Goal: Task Accomplishment & Management: Manage account settings

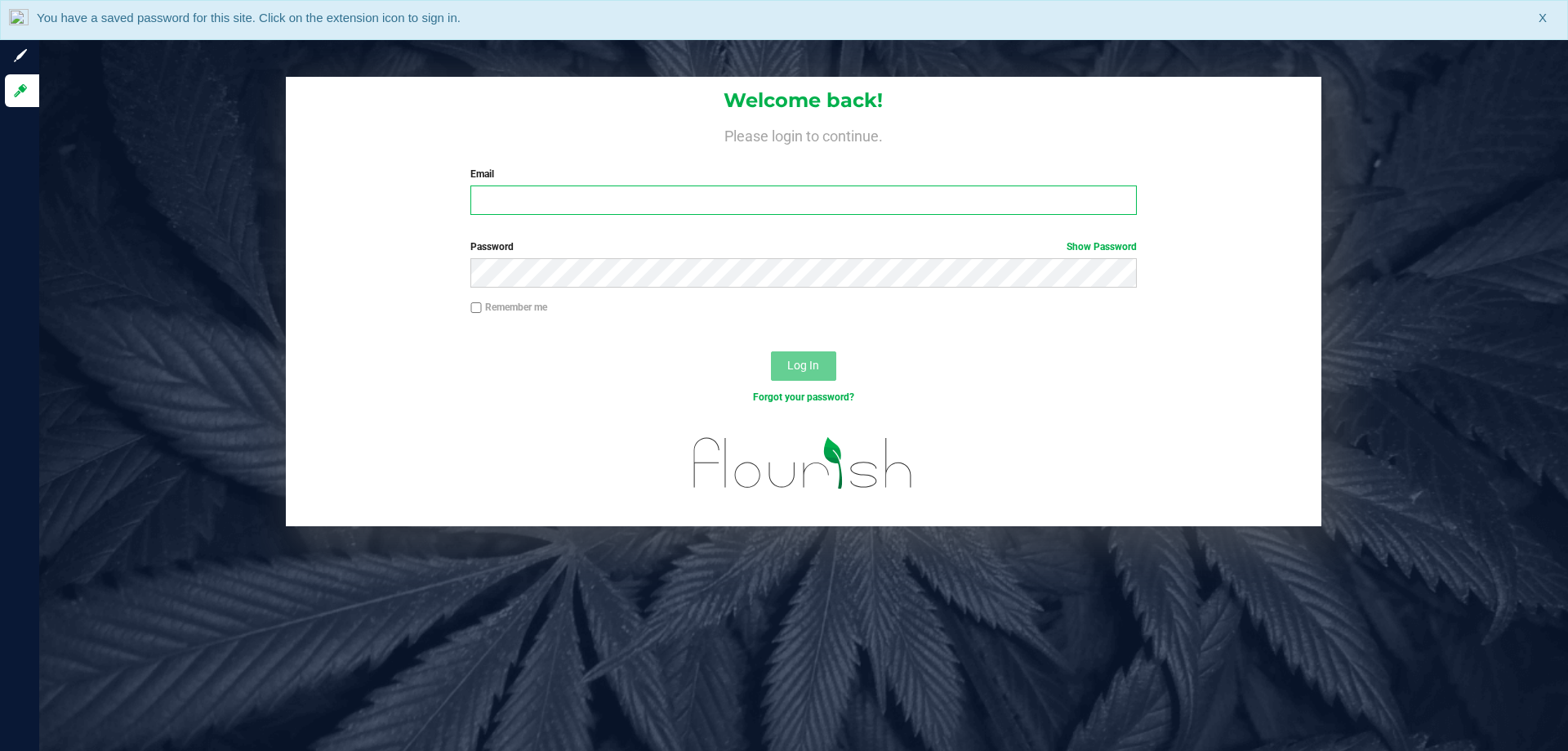
click at [610, 208] on input "Email" at bounding box center [804, 200] width 666 height 29
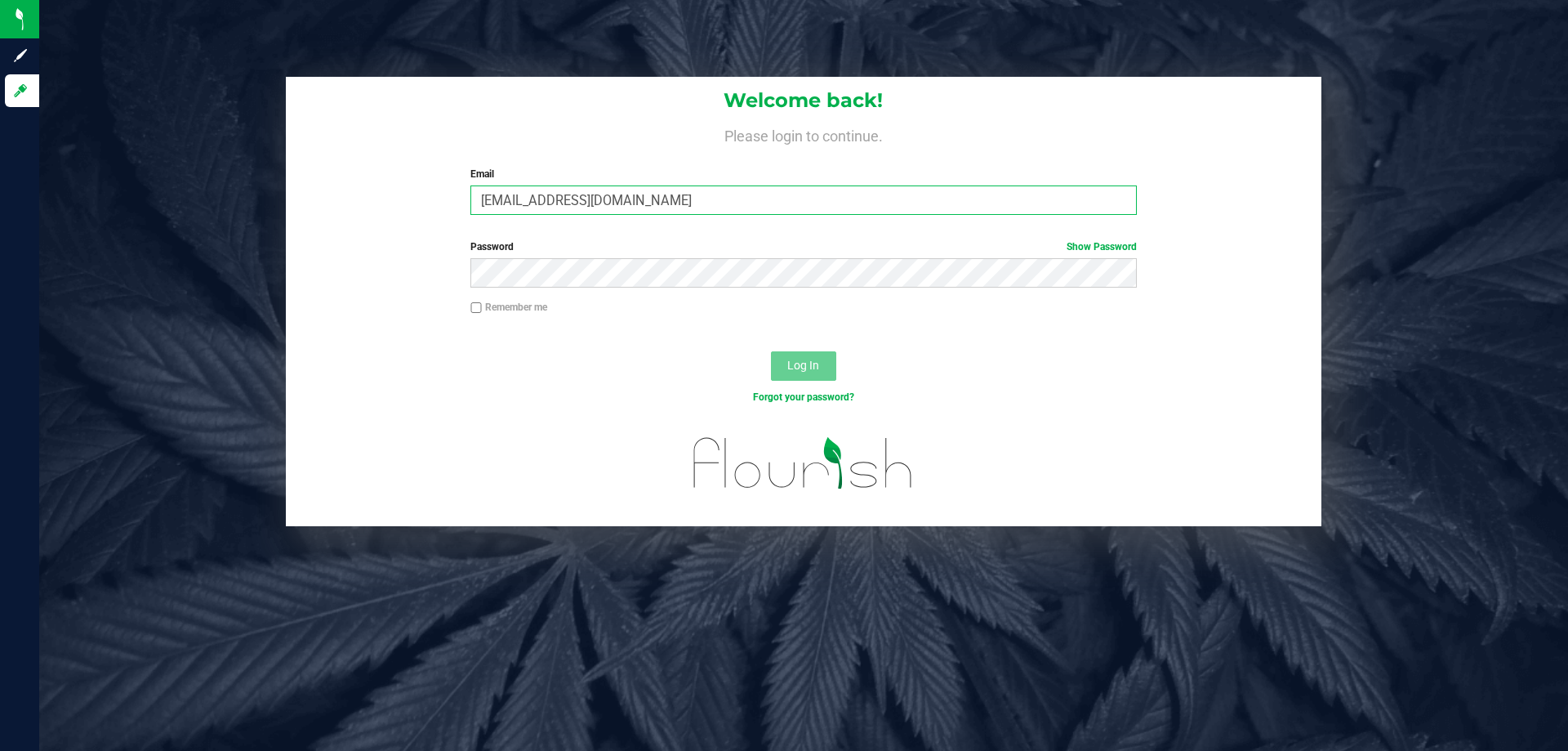
type input "CGee@liveparallel.com"
click at [771, 351] on button "Log In" at bounding box center [804, 365] width 65 height 29
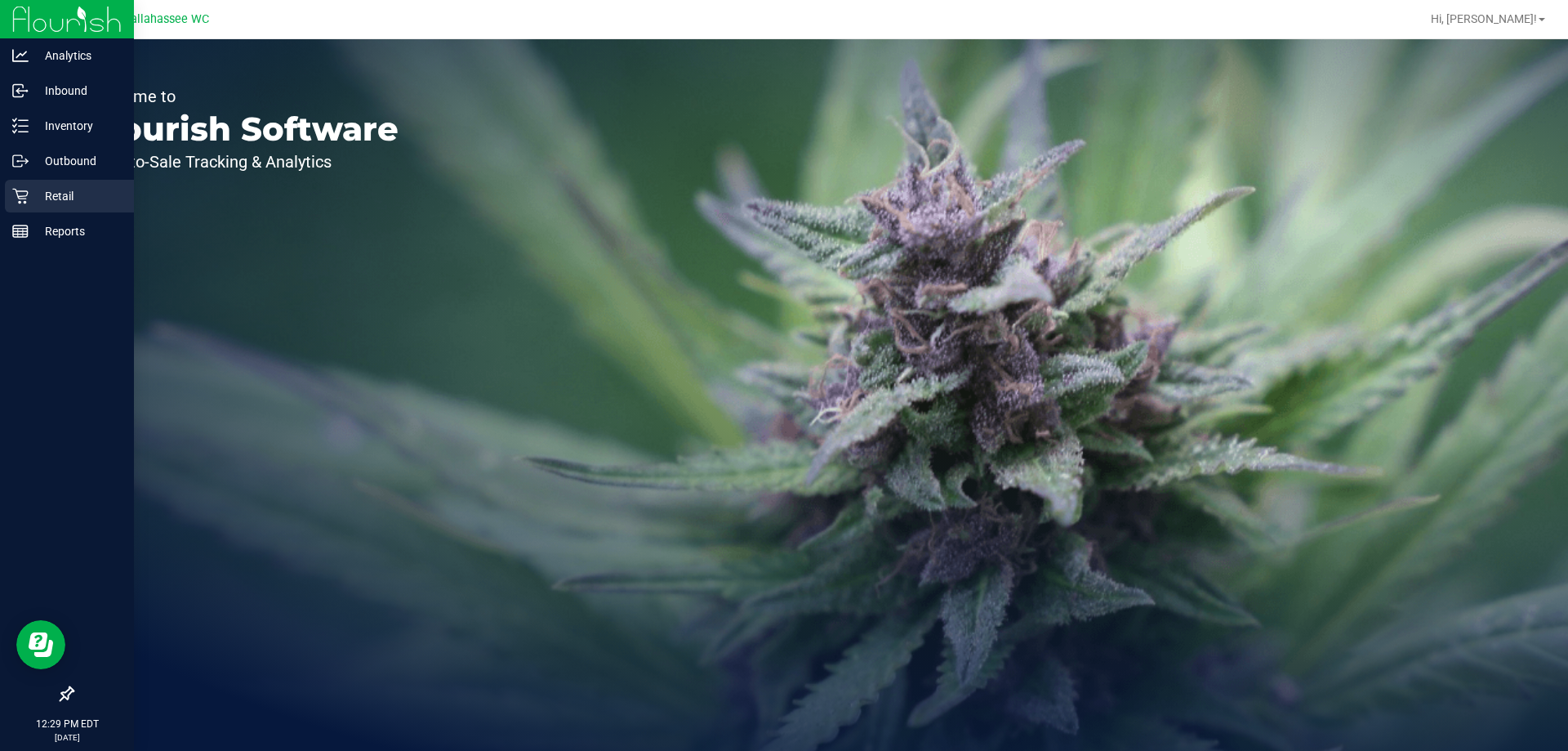
click at [26, 202] on icon at bounding box center [20, 197] width 16 height 16
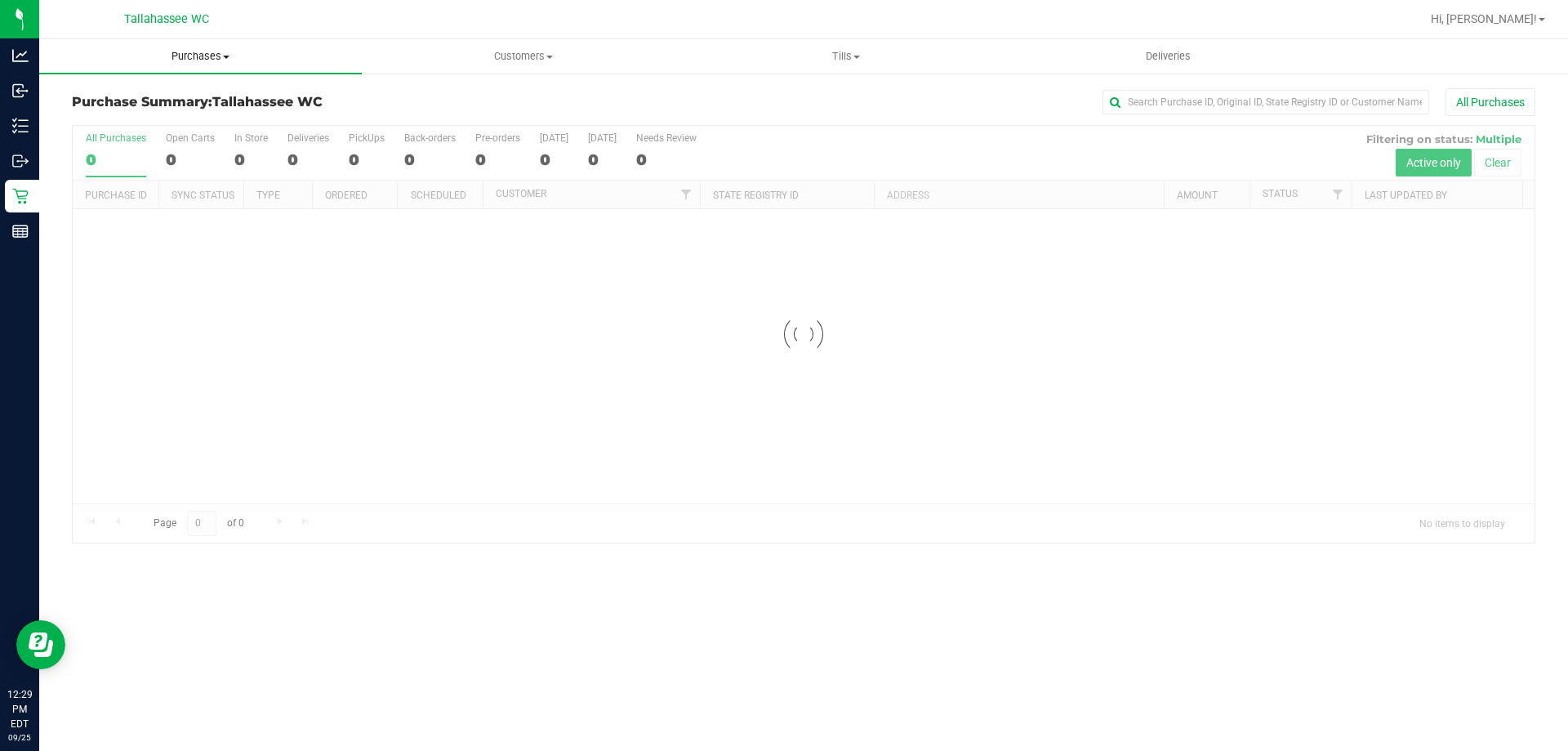
click at [166, 58] on span "Purchases" at bounding box center [201, 57] width 323 height 15
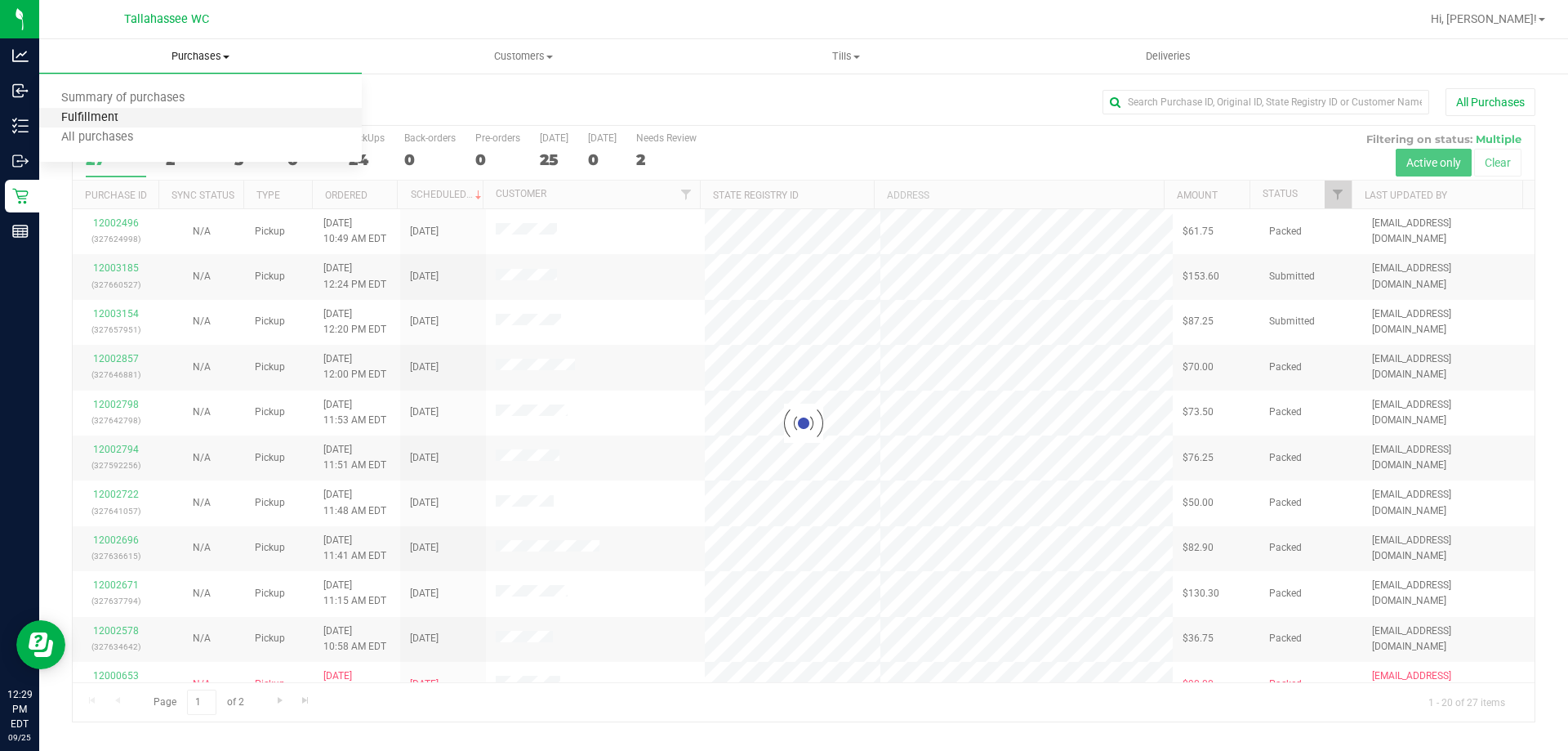
click at [117, 113] on span "Fulfillment" at bounding box center [89, 118] width 101 height 14
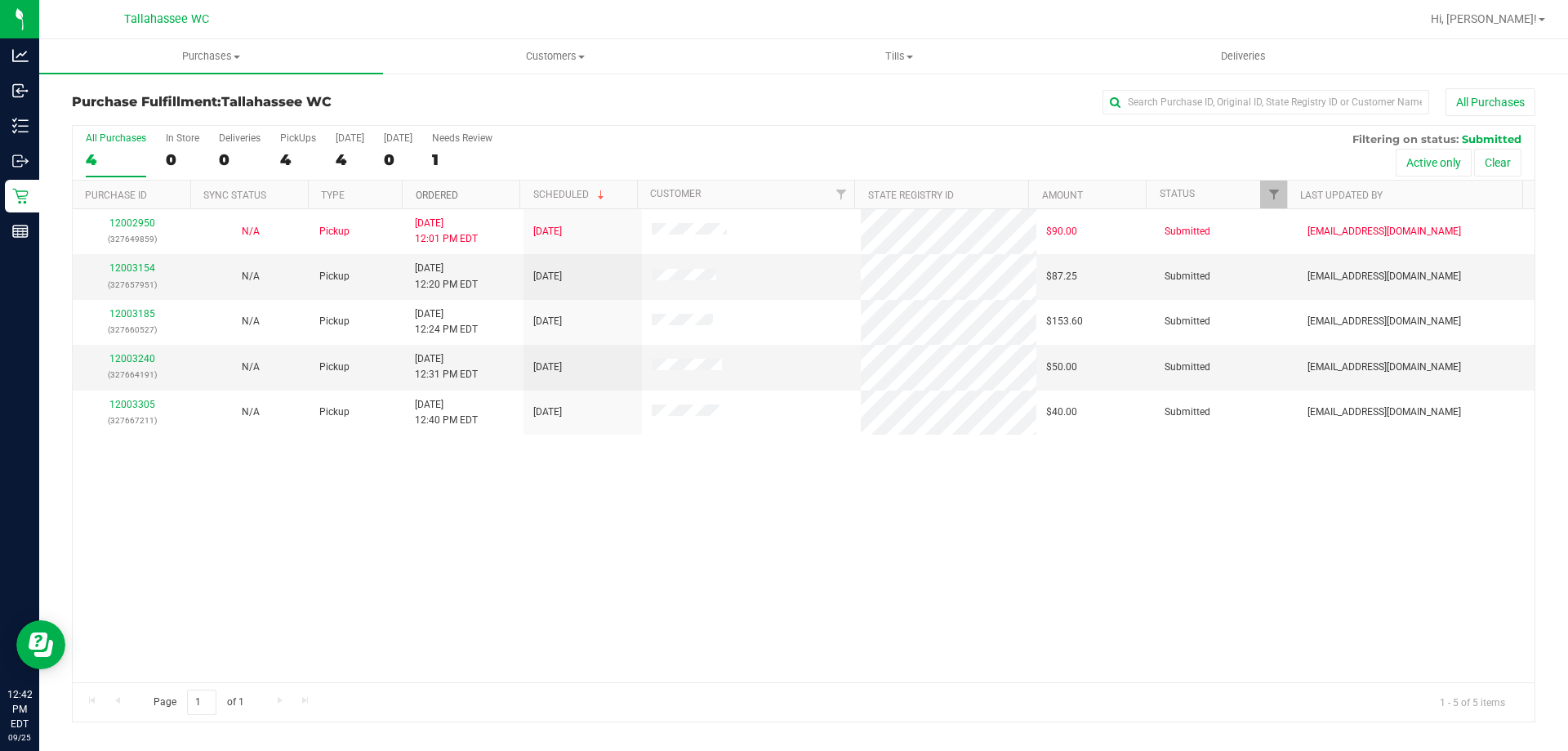
click at [436, 192] on link "Ordered" at bounding box center [437, 196] width 43 height 12
click at [141, 273] on link "12003154" at bounding box center [132, 268] width 46 height 12
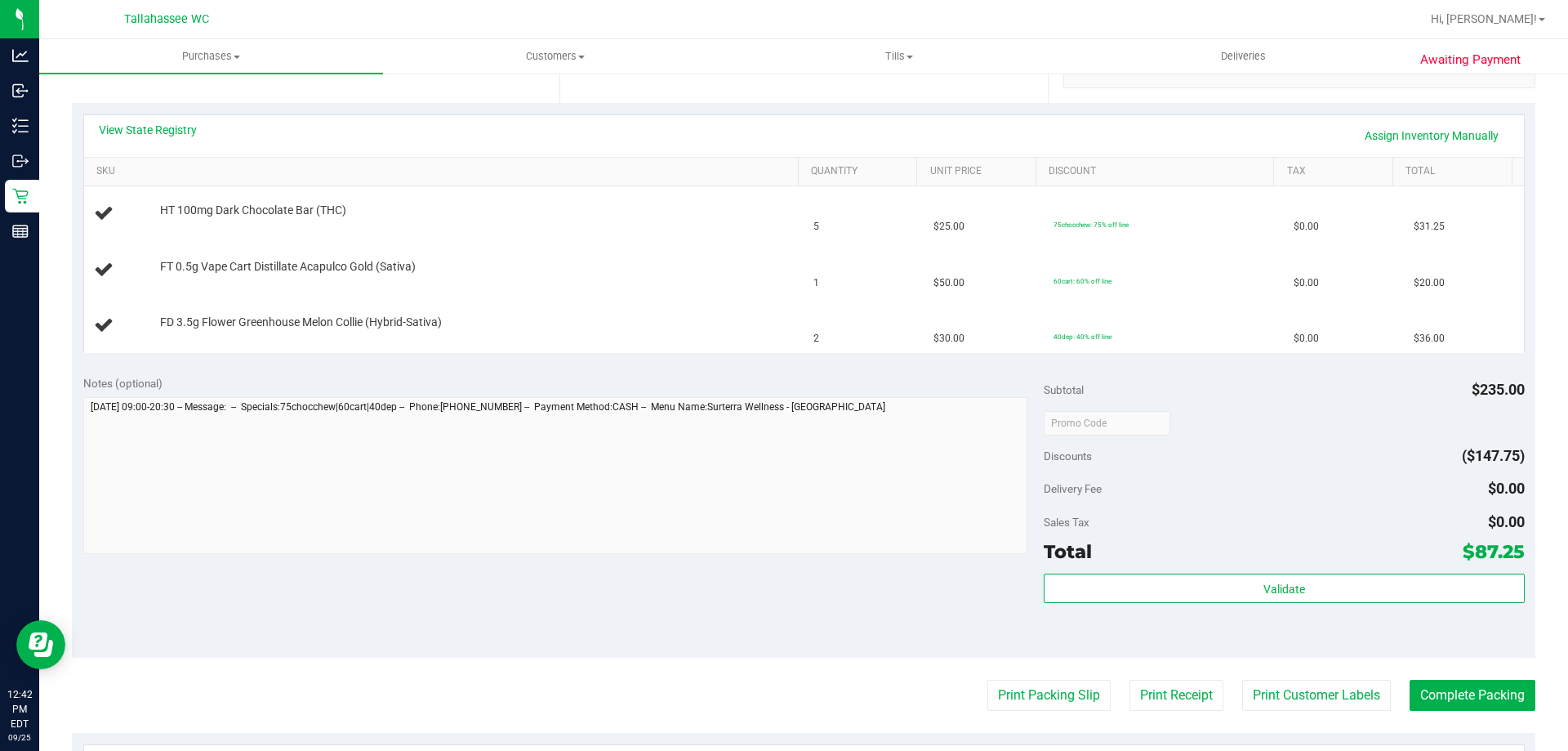
scroll to position [245, 0]
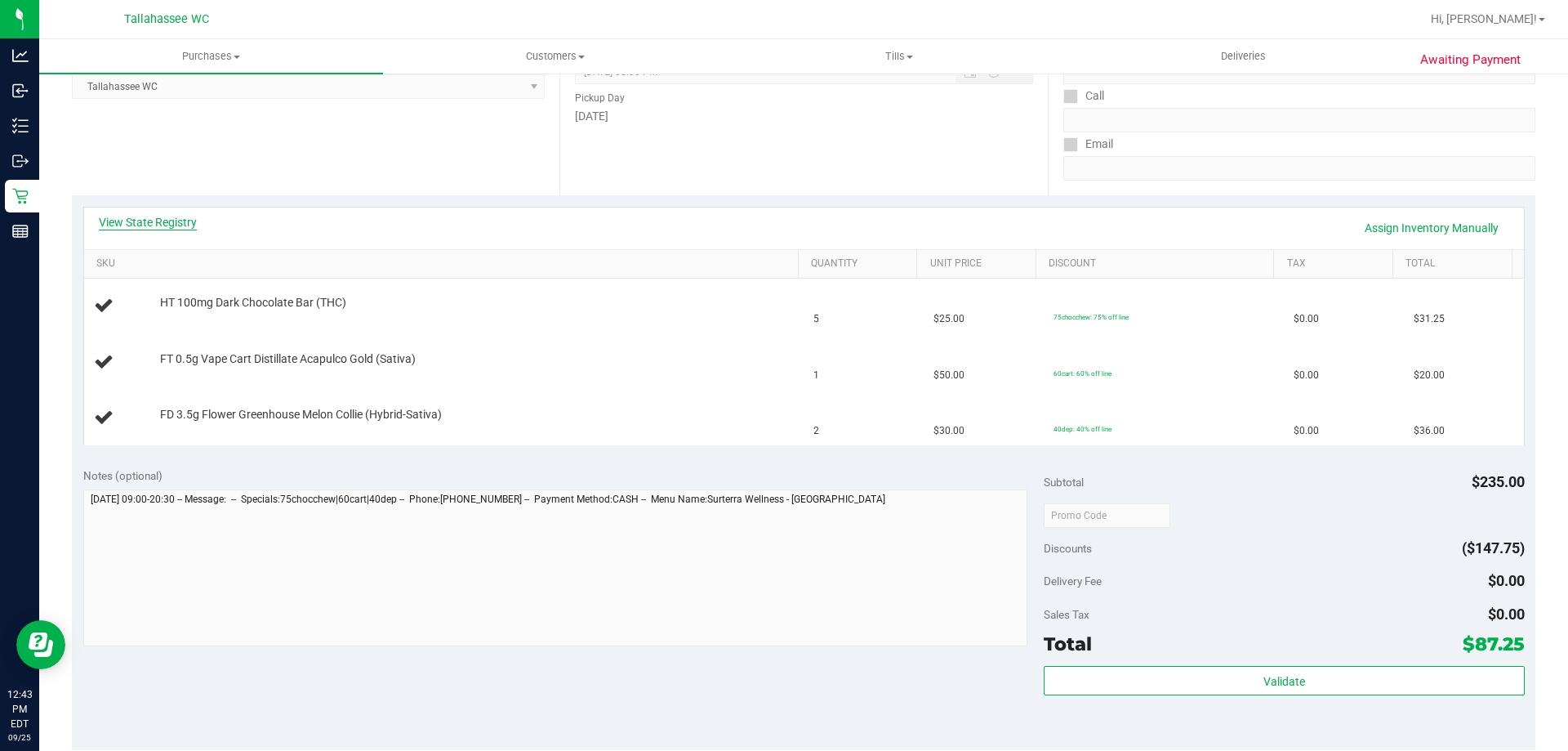
click at [170, 227] on link "View State Registry" at bounding box center [147, 222] width 98 height 17
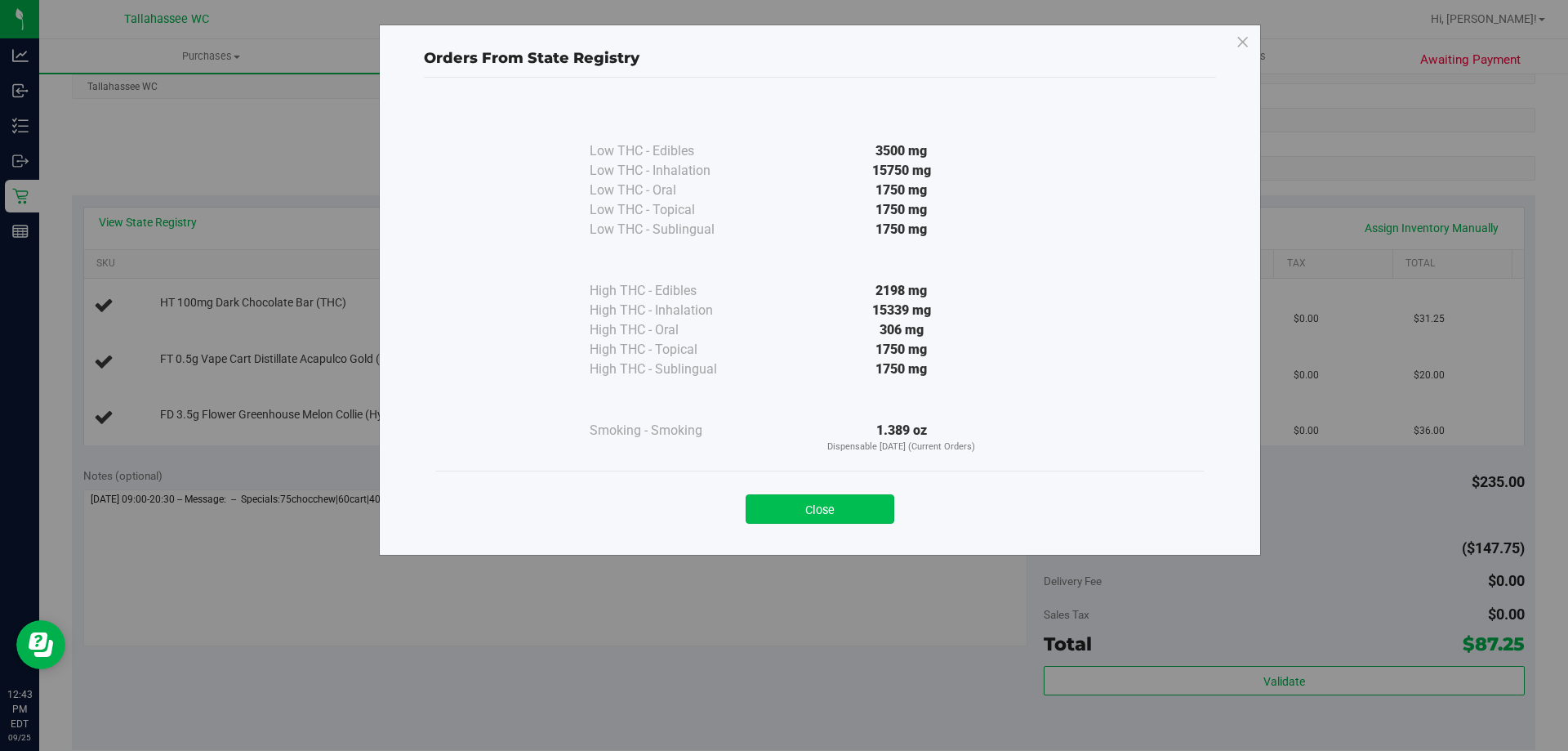
click at [834, 514] on button "Close" at bounding box center [820, 508] width 149 height 29
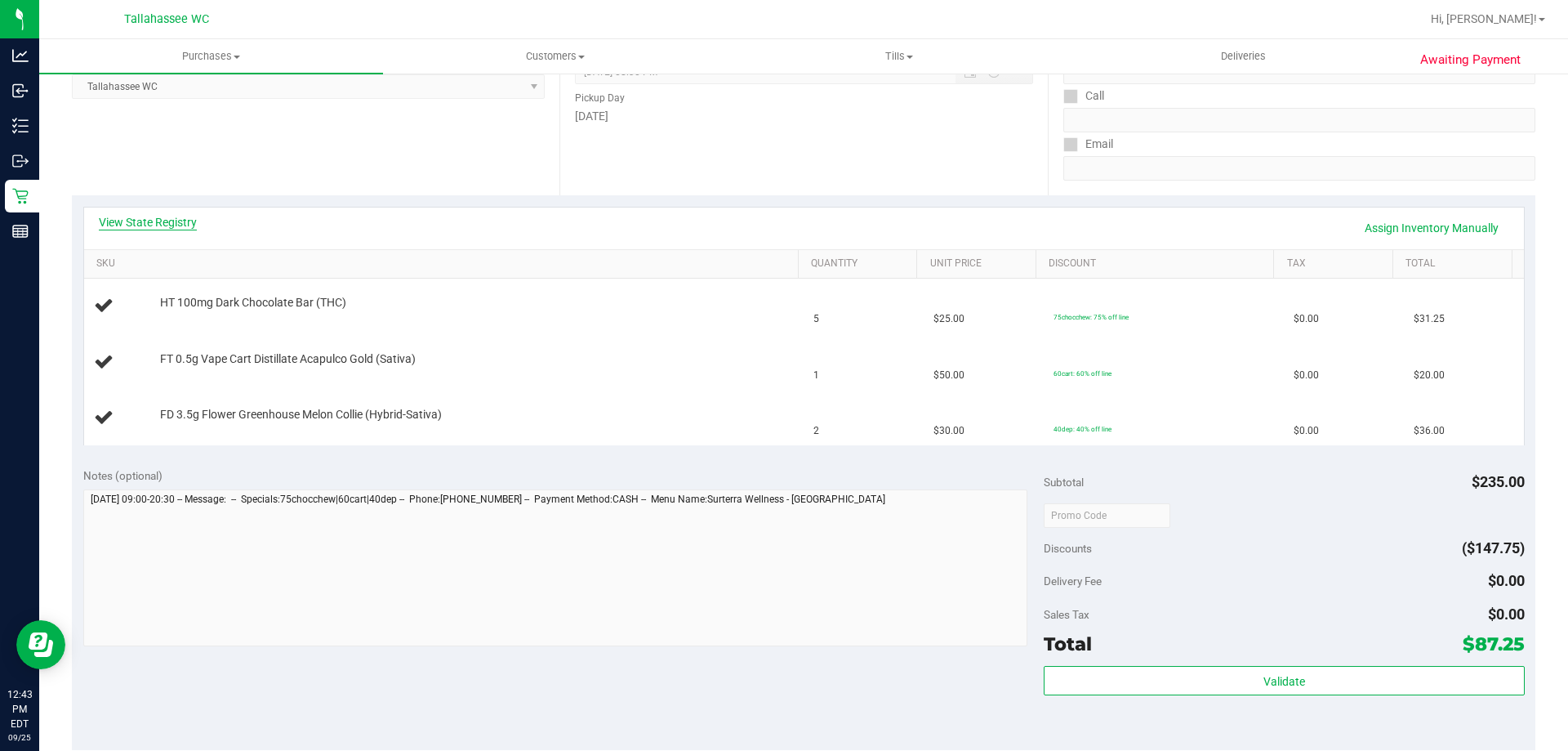
click at [126, 216] on link "View State Registry" at bounding box center [147, 222] width 98 height 17
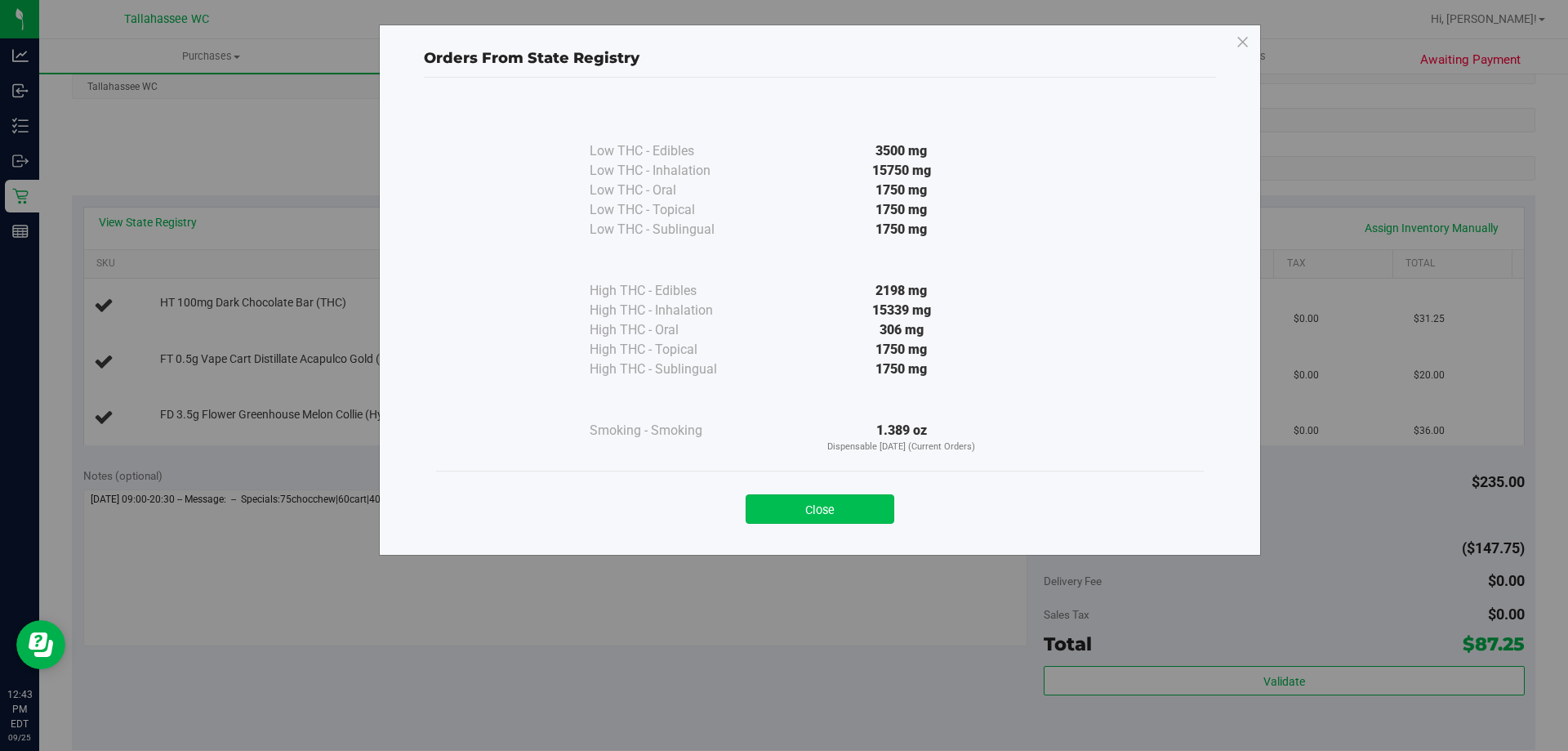
click at [806, 496] on button "Close" at bounding box center [820, 508] width 149 height 29
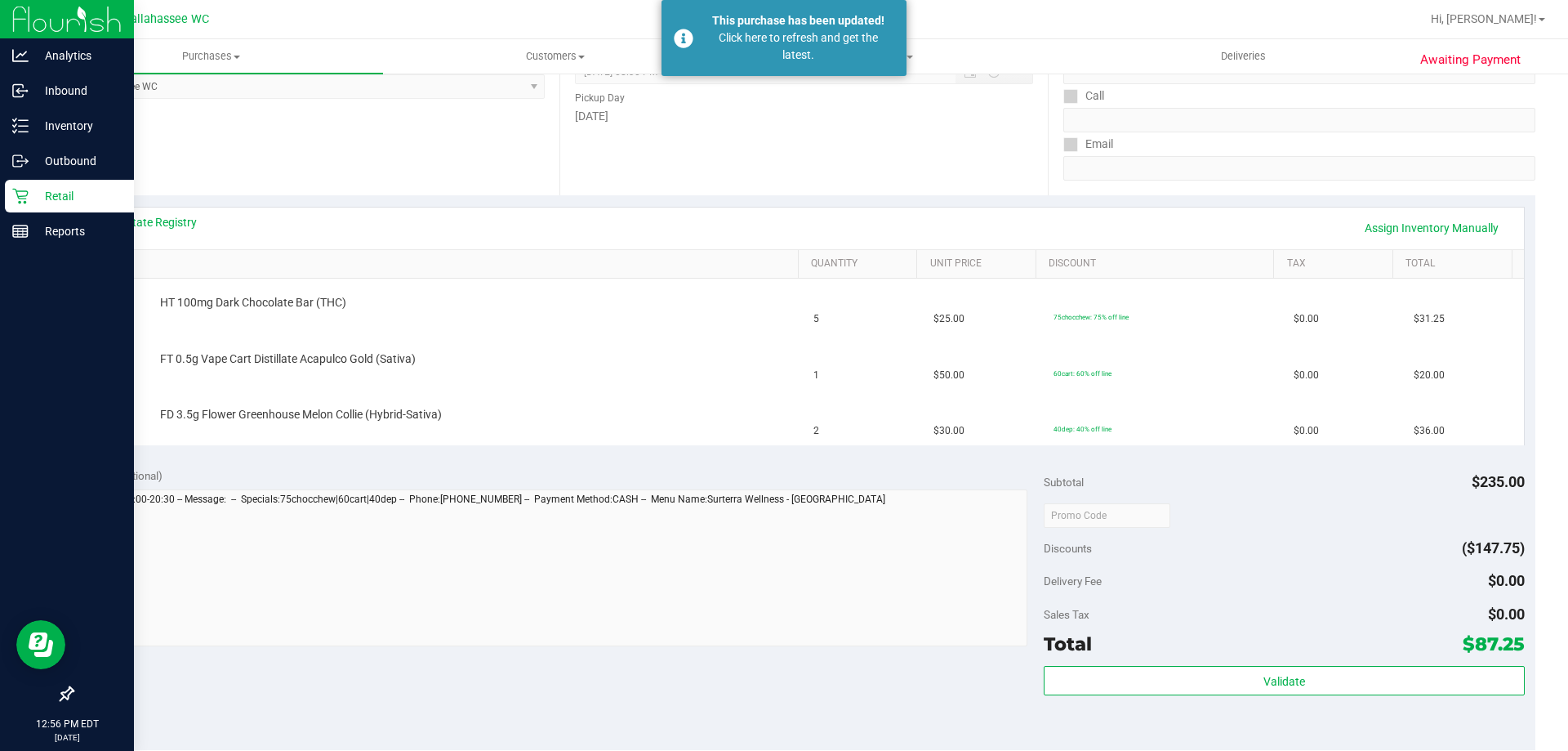
click at [9, 191] on div "Retail" at bounding box center [69, 196] width 129 height 33
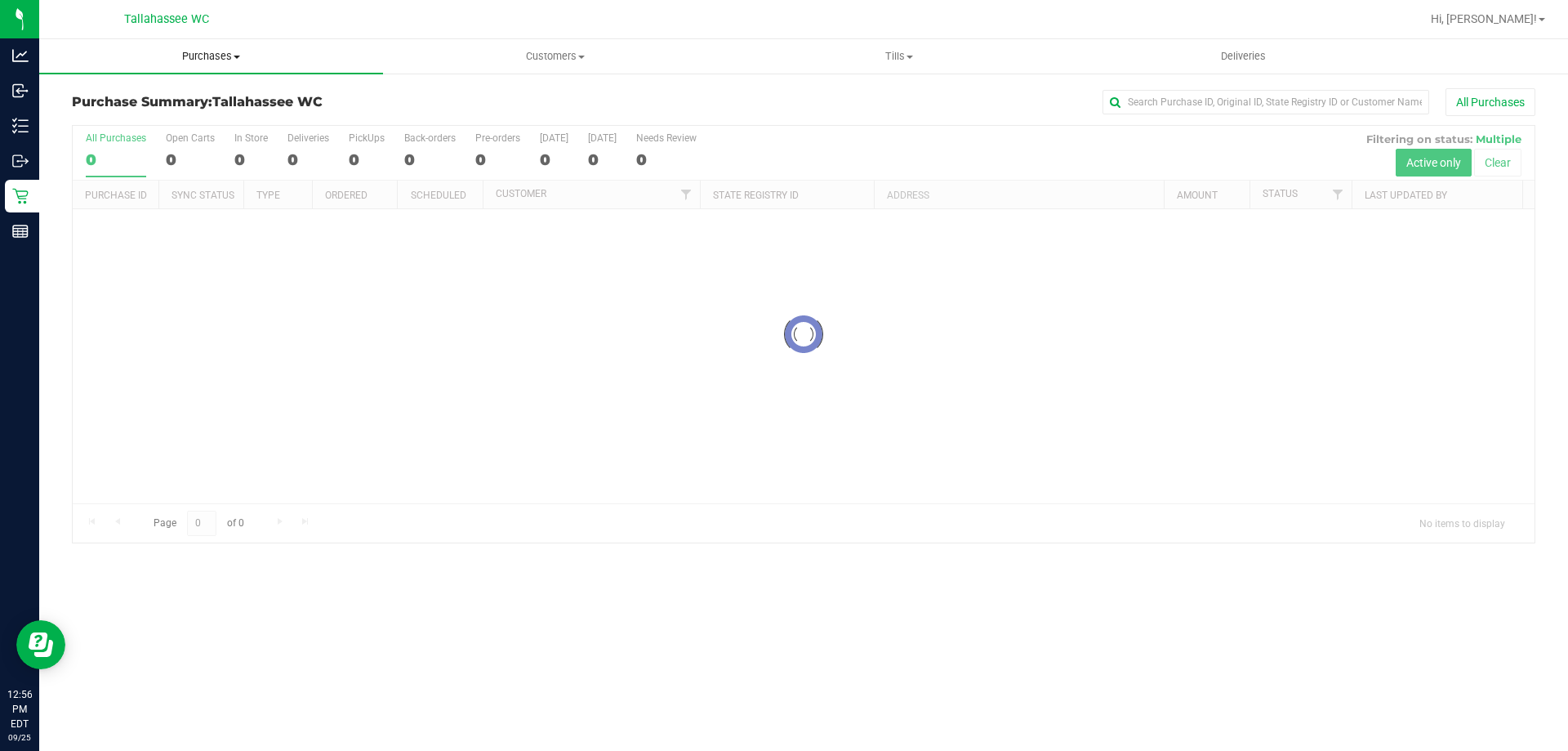
click at [210, 58] on span "Purchases" at bounding box center [211, 57] width 344 height 15
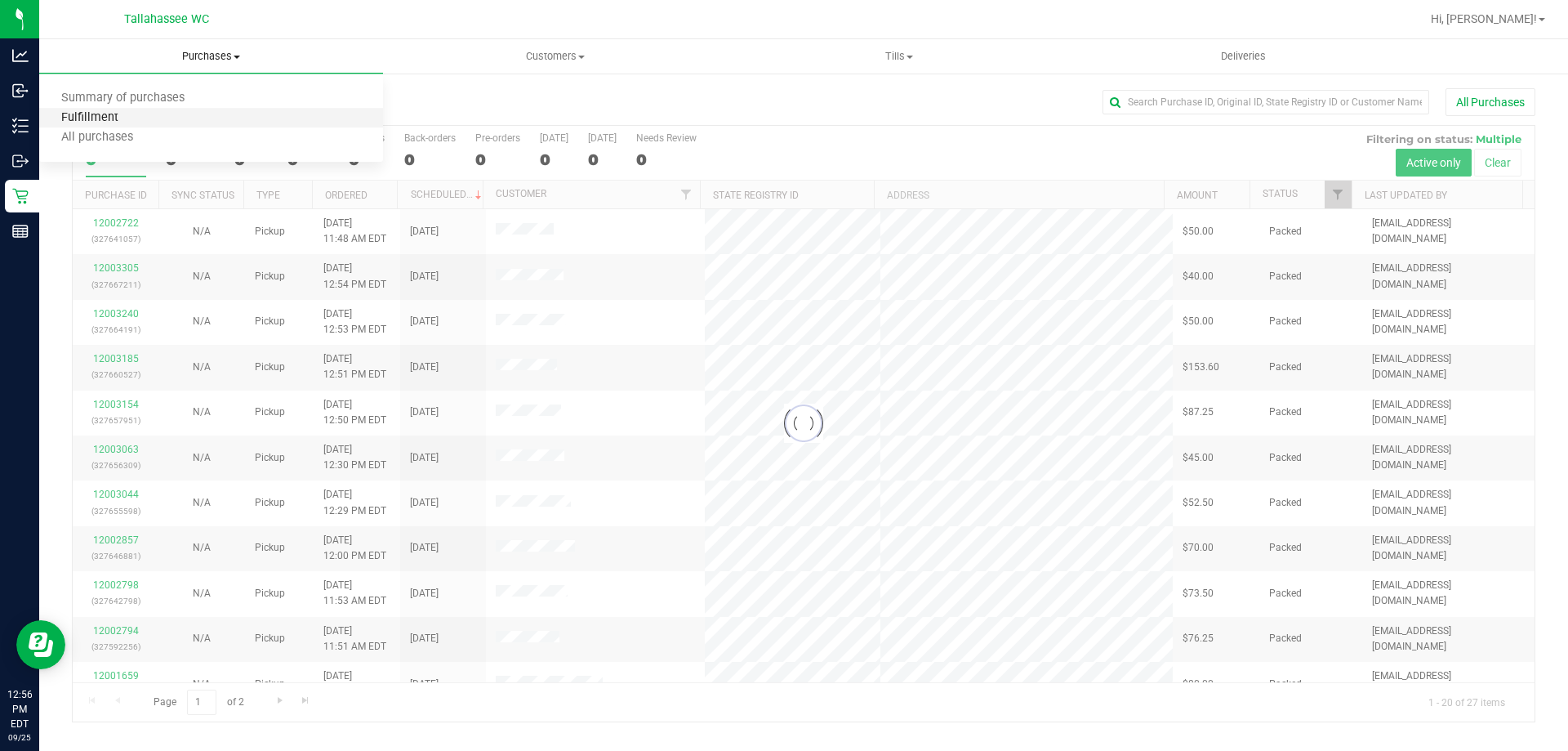
click at [125, 115] on span "Fulfillment" at bounding box center [89, 118] width 101 height 14
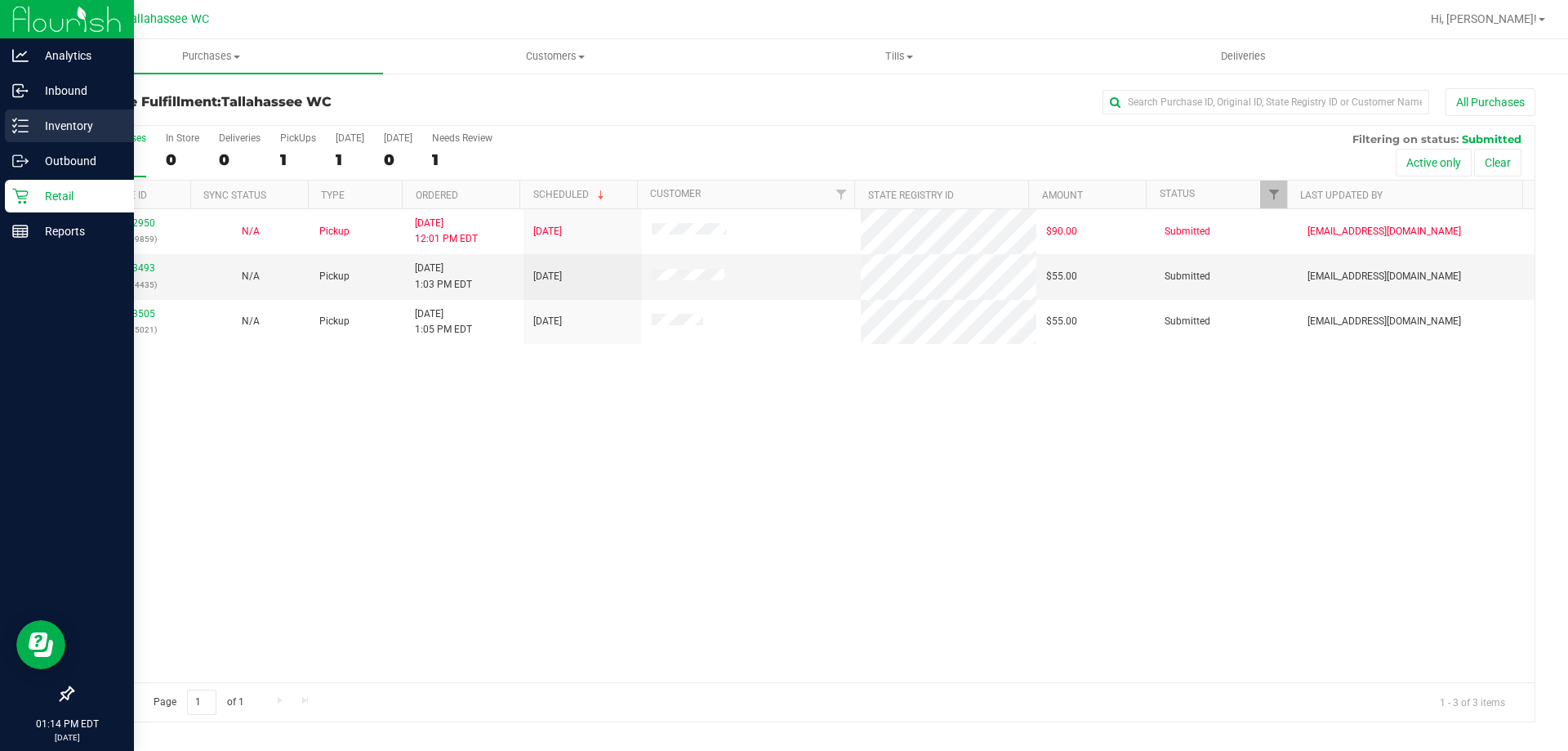
click at [66, 122] on p "Inventory" at bounding box center [77, 125] width 98 height 19
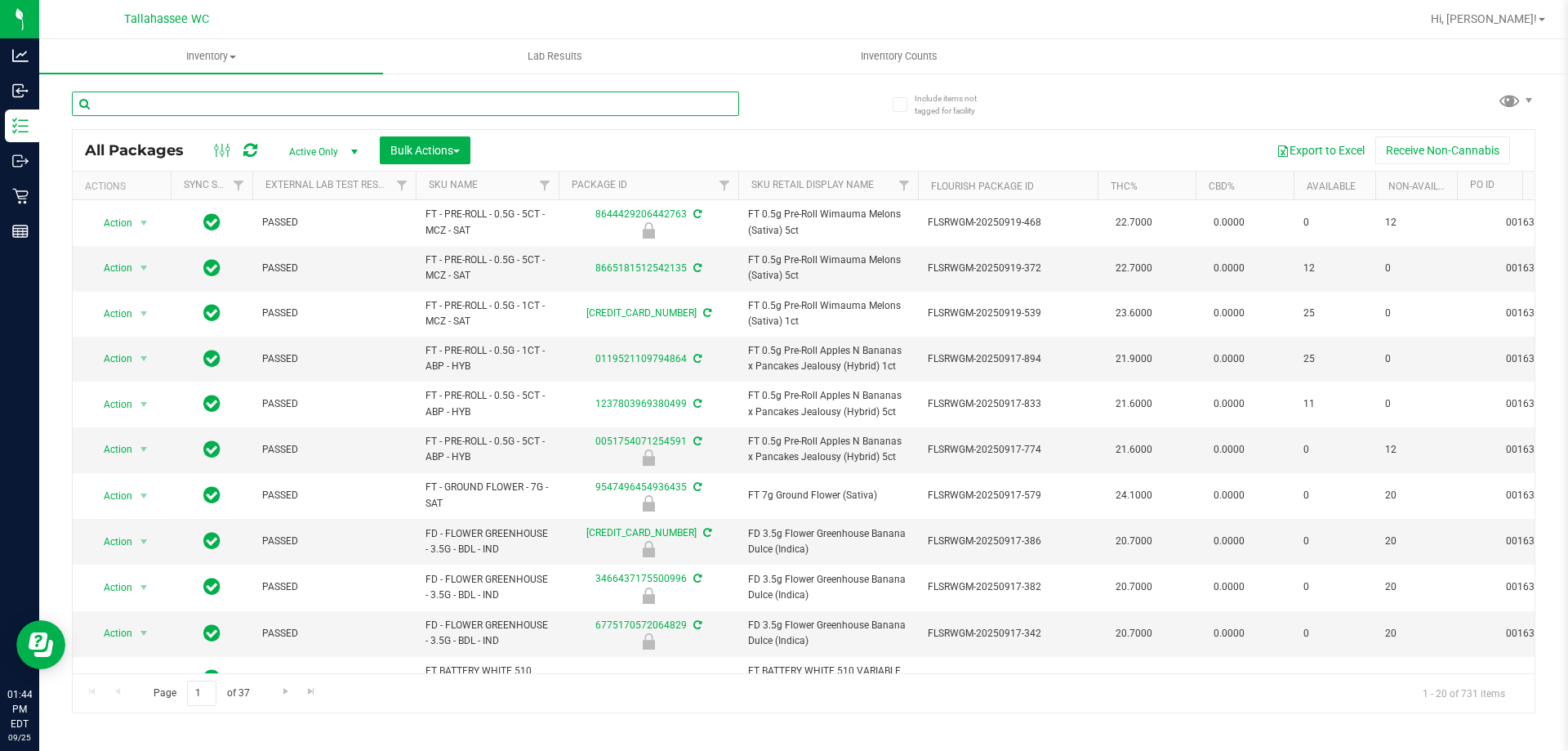
click at [207, 100] on input "text" at bounding box center [406, 103] width 667 height 24
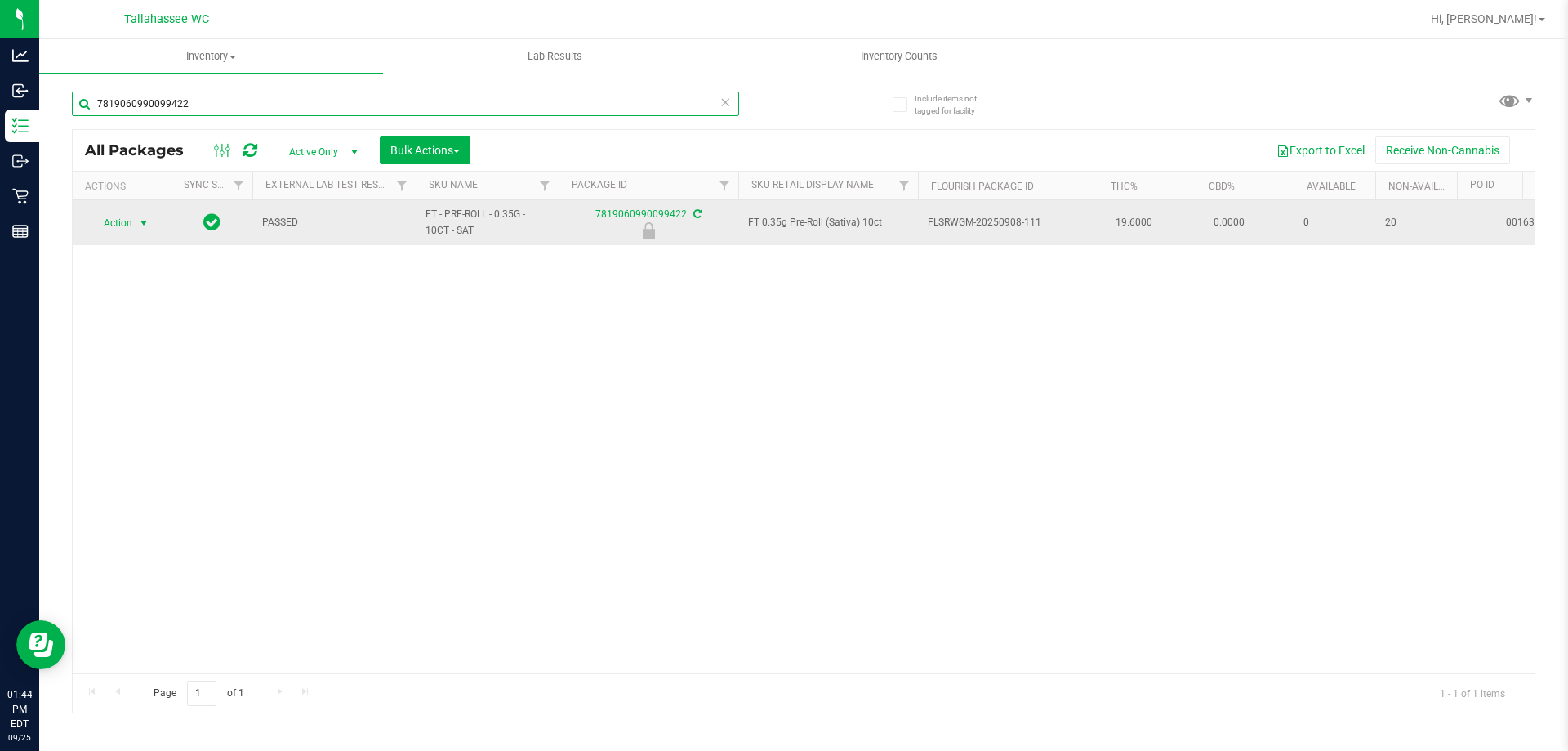
type input "7819060990099422"
click at [149, 227] on span "select" at bounding box center [144, 223] width 13 height 13
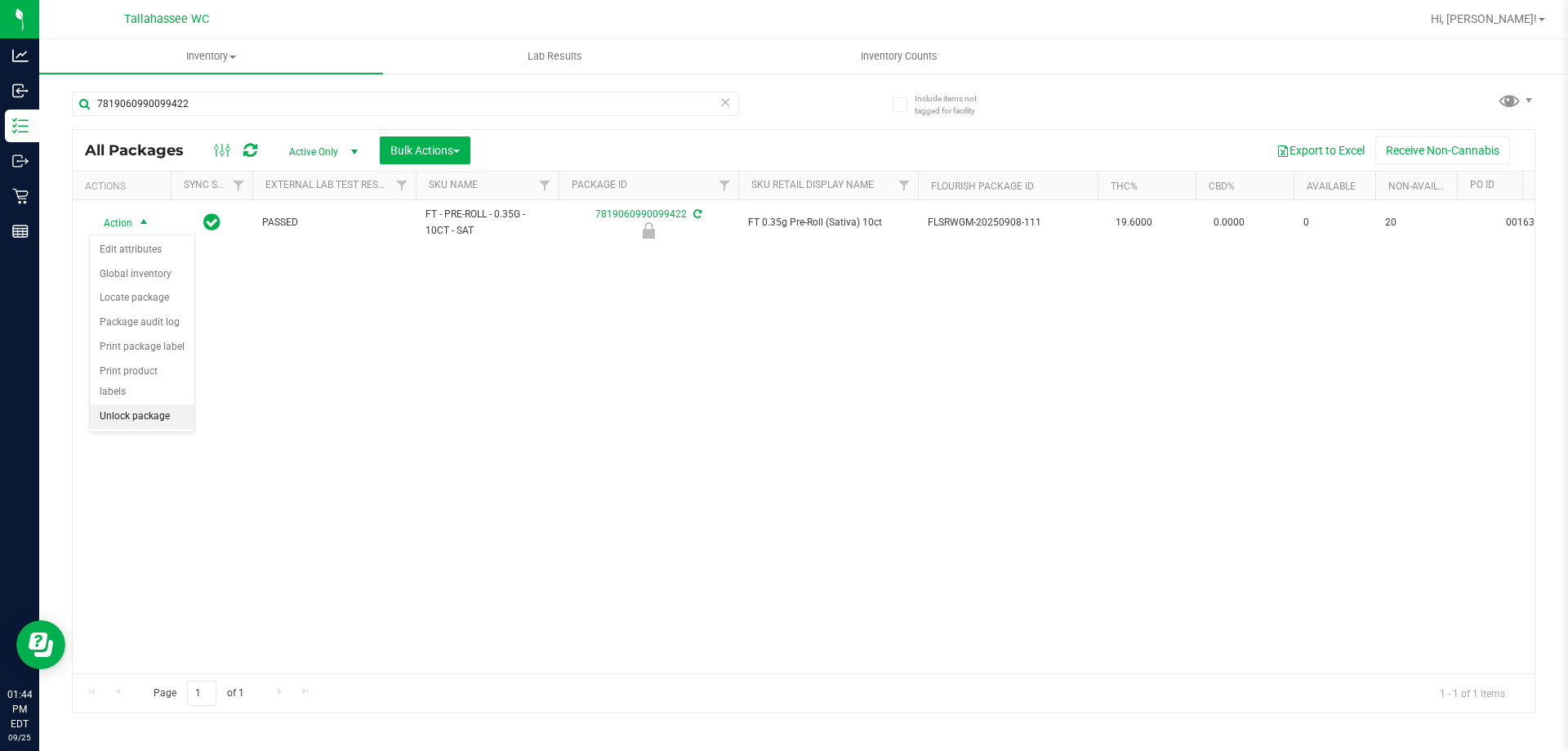
click at [141, 404] on li "Unlock package" at bounding box center [141, 416] width 105 height 24
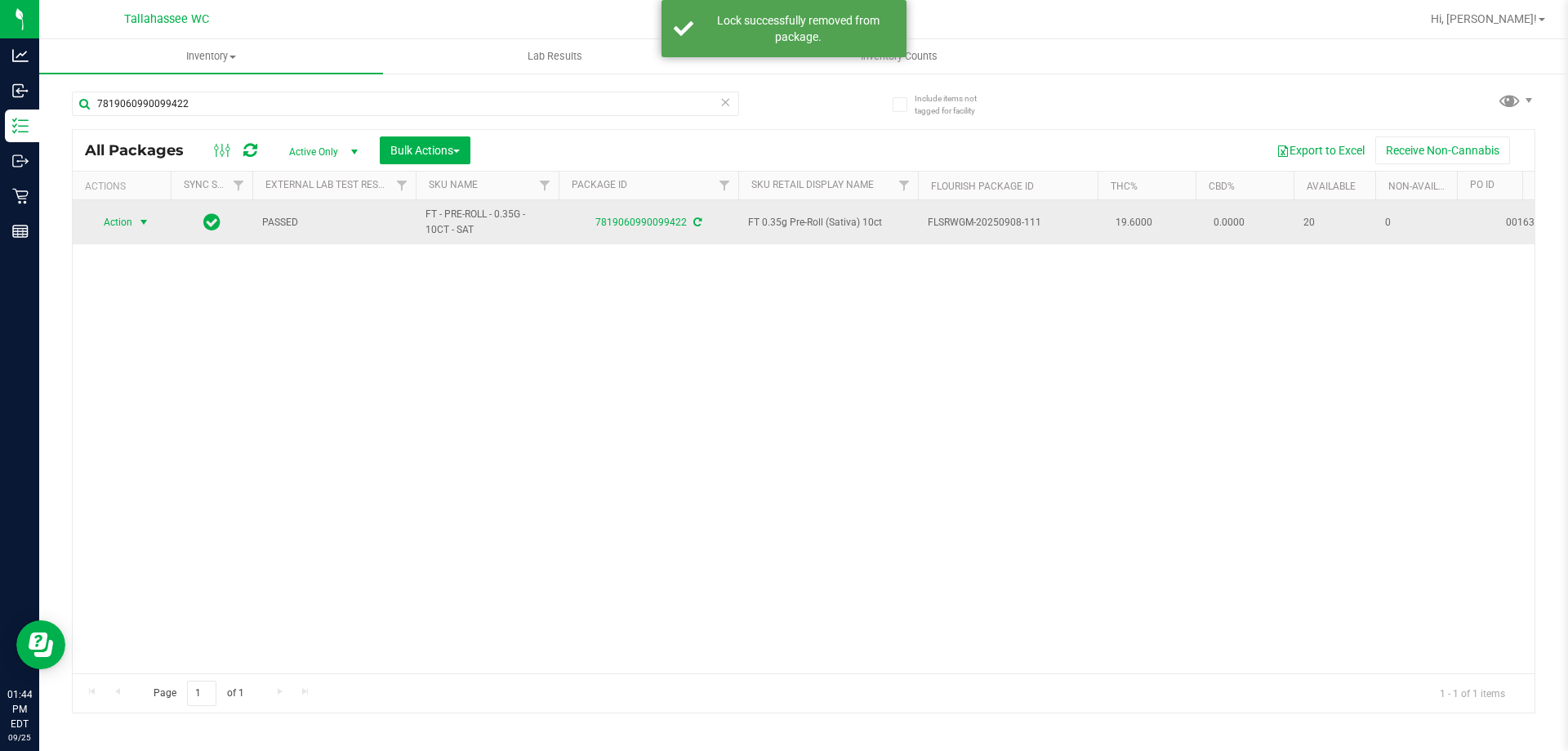
click at [110, 224] on span "Action" at bounding box center [110, 222] width 44 height 23
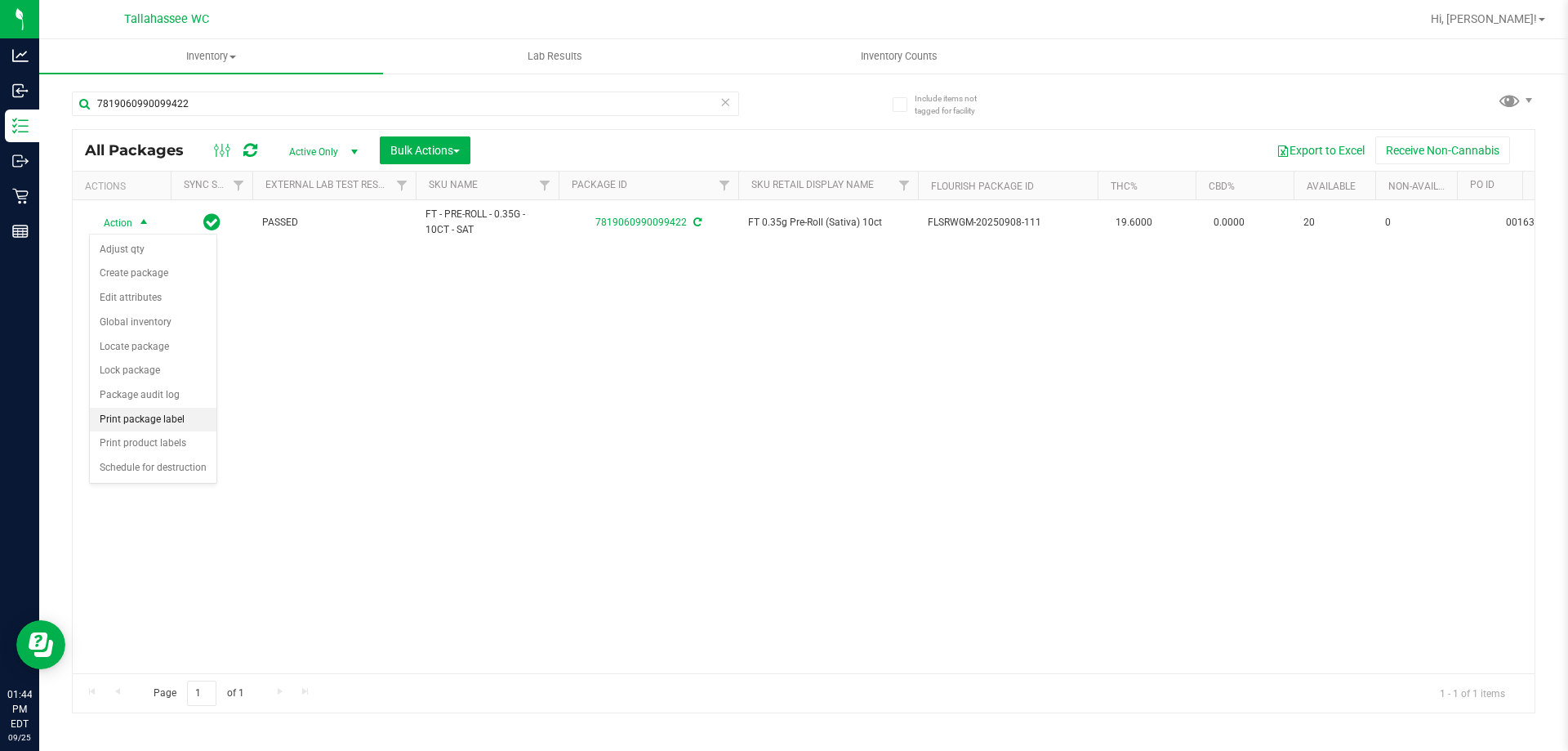
click at [174, 421] on li "Print package label" at bounding box center [152, 419] width 126 height 24
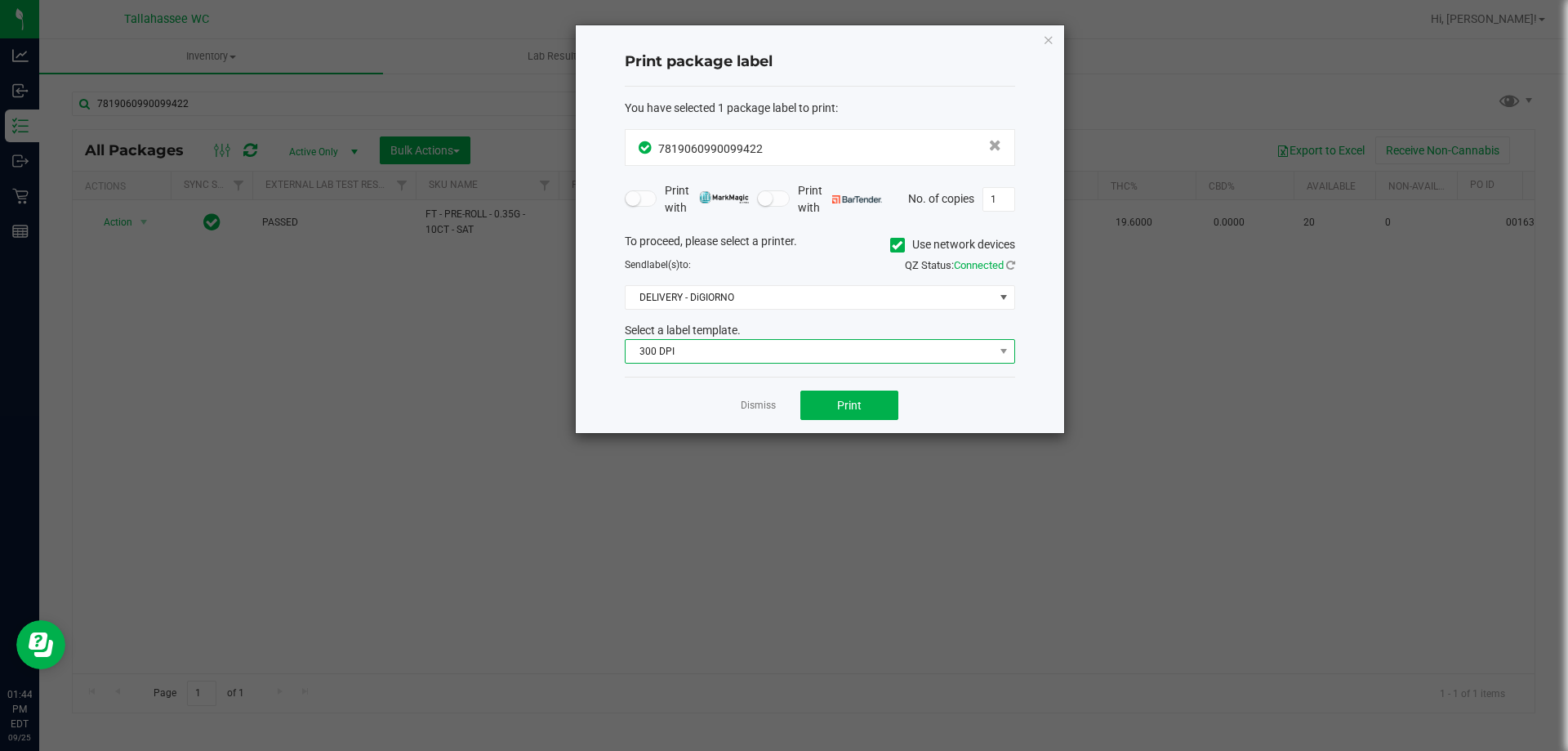
click at [845, 347] on span "300 DPI" at bounding box center [810, 350] width 368 height 23
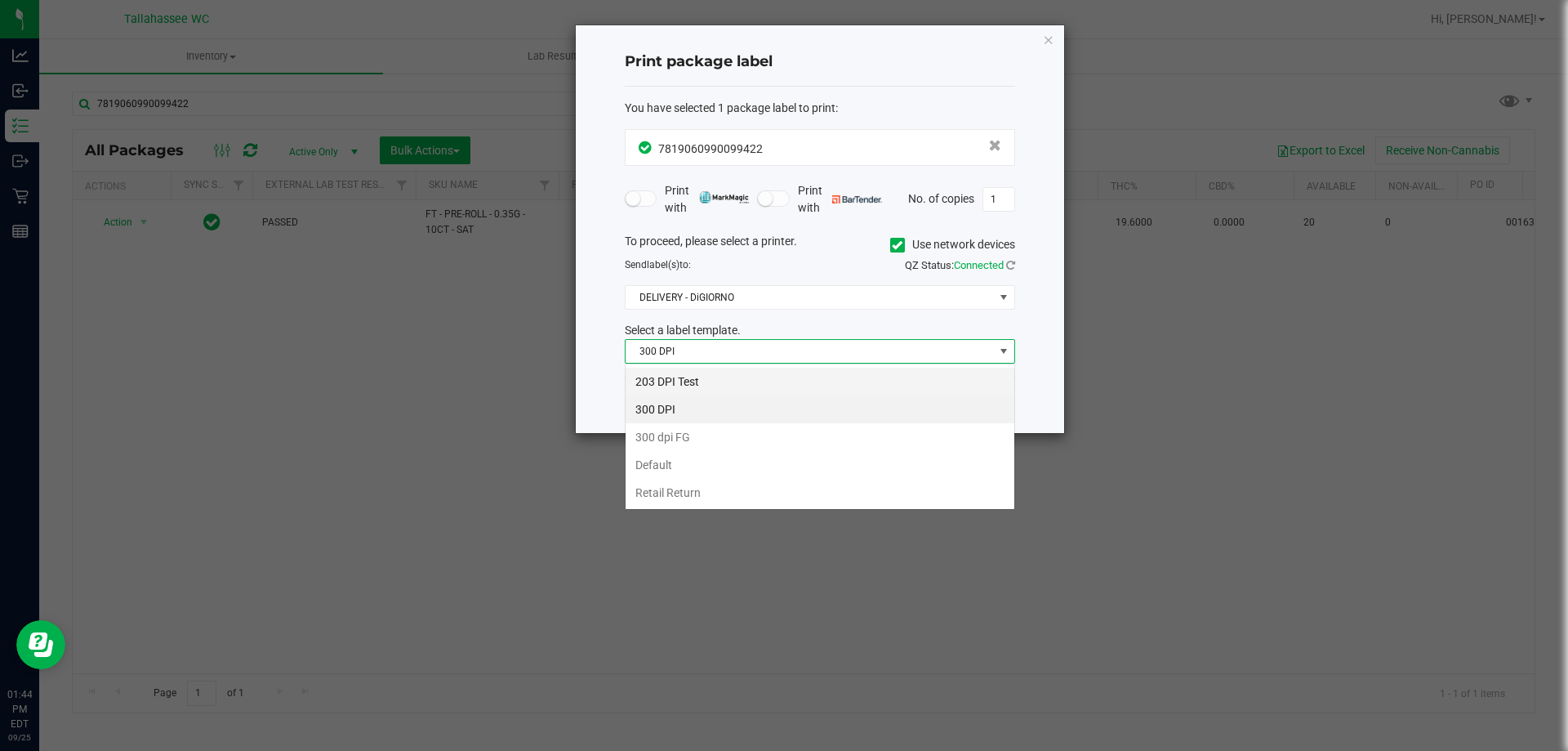
scroll to position [24, 391]
click at [744, 394] on li "203 DPI Test" at bounding box center [820, 381] width 389 height 28
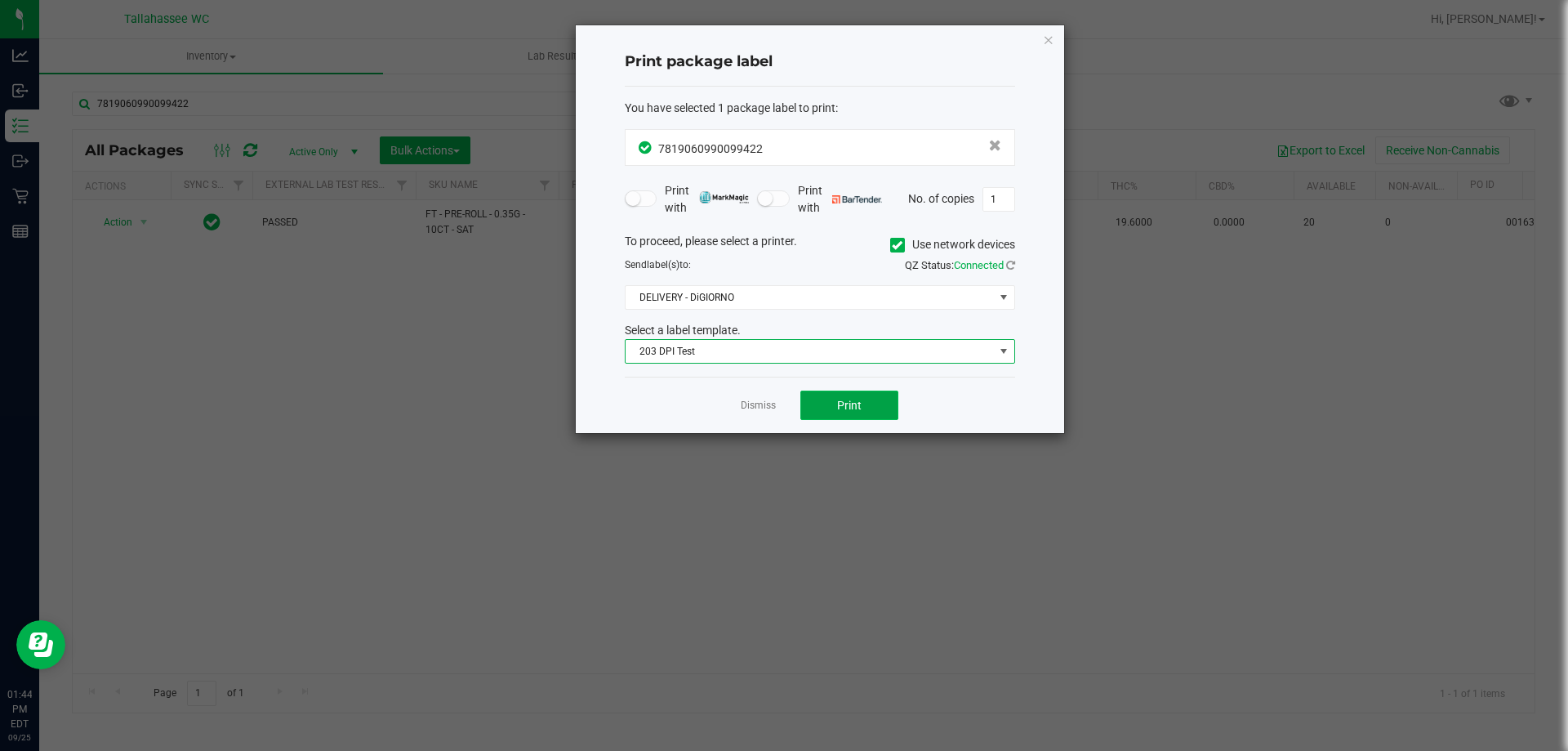
click at [850, 418] on button "Print" at bounding box center [849, 405] width 98 height 29
click at [752, 402] on link "Dismiss" at bounding box center [758, 406] width 35 height 14
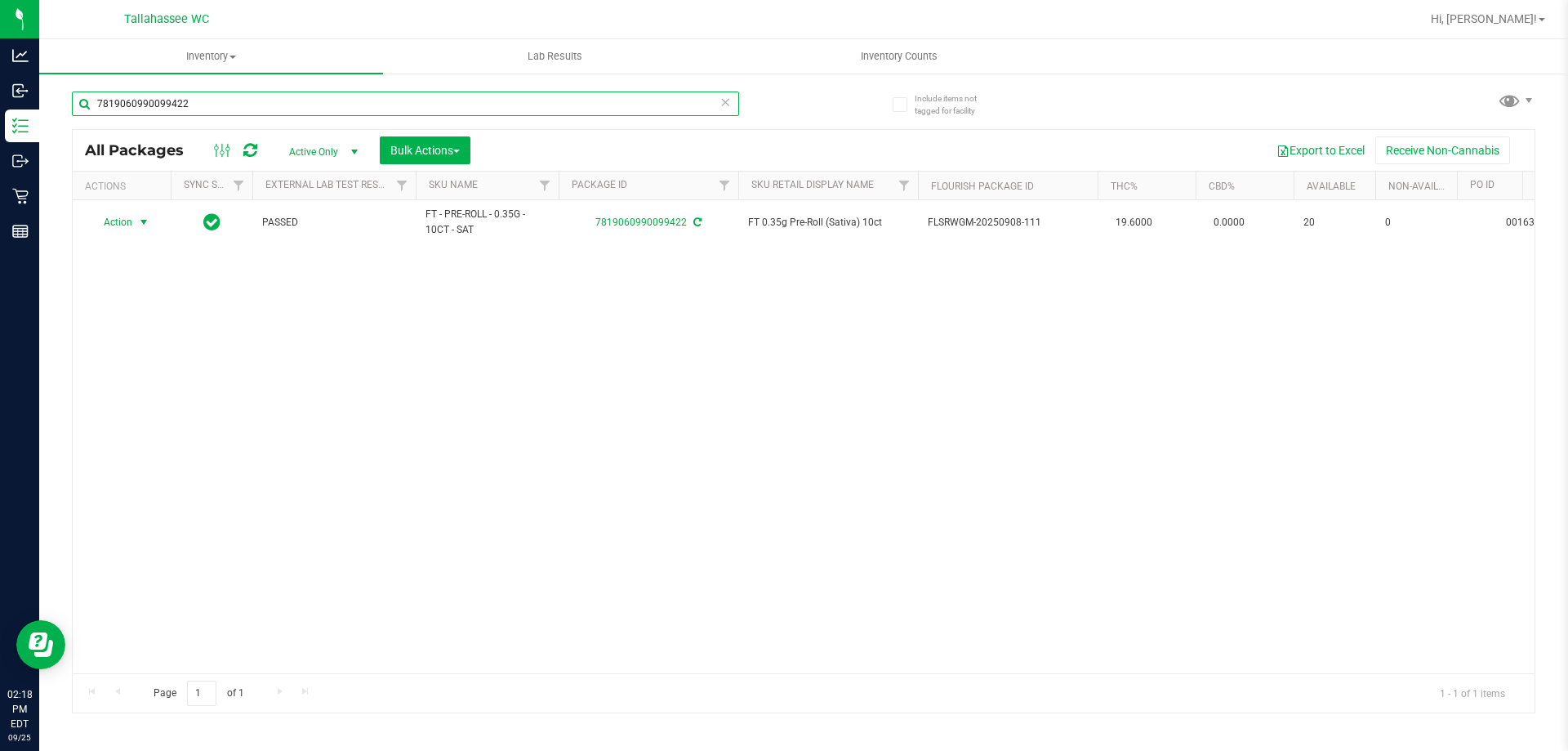
click at [218, 110] on input "7819060990099422" at bounding box center [406, 103] width 667 height 24
type input "5434312798247061"
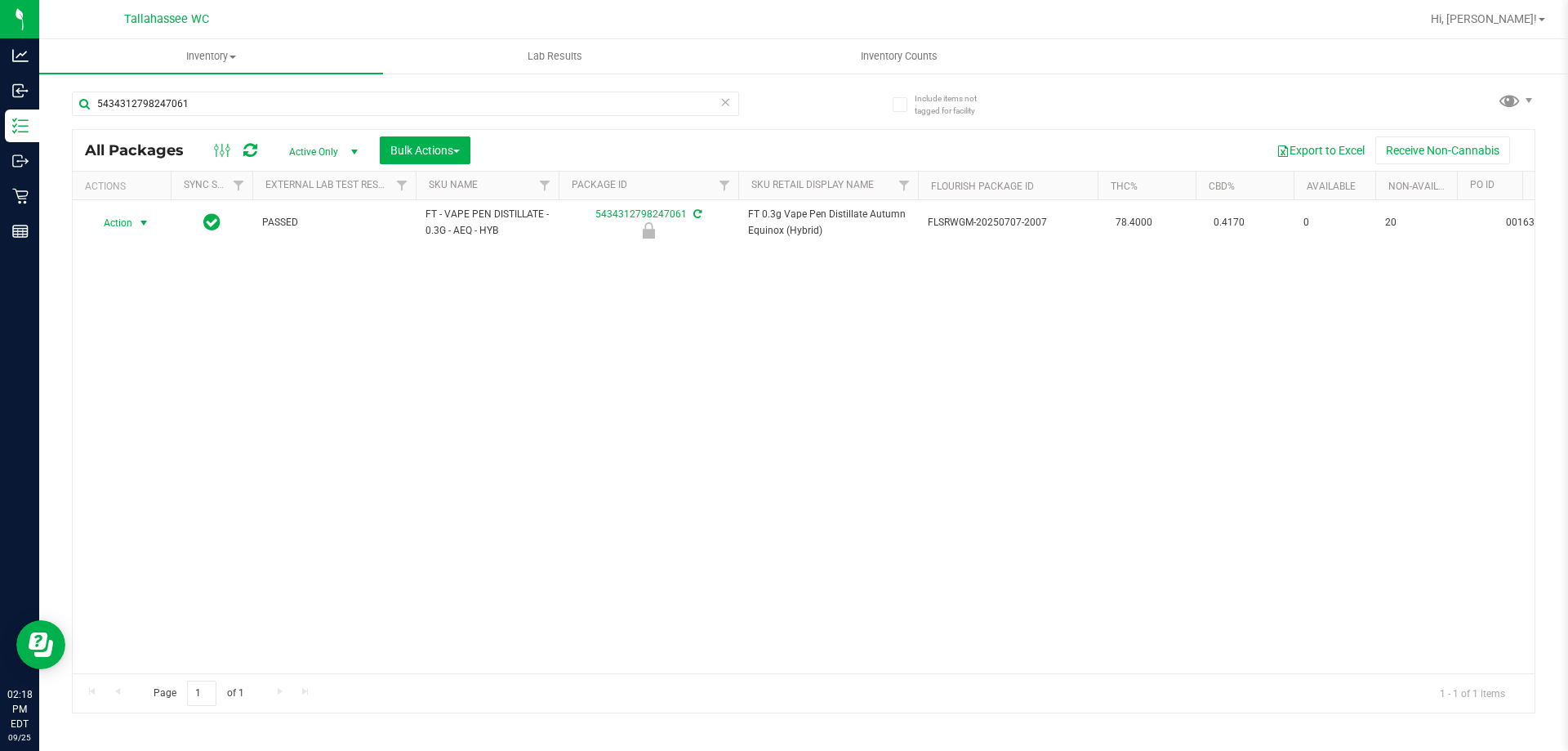
click at [144, 225] on span "select" at bounding box center [144, 223] width 13 height 13
click at [148, 406] on li "Unlock package" at bounding box center [141, 416] width 105 height 24
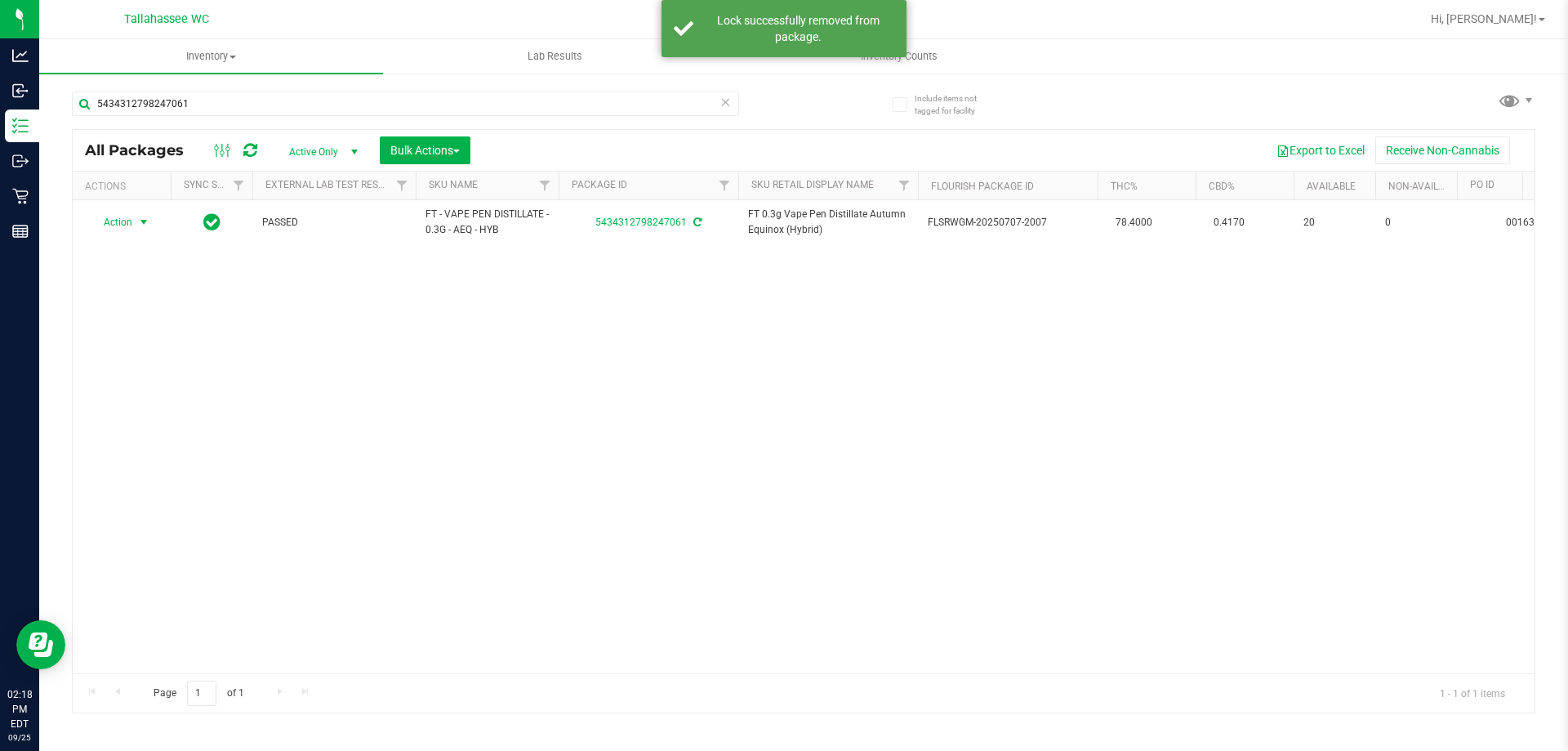
click at [143, 222] on span "select" at bounding box center [144, 222] width 13 height 13
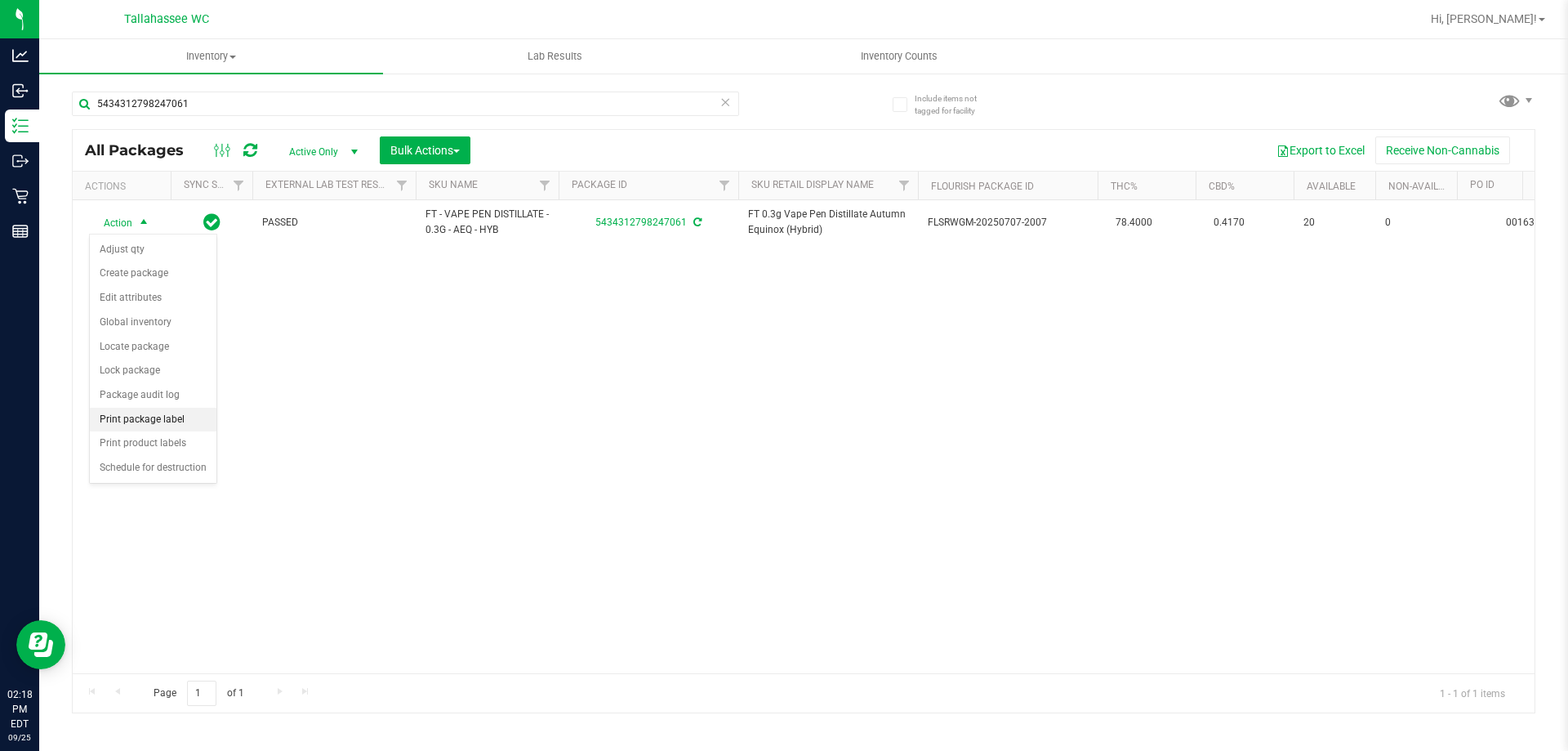
click at [131, 424] on li "Print package label" at bounding box center [152, 419] width 126 height 24
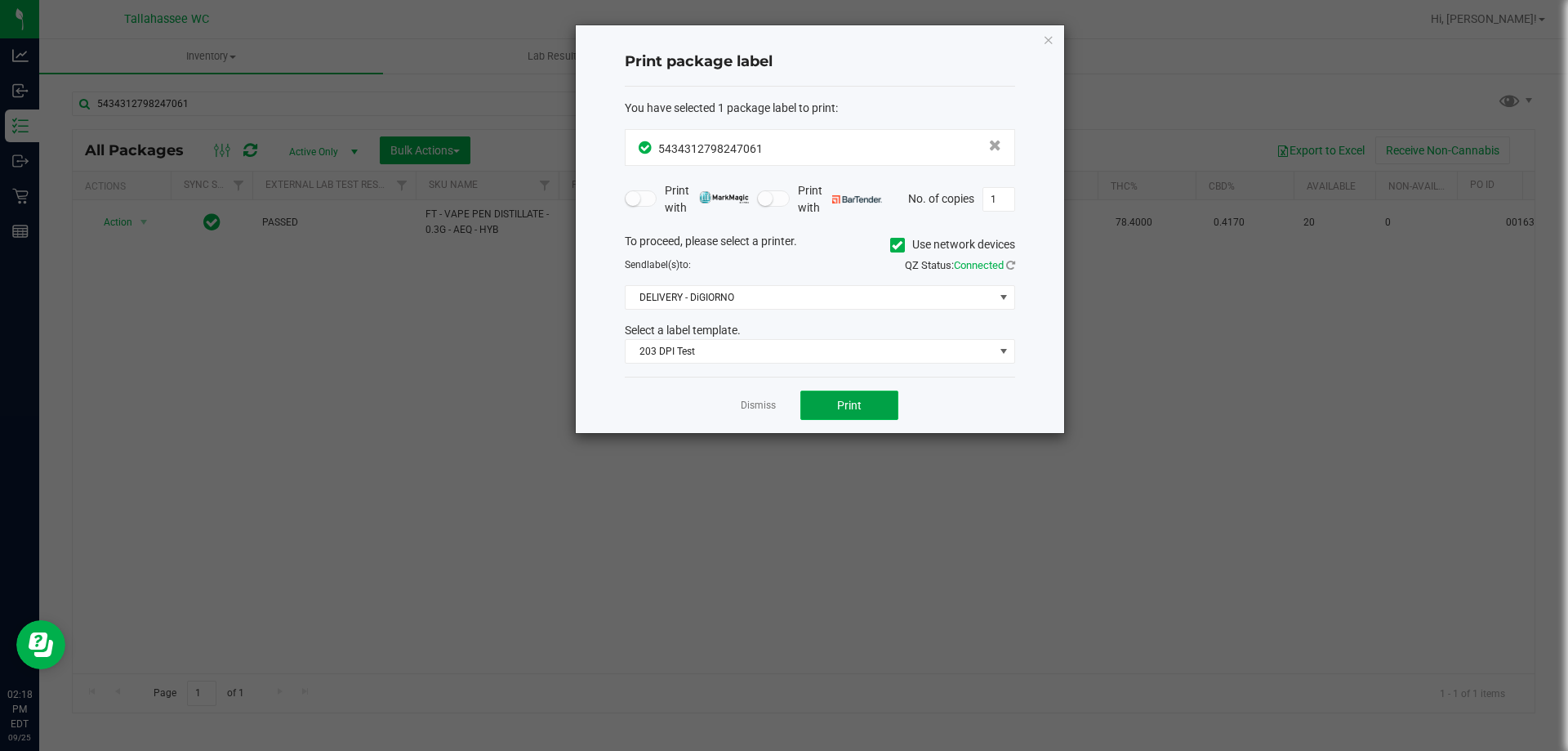
click at [812, 409] on button "Print" at bounding box center [849, 405] width 98 height 29
click at [774, 410] on link "Dismiss" at bounding box center [758, 406] width 35 height 14
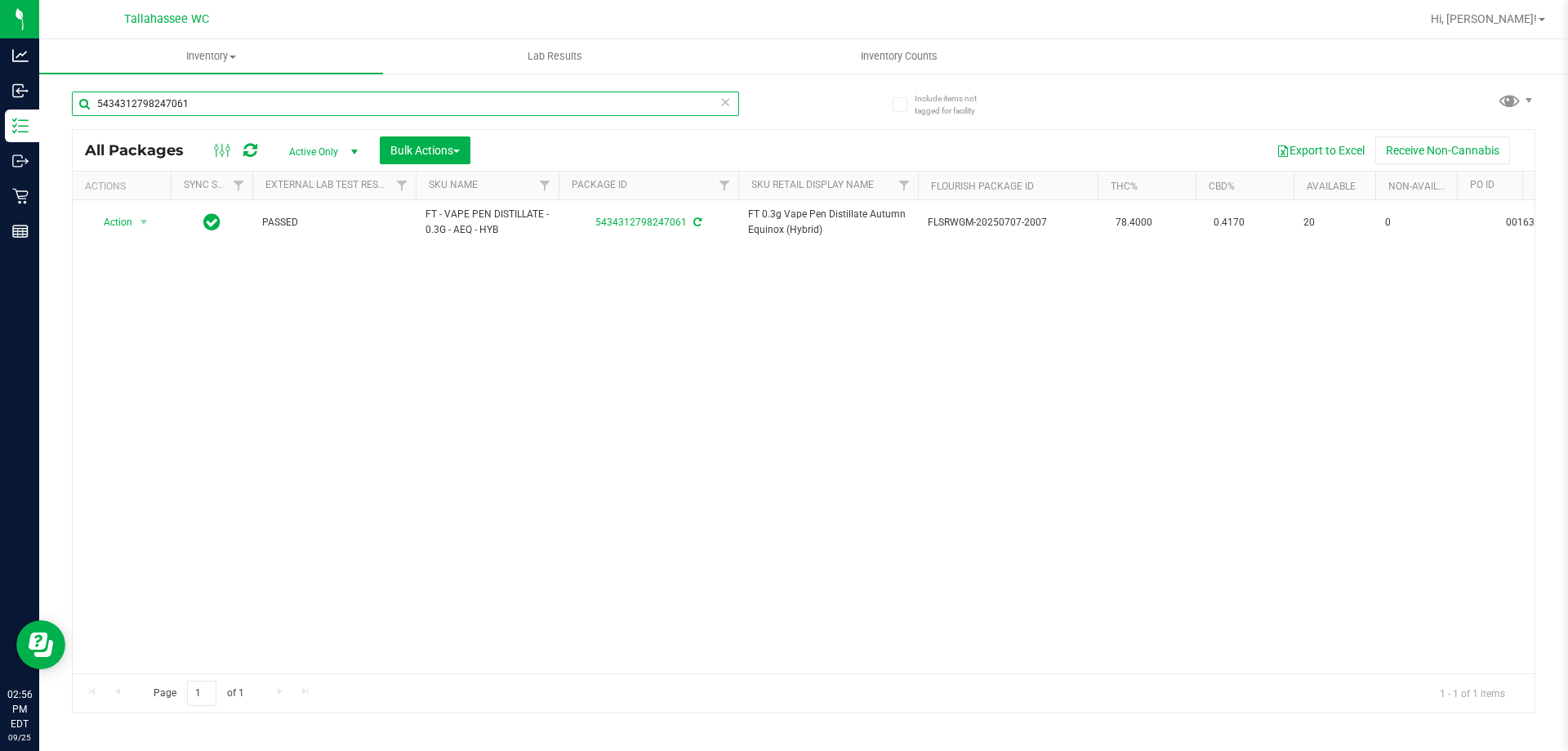
click at [307, 106] on input "5434312798247061" at bounding box center [406, 103] width 667 height 24
drag, startPoint x: 308, startPoint y: 105, endPoint x: 311, endPoint y: 97, distance: 8.5
click at [310, 99] on input "5434312798247061" at bounding box center [406, 103] width 667 height 24
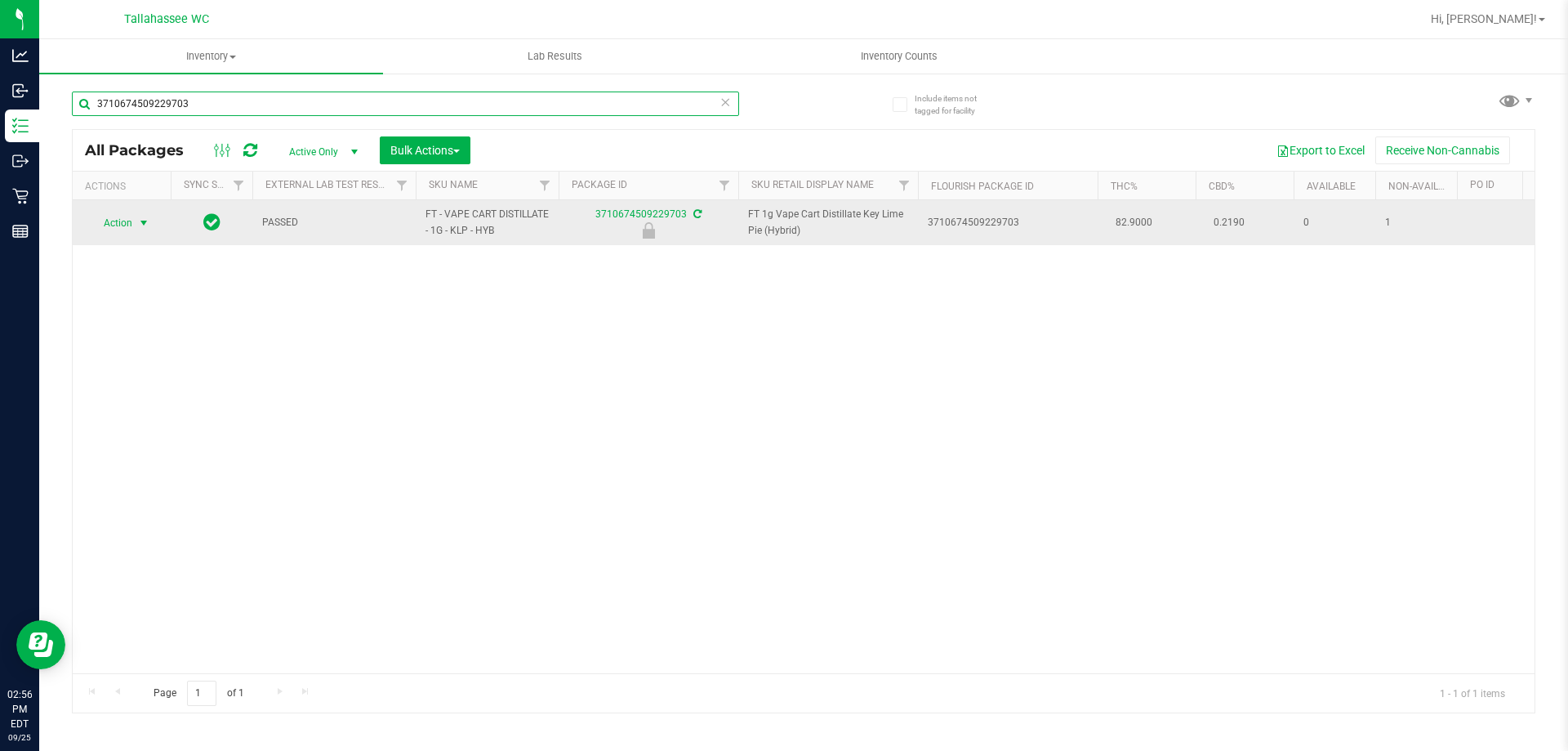
type input "3710674509229703"
click at [146, 226] on span "select" at bounding box center [144, 223] width 13 height 13
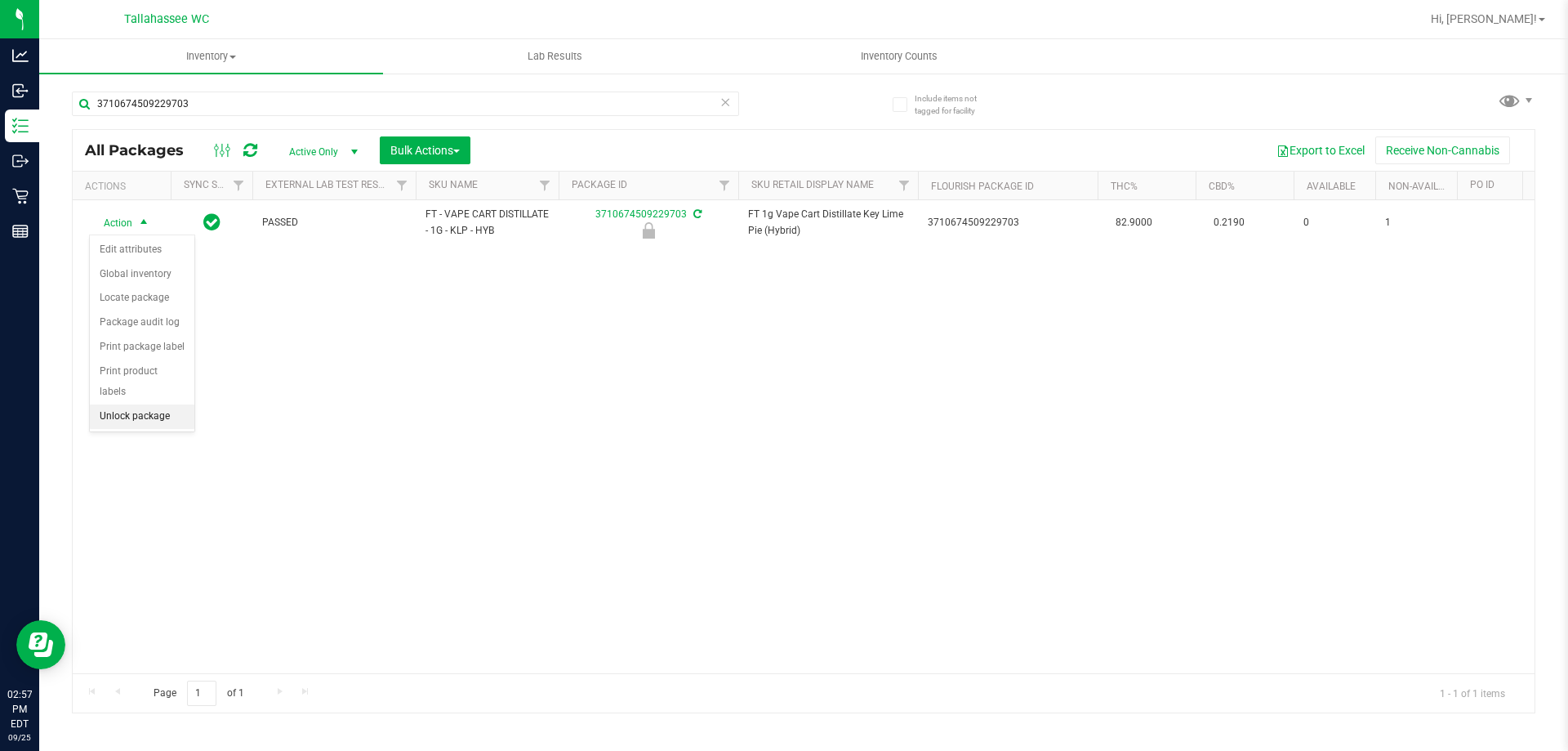
click at [179, 404] on li "Unlock package" at bounding box center [141, 416] width 105 height 24
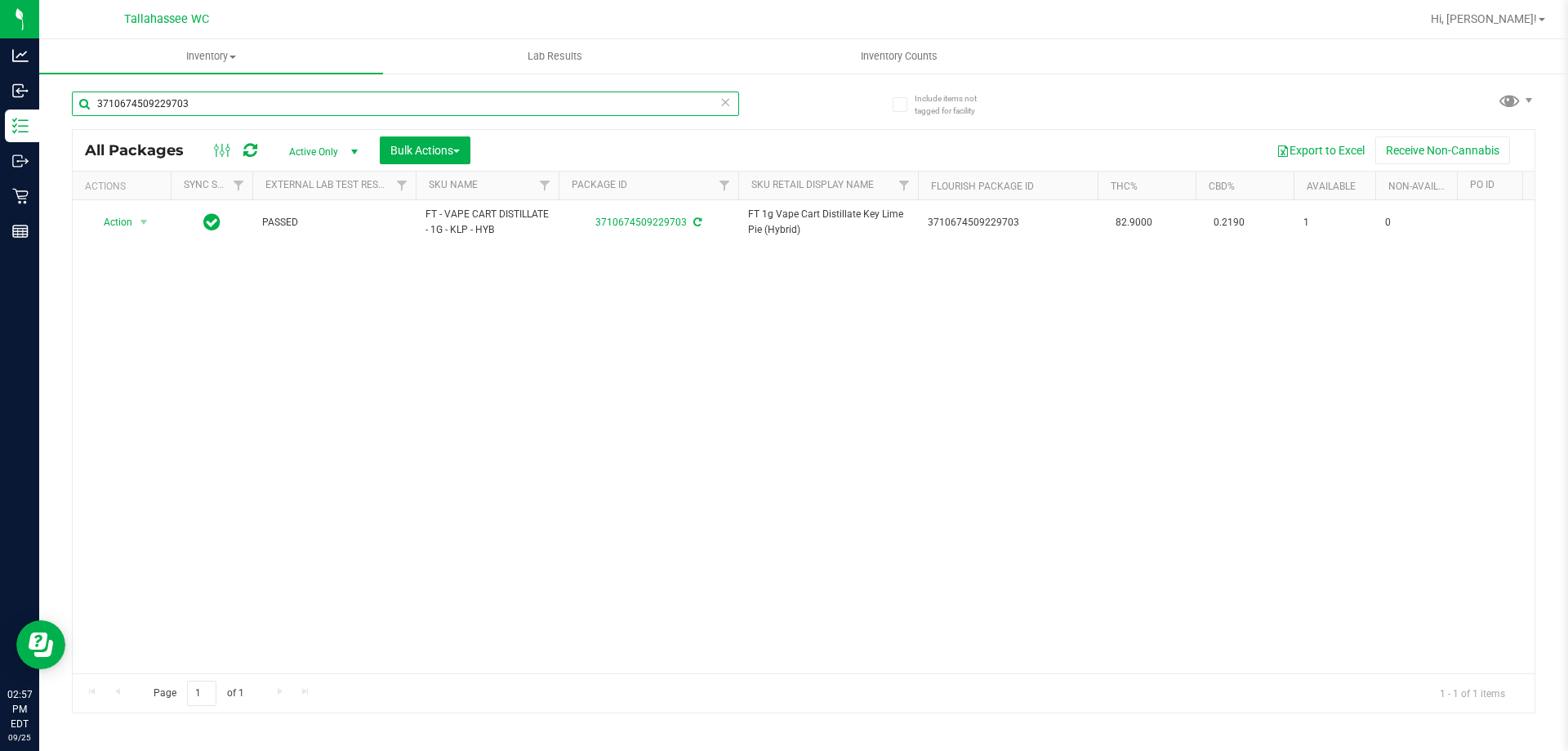
click at [212, 99] on input "3710674509229703" at bounding box center [406, 103] width 667 height 24
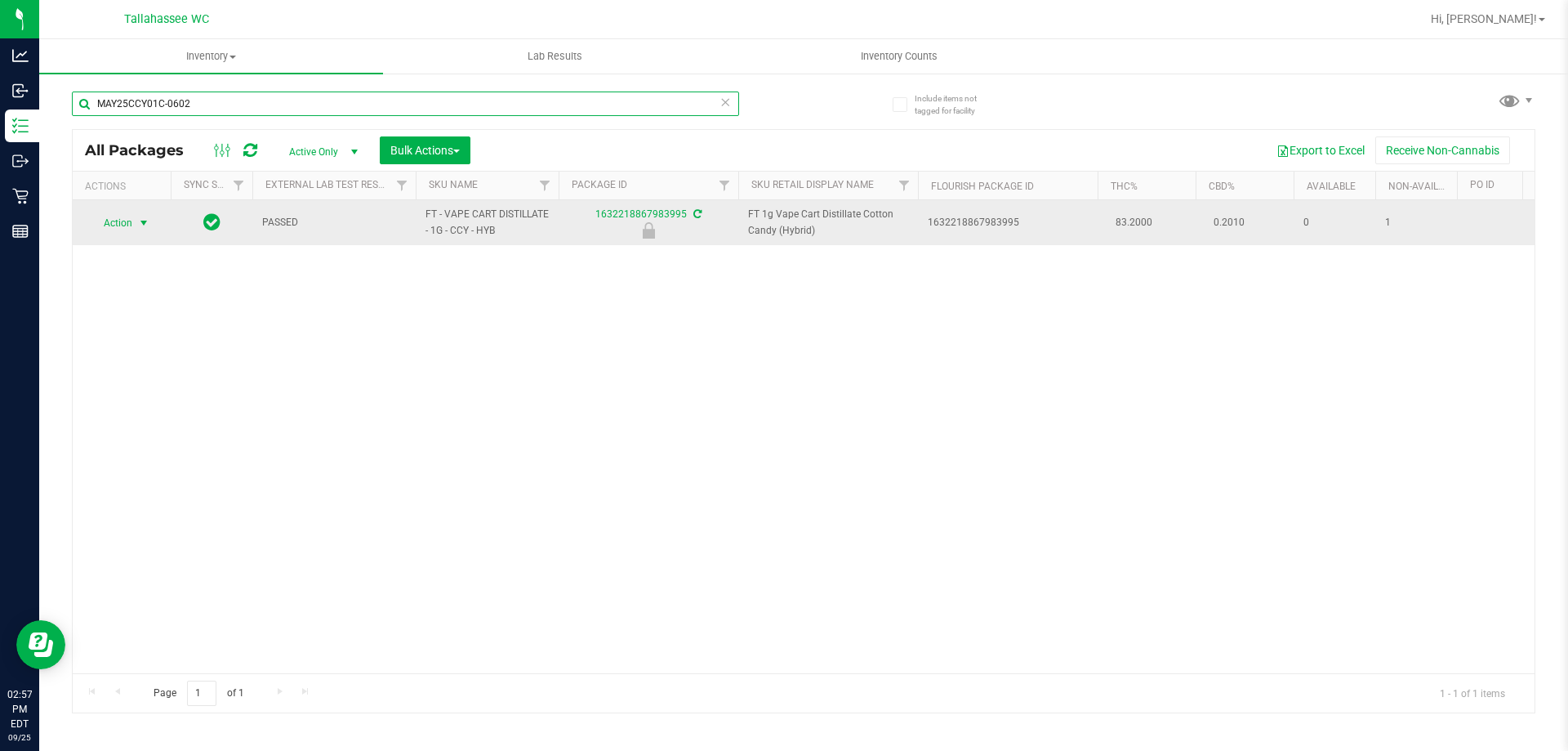
type input "MAY25CCY01C-0602"
click at [139, 229] on span "select" at bounding box center [144, 222] width 20 height 23
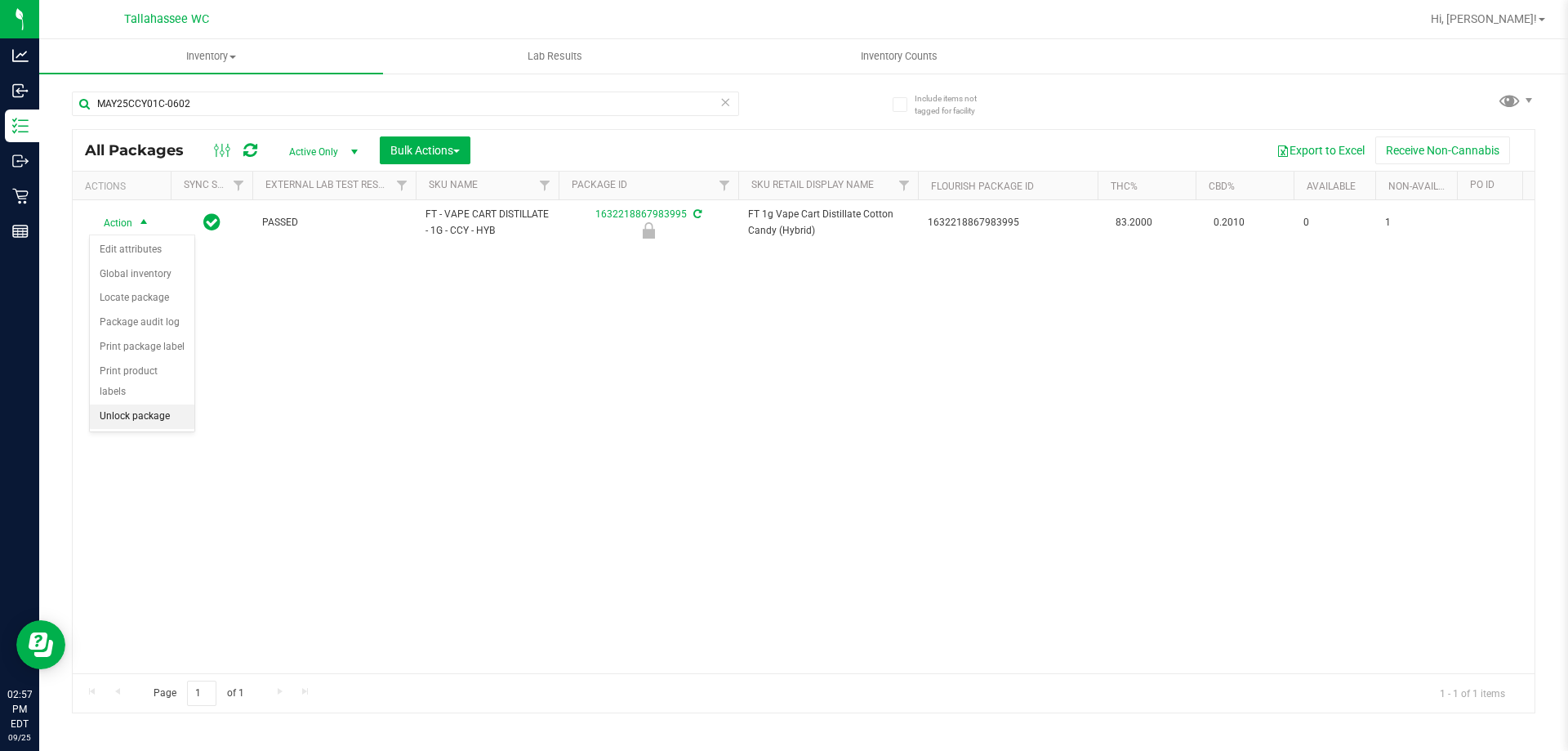
click at [163, 405] on li "Unlock package" at bounding box center [141, 416] width 105 height 24
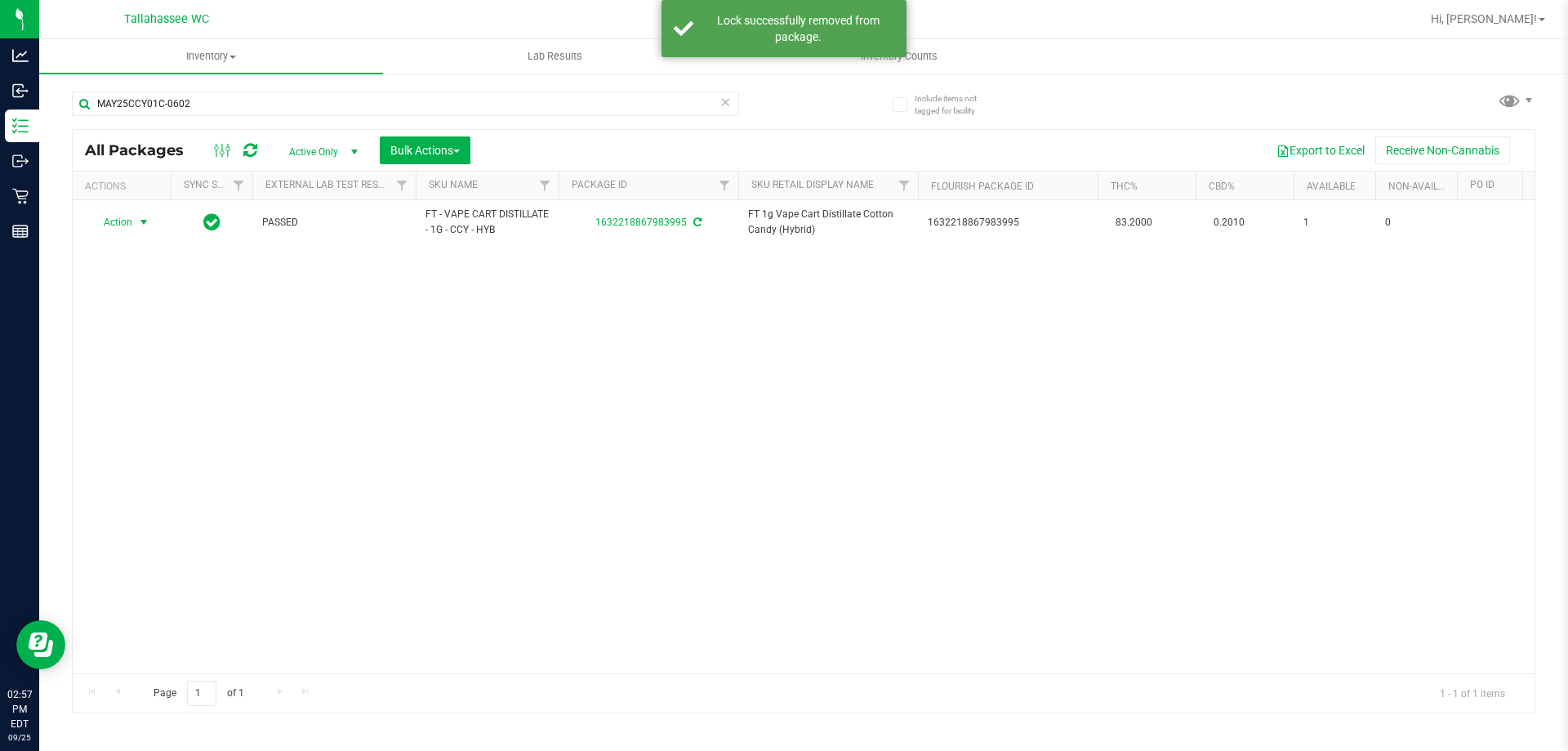
click at [145, 223] on span "select" at bounding box center [144, 222] width 13 height 13
click at [158, 424] on li "Print package label" at bounding box center [152, 419] width 126 height 24
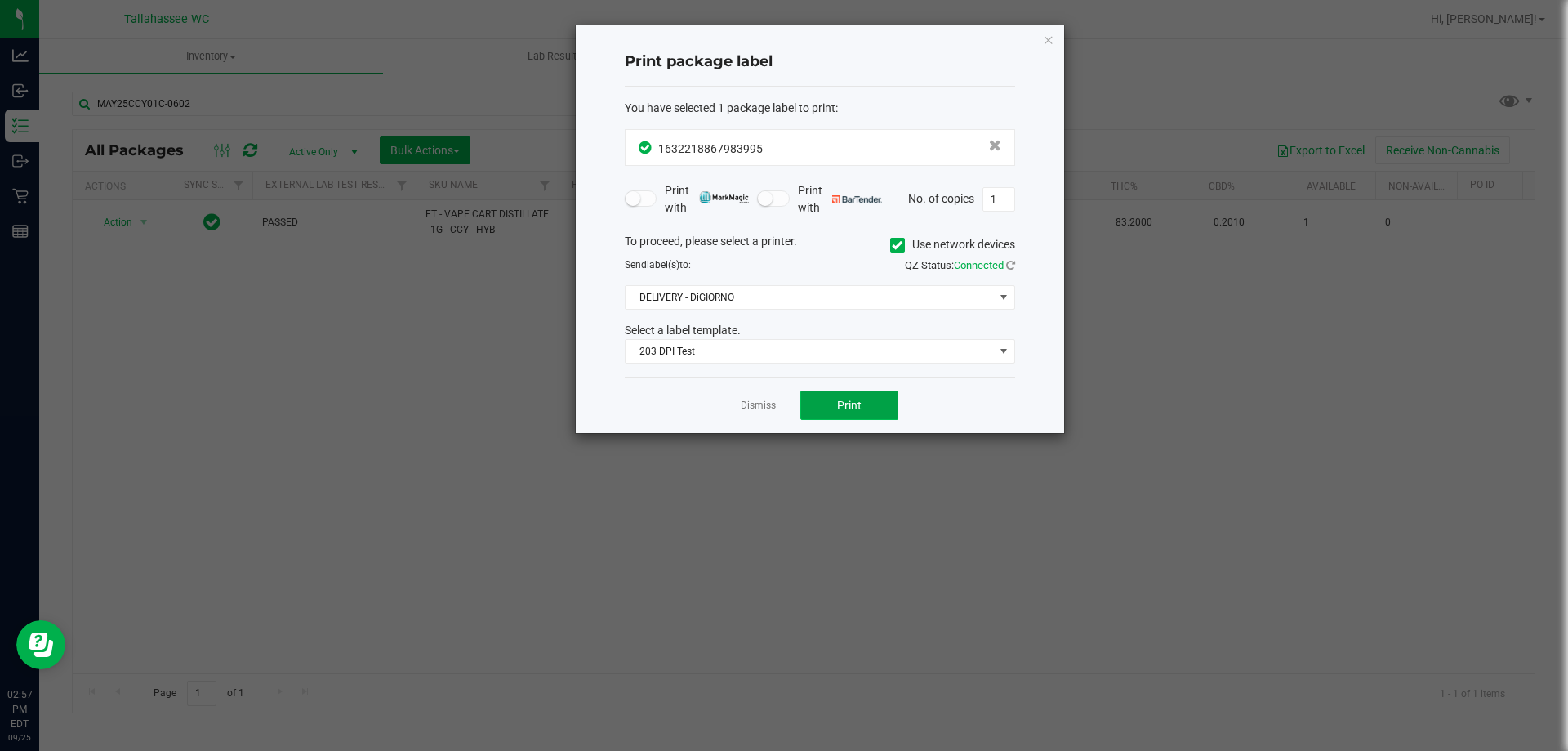
click at [850, 410] on span "Print" at bounding box center [849, 406] width 24 height 13
drag, startPoint x: 764, startPoint y: 411, endPoint x: 763, endPoint y: 387, distance: 24.0
click at [763, 411] on link "Dismiss" at bounding box center [758, 406] width 35 height 14
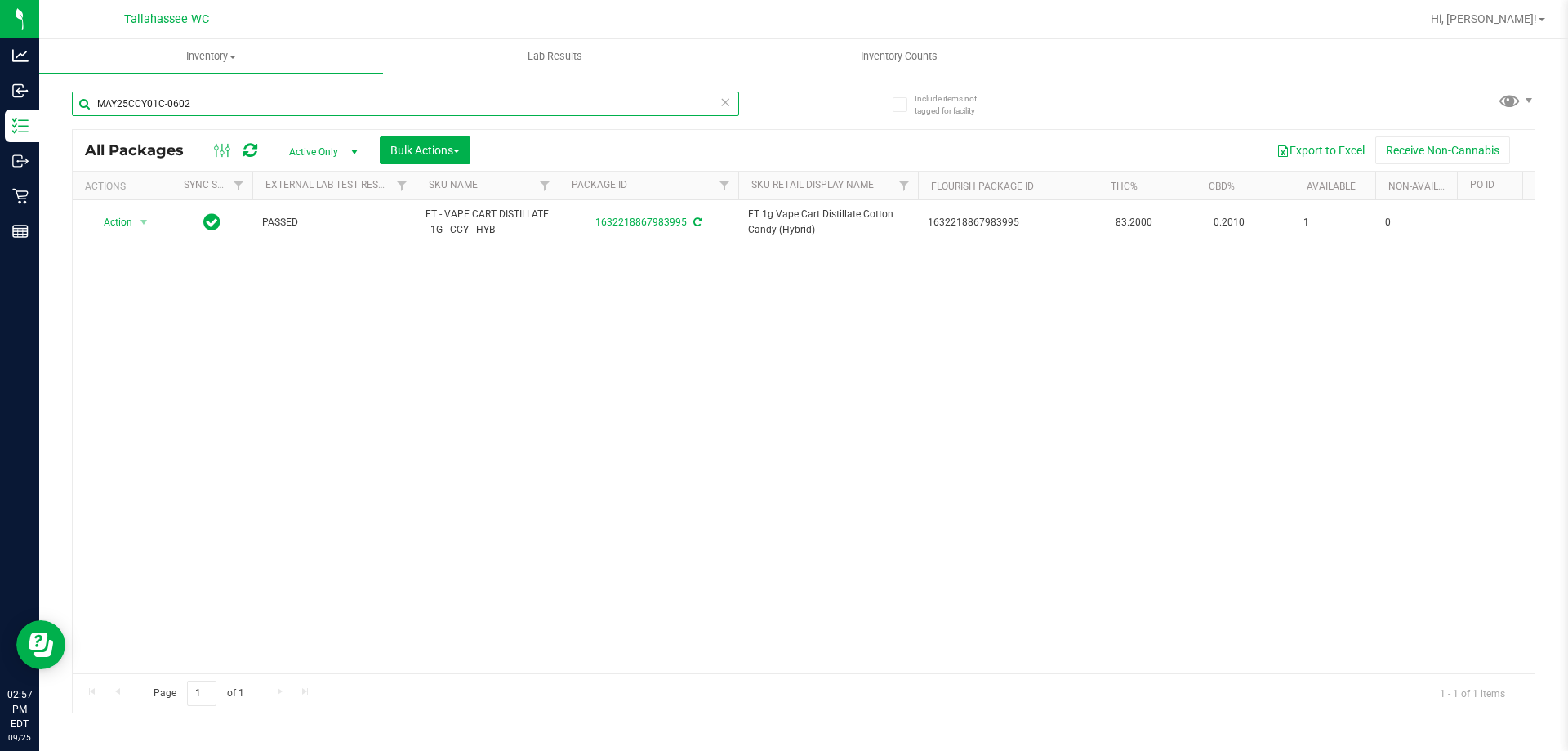
click at [407, 112] on input "MAY25CCY01C-0602" at bounding box center [406, 103] width 667 height 24
click at [408, 111] on input "MAY25CCY01C-0602" at bounding box center [406, 103] width 667 height 24
type input "M"
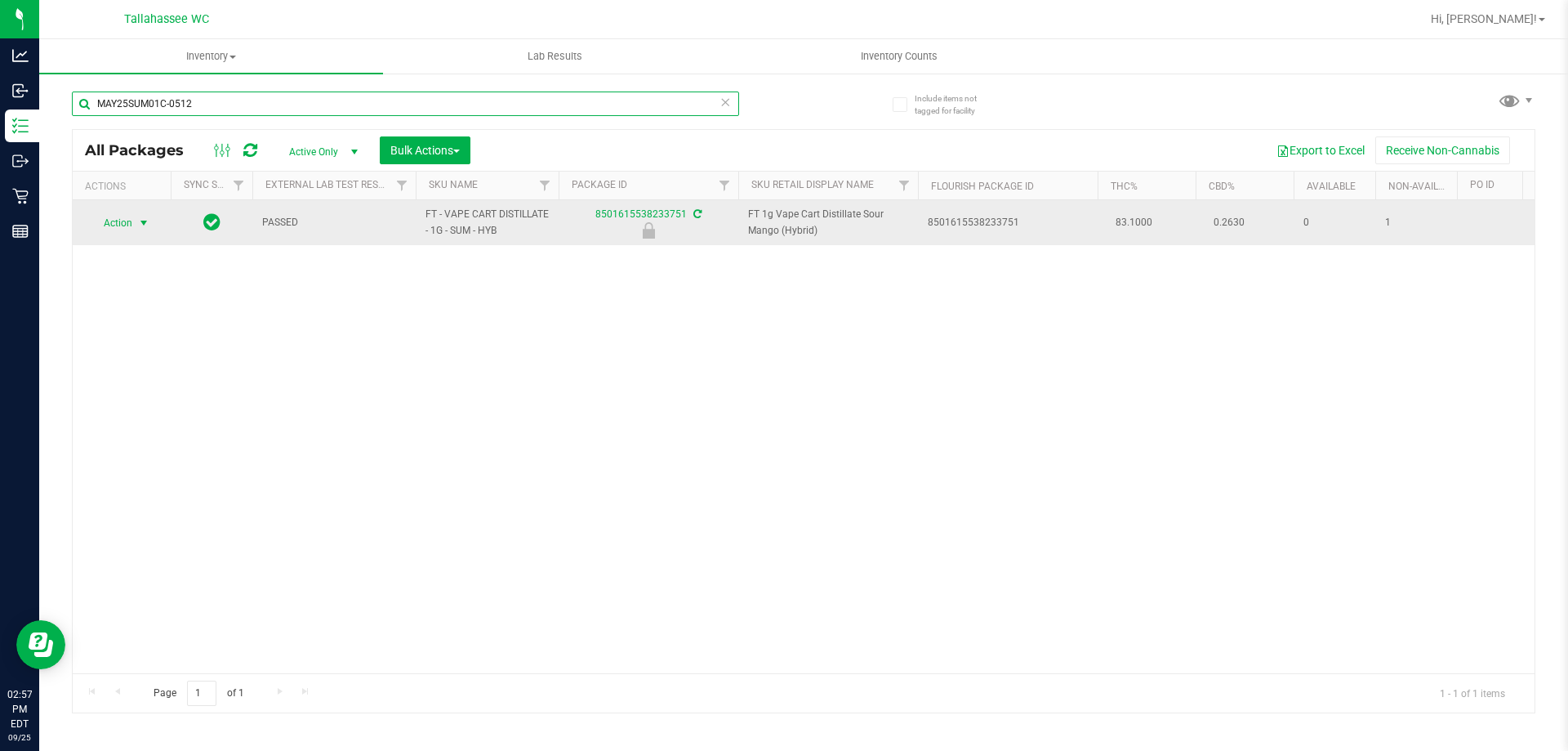
type input "MAY25SUM01C-0512"
click at [143, 226] on span "select" at bounding box center [144, 223] width 13 height 13
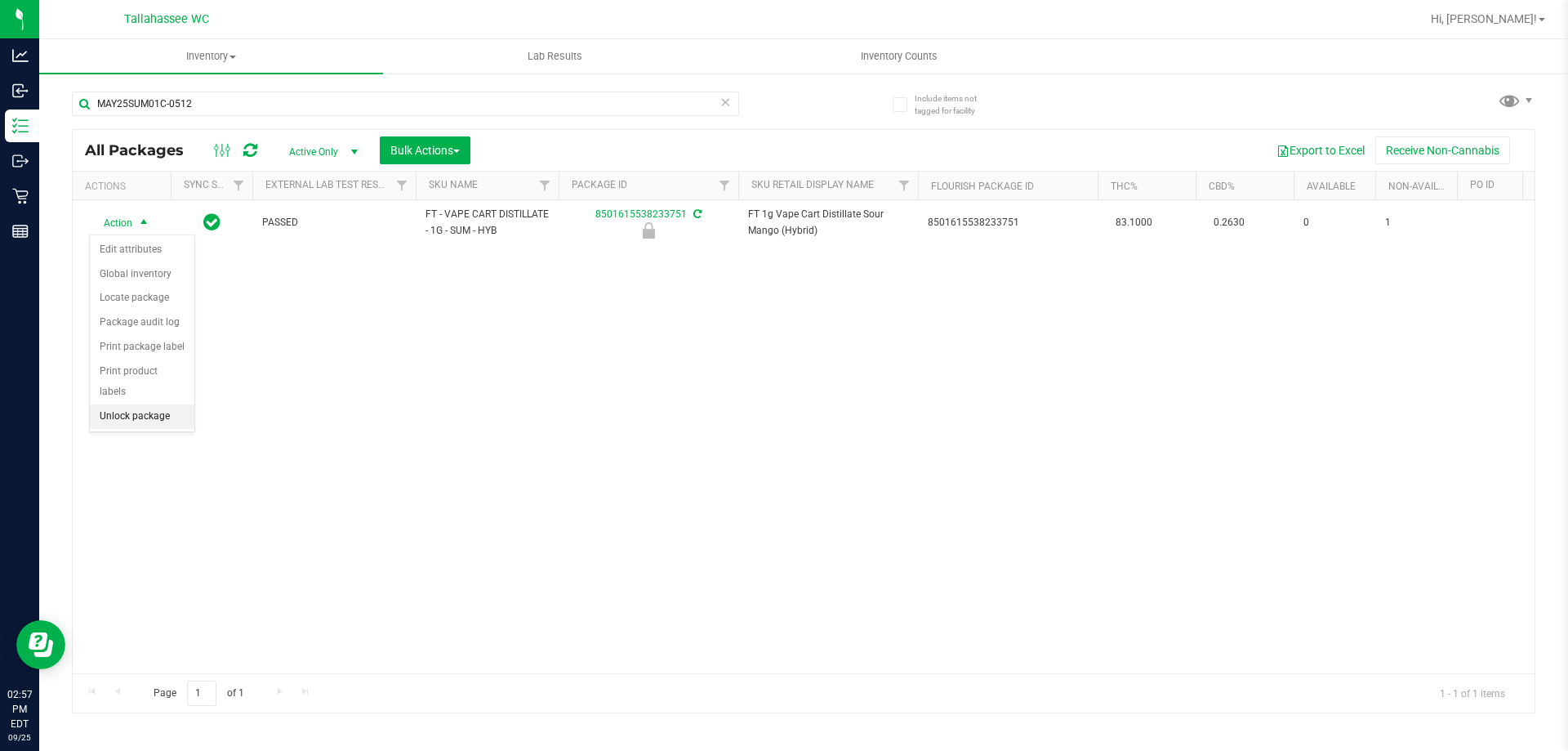
click at [136, 404] on li "Unlock package" at bounding box center [141, 416] width 105 height 24
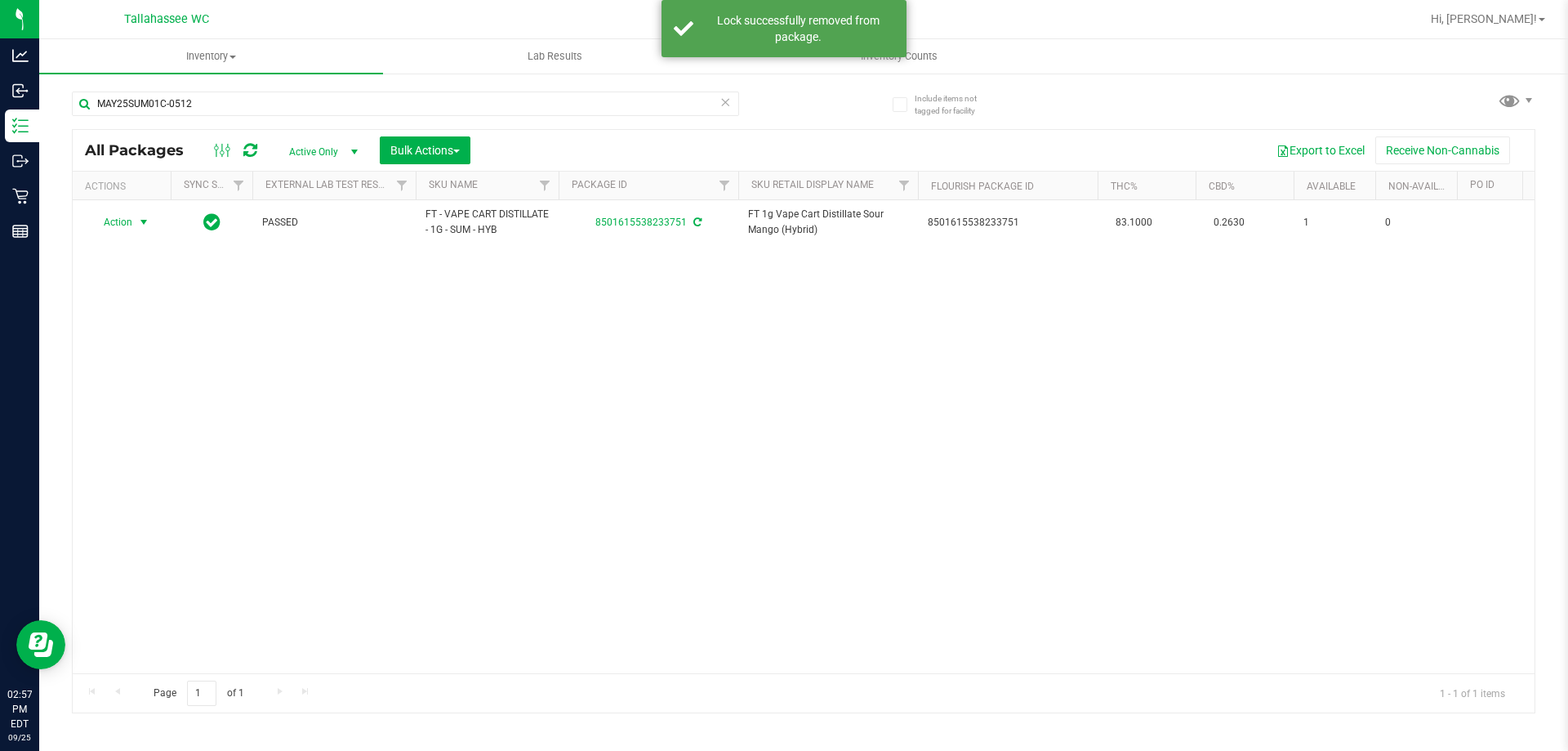
click at [139, 222] on span "select" at bounding box center [144, 222] width 13 height 13
click at [166, 413] on li "Print package label" at bounding box center [152, 419] width 126 height 24
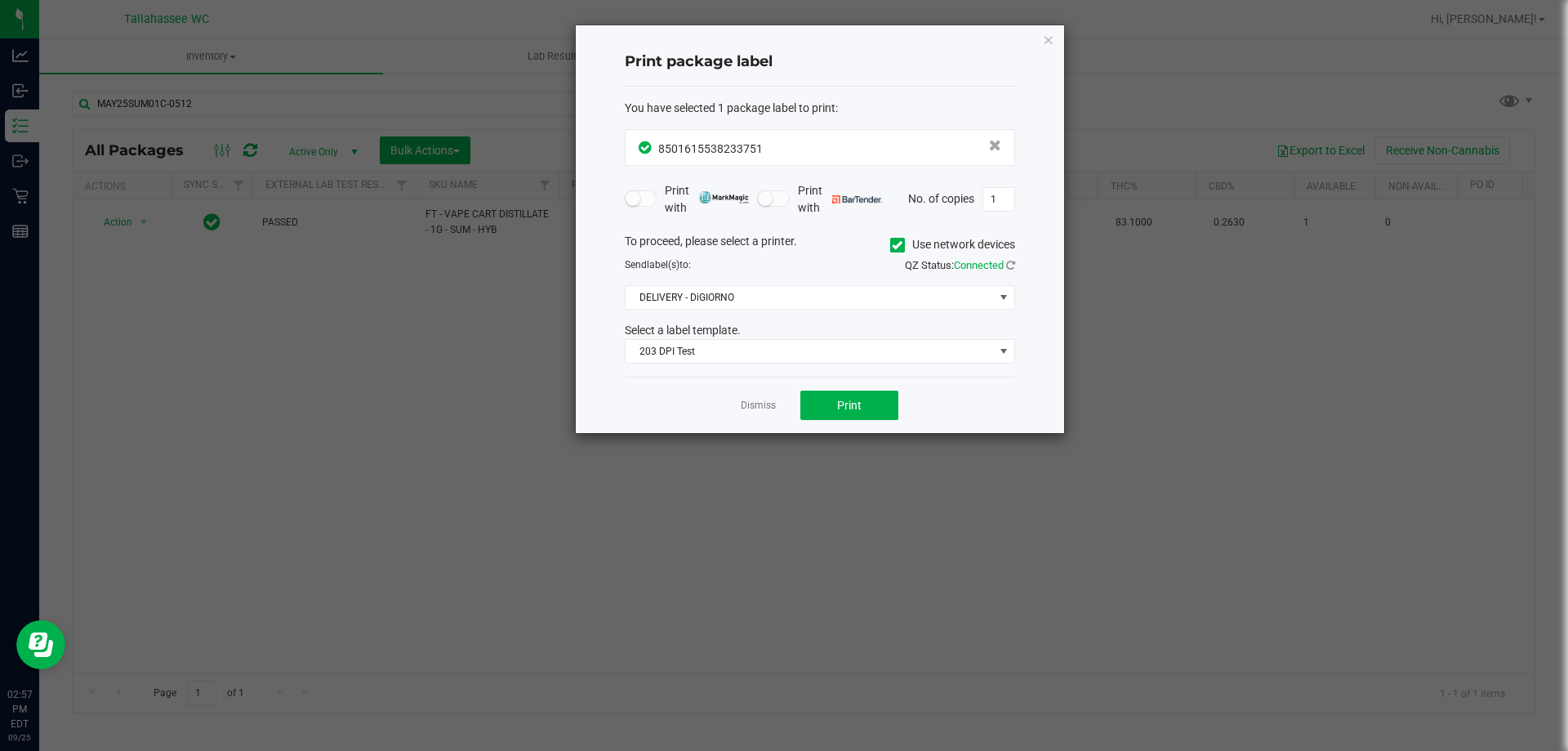
click at [852, 386] on div "Dismiss Print" at bounding box center [820, 404] width 391 height 56
click at [851, 391] on button "Print" at bounding box center [849, 405] width 98 height 29
click at [1048, 44] on icon "button" at bounding box center [1049, 38] width 12 height 19
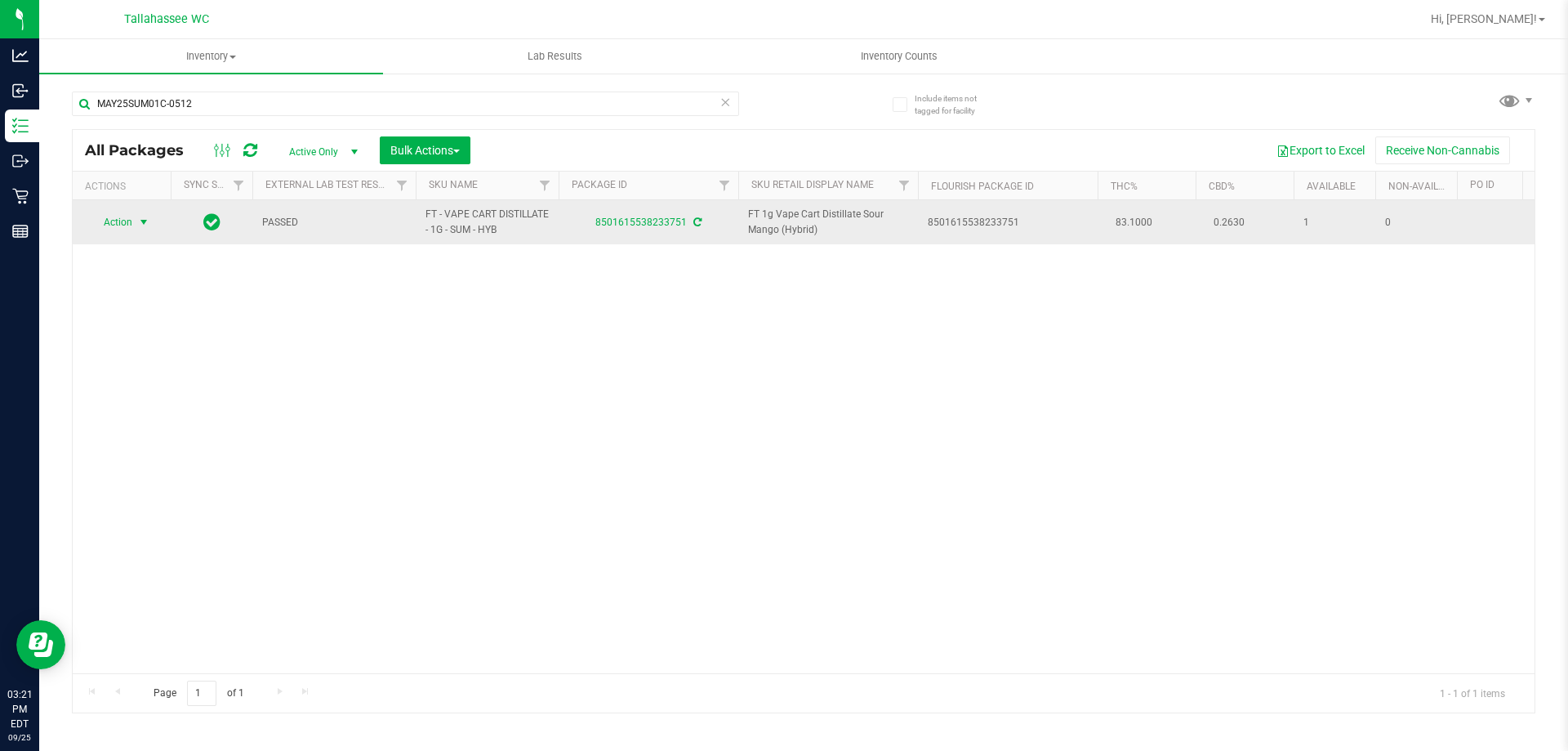
click at [146, 217] on span "select" at bounding box center [144, 222] width 13 height 13
click at [106, 217] on span "Action" at bounding box center [110, 222] width 44 height 23
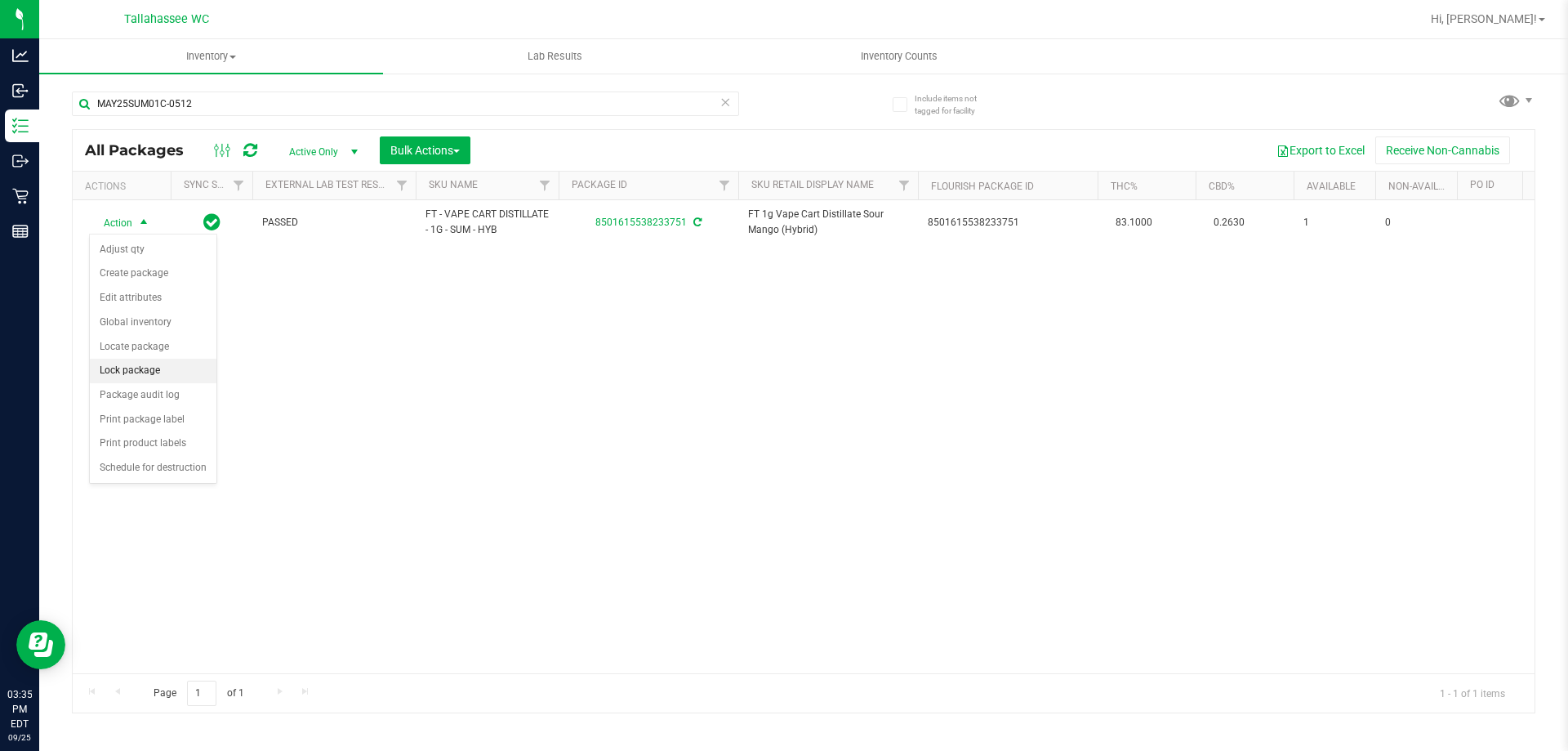
click at [179, 361] on li "Lock package" at bounding box center [152, 370] width 126 height 24
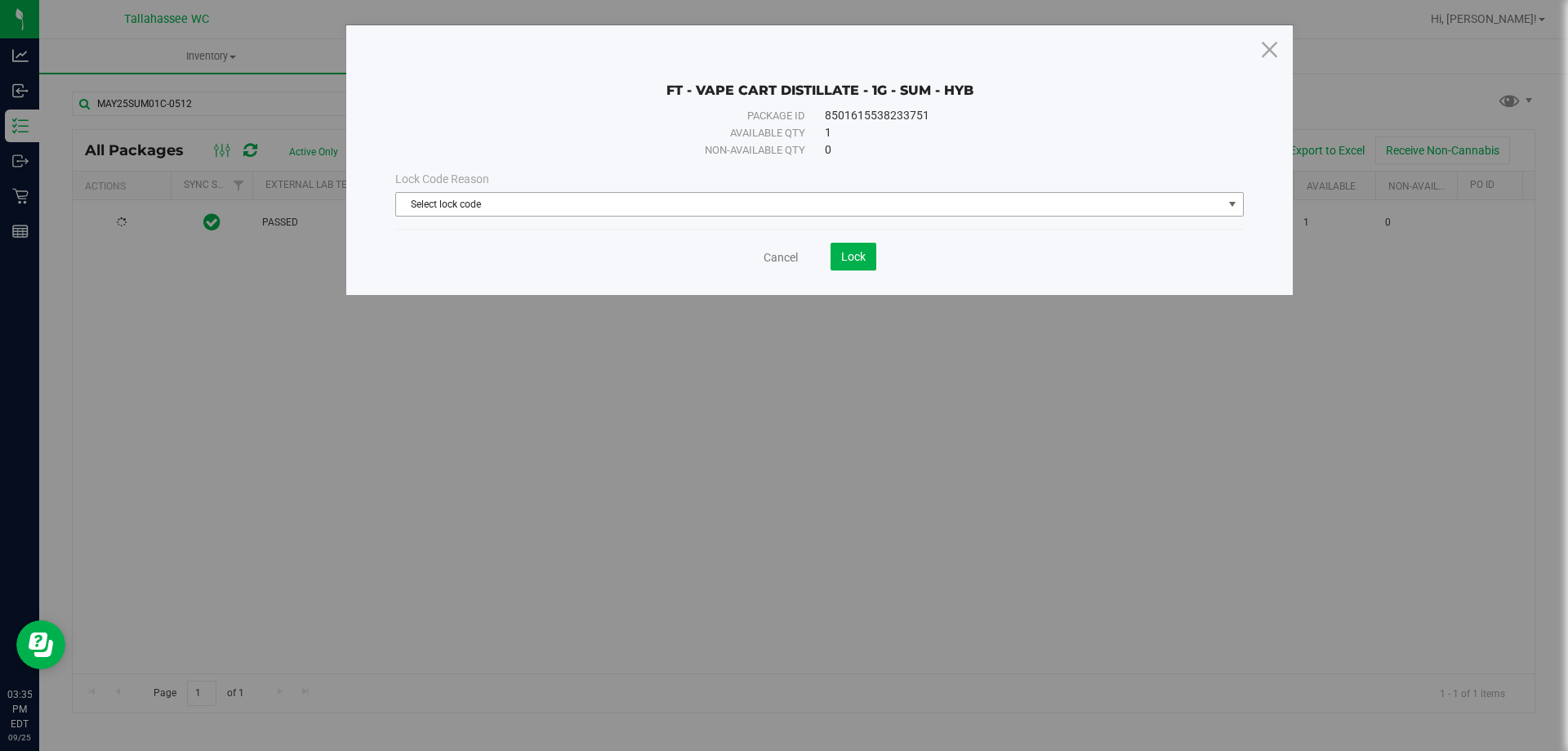
click at [610, 196] on span "Select lock code" at bounding box center [810, 203] width 826 height 23
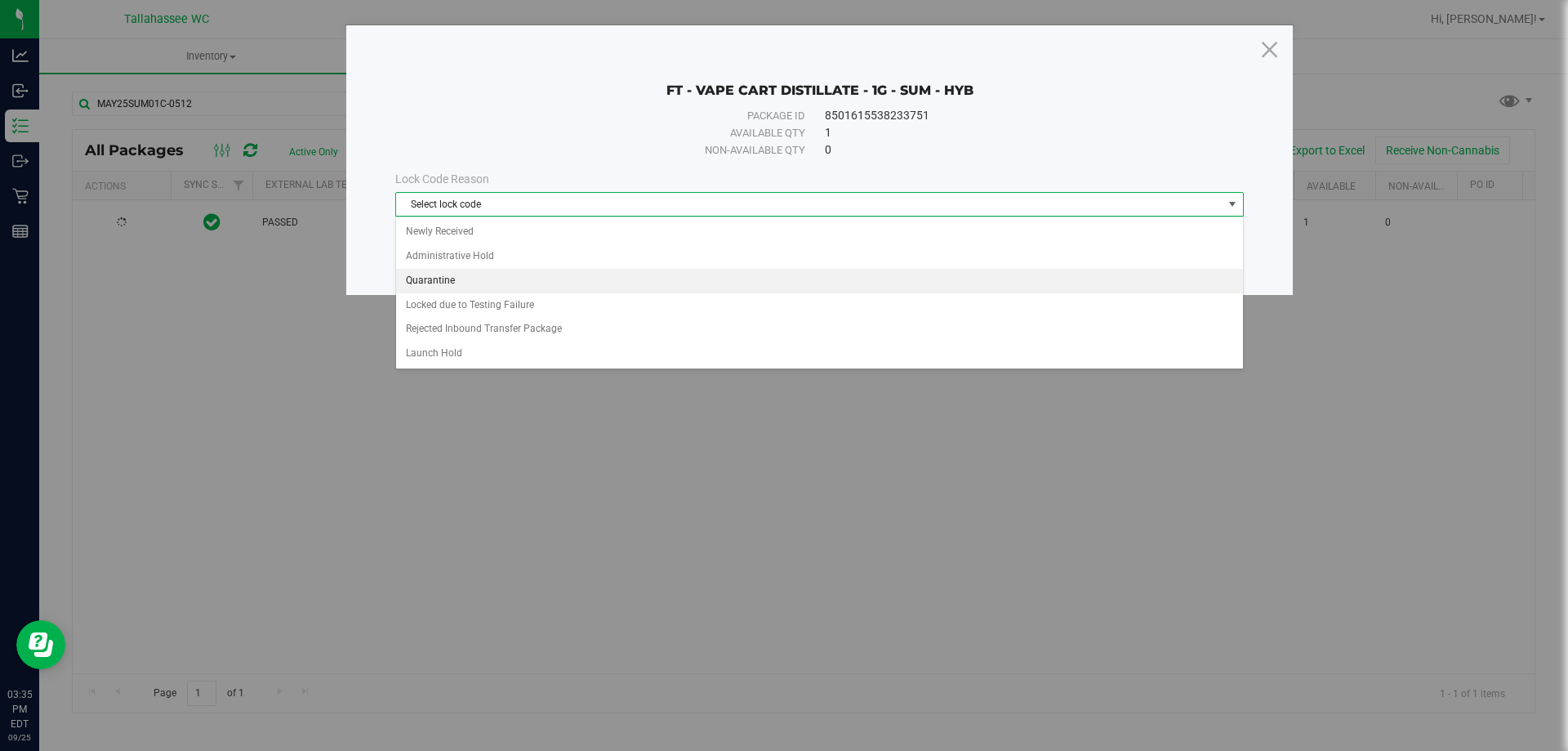
click at [457, 276] on li "Quarantine" at bounding box center [820, 280] width 847 height 24
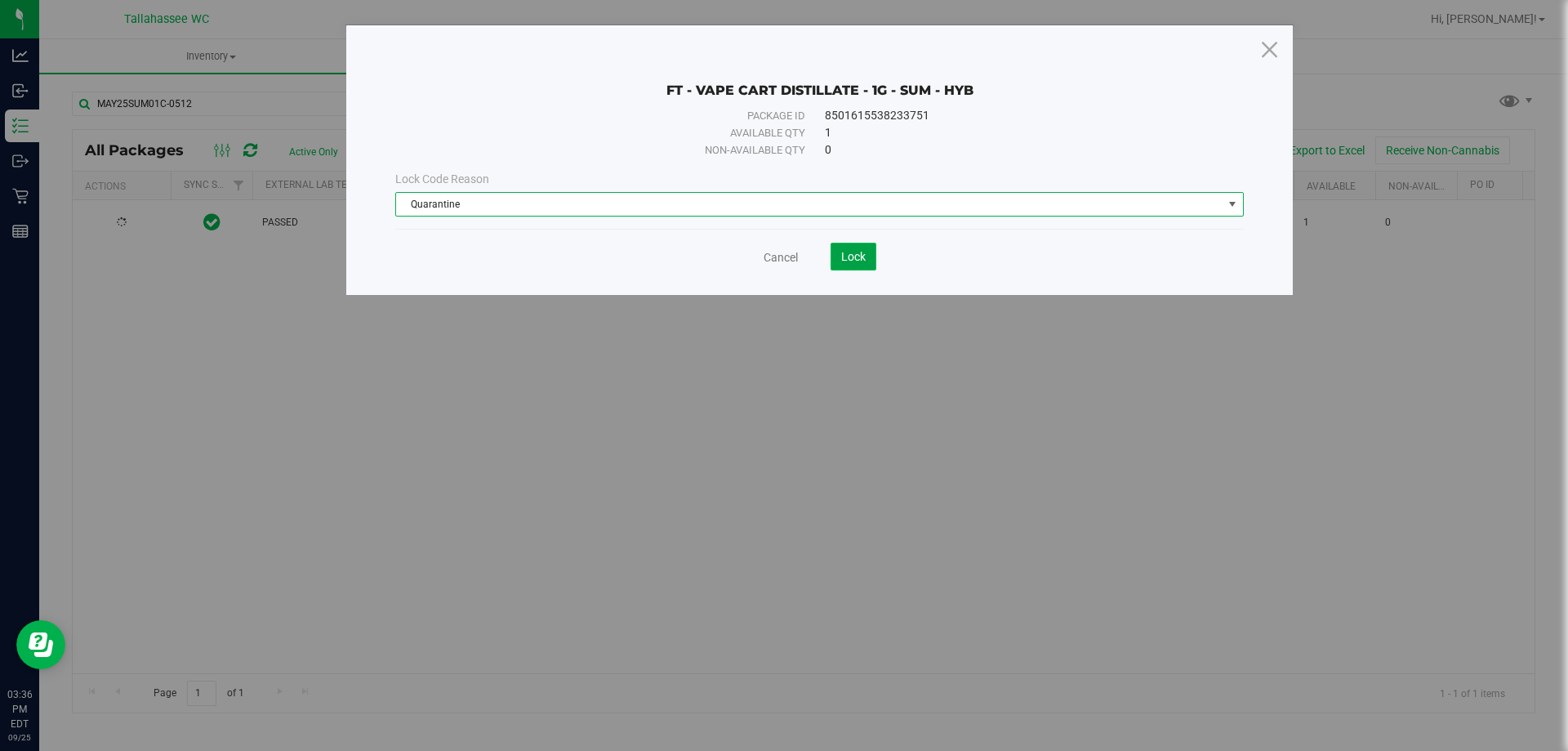
click at [845, 253] on span "Lock" at bounding box center [853, 257] width 24 height 13
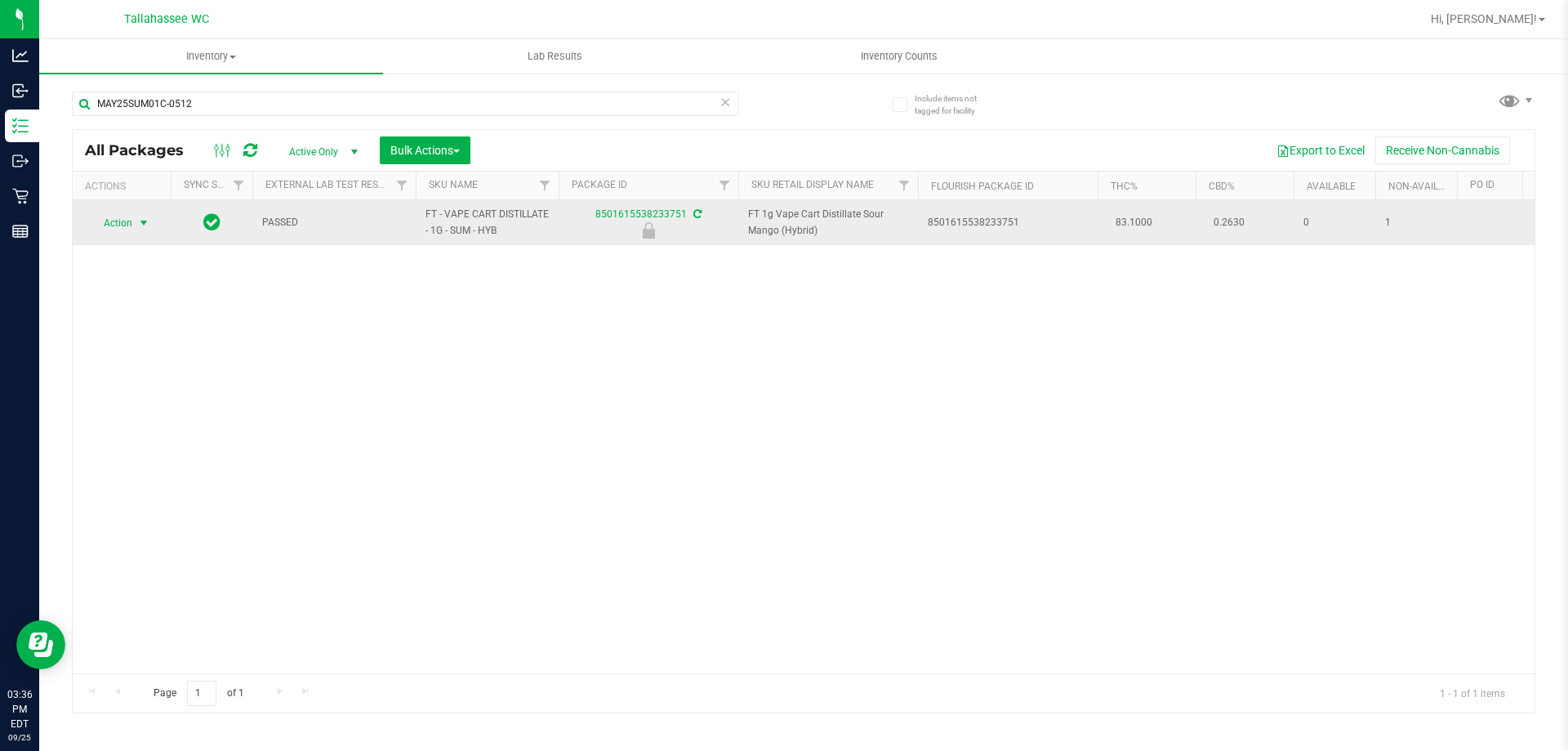
click at [144, 218] on span "select" at bounding box center [144, 223] width 13 height 13
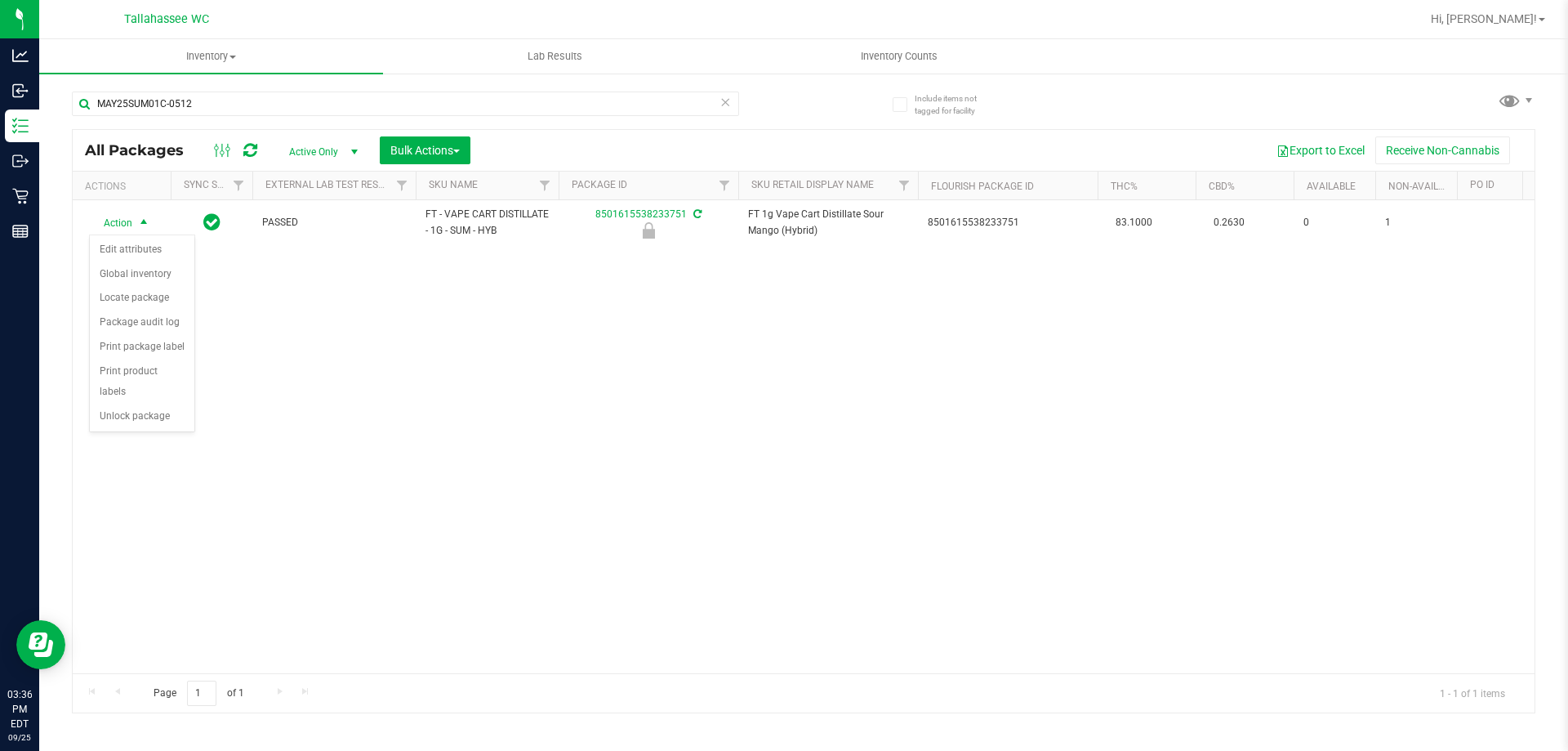
click at [452, 376] on div "Action Action Edit attributes Global inventory Locate package Package audit log…" at bounding box center [804, 436] width 1462 height 473
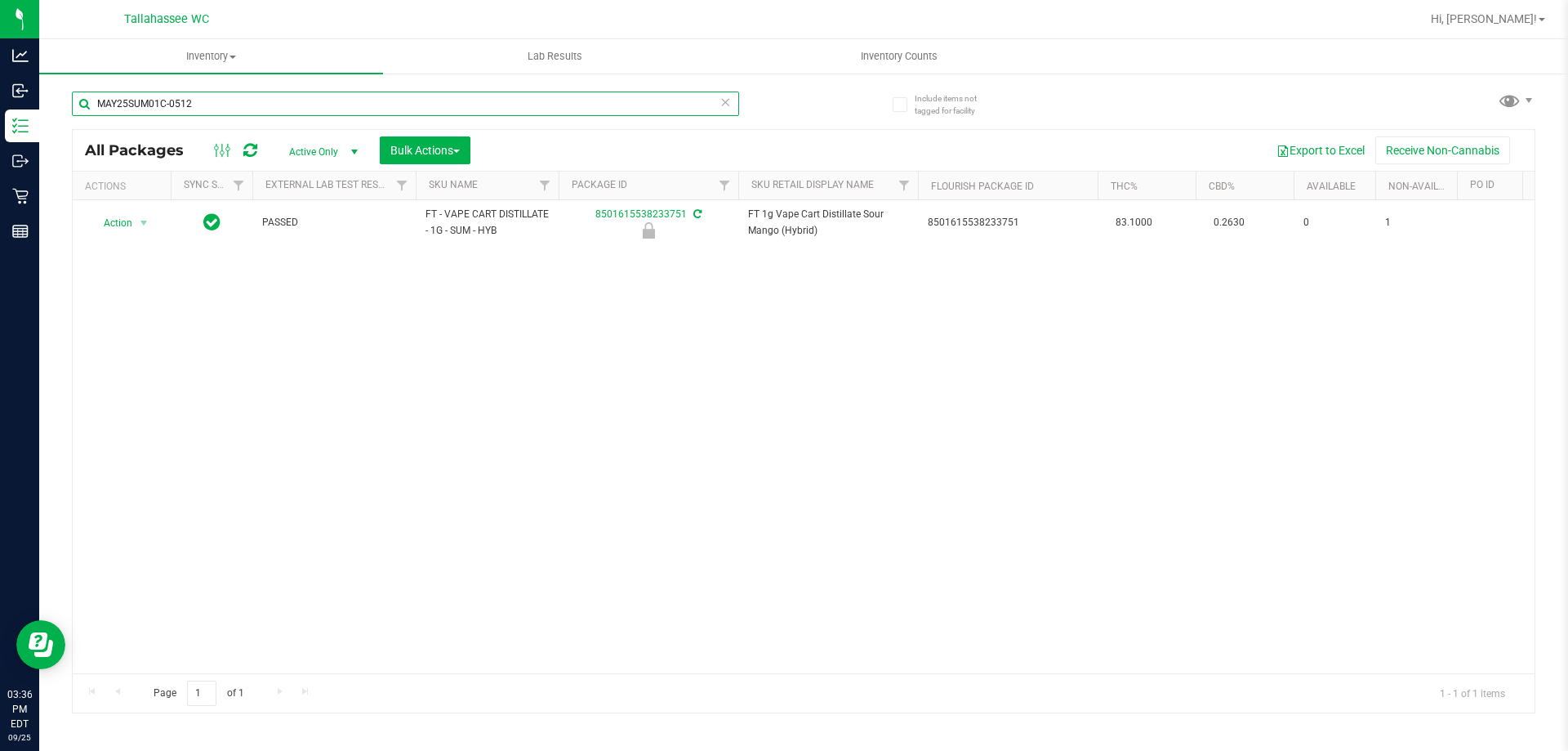
click at [312, 94] on input "MAY25SUM01C-0512" at bounding box center [406, 103] width 667 height 24
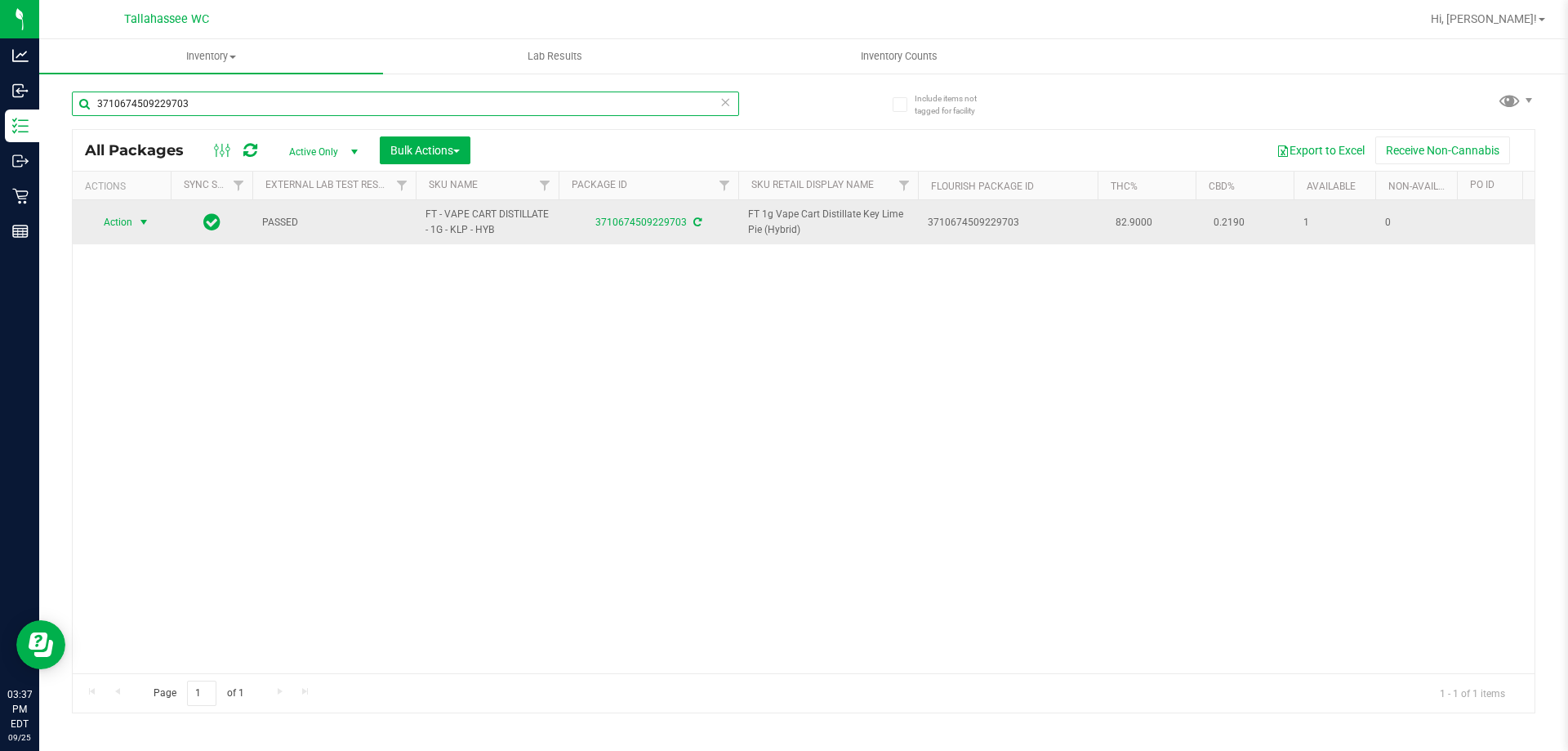
type input "3710674509229703"
click at [134, 224] on span "select" at bounding box center [144, 222] width 20 height 23
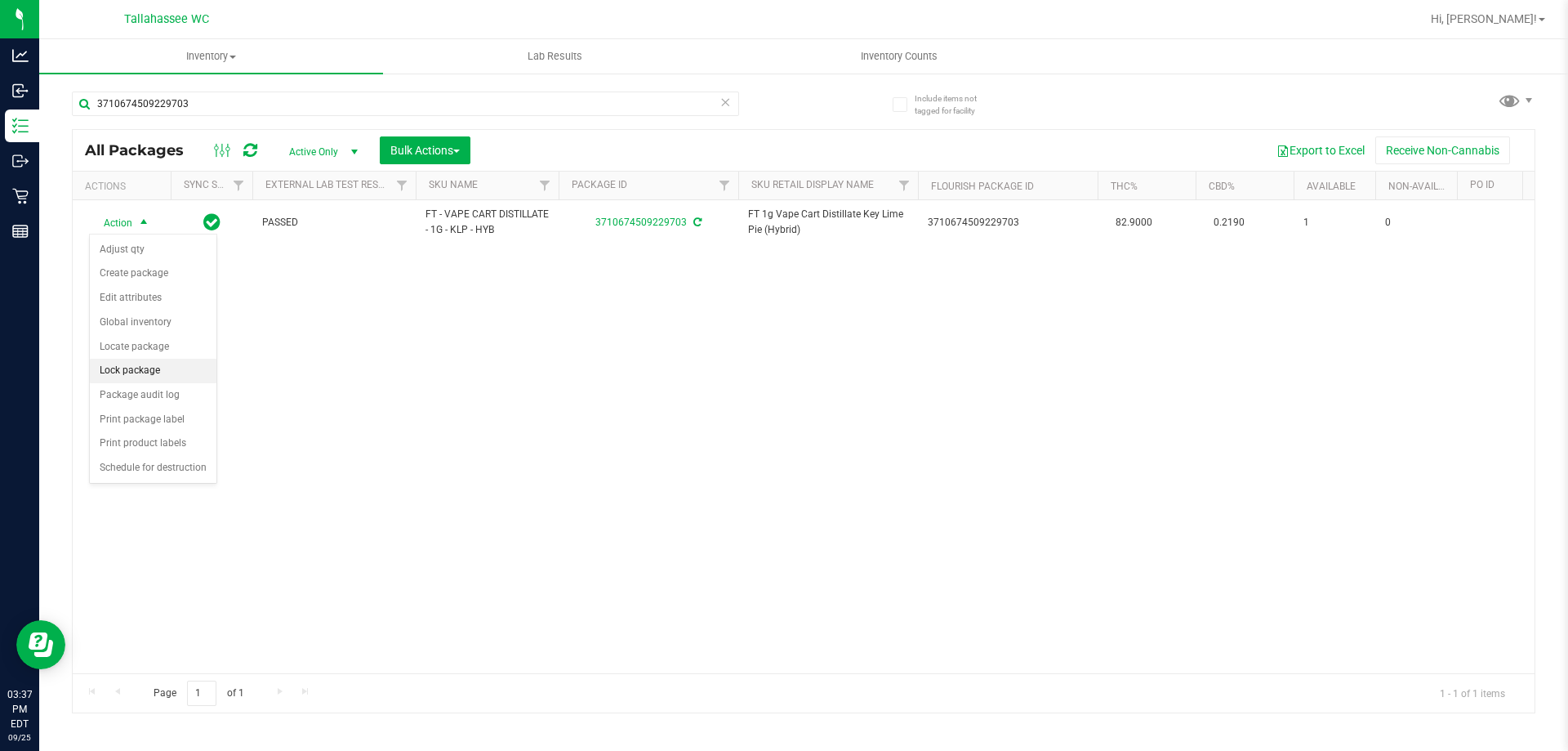
click at [121, 365] on li "Lock package" at bounding box center [152, 370] width 126 height 24
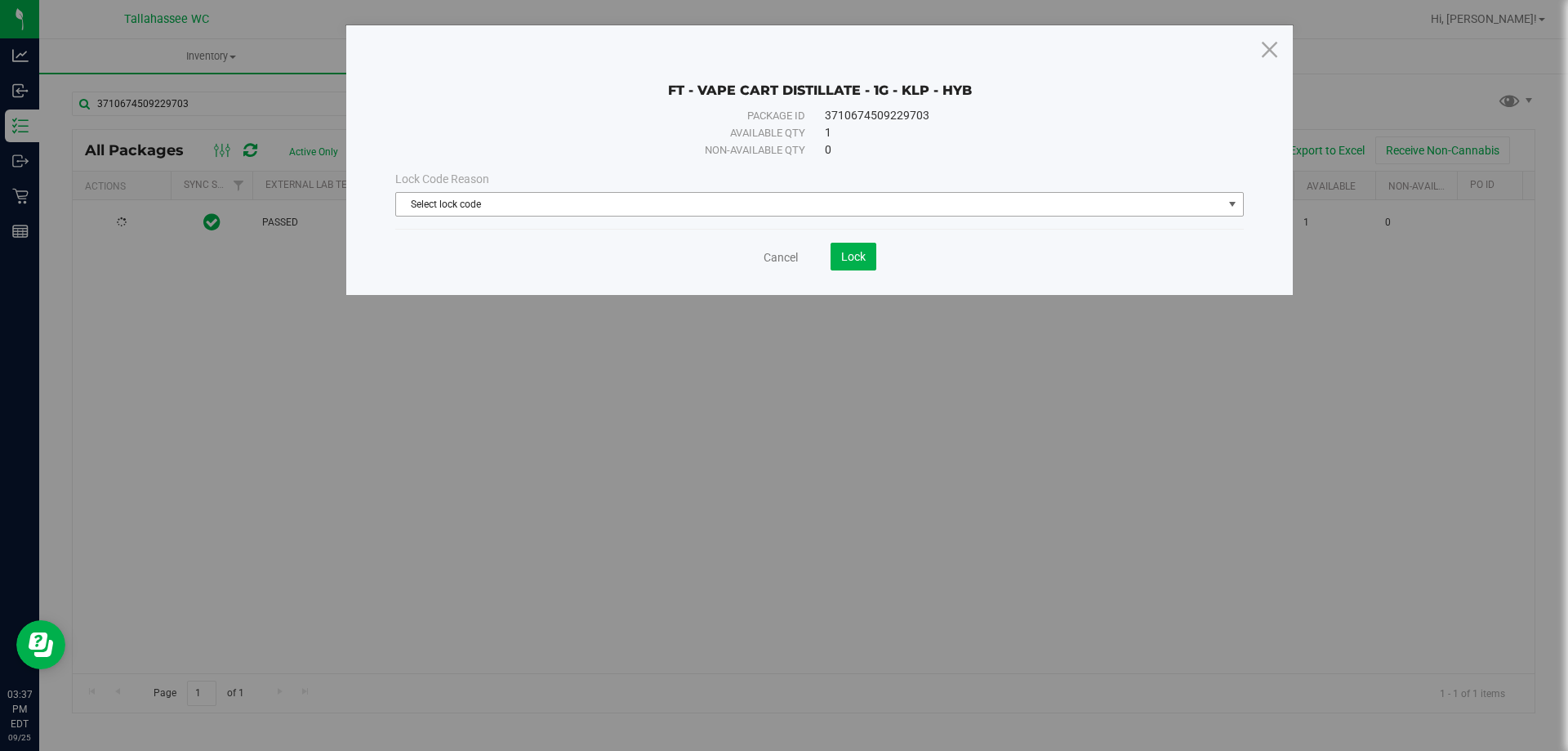
click at [682, 207] on span "Select lock code" at bounding box center [810, 203] width 826 height 23
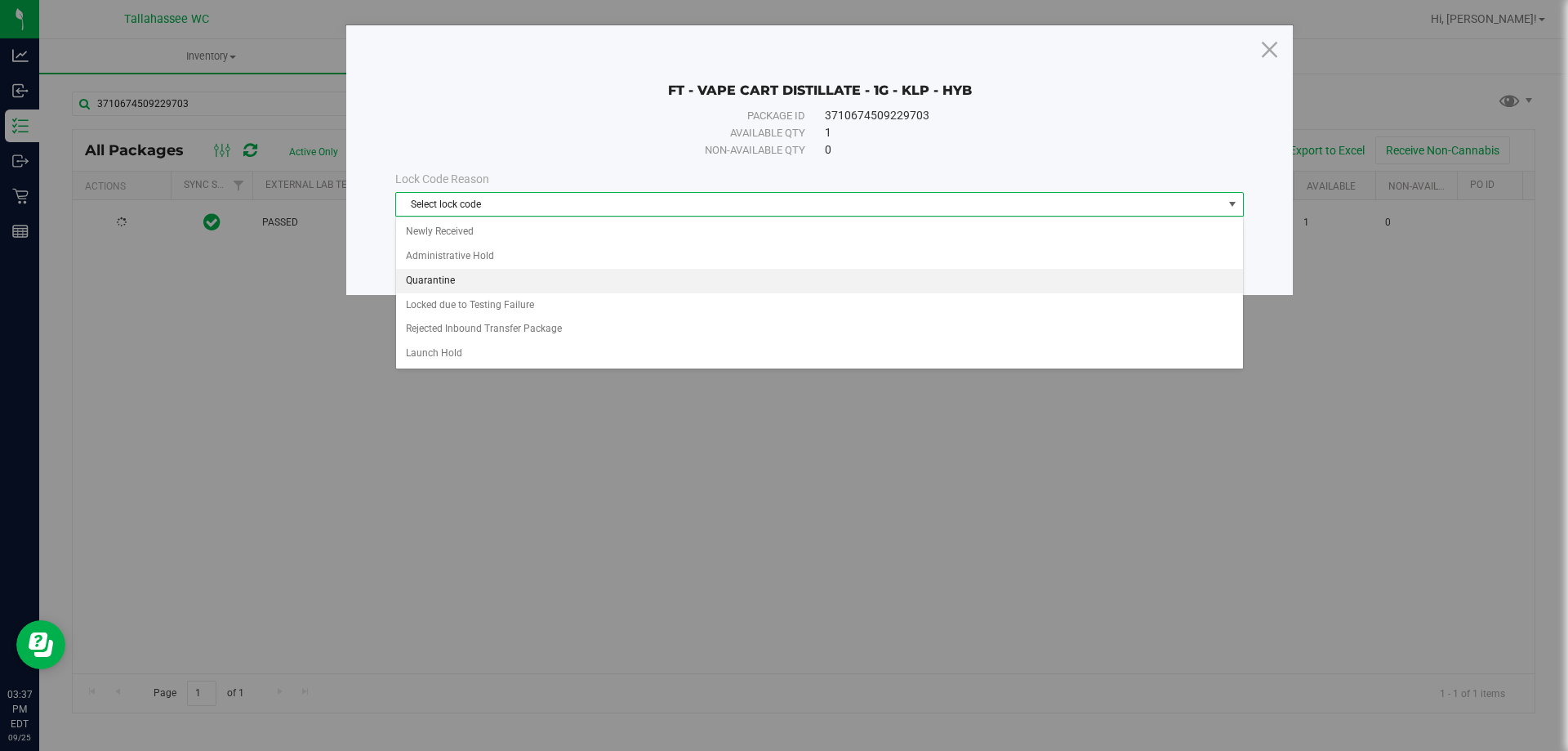
click at [514, 280] on li "Quarantine" at bounding box center [820, 280] width 847 height 24
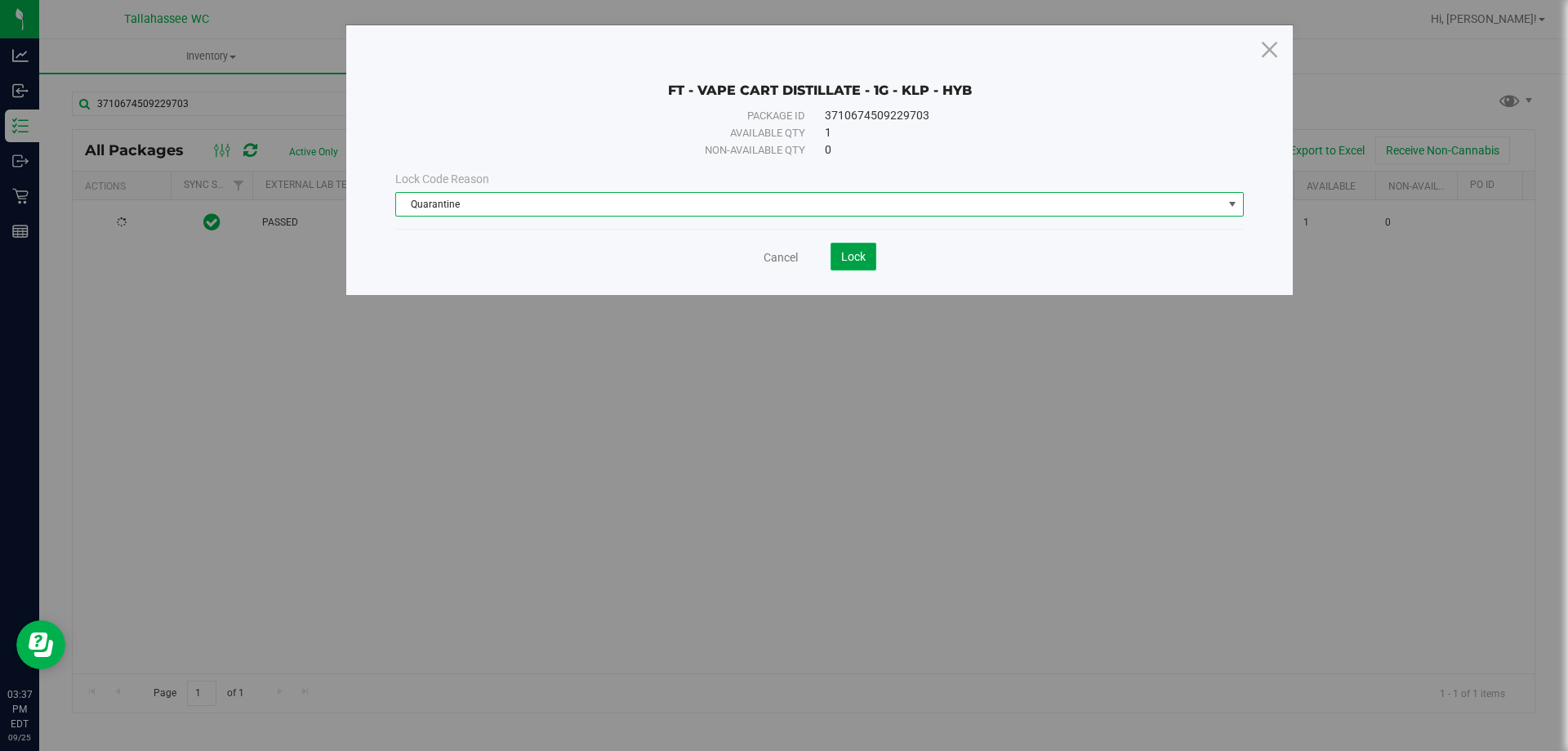
click at [856, 263] on span "Lock" at bounding box center [853, 257] width 24 height 13
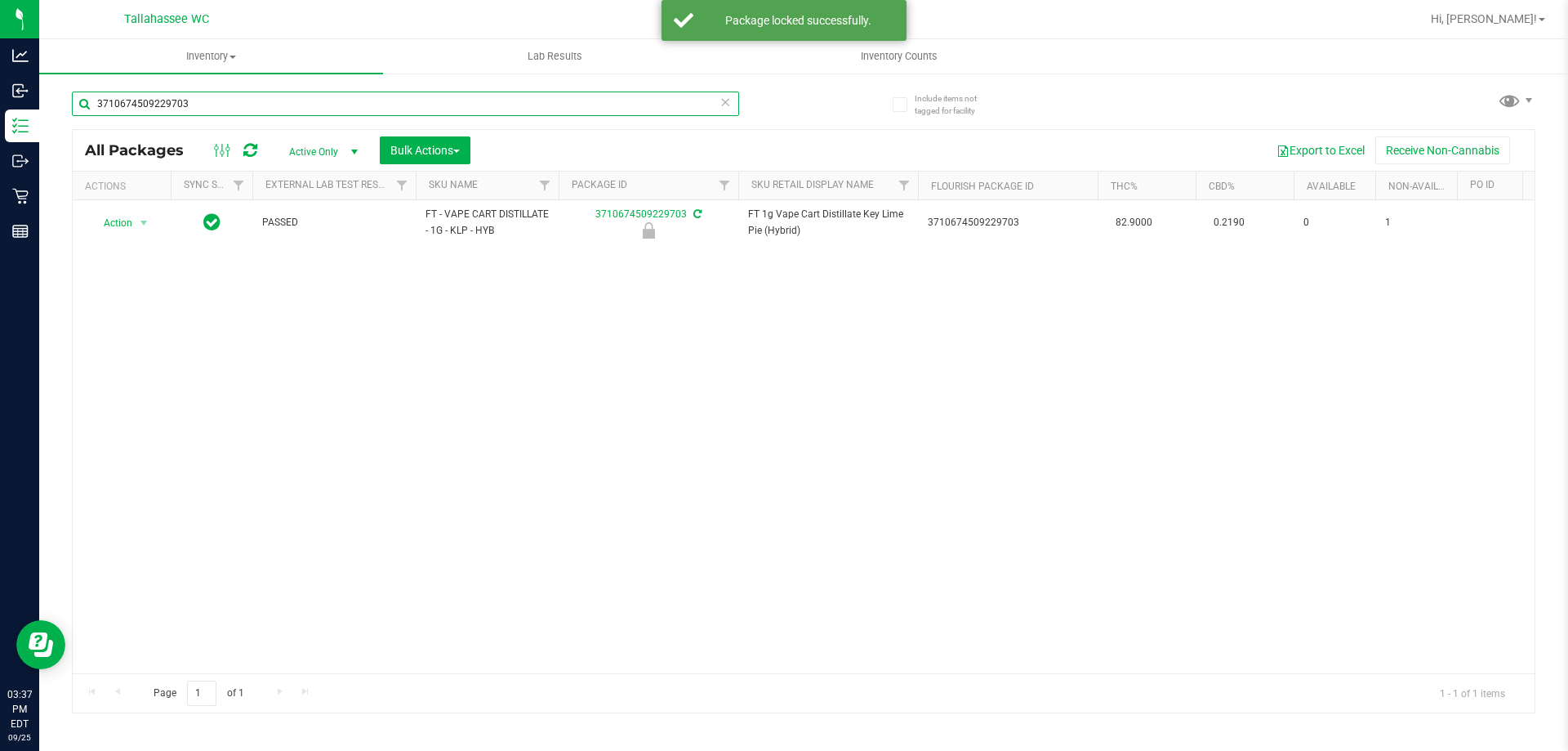
click at [464, 109] on input "3710674509229703" at bounding box center [406, 103] width 667 height 24
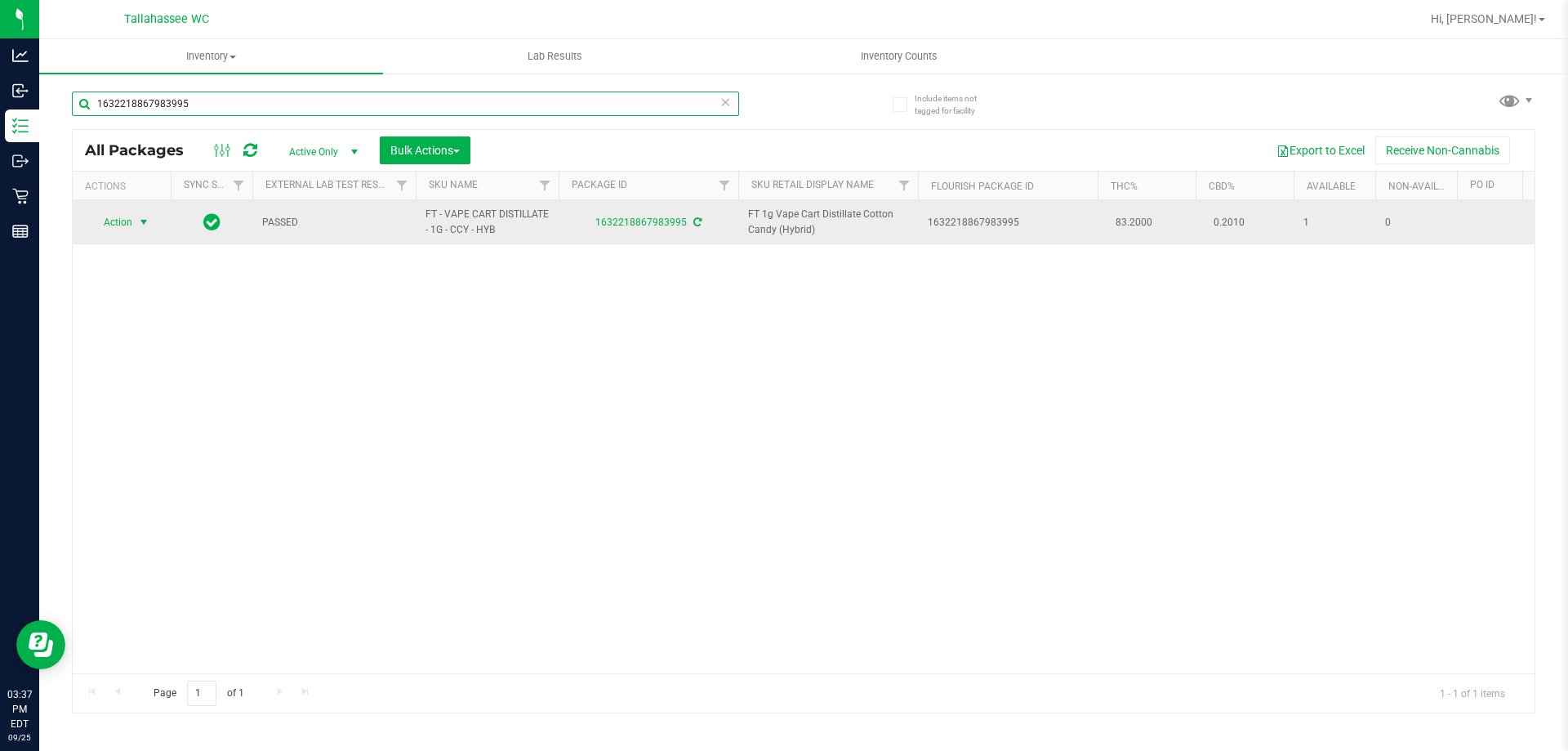
type input "1632218867983995"
click at [141, 223] on span "select" at bounding box center [144, 222] width 13 height 13
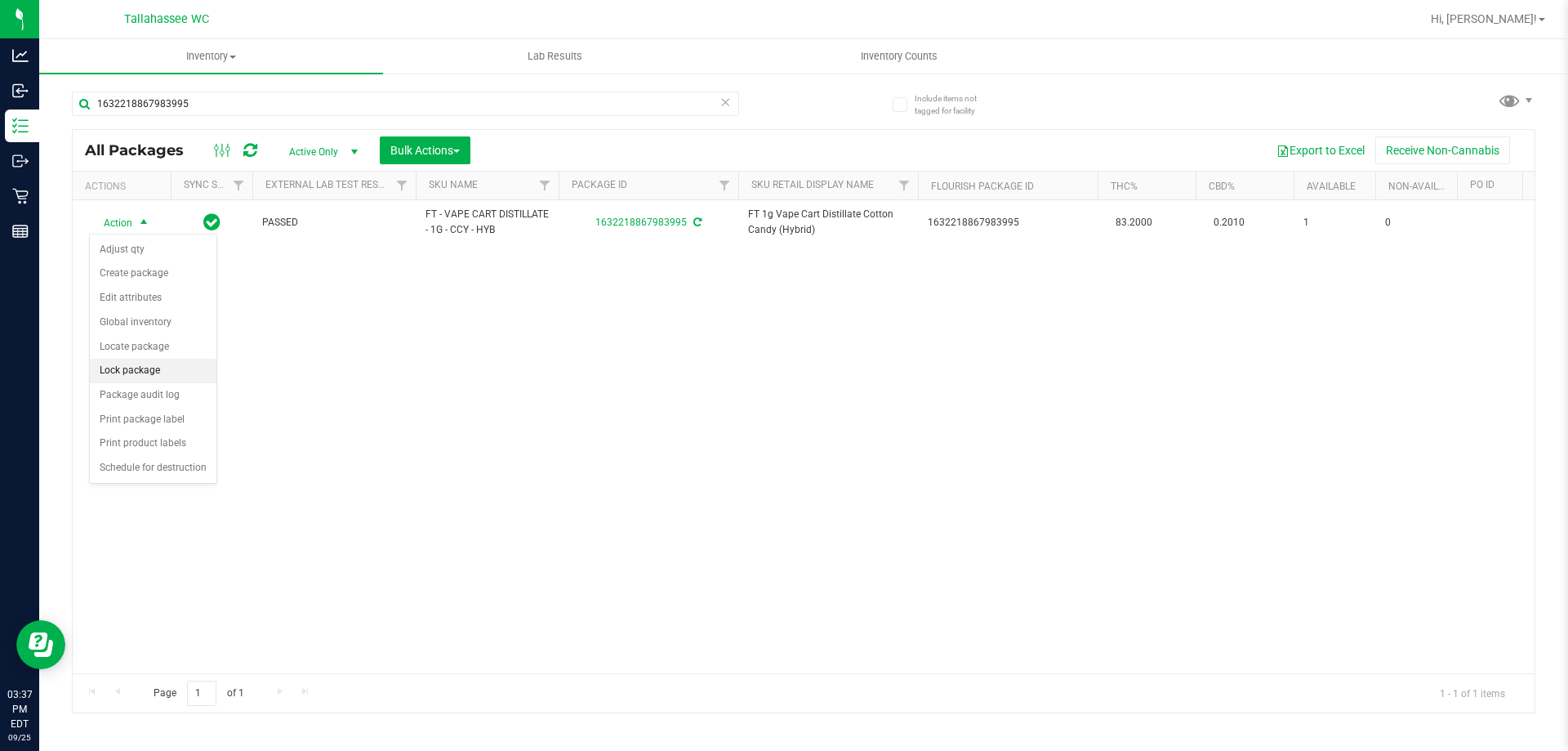
click at [109, 366] on li "Lock package" at bounding box center [152, 370] width 126 height 24
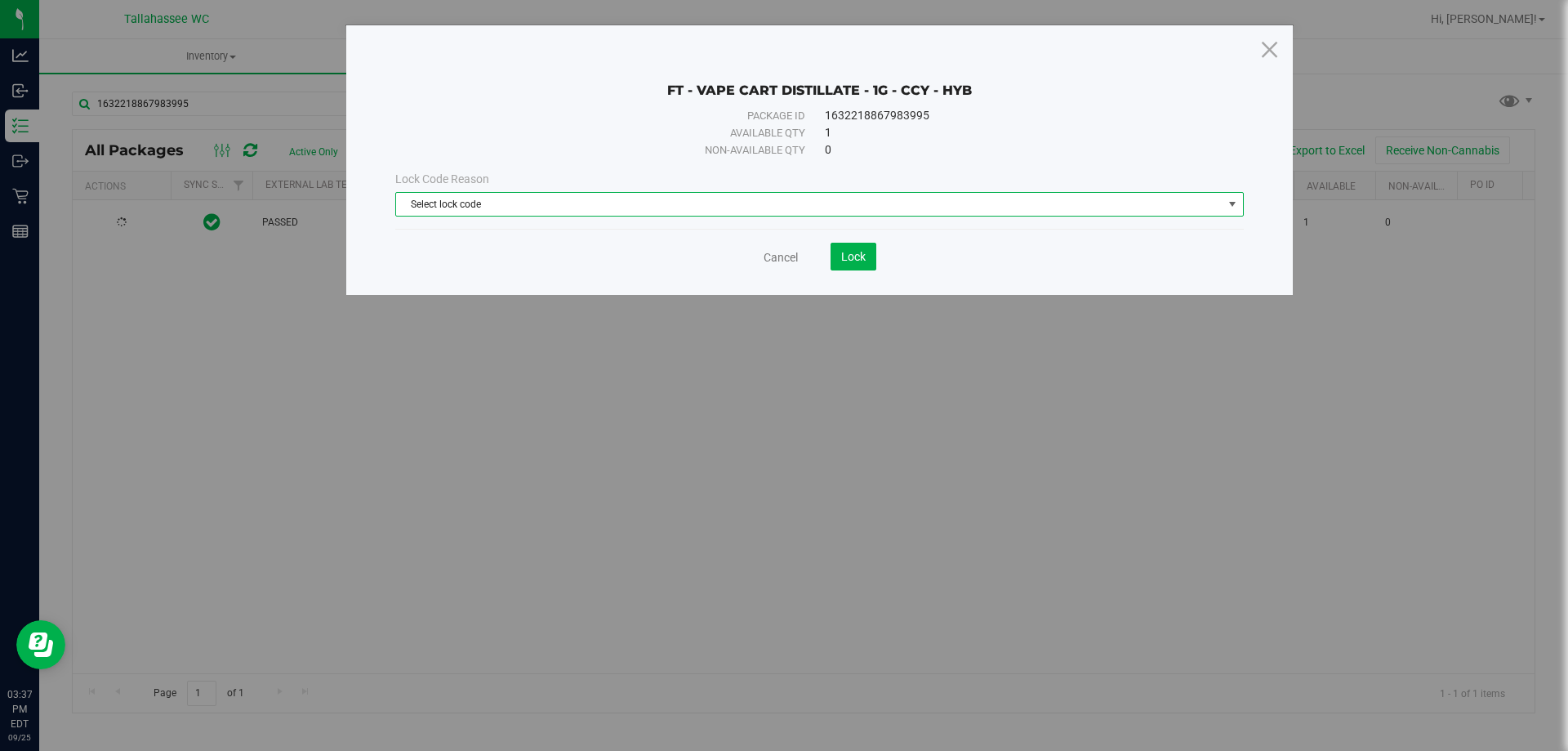
click at [480, 201] on span "Select lock code" at bounding box center [810, 203] width 826 height 23
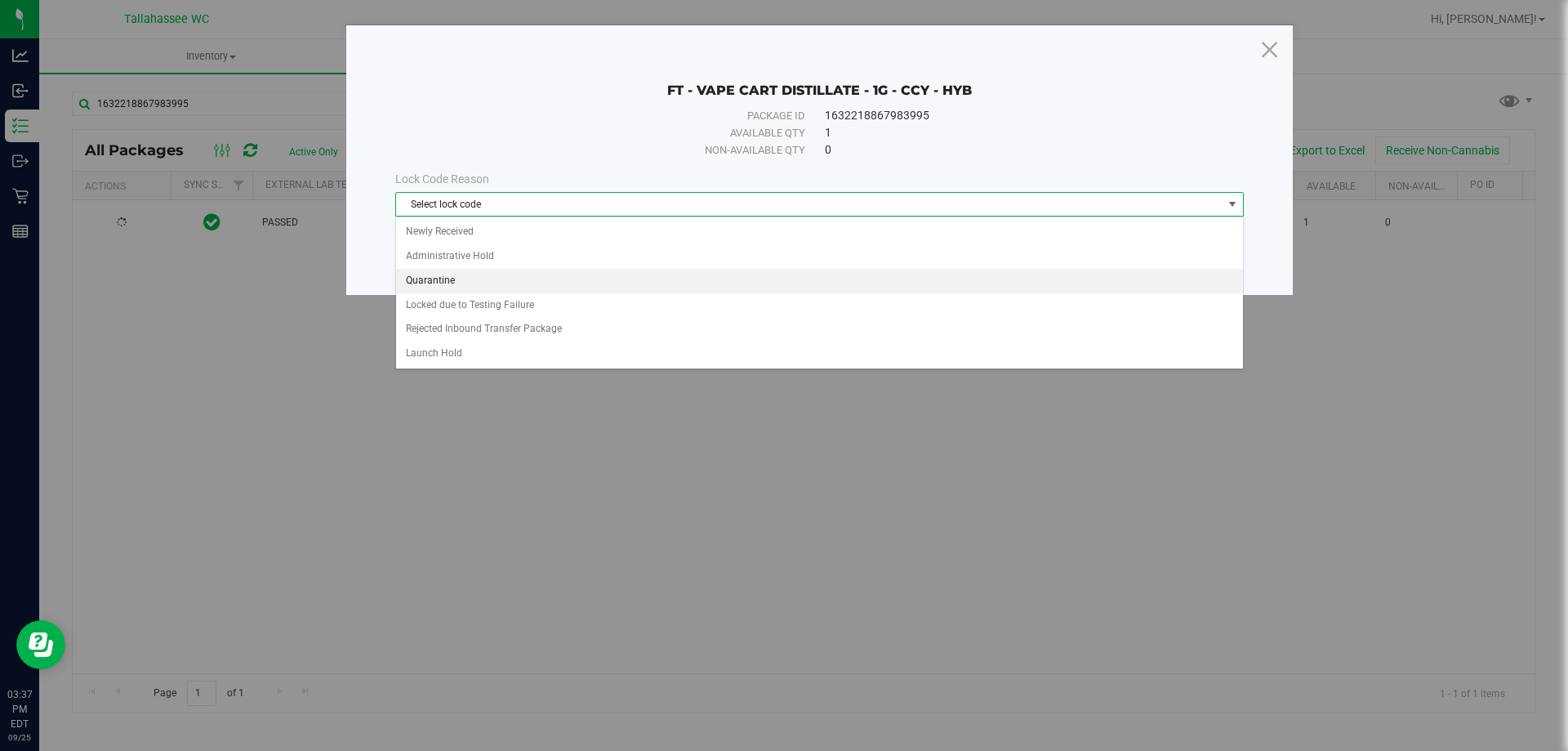
click at [462, 278] on li "Quarantine" at bounding box center [820, 280] width 847 height 24
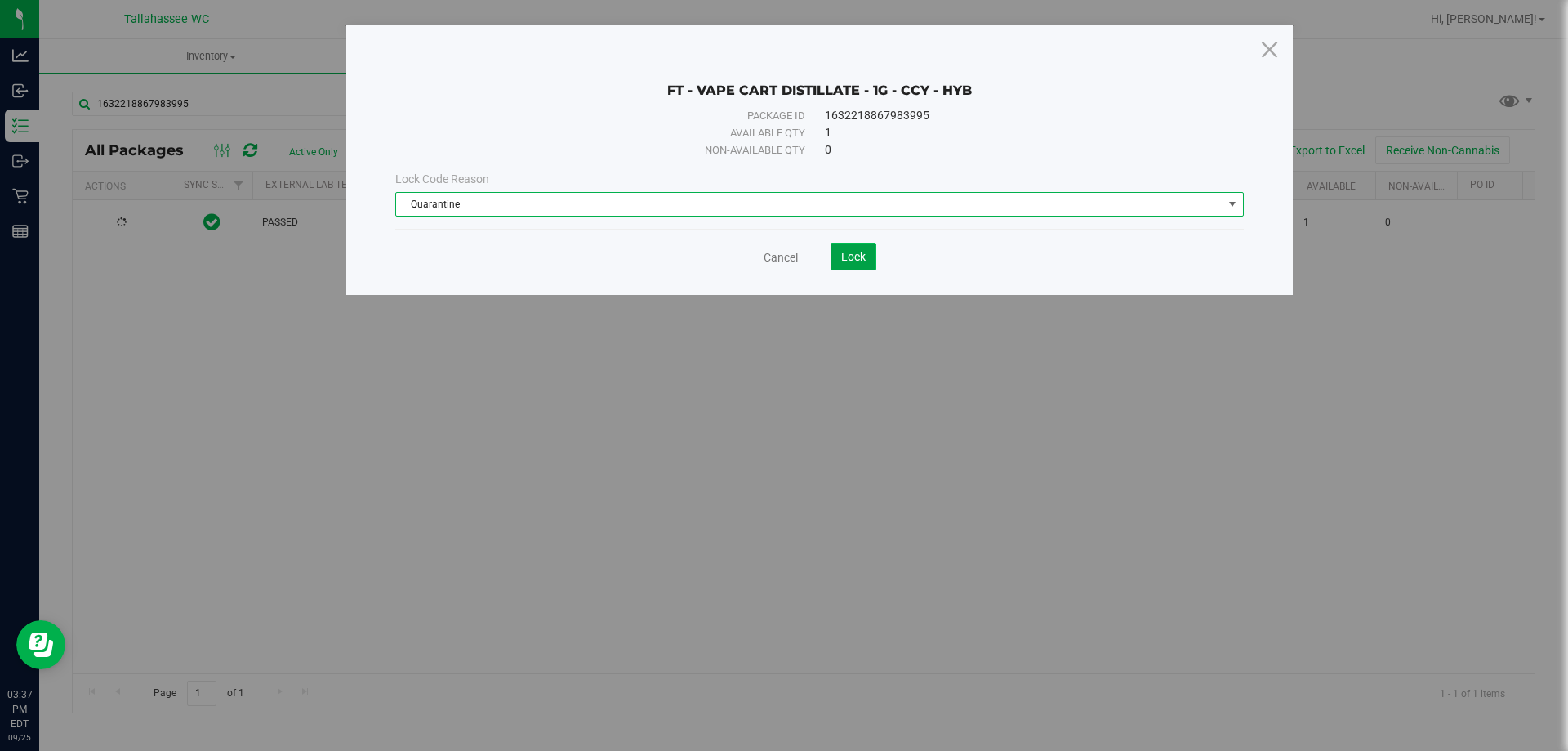
click at [871, 264] on button "Lock" at bounding box center [853, 256] width 46 height 28
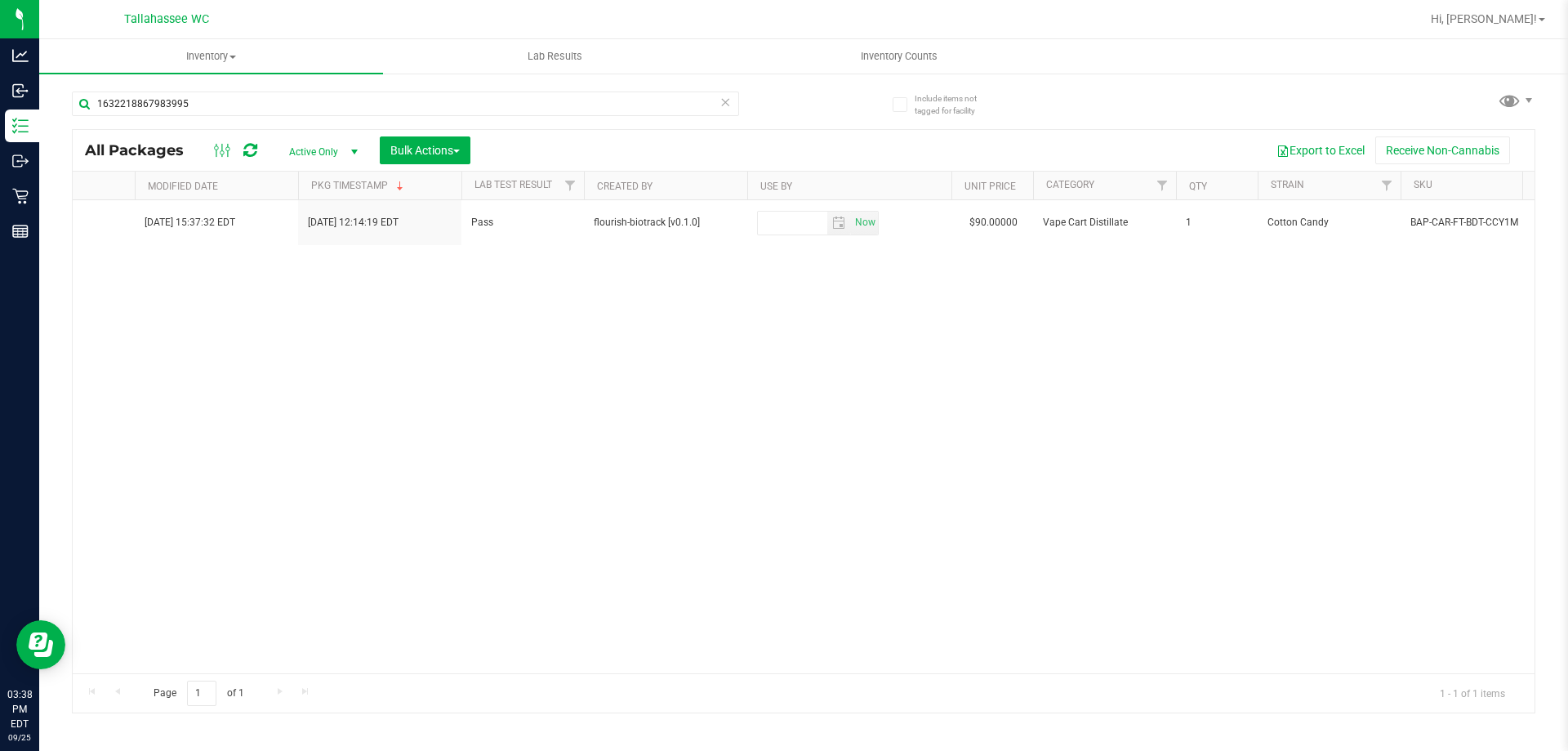
scroll to position [0, 1947]
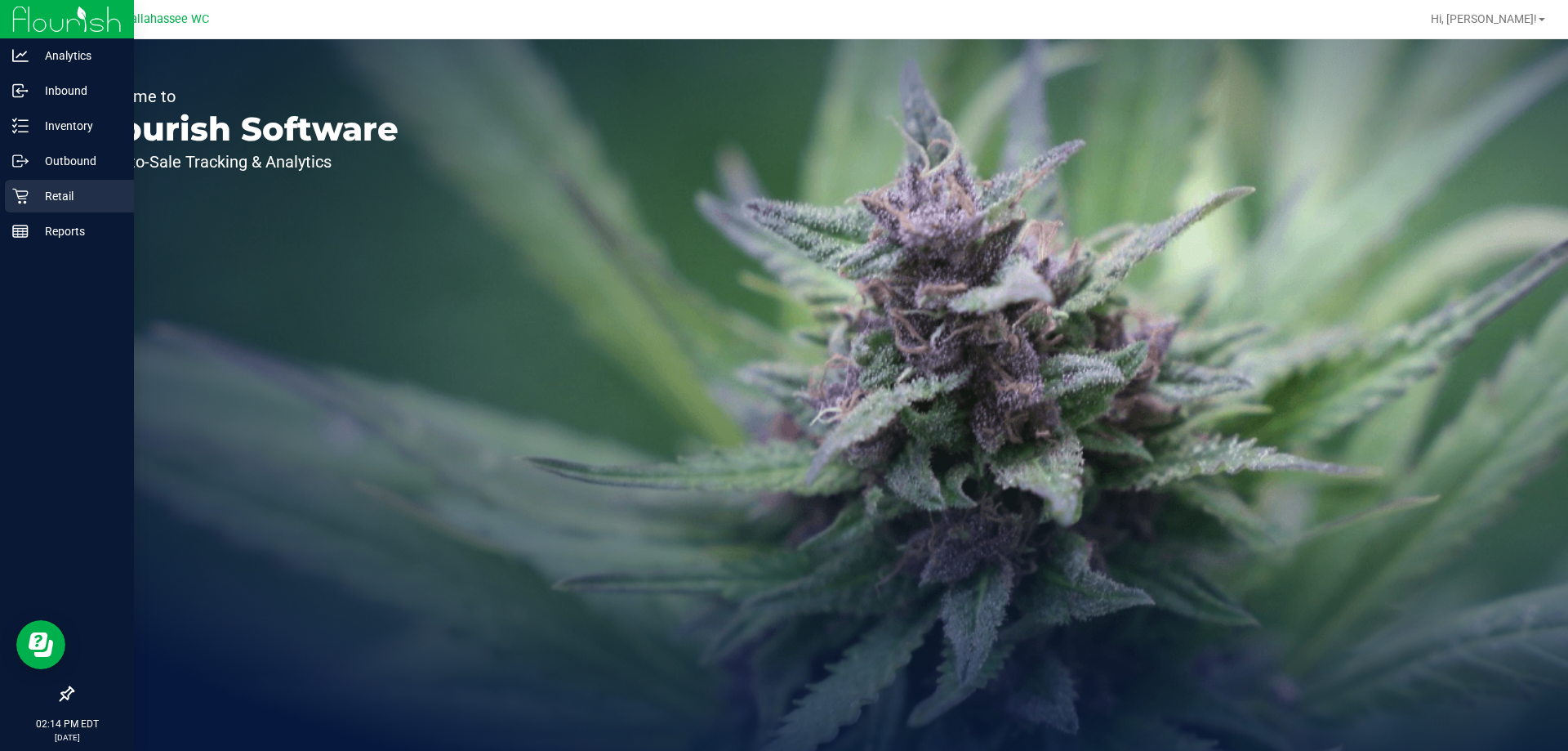
click at [24, 196] on icon at bounding box center [20, 197] width 16 height 16
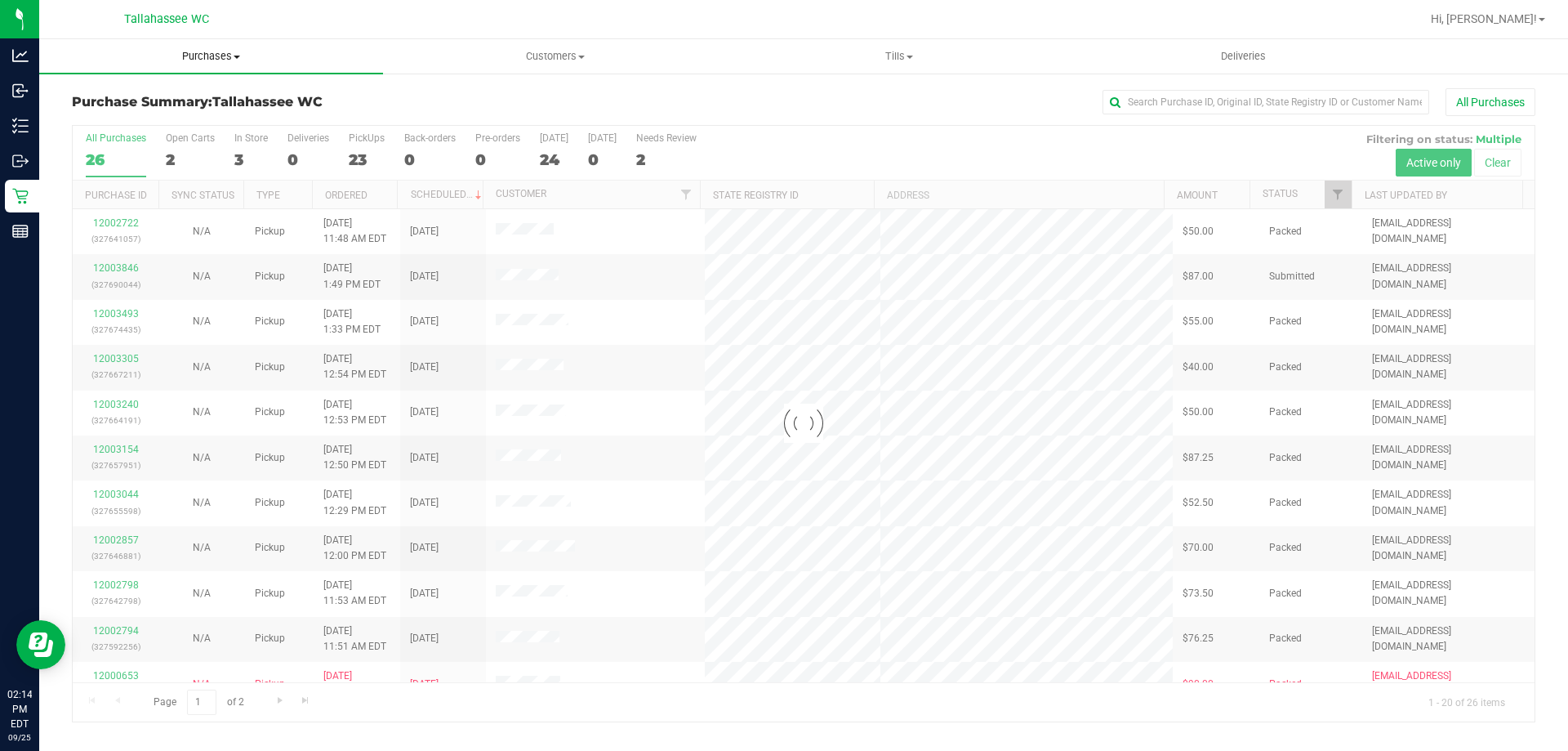
click at [204, 59] on span "Purchases" at bounding box center [211, 57] width 344 height 15
click at [197, 115] on li "Fulfillment" at bounding box center [211, 118] width 344 height 19
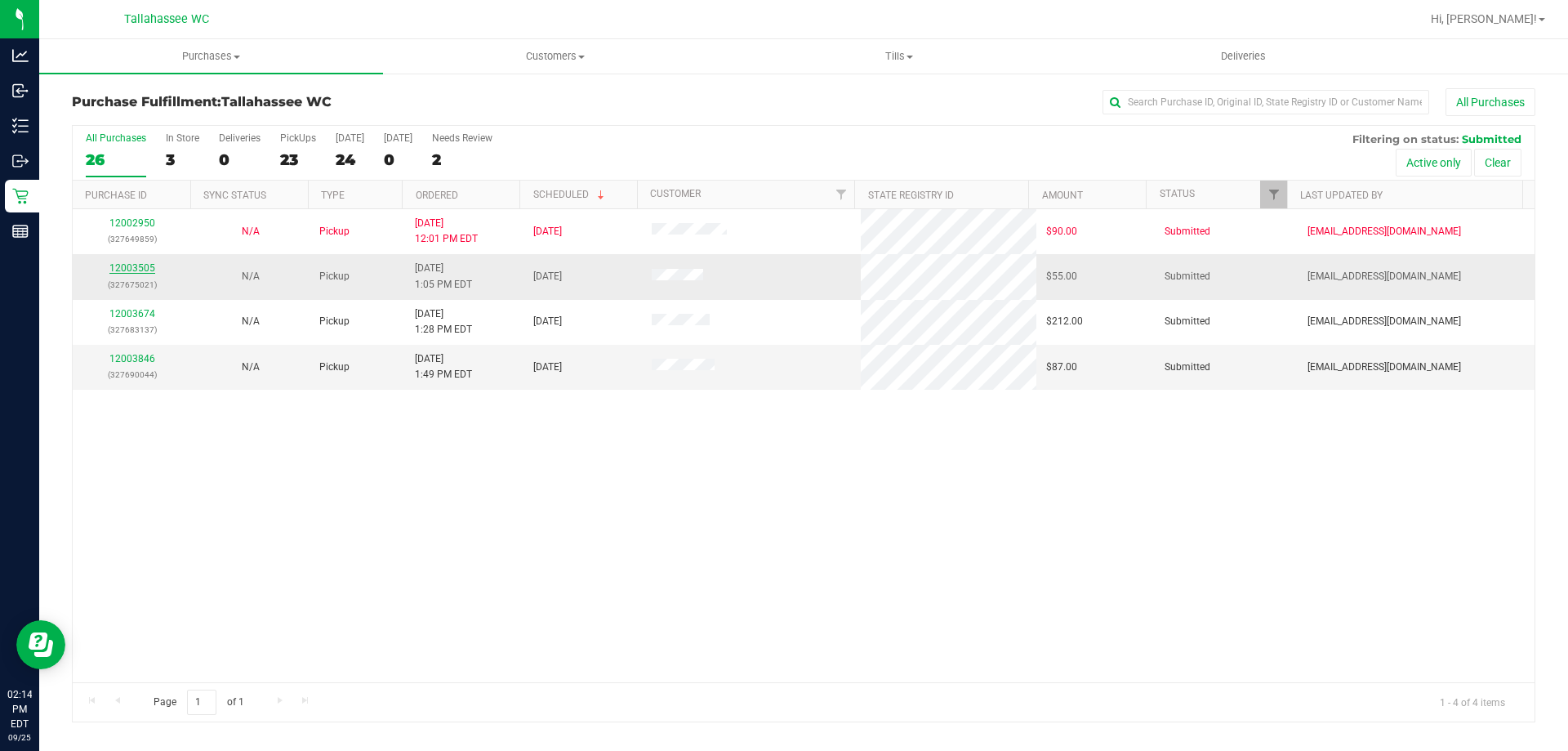
click at [146, 264] on link "12003505" at bounding box center [132, 268] width 46 height 12
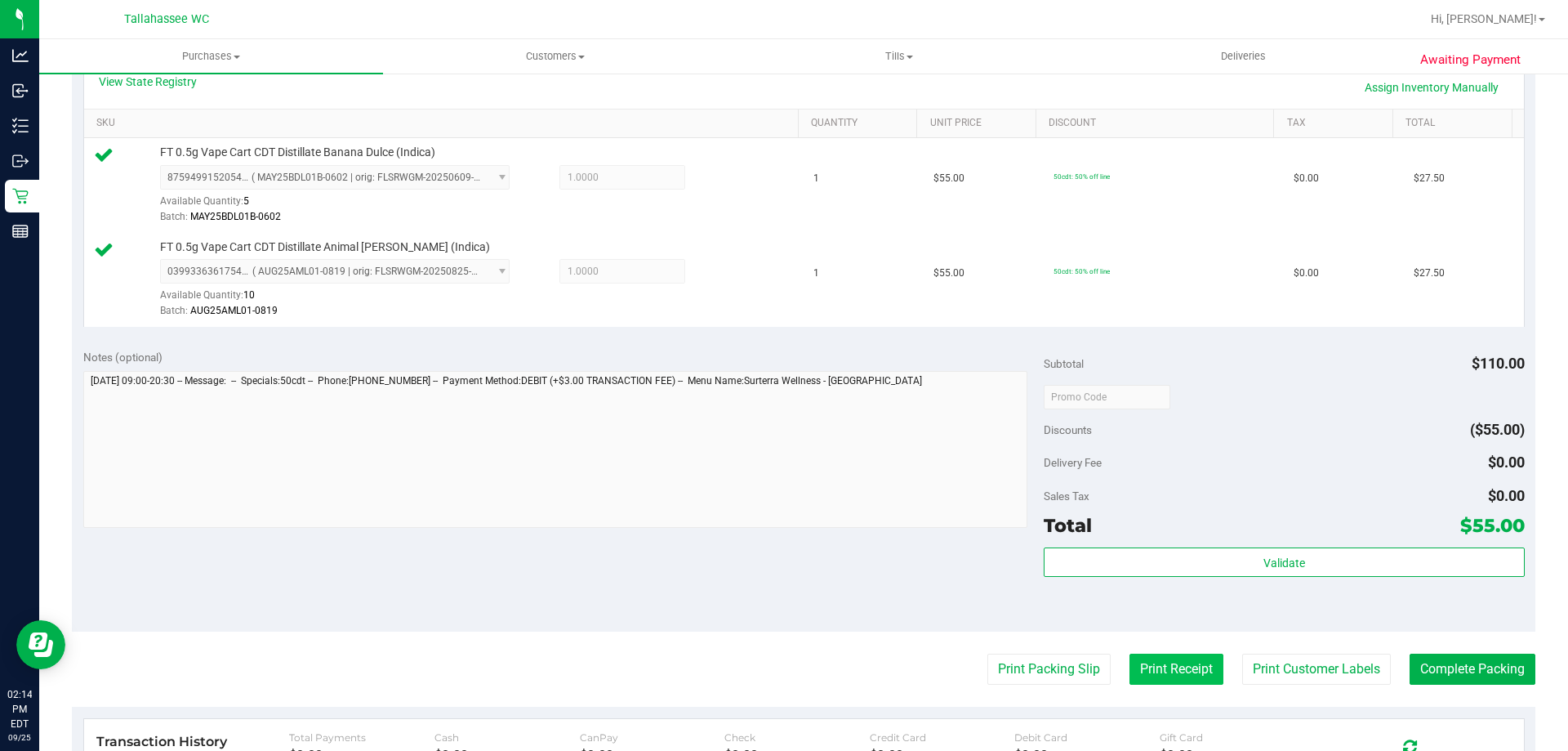
scroll to position [490, 0]
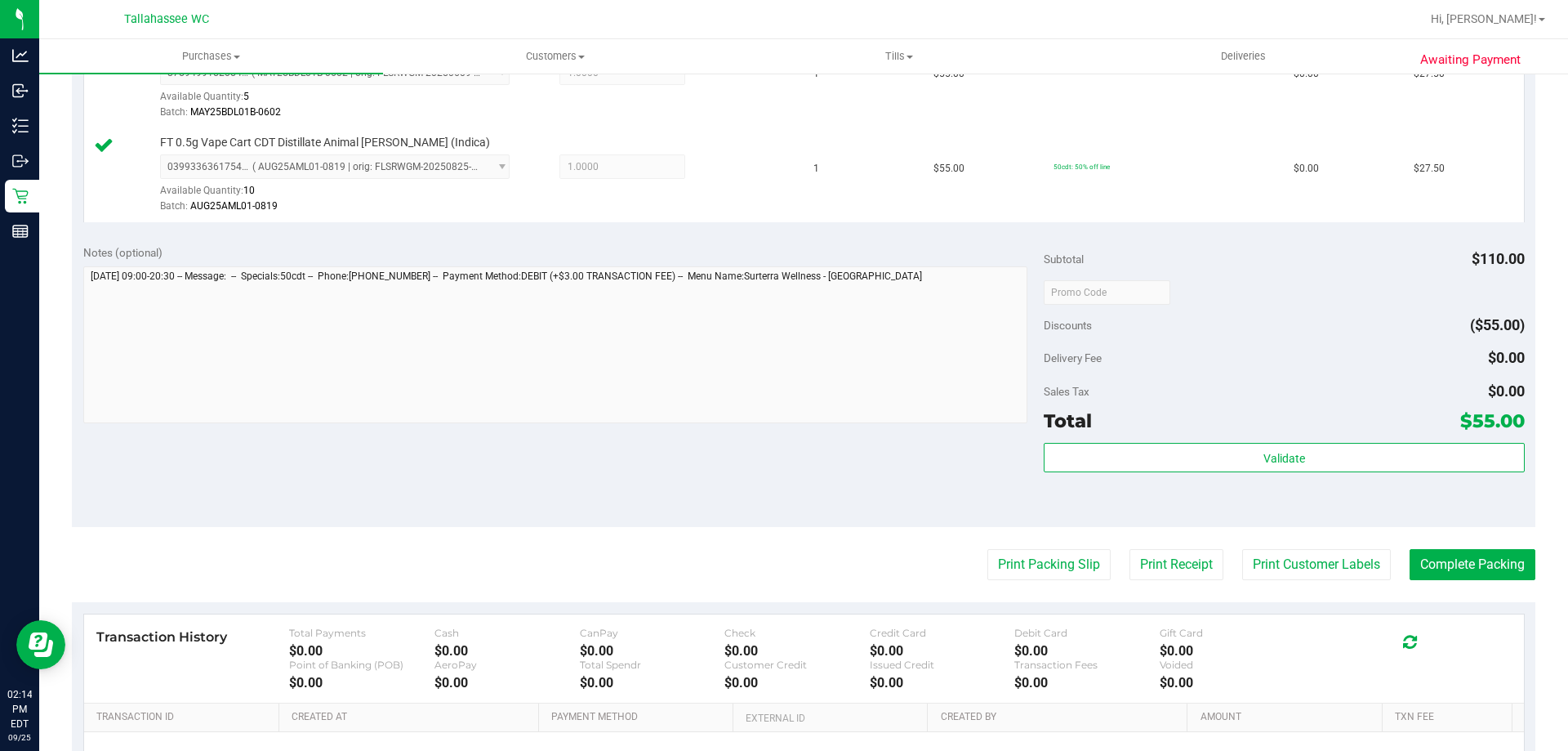
click at [1239, 441] on div "Subtotal $110.00 Discounts ($55.00) Delivery Fee $0.00 Sales Tax $0.00 Total $5…" at bounding box center [1284, 380] width 480 height 272
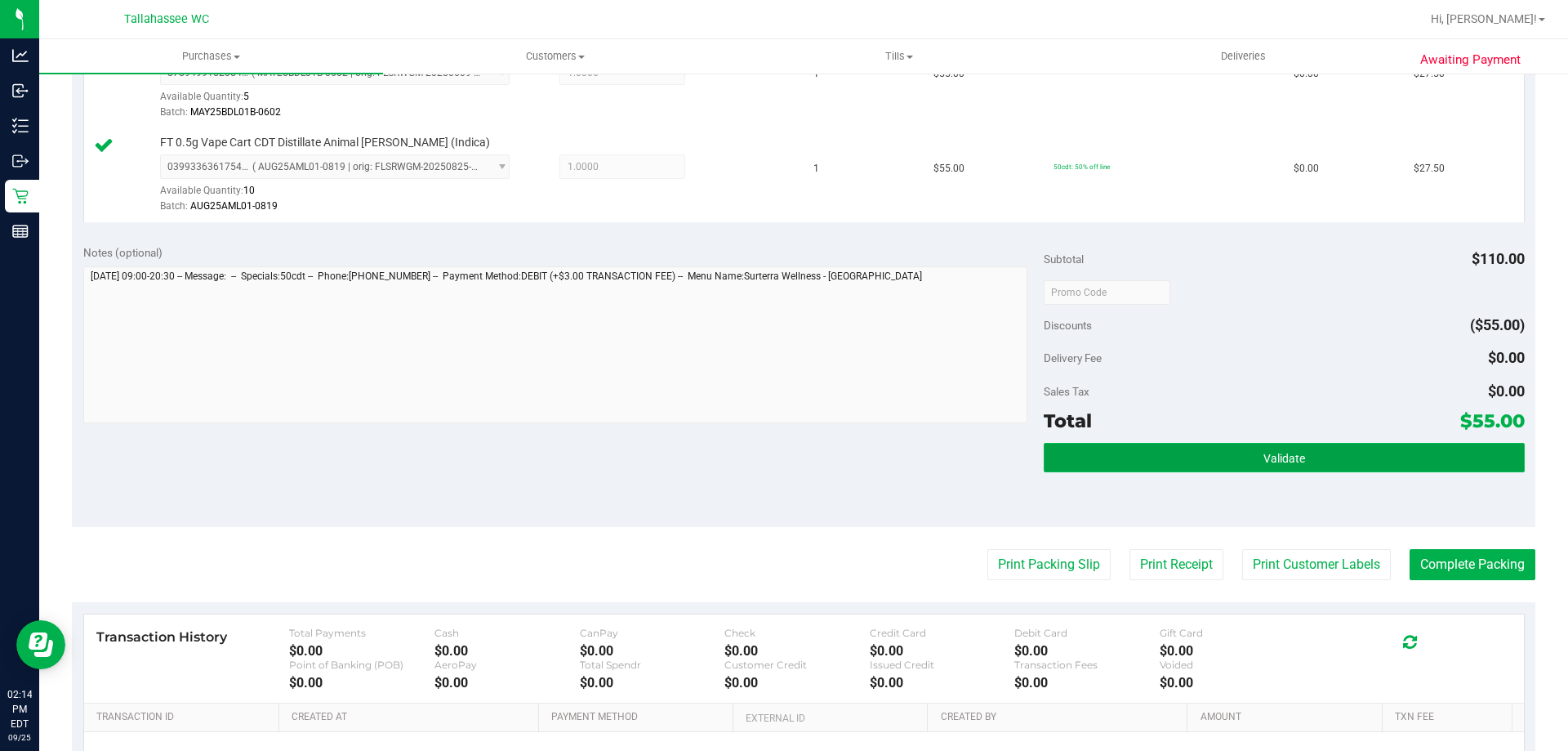
click at [1239, 452] on button "Validate" at bounding box center [1284, 457] width 480 height 29
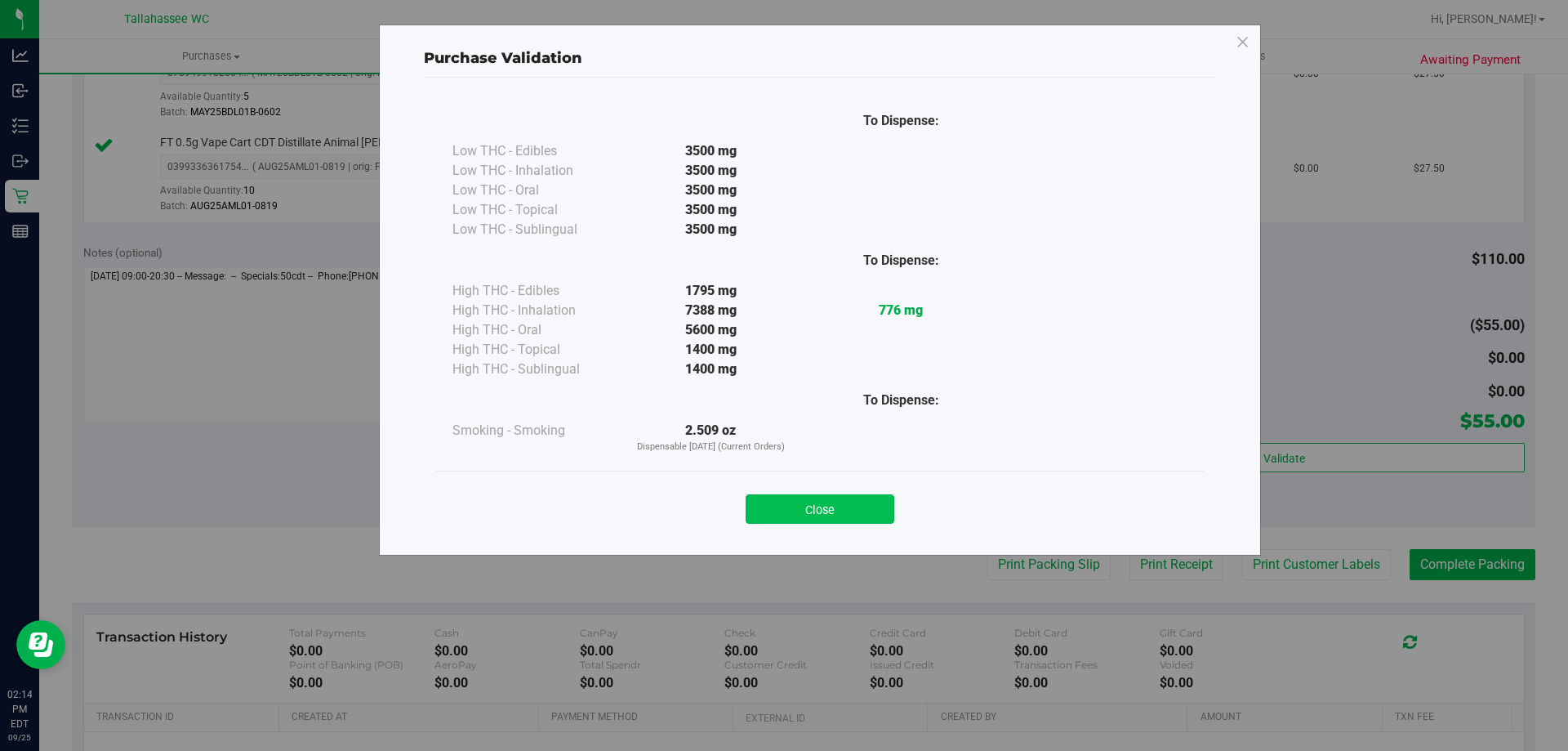
drag, startPoint x: 885, startPoint y: 522, endPoint x: 1025, endPoint y: 575, distance: 149.7
click at [888, 522] on button "Close" at bounding box center [820, 508] width 149 height 29
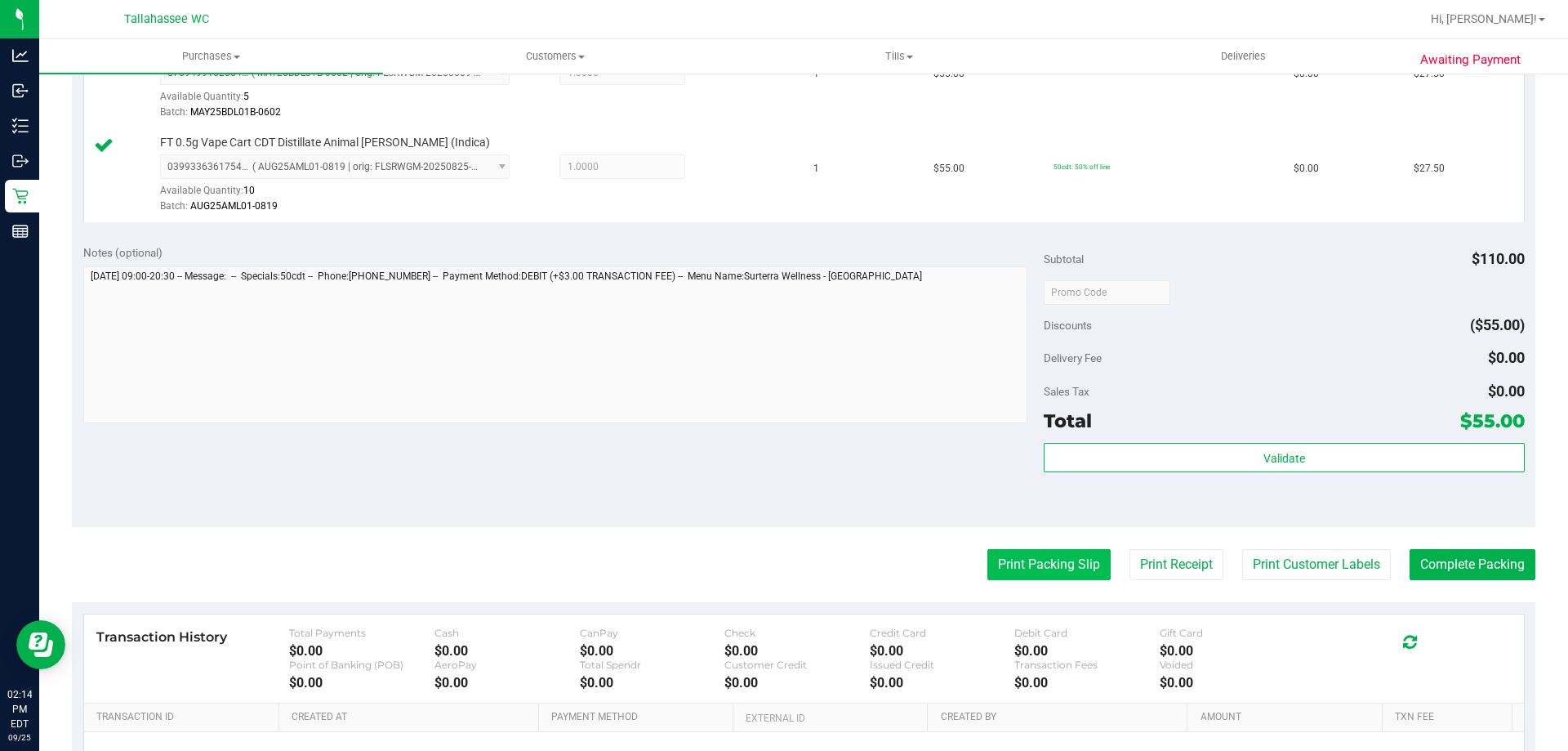
click at [1039, 578] on button "Print Packing Slip" at bounding box center [1049, 564] width 123 height 31
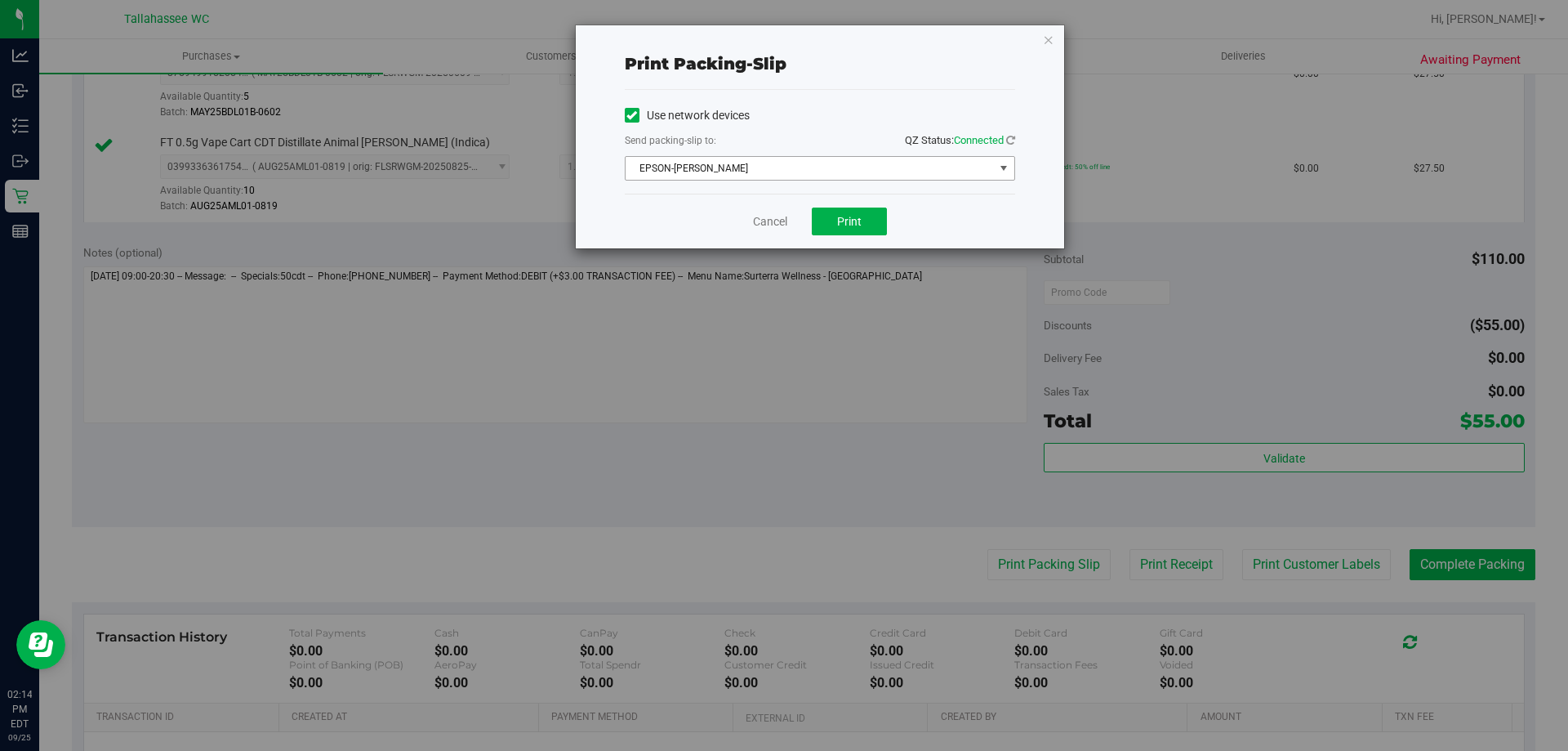
click at [890, 169] on span "EPSON-[PERSON_NAME]" at bounding box center [810, 168] width 368 height 23
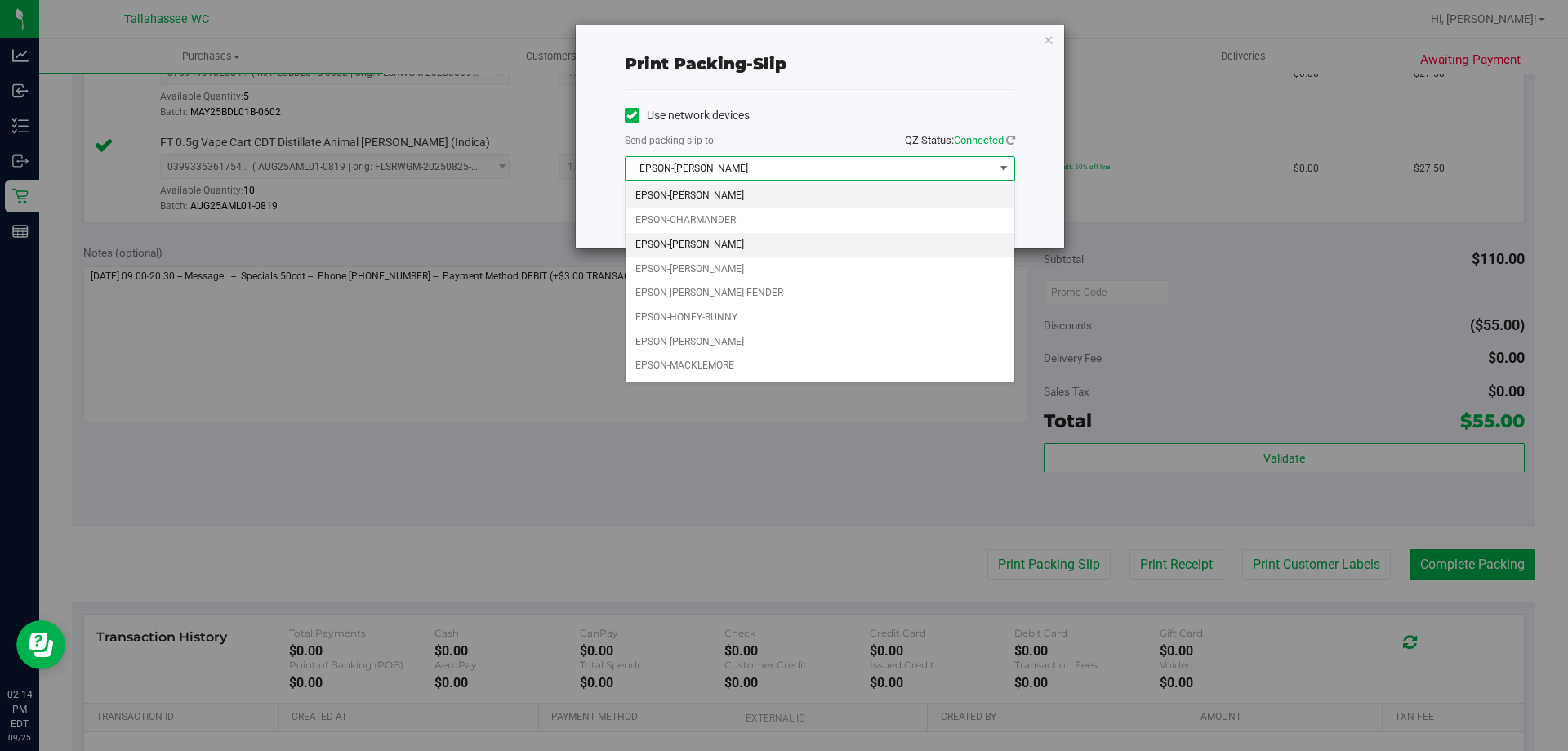
click at [861, 247] on li "EPSON-[PERSON_NAME]" at bounding box center [820, 244] width 389 height 24
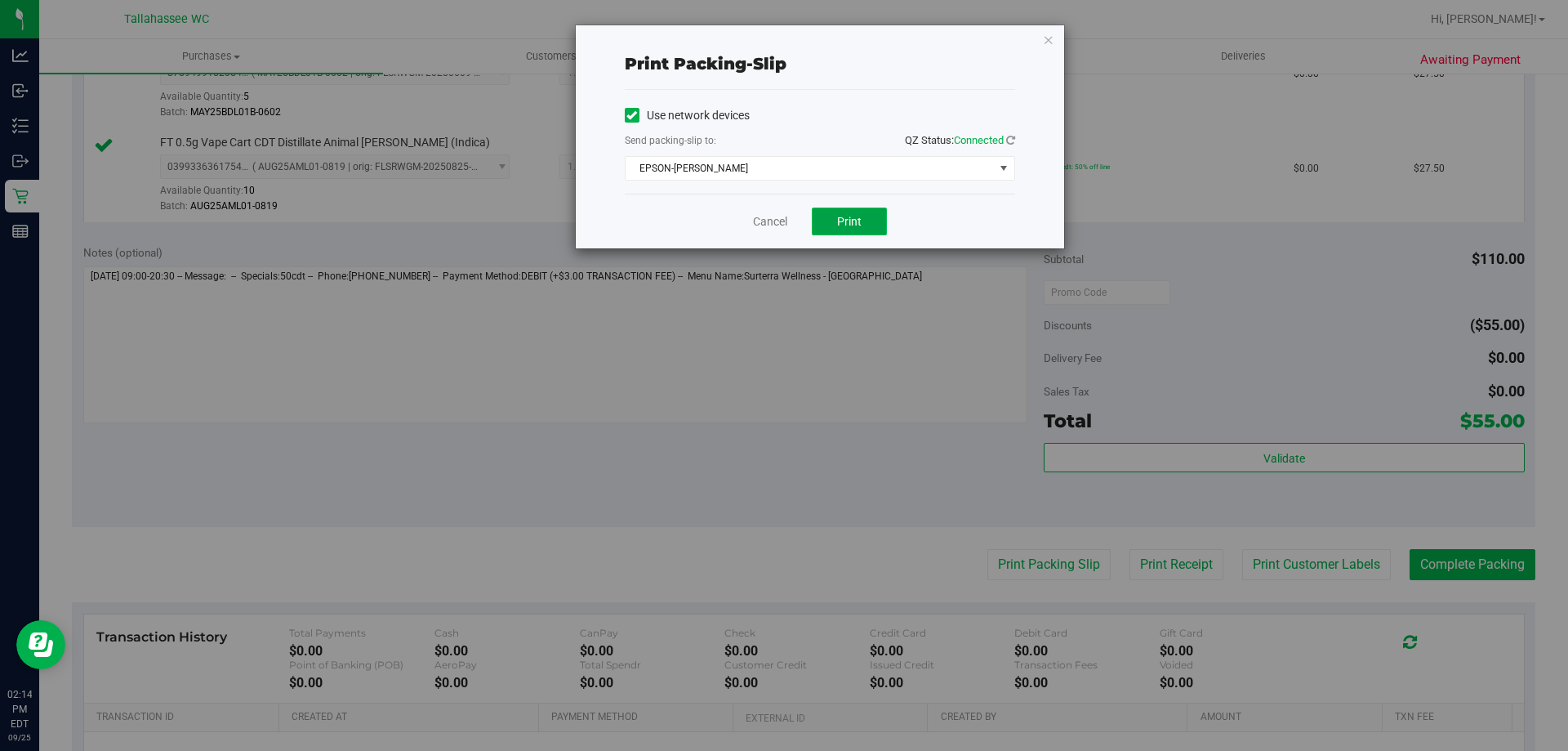
click at [862, 231] on button "Print" at bounding box center [850, 221] width 75 height 28
drag, startPoint x: 779, startPoint y: 221, endPoint x: 866, endPoint y: 259, distance: 94.9
click at [780, 222] on link "Cancel" at bounding box center [769, 222] width 34 height 18
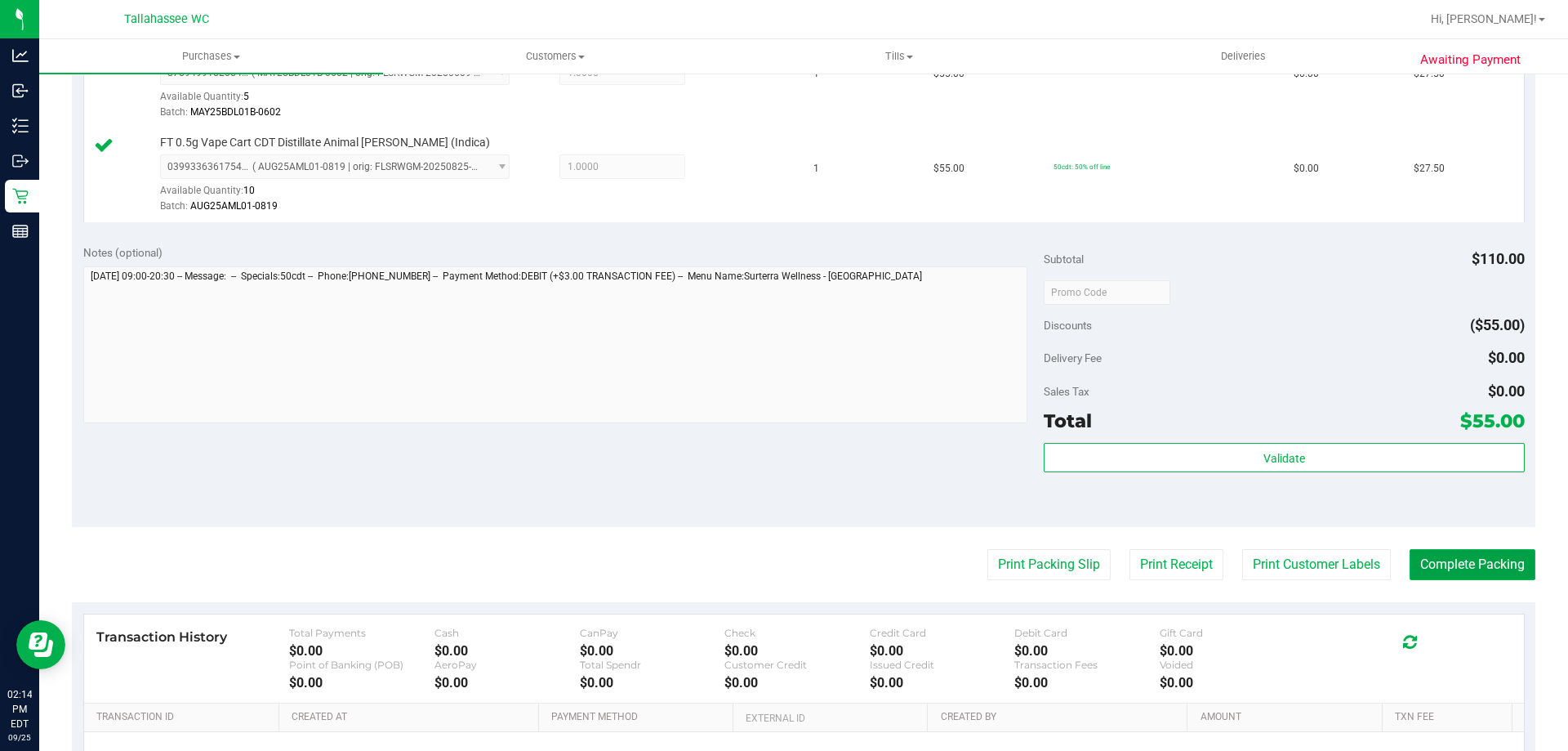
click at [1410, 551] on button "Complete Packing" at bounding box center [1473, 564] width 125 height 31
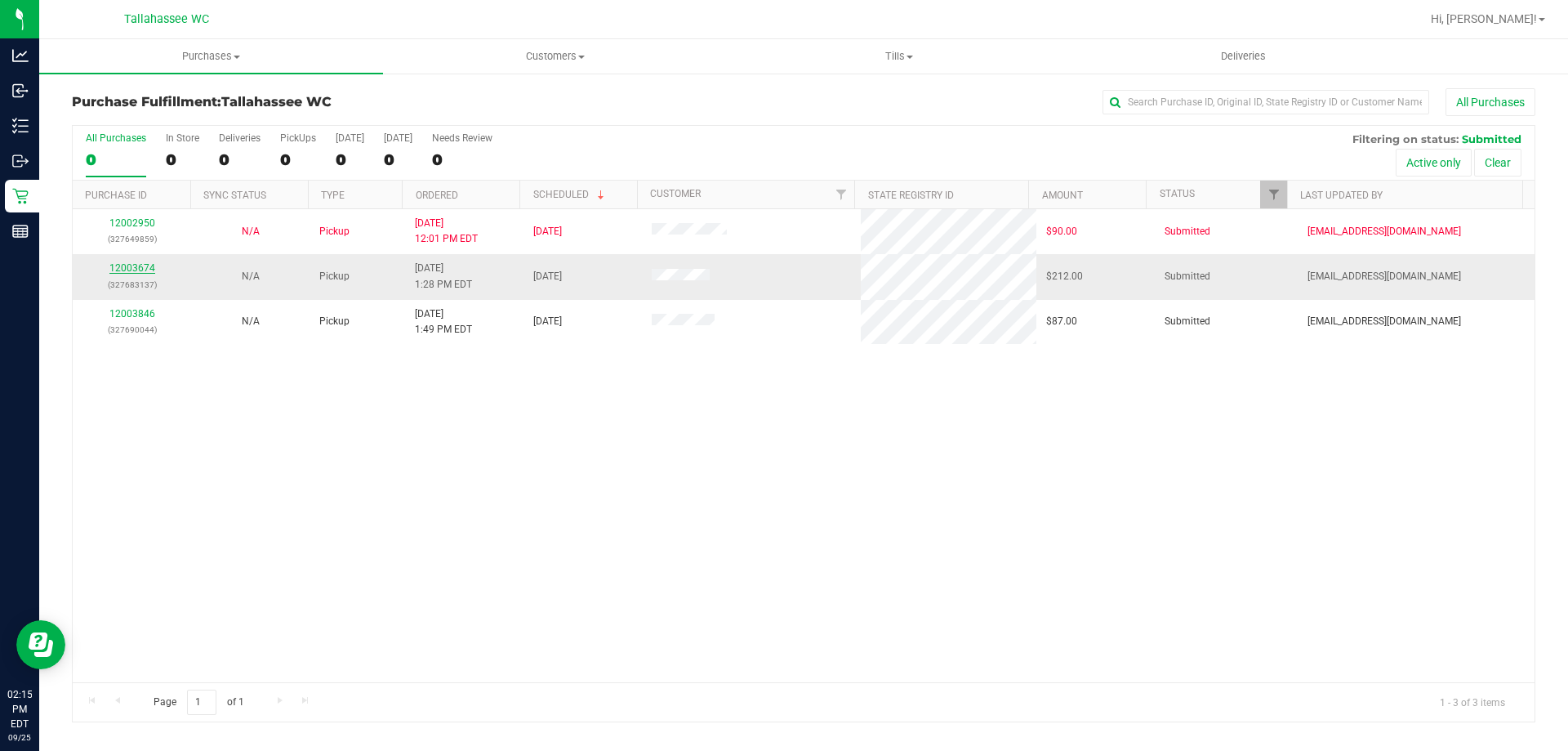
click at [123, 263] on link "12003674" at bounding box center [132, 268] width 46 height 12
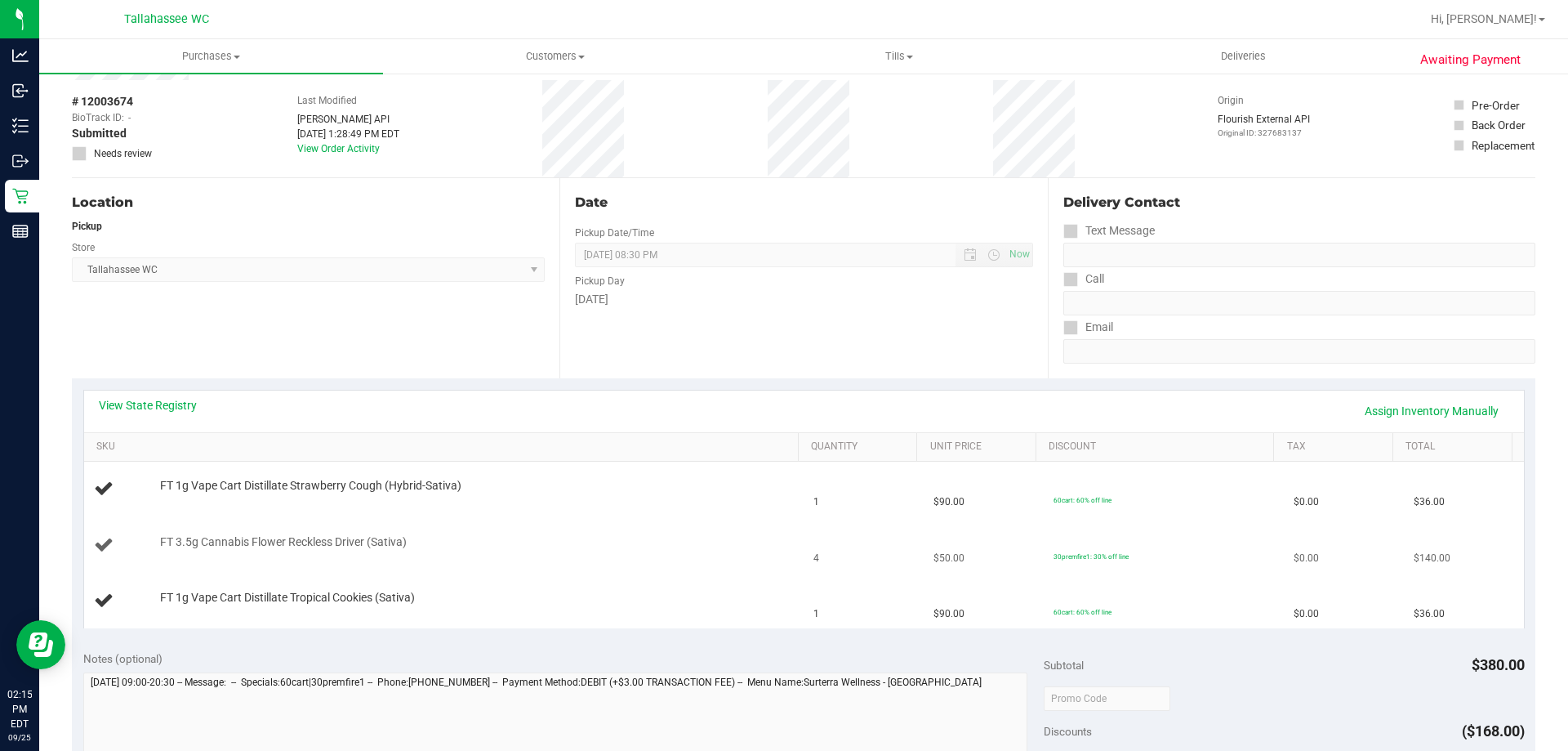
scroll to position [163, 0]
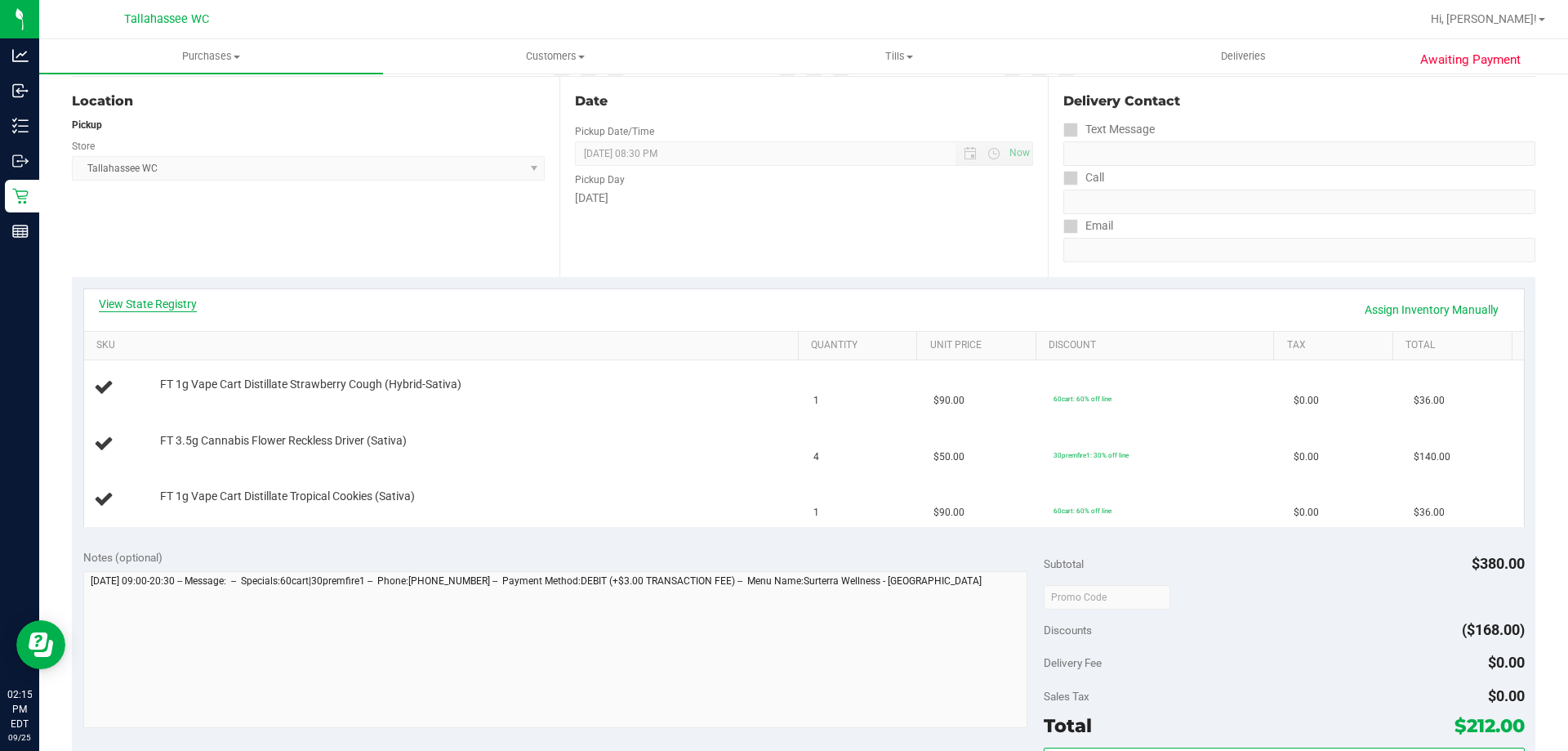
click at [151, 306] on link "View State Registry" at bounding box center [147, 304] width 98 height 17
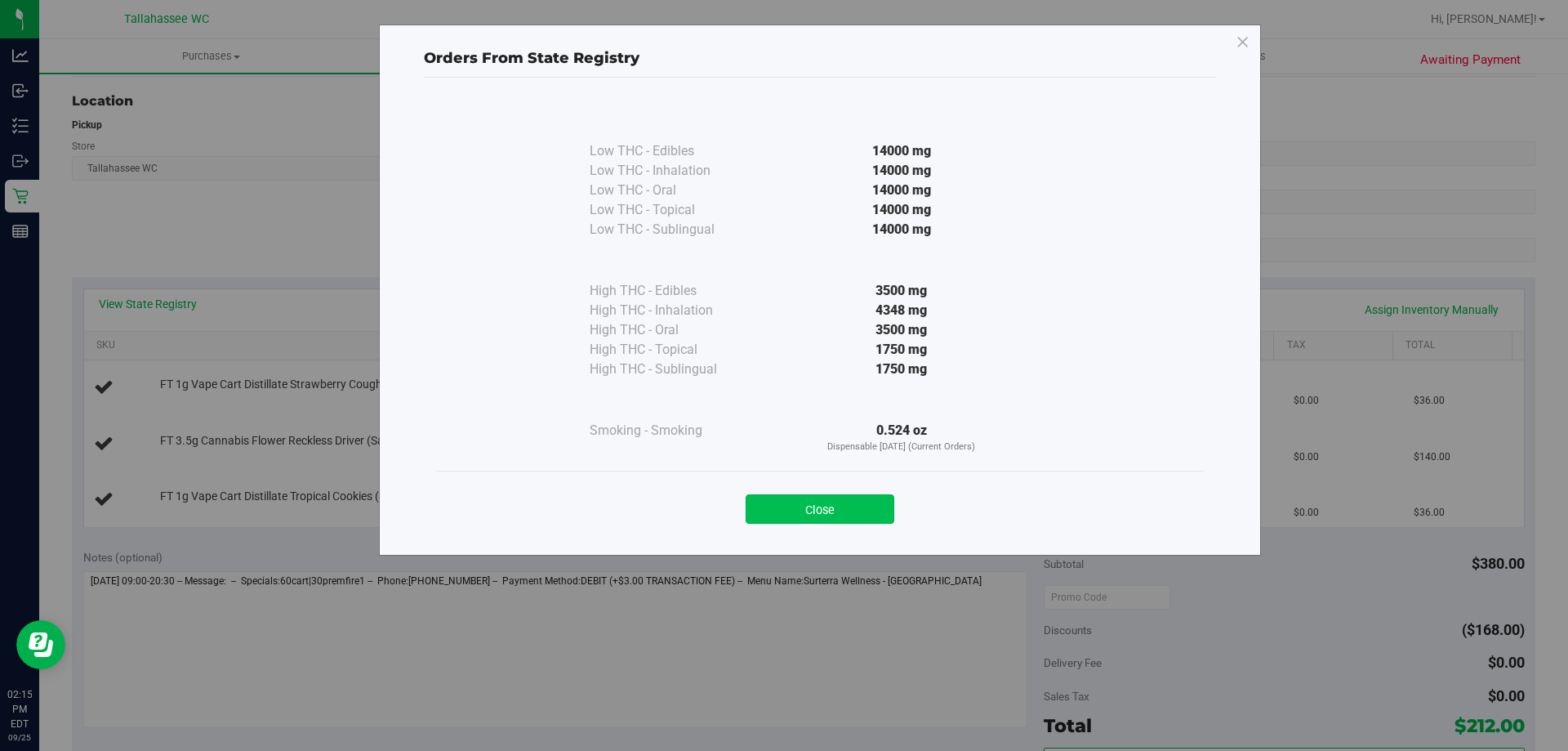
click at [818, 515] on button "Close" at bounding box center [820, 508] width 149 height 29
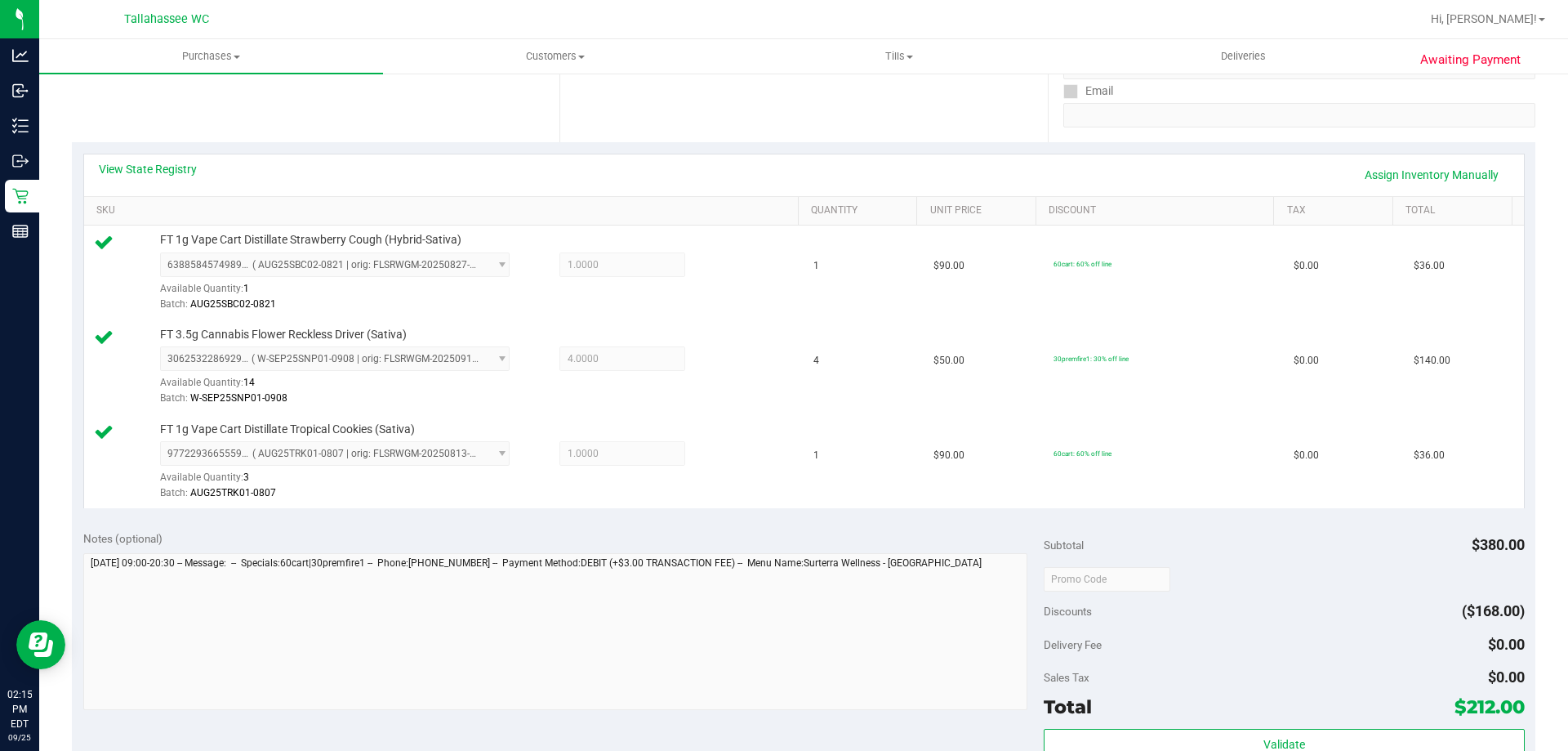
scroll to position [327, 0]
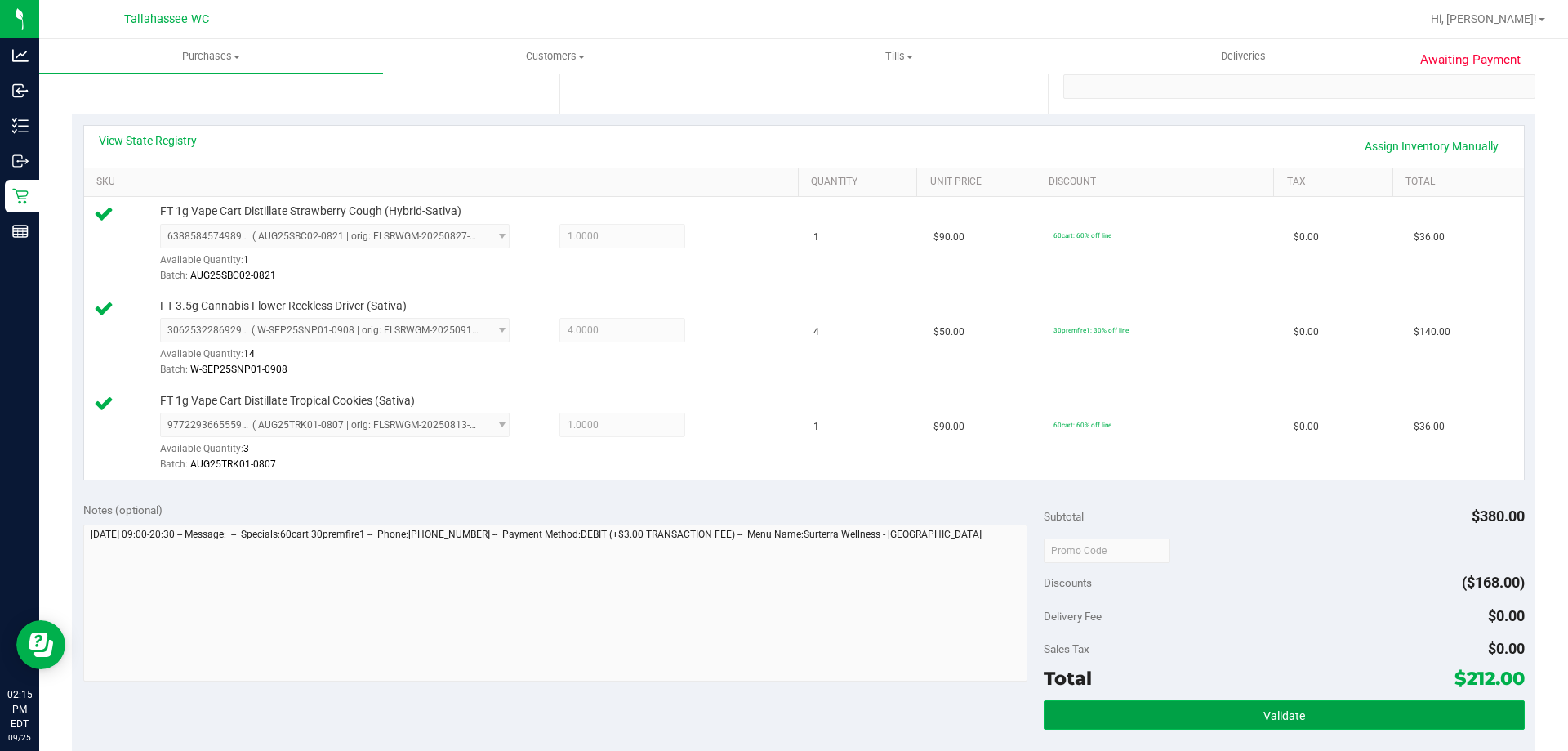
click at [1178, 728] on button "Validate" at bounding box center [1284, 714] width 480 height 29
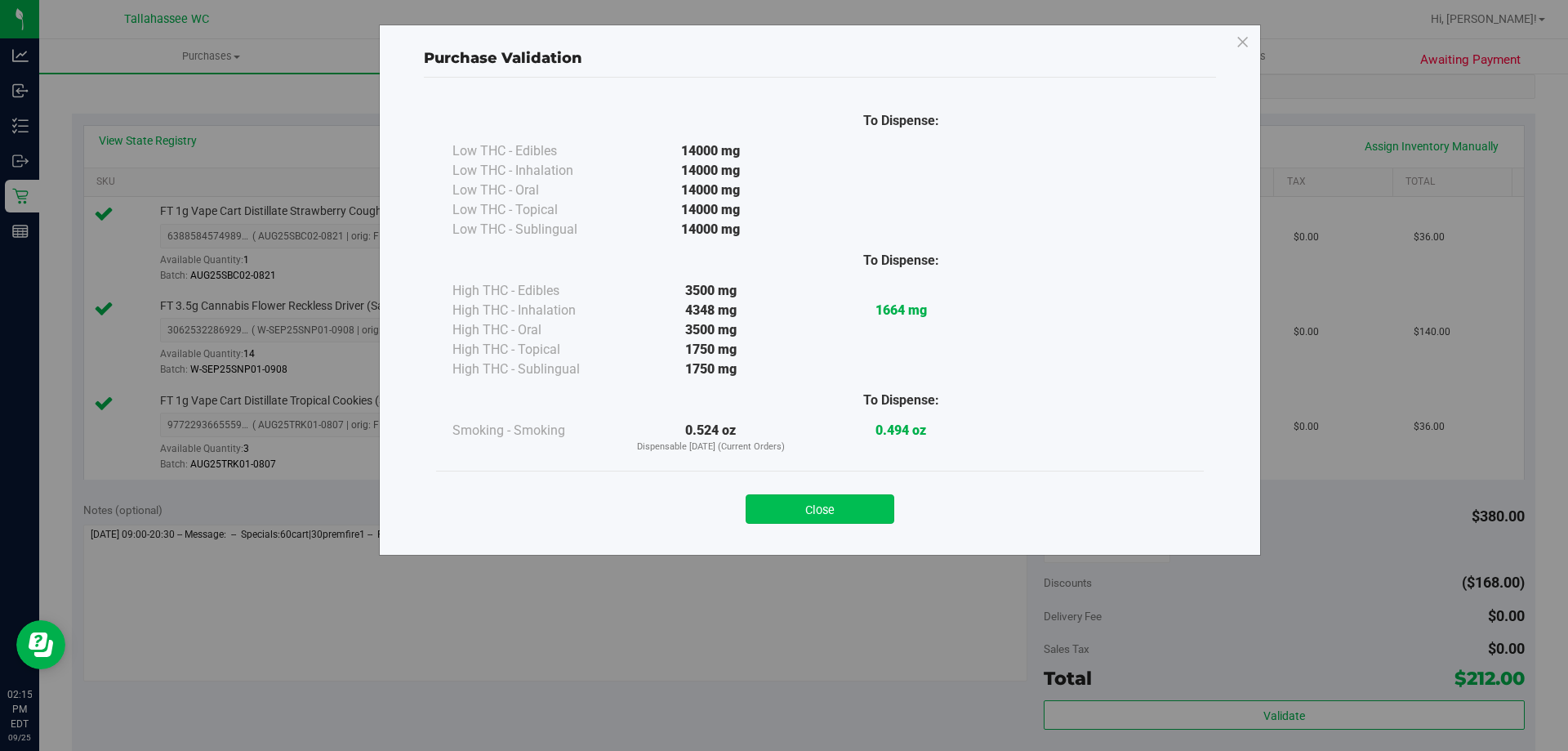
click at [819, 507] on button "Close" at bounding box center [820, 508] width 149 height 29
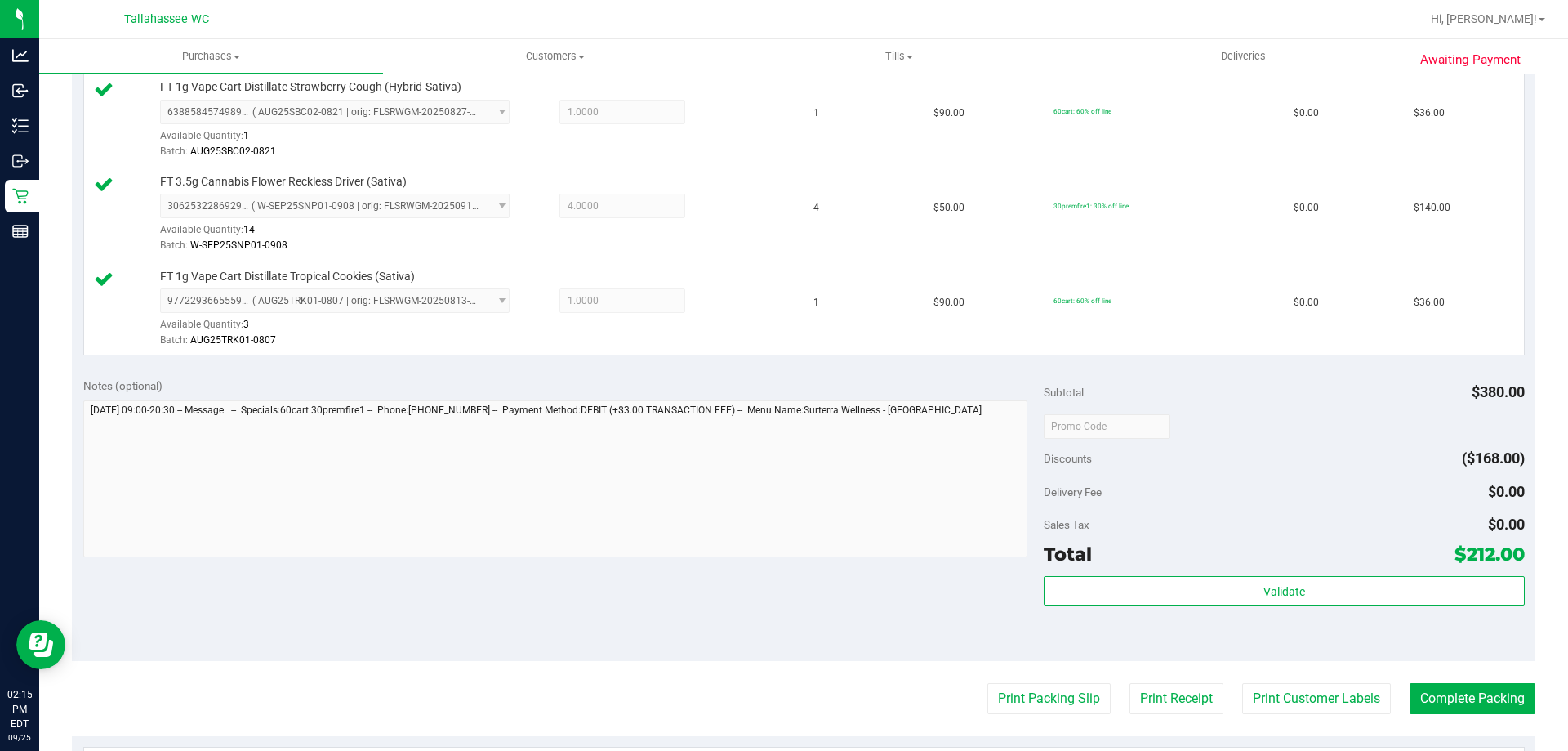
scroll to position [490, 0]
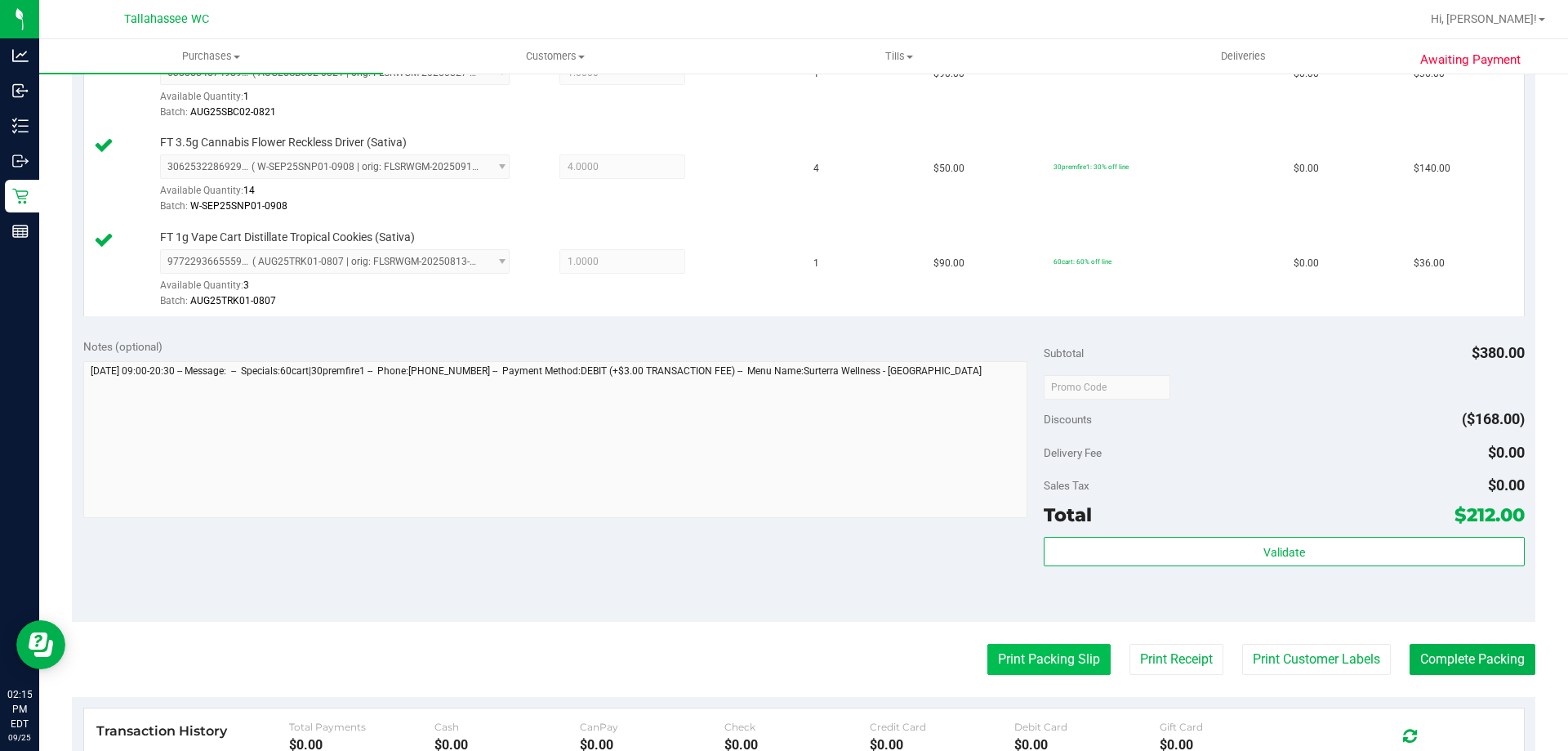
click at [1032, 663] on button "Print Packing Slip" at bounding box center [1049, 659] width 123 height 31
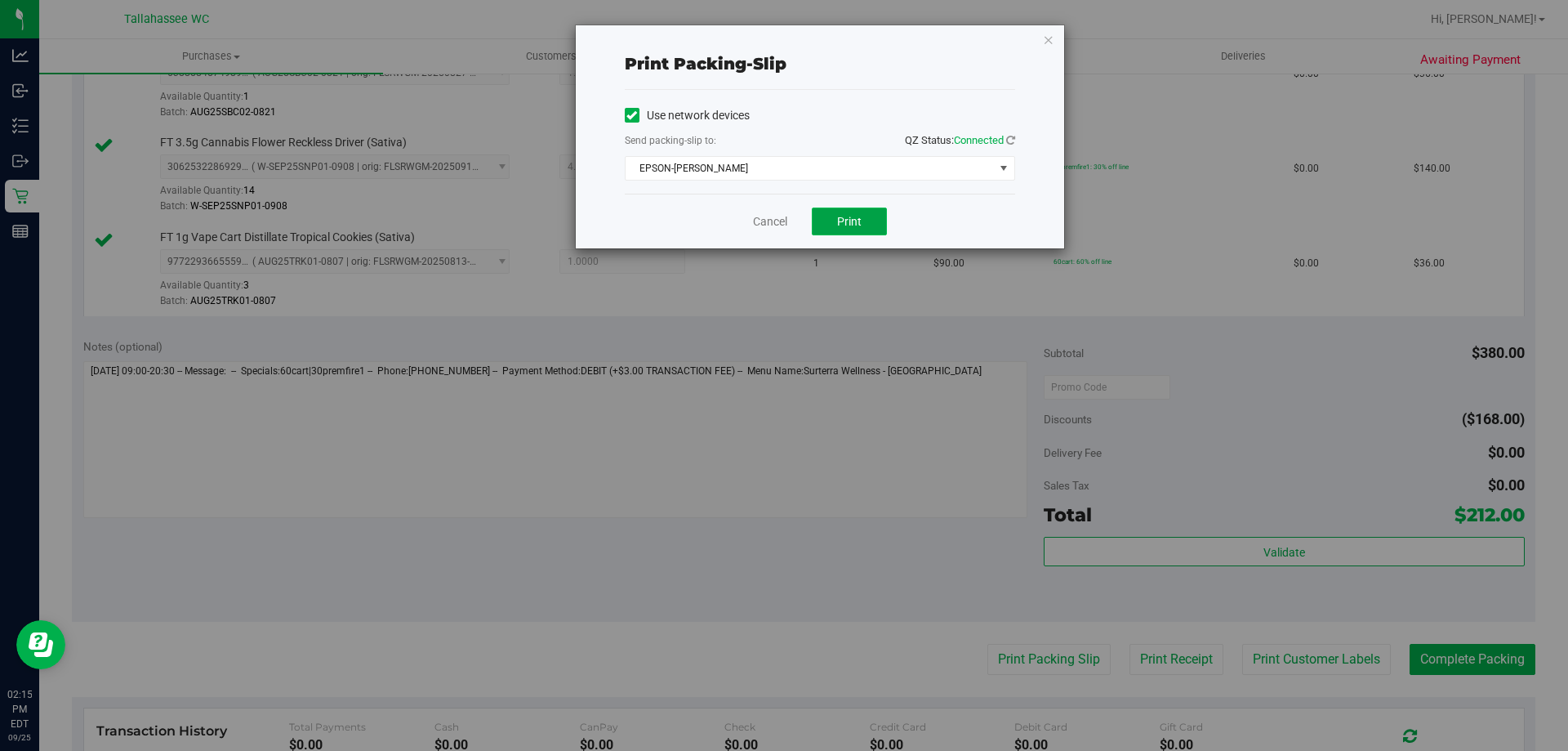
click at [821, 209] on button "Print" at bounding box center [850, 221] width 75 height 28
click at [752, 225] on div "Cancel Print" at bounding box center [820, 220] width 391 height 54
drag, startPoint x: 779, startPoint y: 220, endPoint x: 922, endPoint y: 311, distance: 169.5
click at [780, 221] on link "Cancel" at bounding box center [769, 222] width 34 height 18
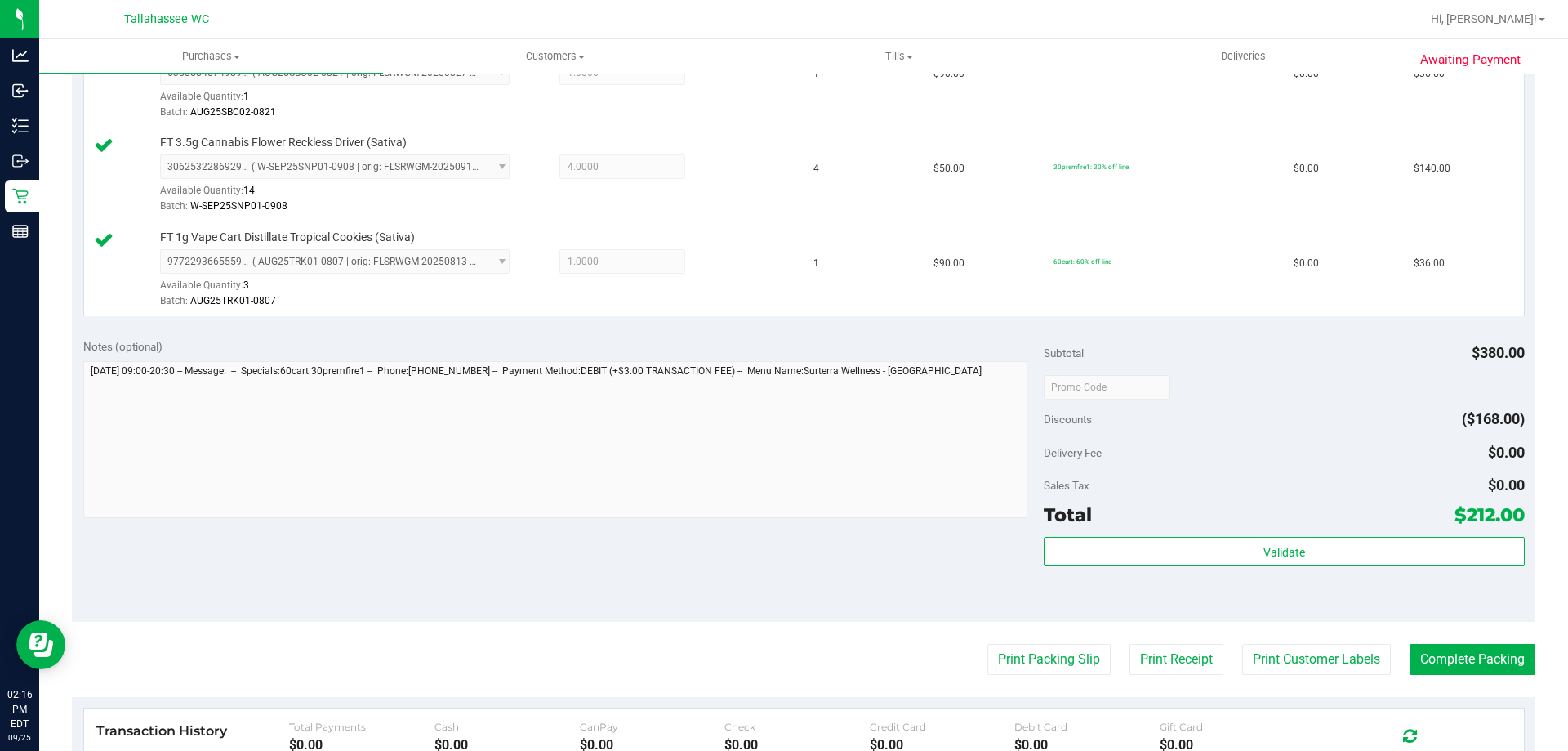
click at [1426, 641] on purchase-details "Back Edit Purchase Cancel Purchase View Profile # 12003674 BioTrack ID: - Submi…" at bounding box center [804, 299] width 1463 height 1404
click at [1423, 645] on purchase-details "Back Edit Purchase Cancel Purchase View Profile # 12003674 BioTrack ID: - Submi…" at bounding box center [804, 299] width 1463 height 1404
click at [1421, 651] on button "Complete Packing" at bounding box center [1473, 659] width 125 height 31
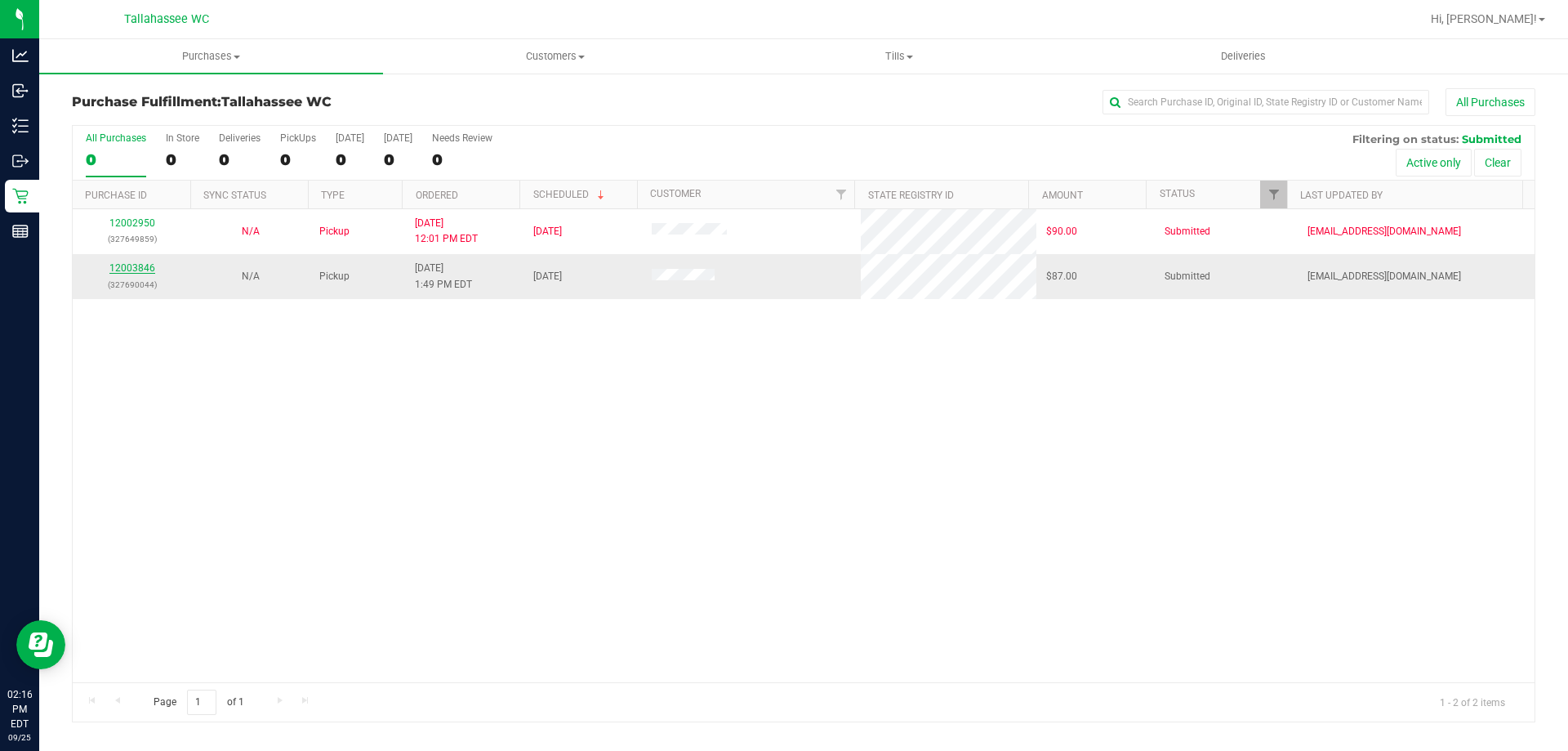
click at [140, 270] on link "12003846" at bounding box center [132, 268] width 46 height 12
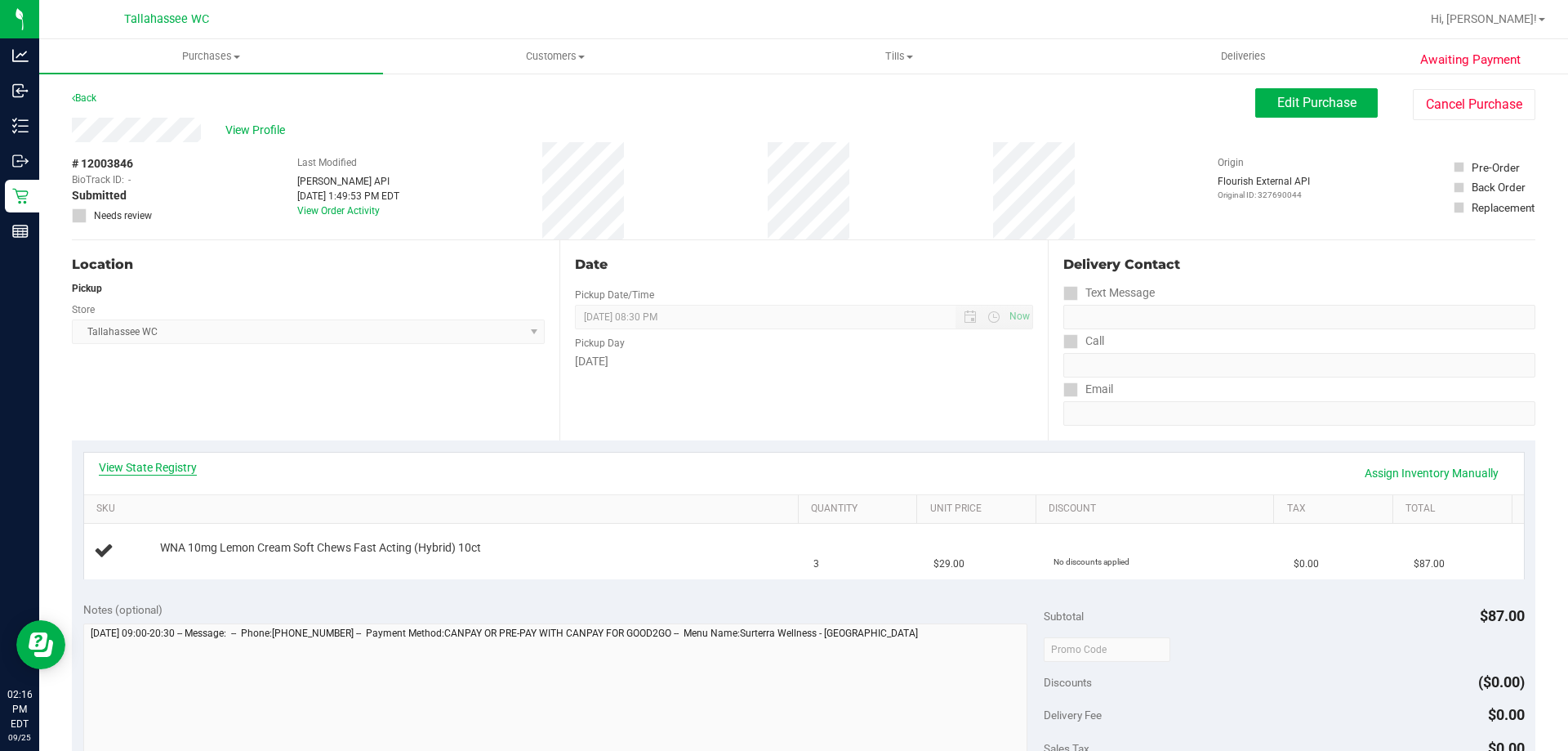
click at [176, 468] on link "View State Registry" at bounding box center [147, 467] width 98 height 17
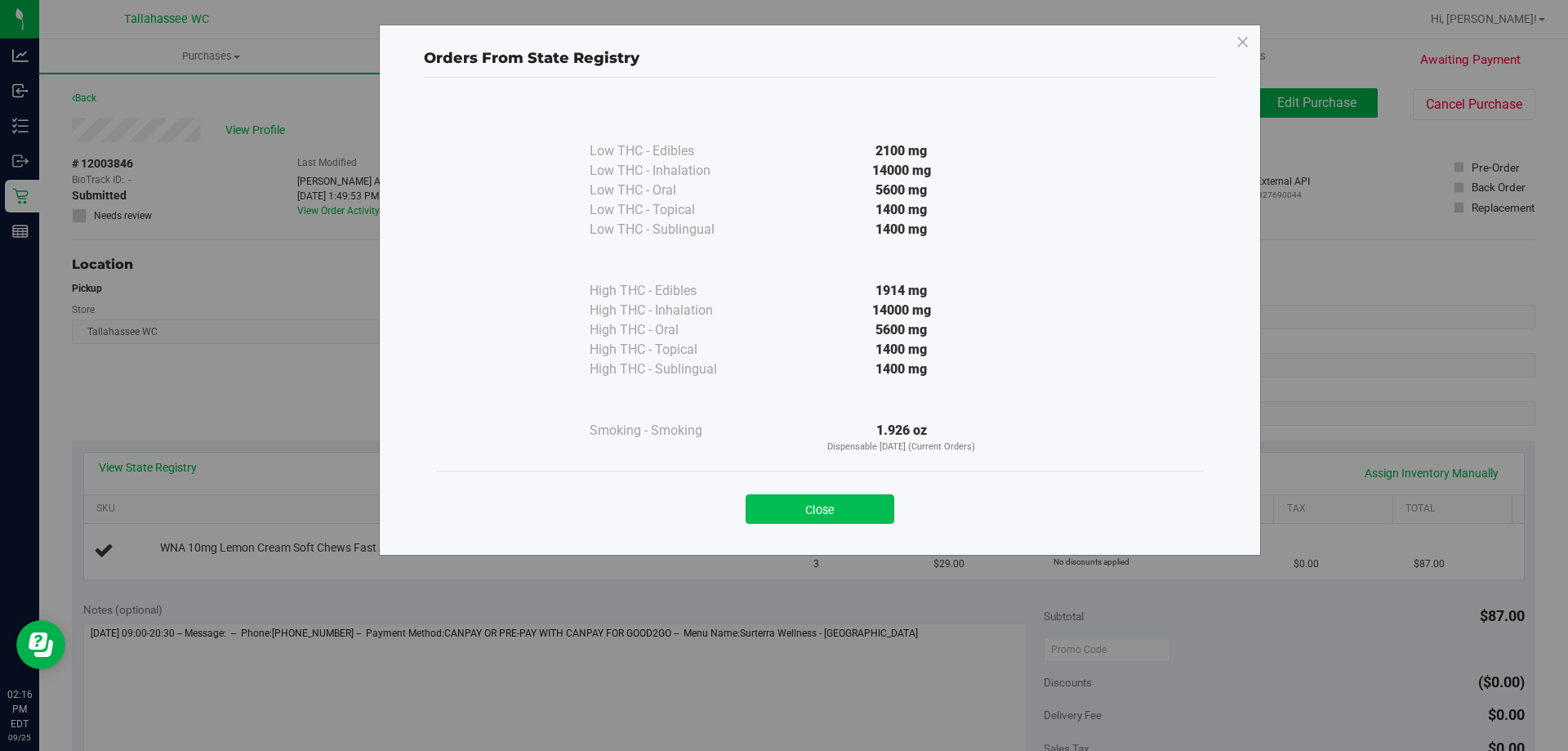
click at [852, 508] on button "Close" at bounding box center [820, 508] width 149 height 29
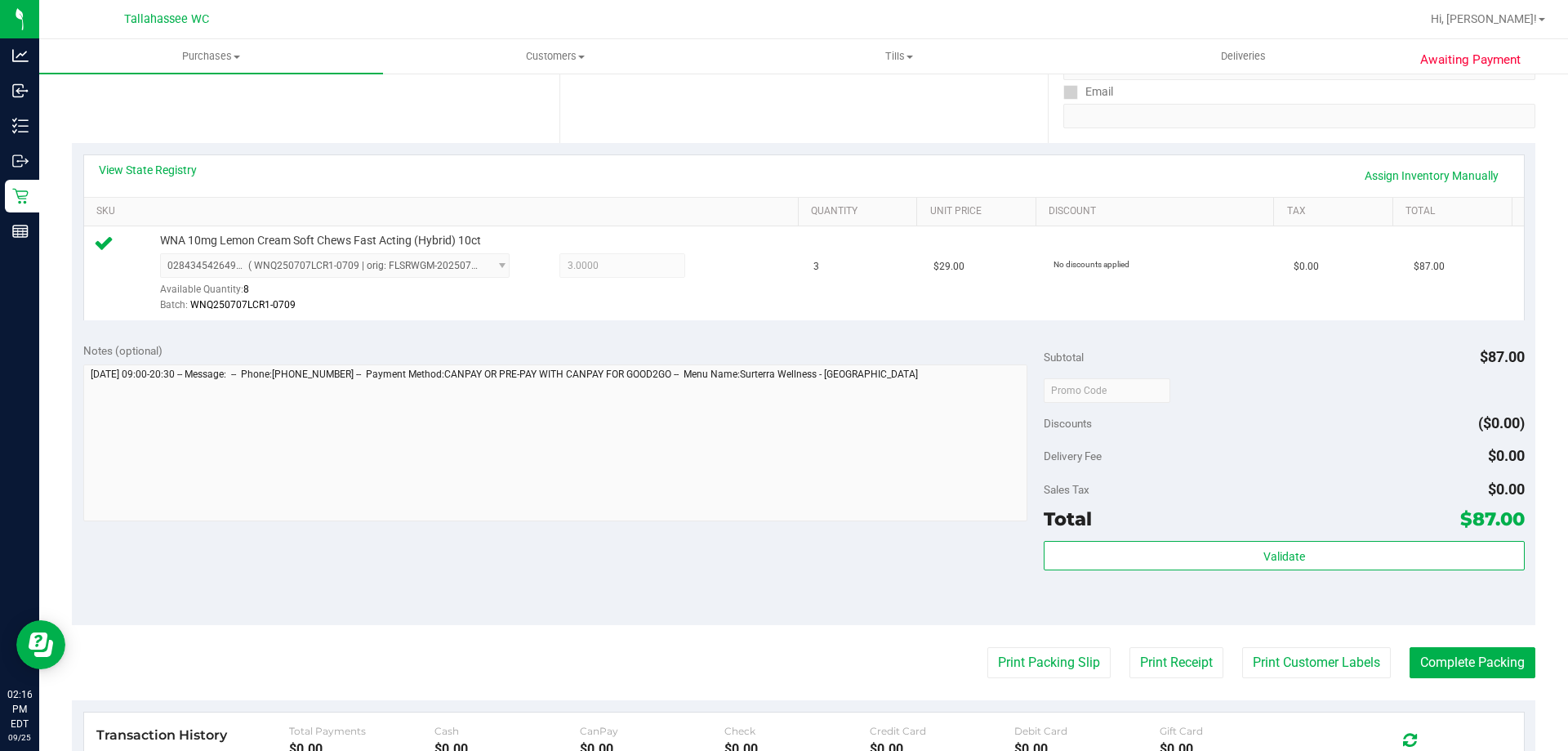
scroll to position [327, 0]
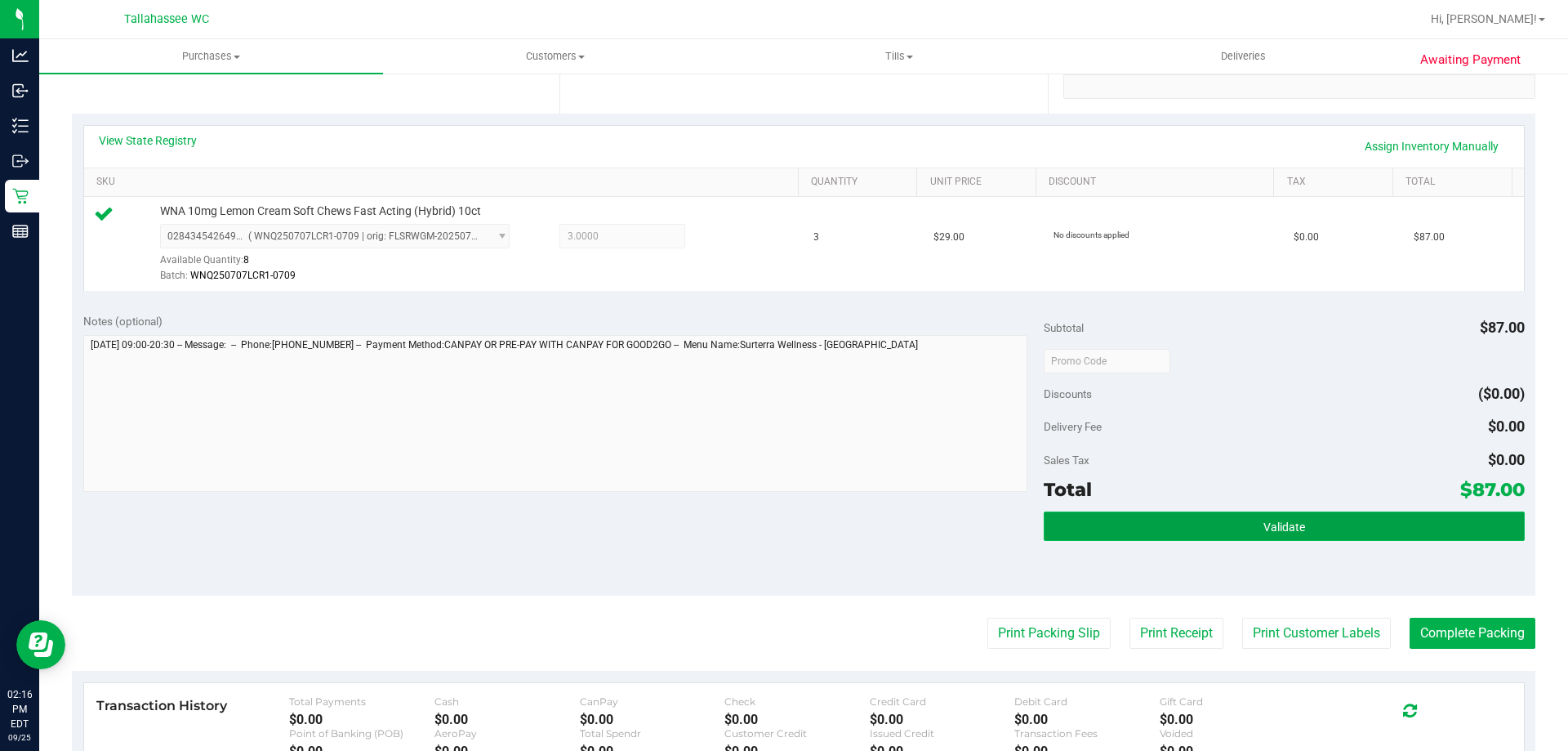
click at [1060, 529] on button "Validate" at bounding box center [1284, 525] width 480 height 29
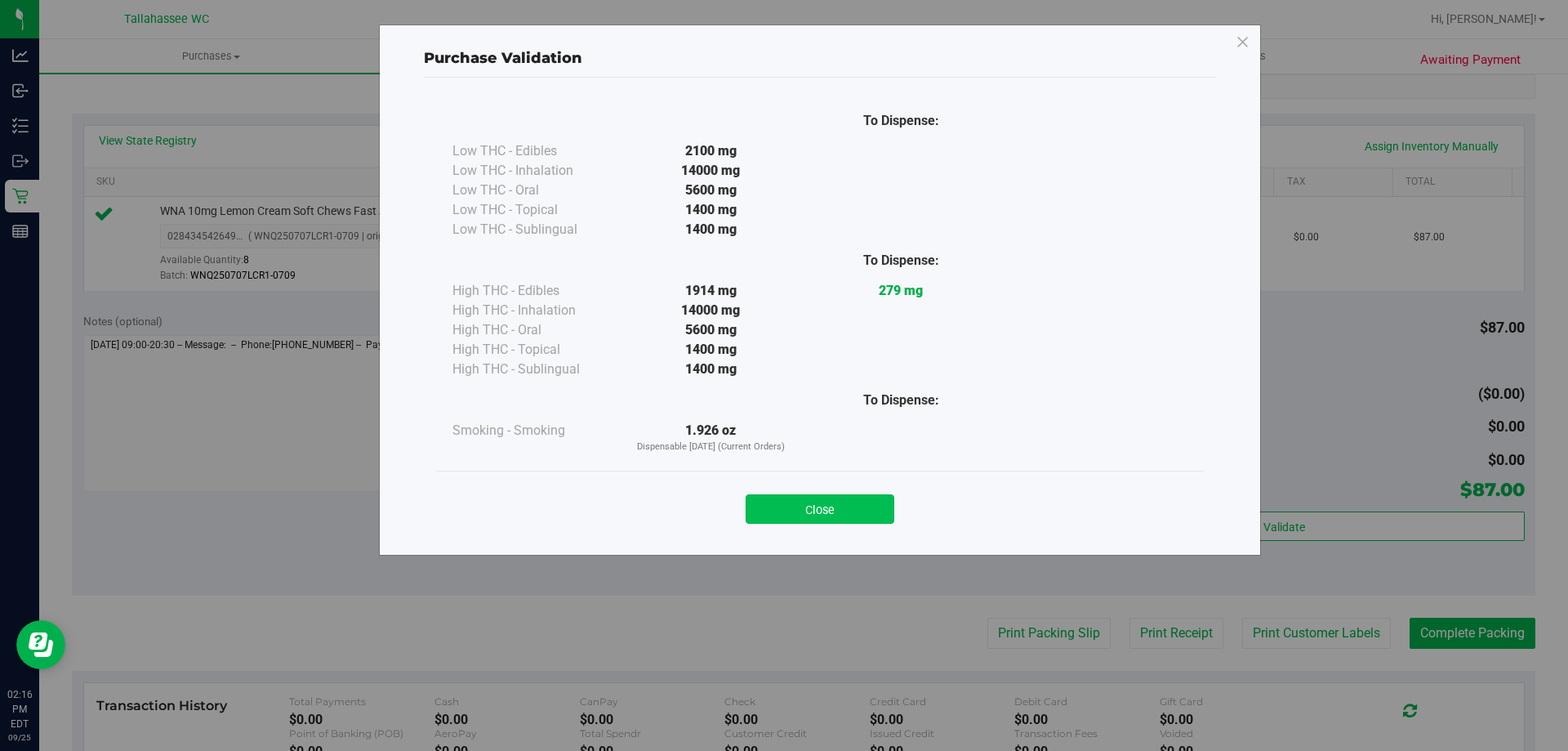
click at [856, 500] on button "Close" at bounding box center [820, 508] width 149 height 29
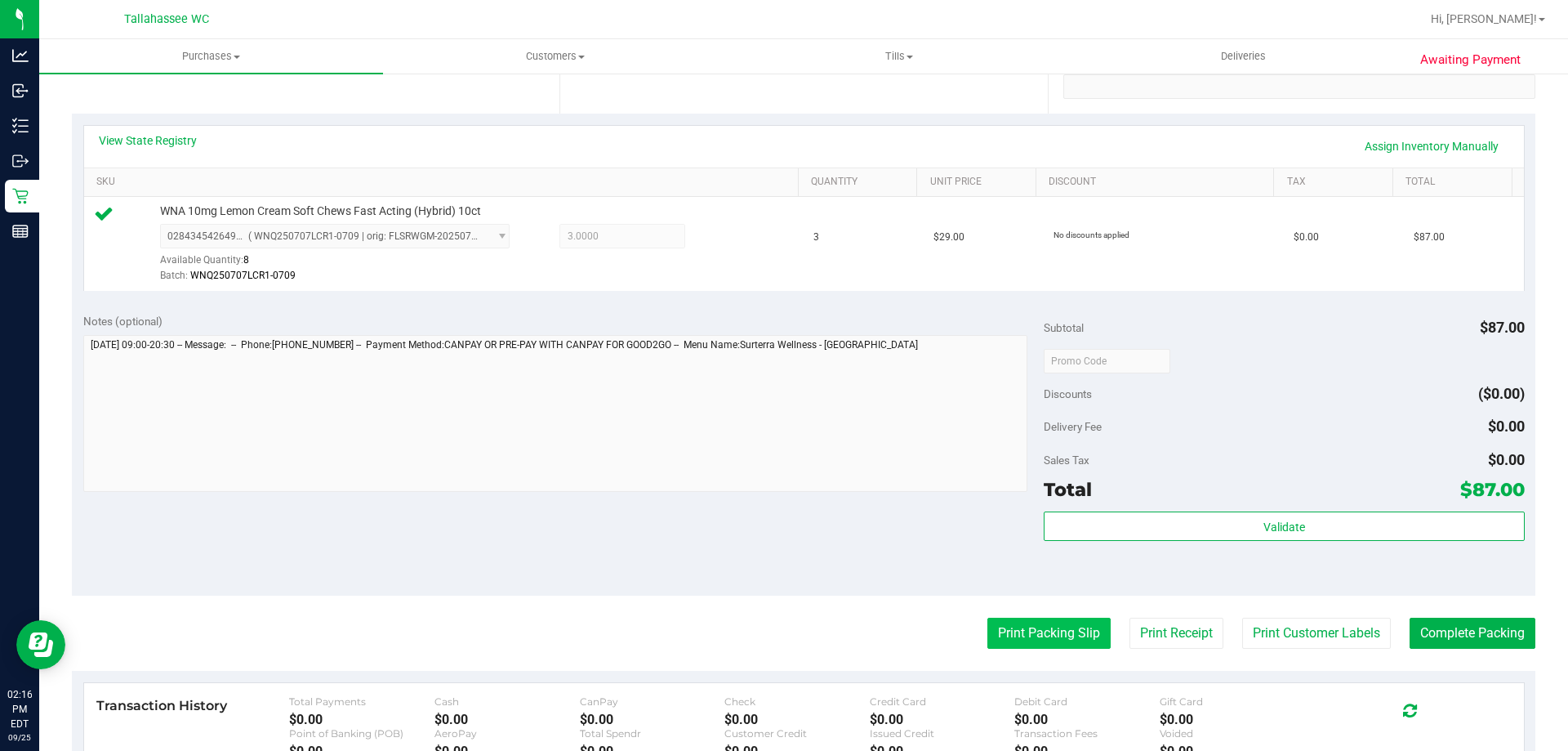
click at [1049, 633] on button "Print Packing Slip" at bounding box center [1049, 632] width 123 height 31
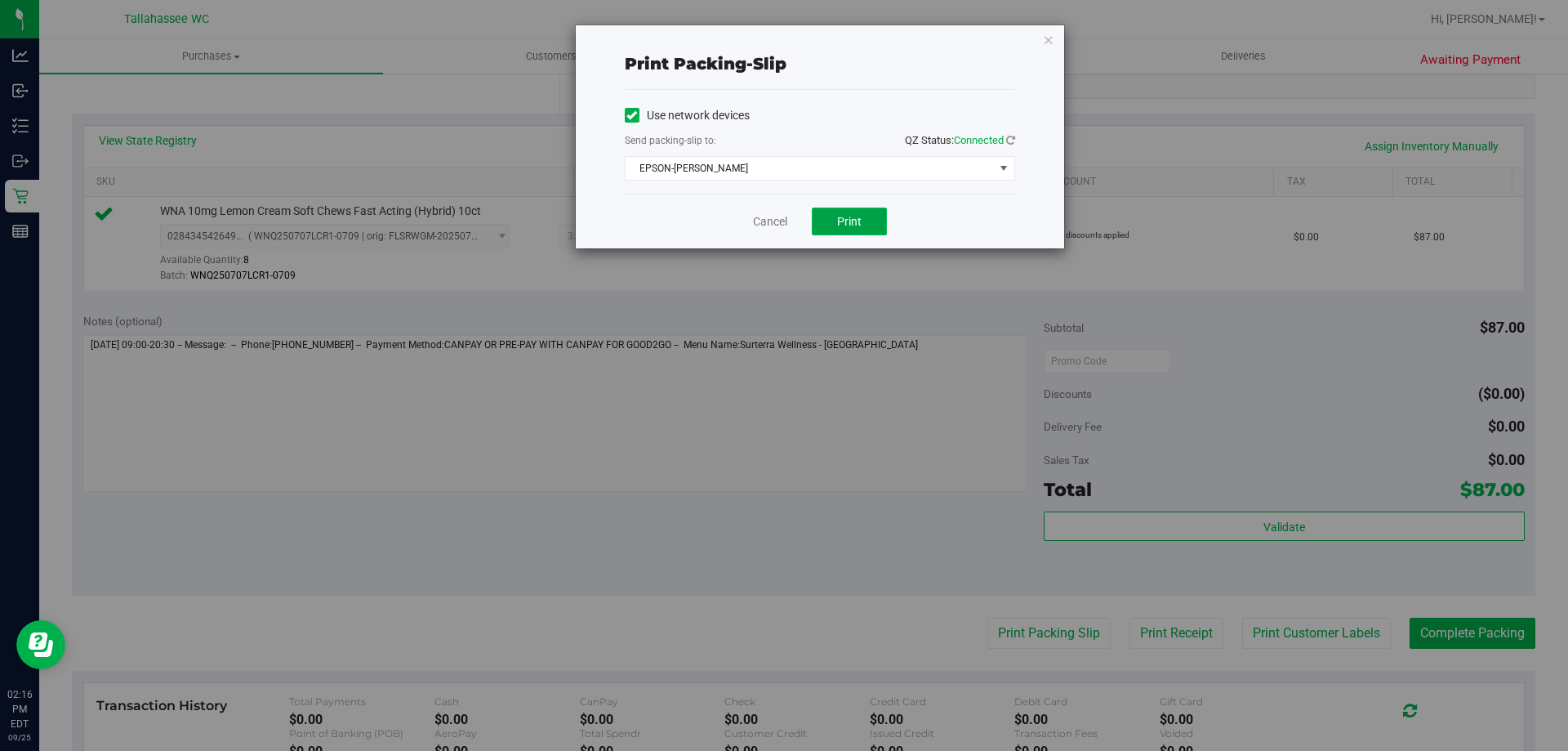
click at [855, 223] on span "Print" at bounding box center [849, 222] width 24 height 13
click at [780, 227] on link "Cancel" at bounding box center [769, 222] width 34 height 18
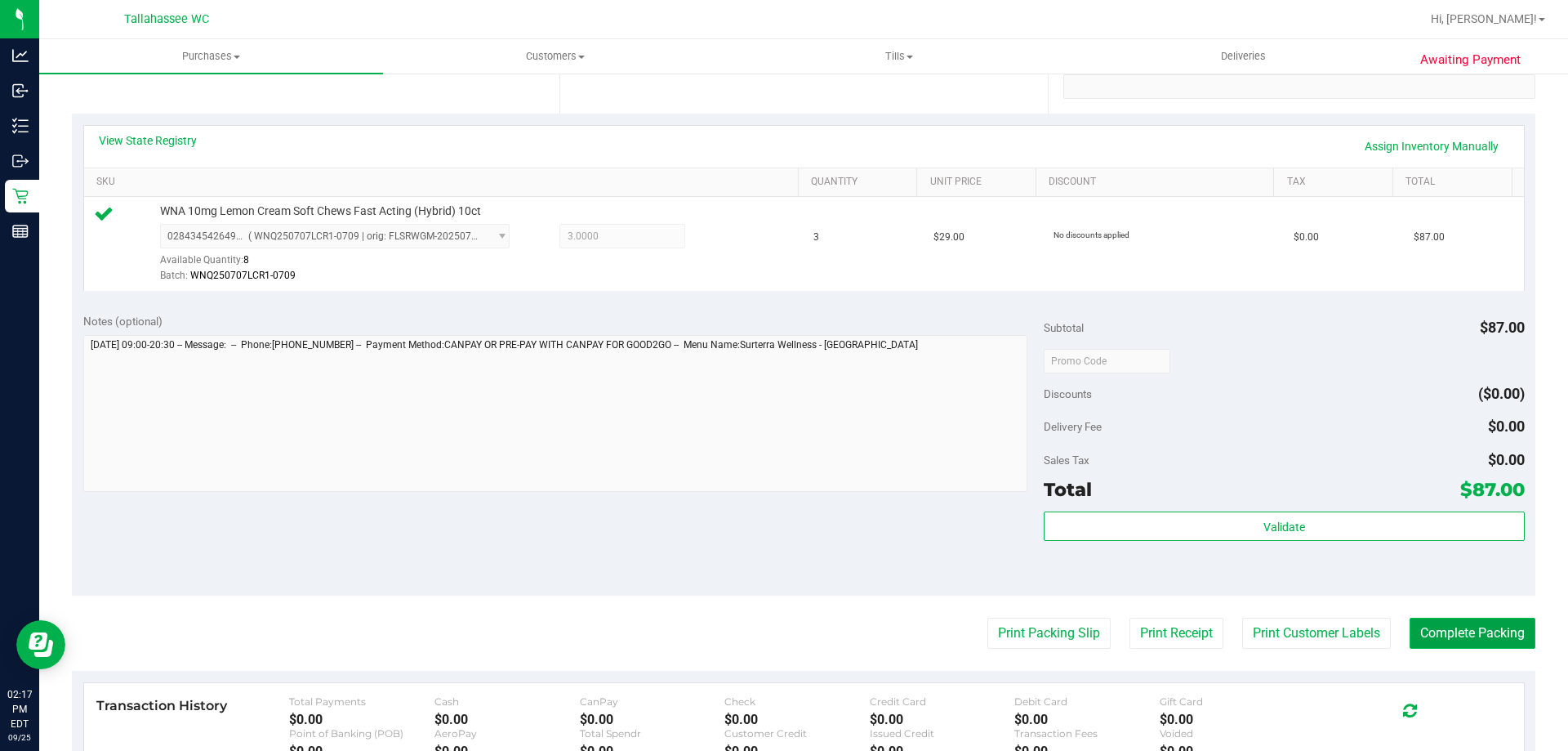
click at [1503, 642] on button "Complete Packing" at bounding box center [1473, 632] width 125 height 31
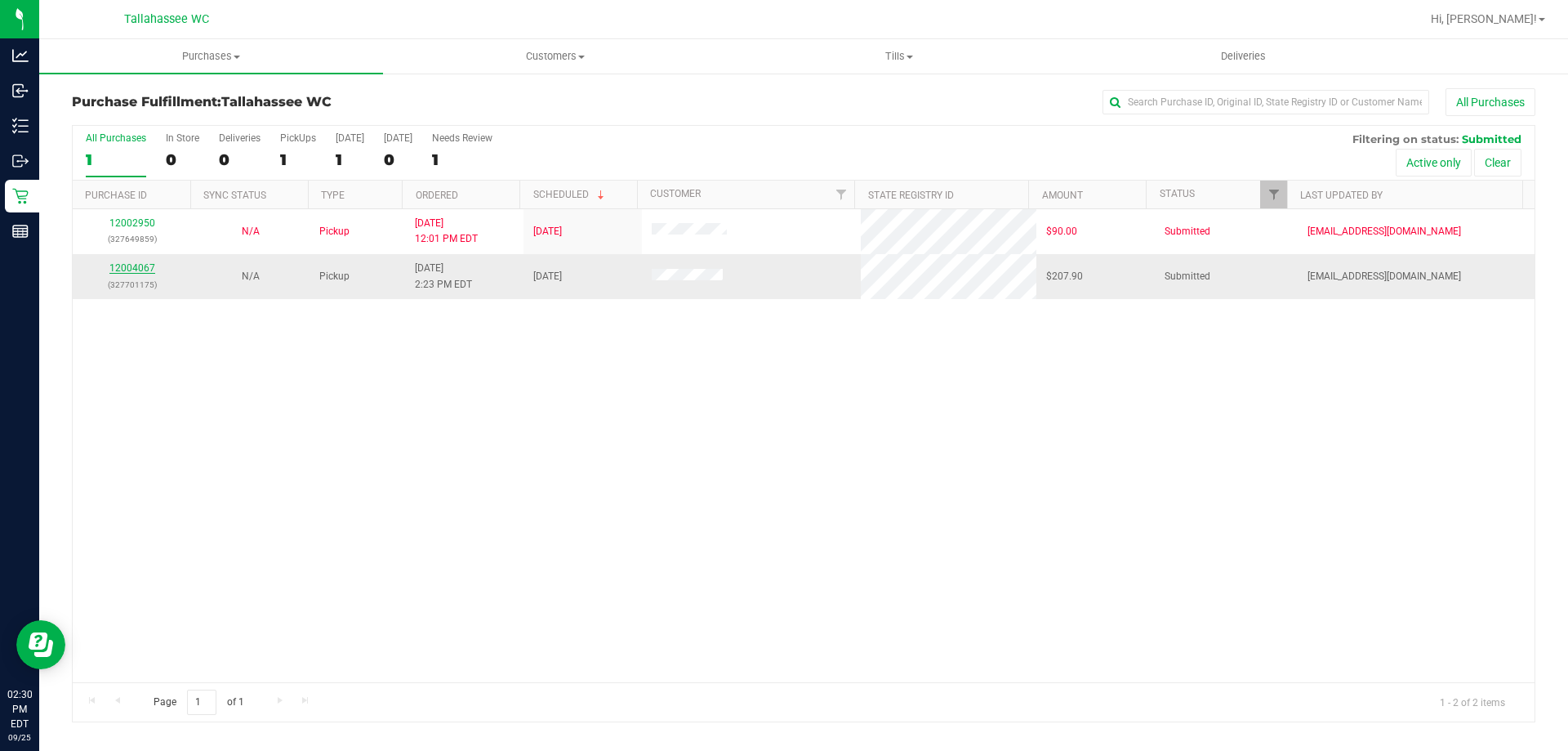
click at [116, 266] on link "12004067" at bounding box center [132, 268] width 46 height 12
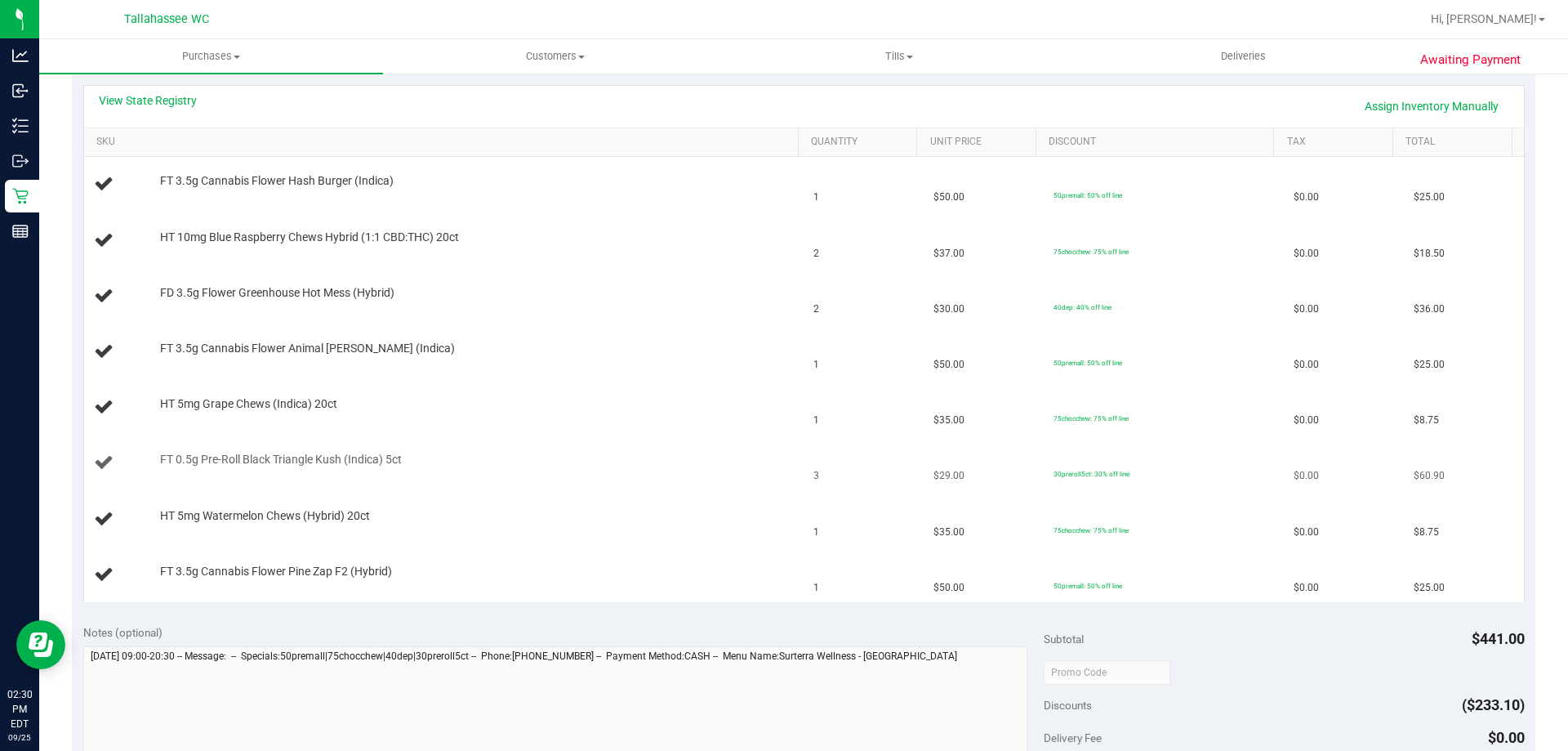
scroll to position [327, 0]
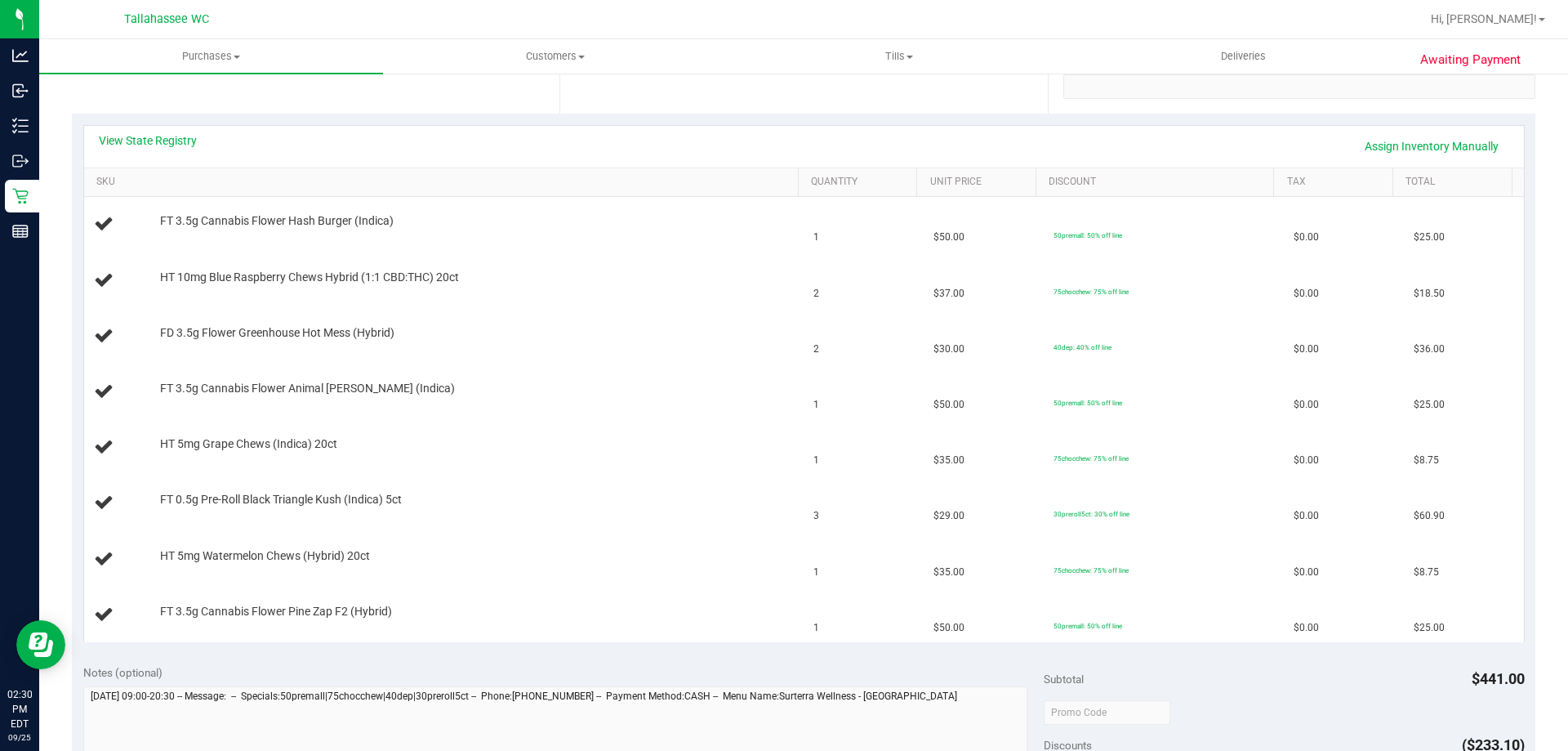
click at [154, 131] on div "View State Registry Assign Inventory Manually" at bounding box center [804, 146] width 1440 height 42
click at [164, 142] on link "View State Registry" at bounding box center [147, 140] width 98 height 17
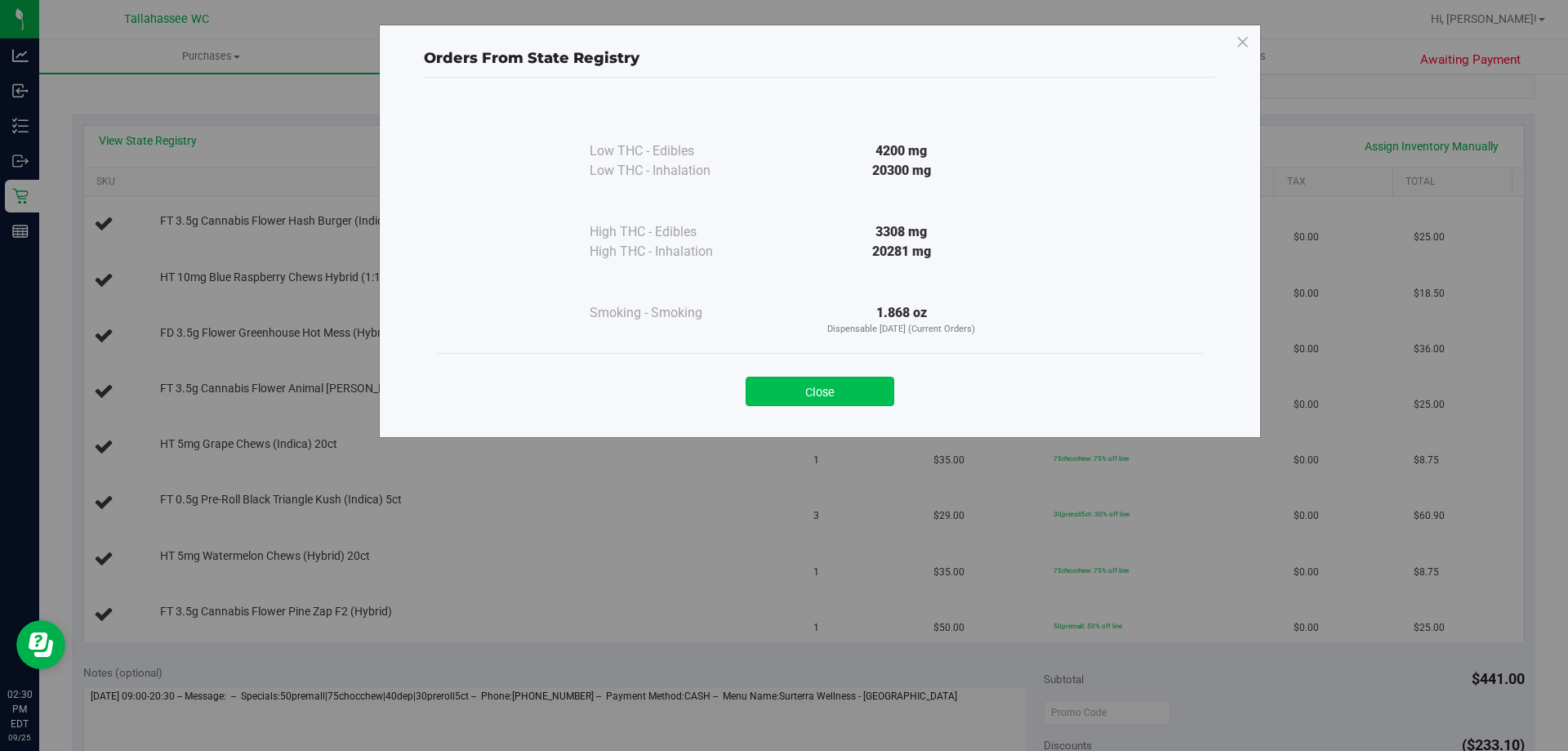
click at [879, 389] on button "Close" at bounding box center [820, 391] width 149 height 29
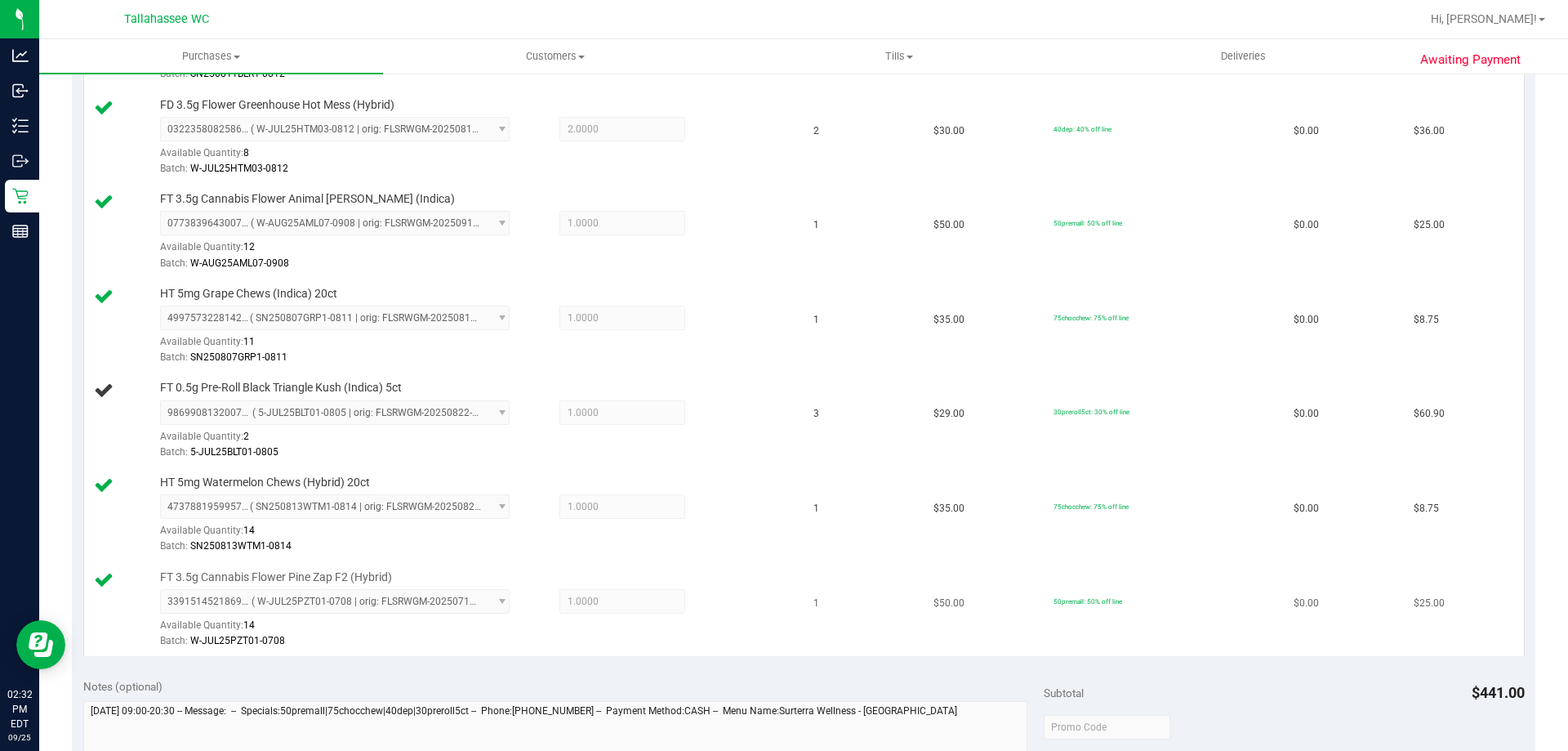
scroll to position [653, 0]
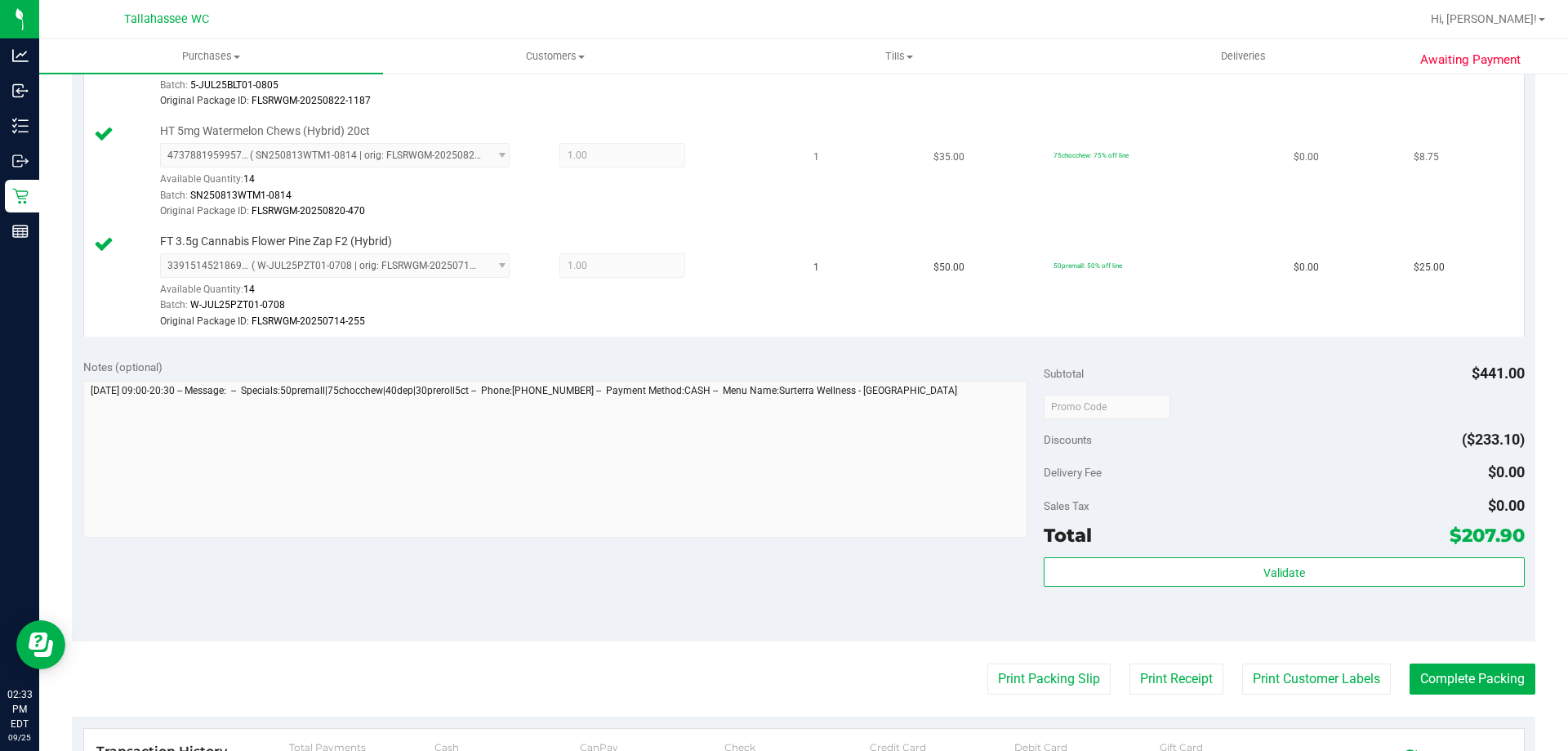
scroll to position [1143, 0]
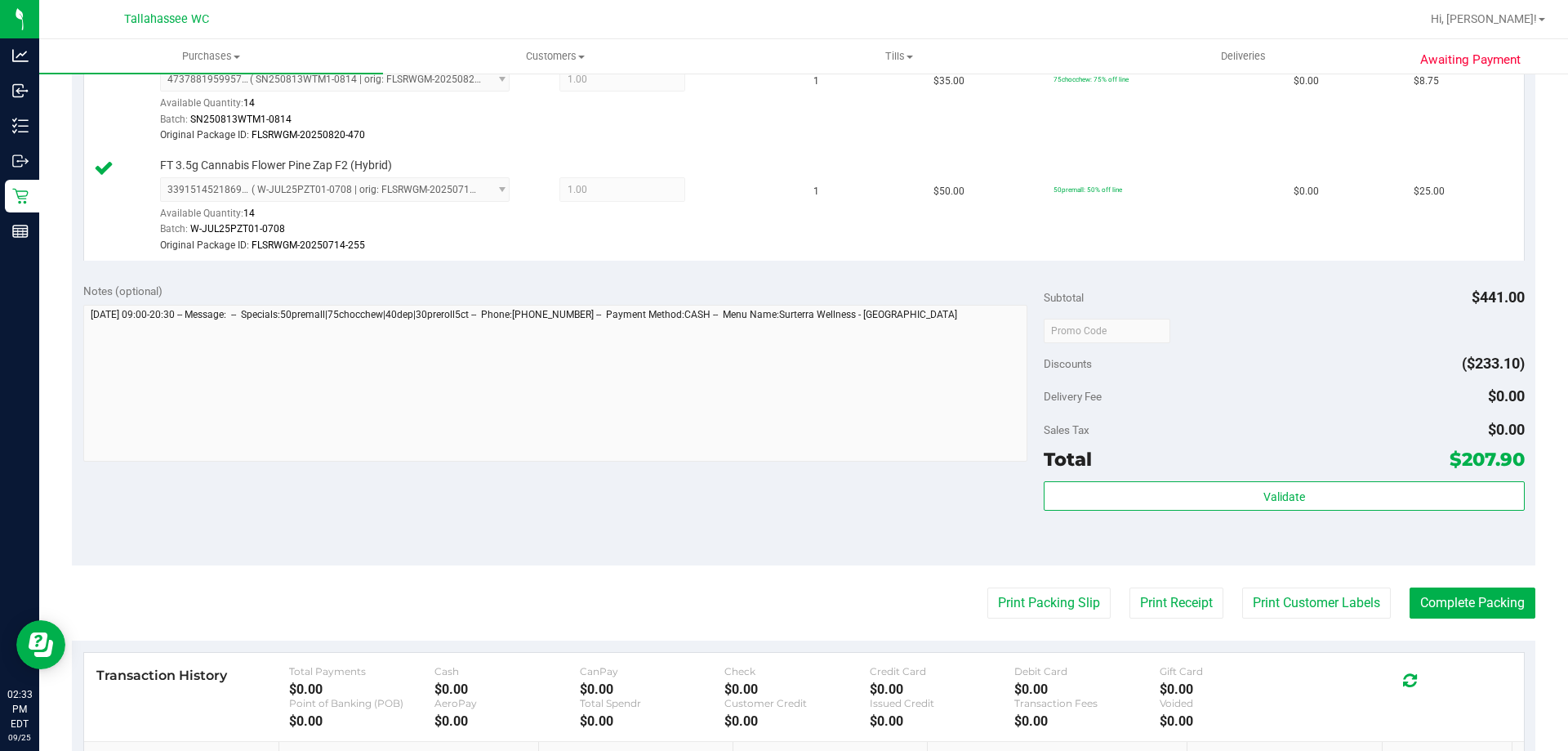
click at [1240, 515] on div "Validate" at bounding box center [1284, 518] width 480 height 74
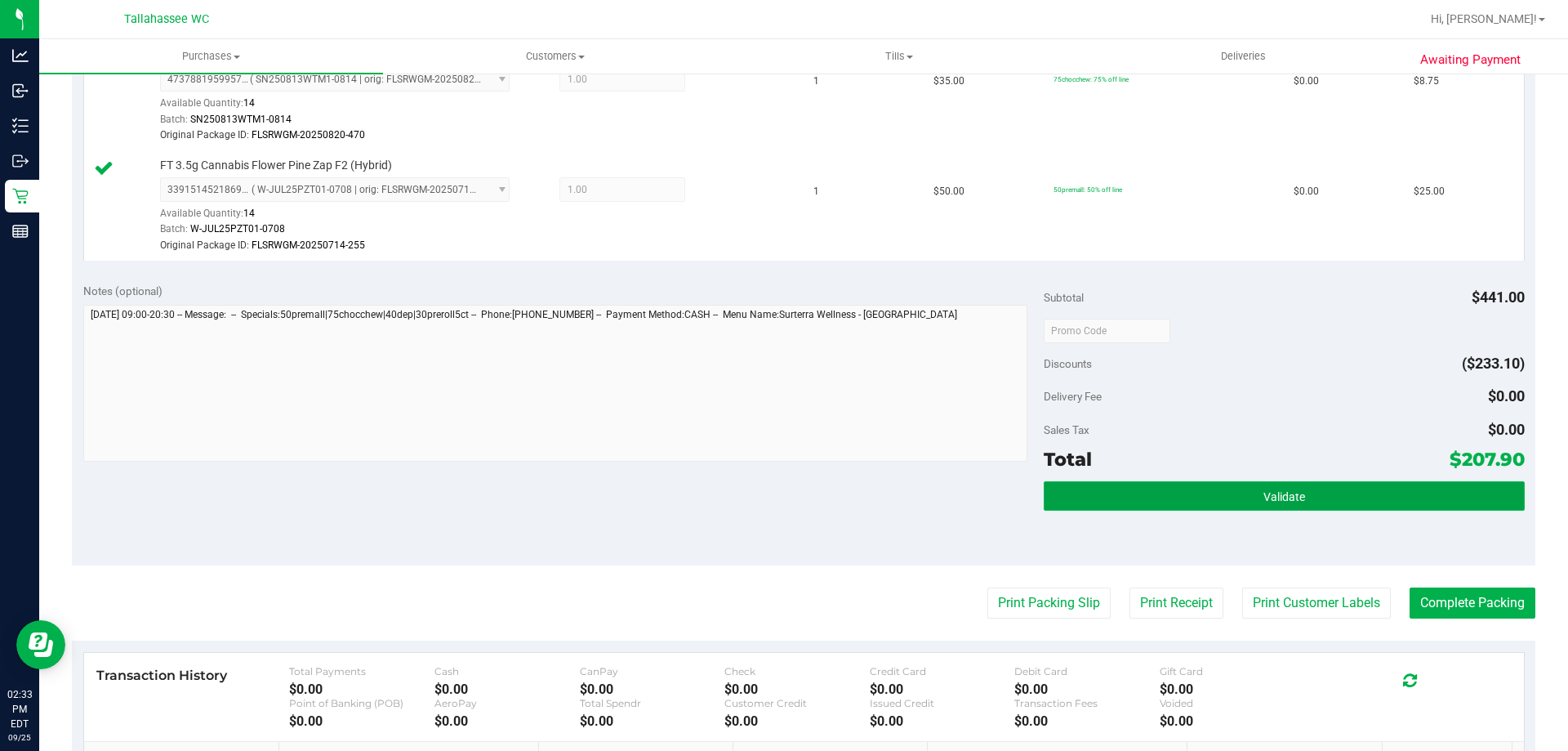
click at [1264, 498] on span "Validate" at bounding box center [1285, 497] width 42 height 13
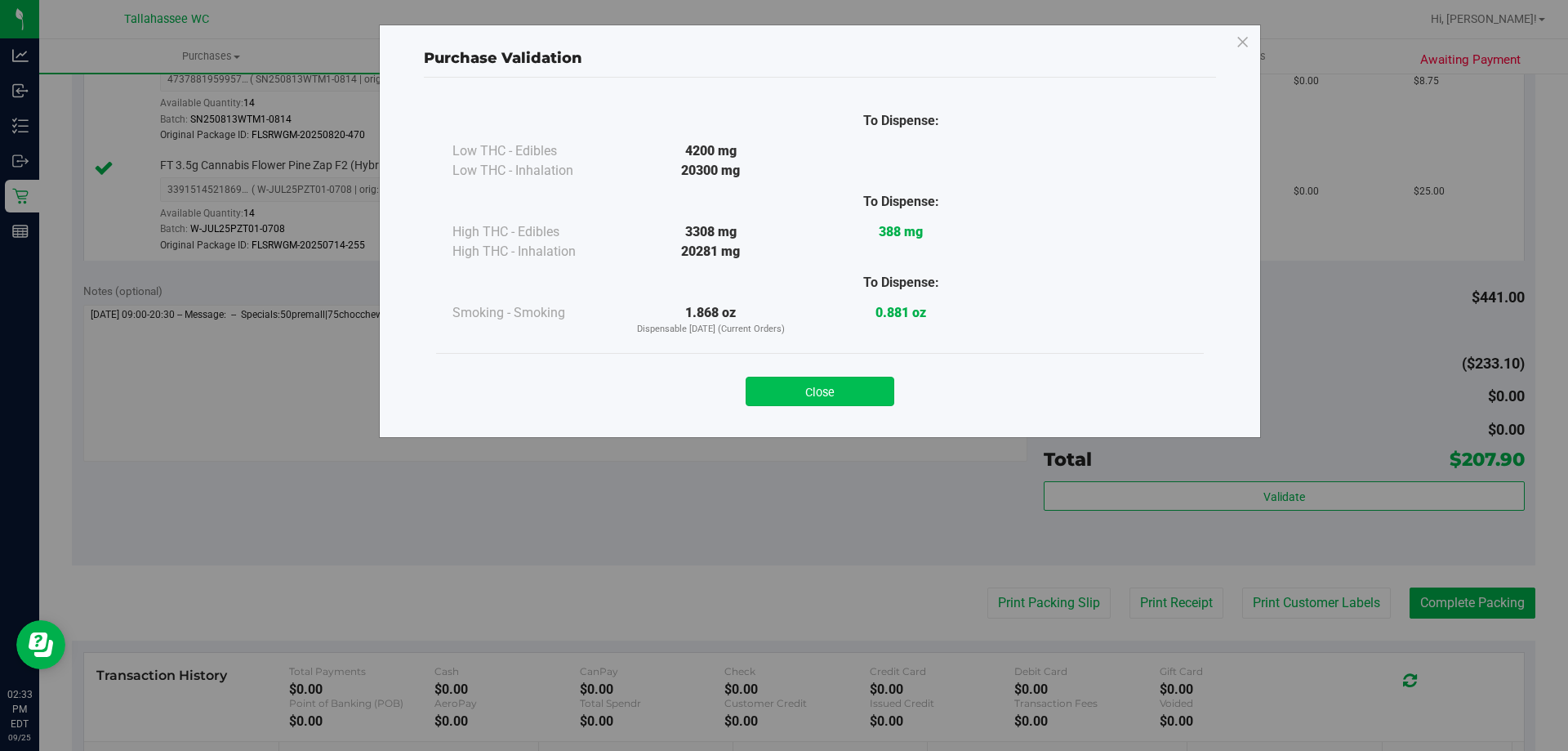
click at [788, 401] on button "Close" at bounding box center [820, 391] width 149 height 29
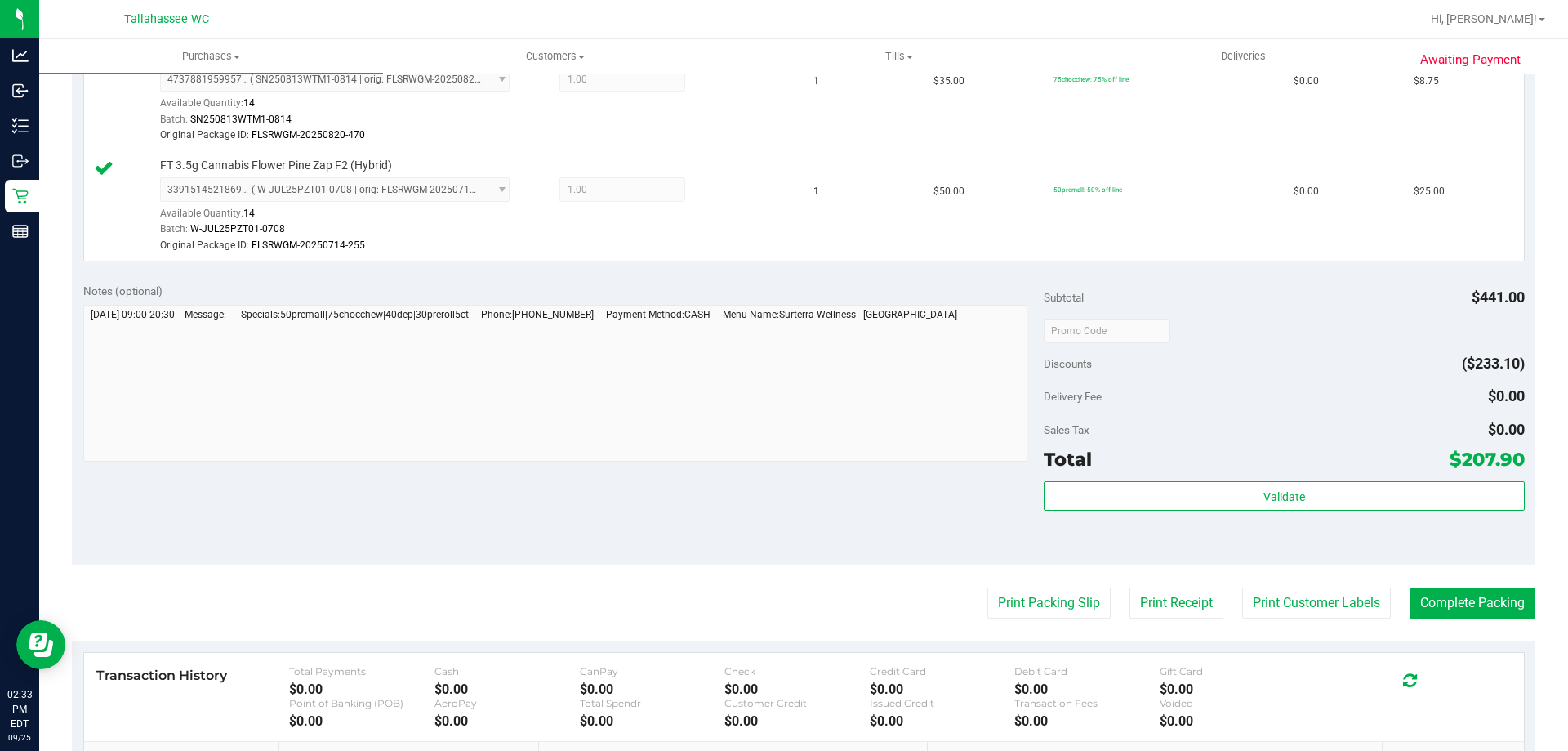
click at [610, 493] on div "Notes (optional) Subtotal $441.00 Discounts ($233.10) Delivery Fee $0.00 Sales …" at bounding box center [804, 418] width 1463 height 294
click at [995, 595] on button "Print Packing Slip" at bounding box center [1049, 602] width 123 height 31
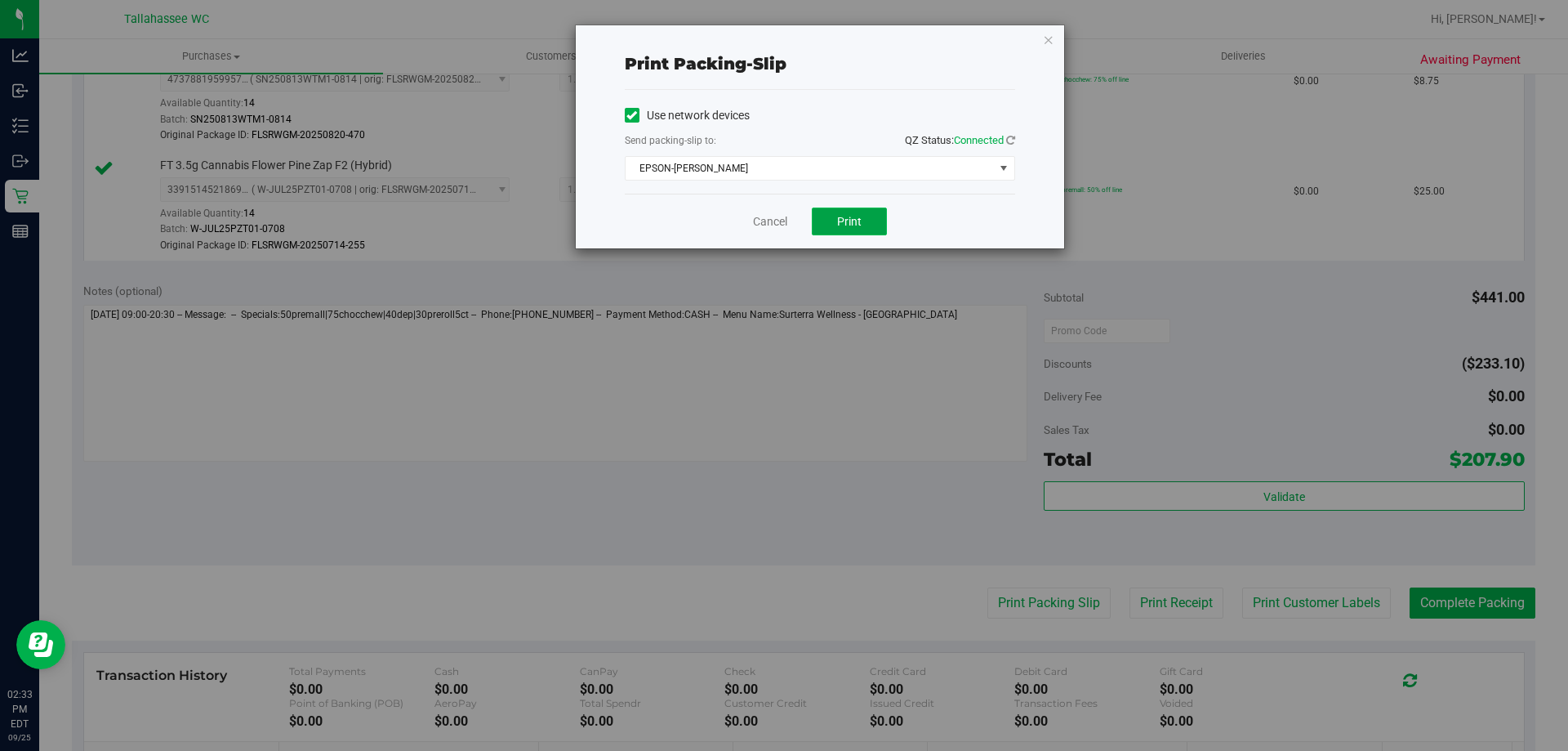
click at [829, 217] on button "Print" at bounding box center [850, 221] width 75 height 28
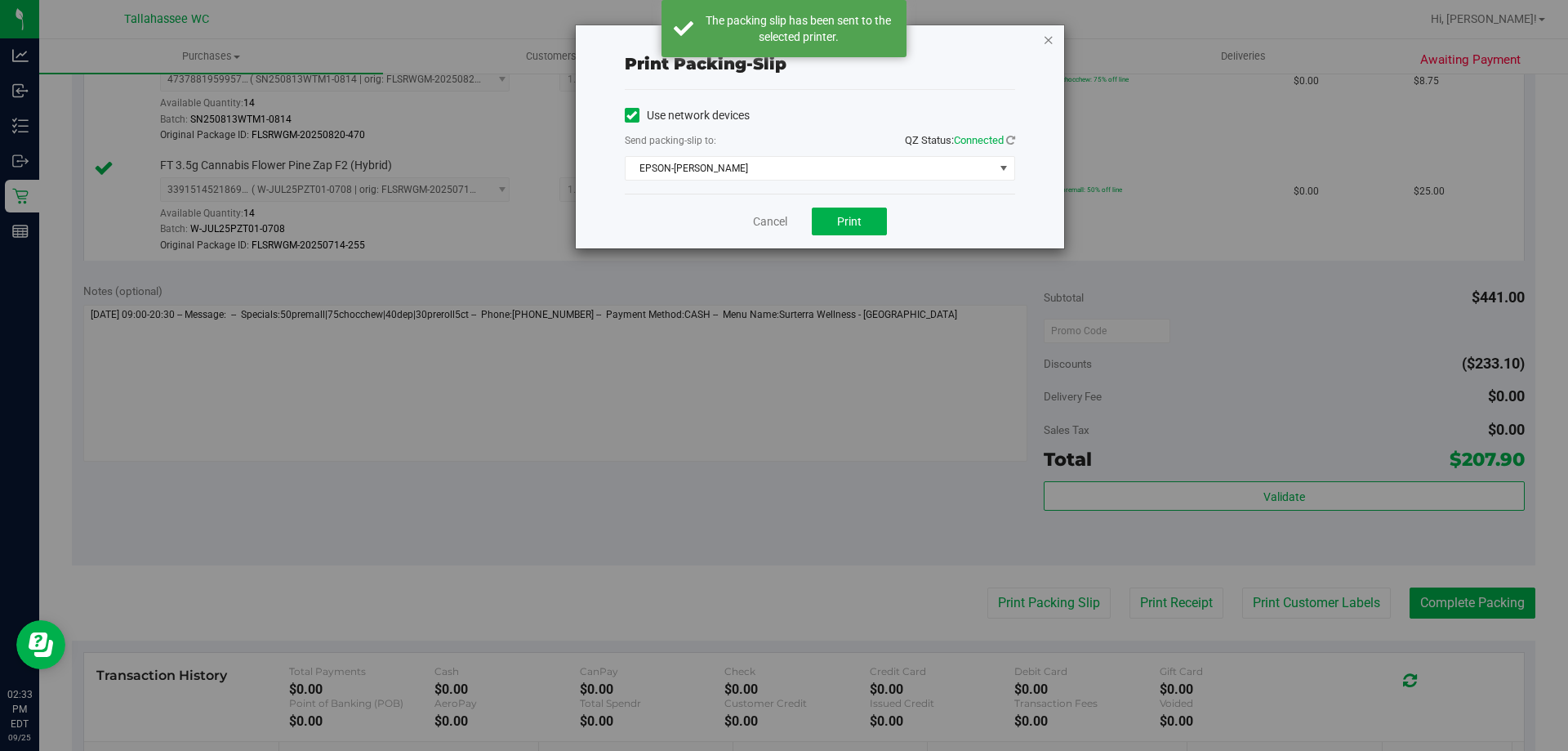
click at [1044, 42] on icon "button" at bounding box center [1049, 38] width 12 height 19
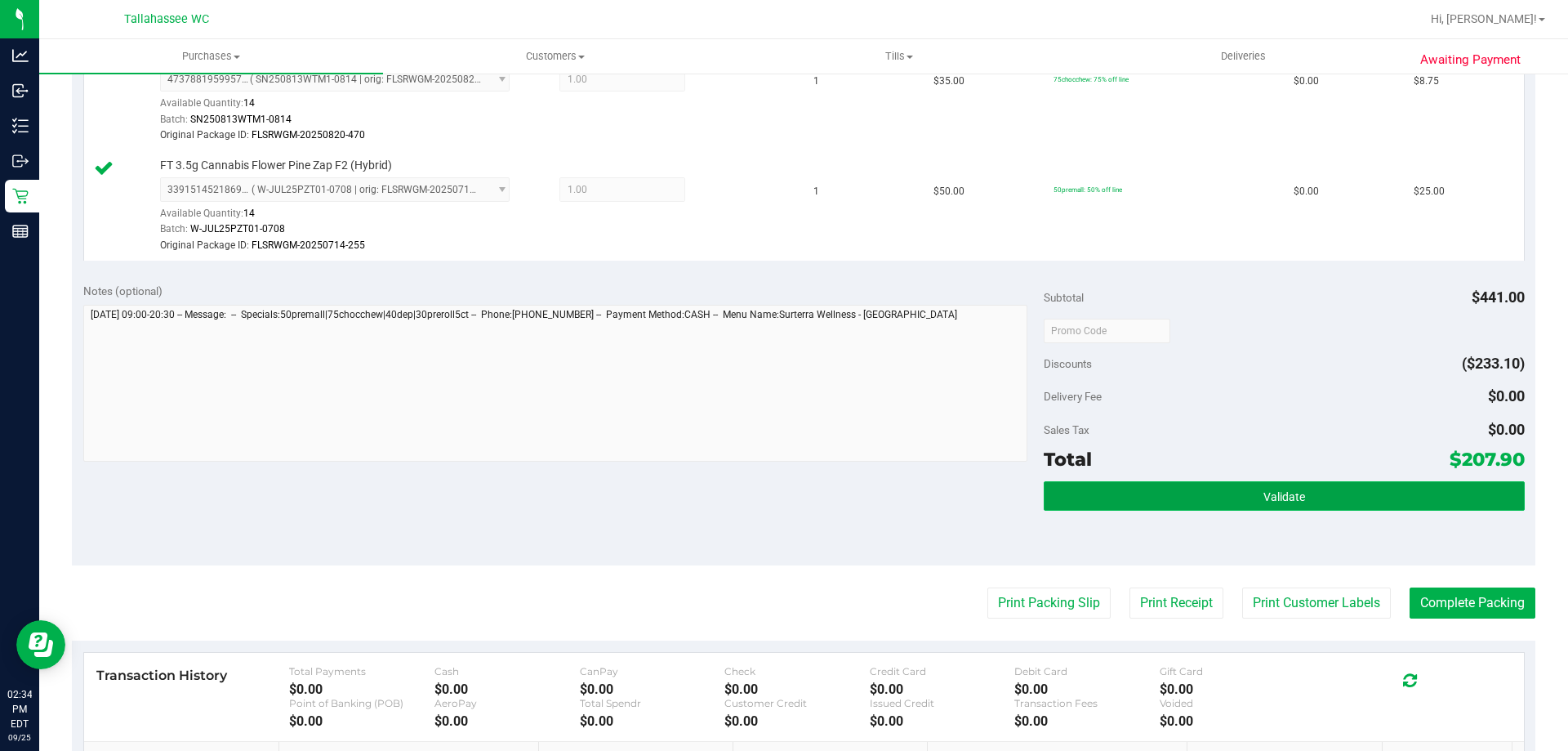
click at [1409, 483] on button "Validate" at bounding box center [1284, 495] width 480 height 29
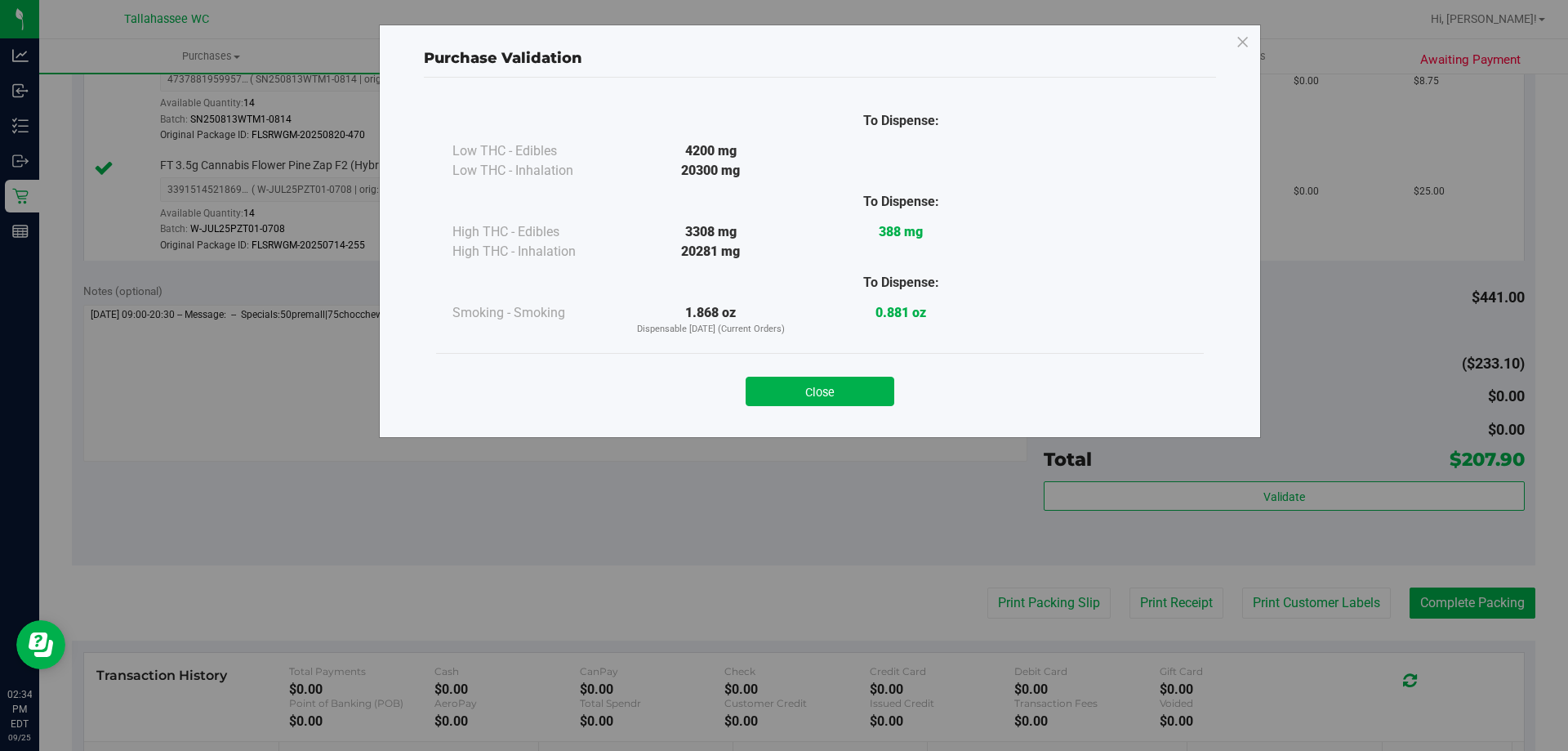
click at [804, 391] on button "Close" at bounding box center [820, 391] width 149 height 29
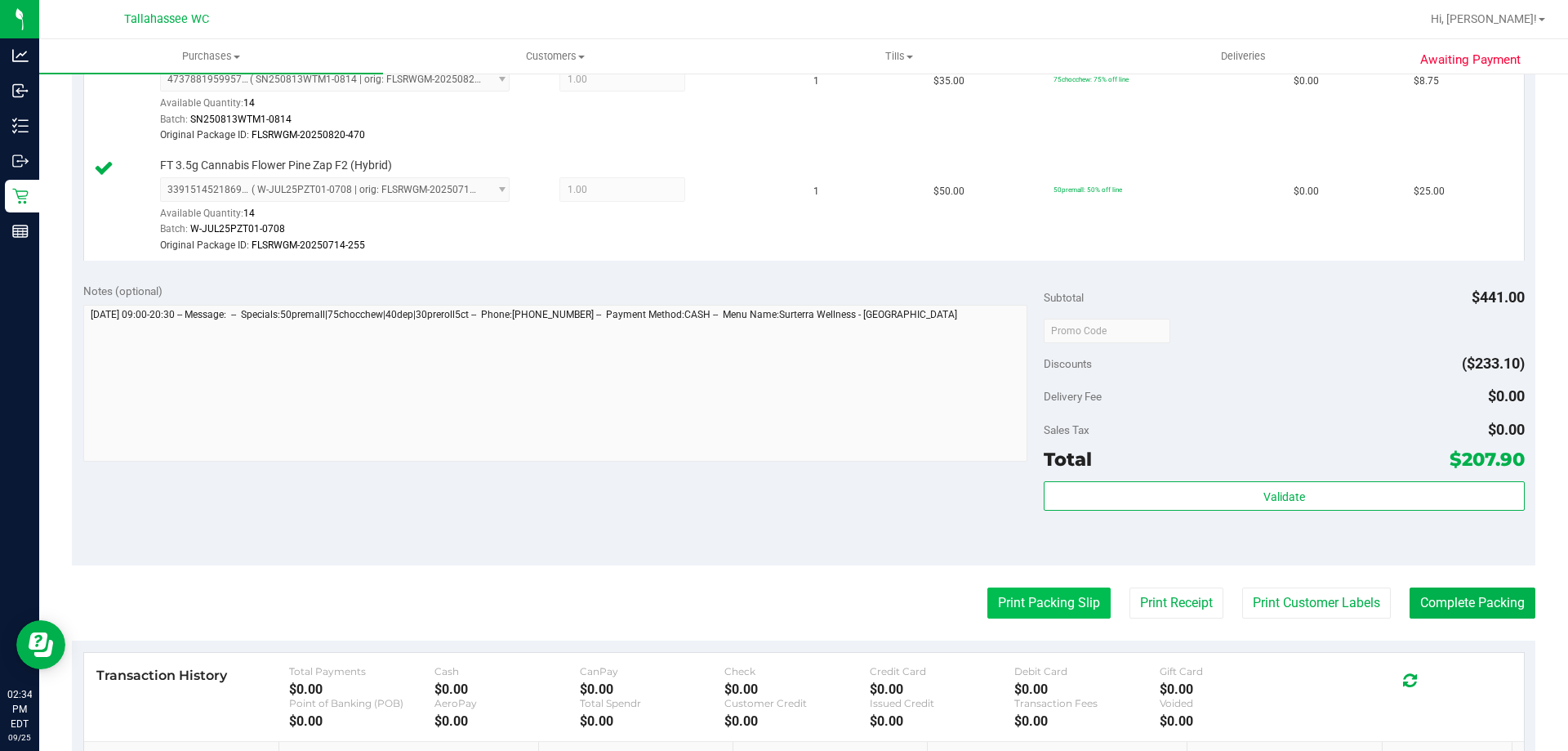
click at [1066, 598] on button "Print Packing Slip" at bounding box center [1049, 602] width 123 height 31
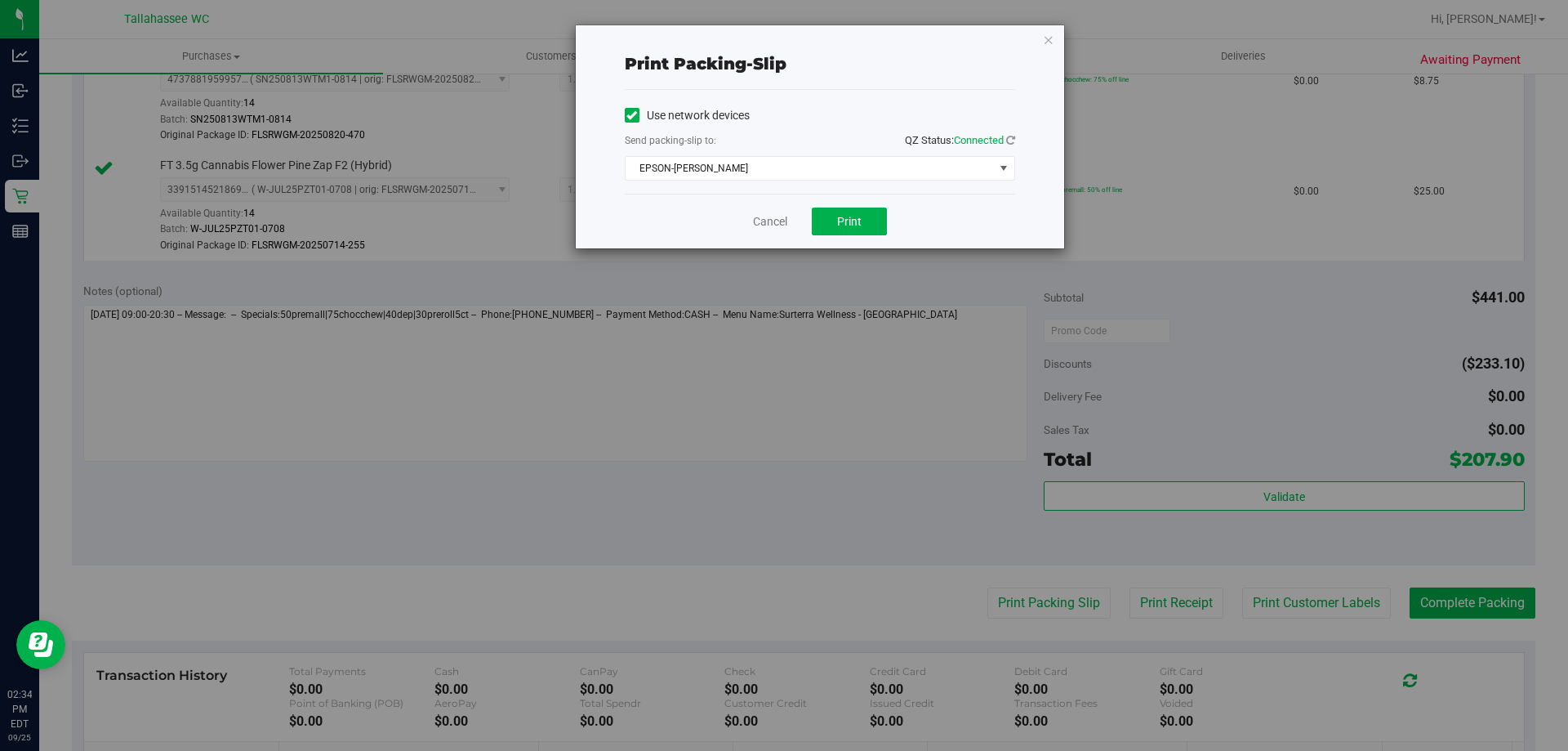
click at [849, 204] on div "Cancel Print" at bounding box center [820, 220] width 391 height 54
click at [846, 222] on span "Print" at bounding box center [849, 222] width 24 height 13
click at [1054, 30] on icon "button" at bounding box center [1049, 38] width 12 height 19
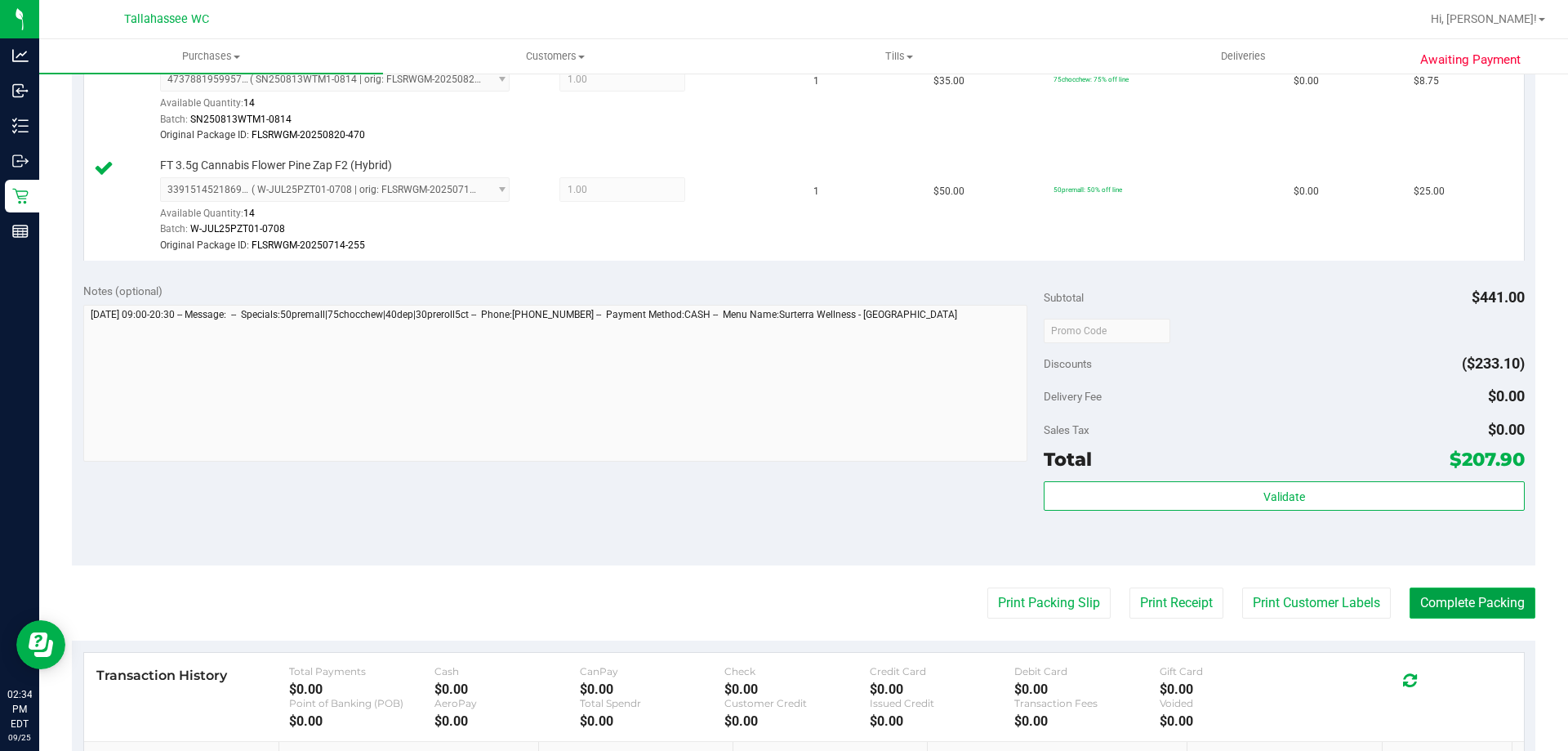
click at [1480, 614] on button "Complete Packing" at bounding box center [1473, 602] width 125 height 31
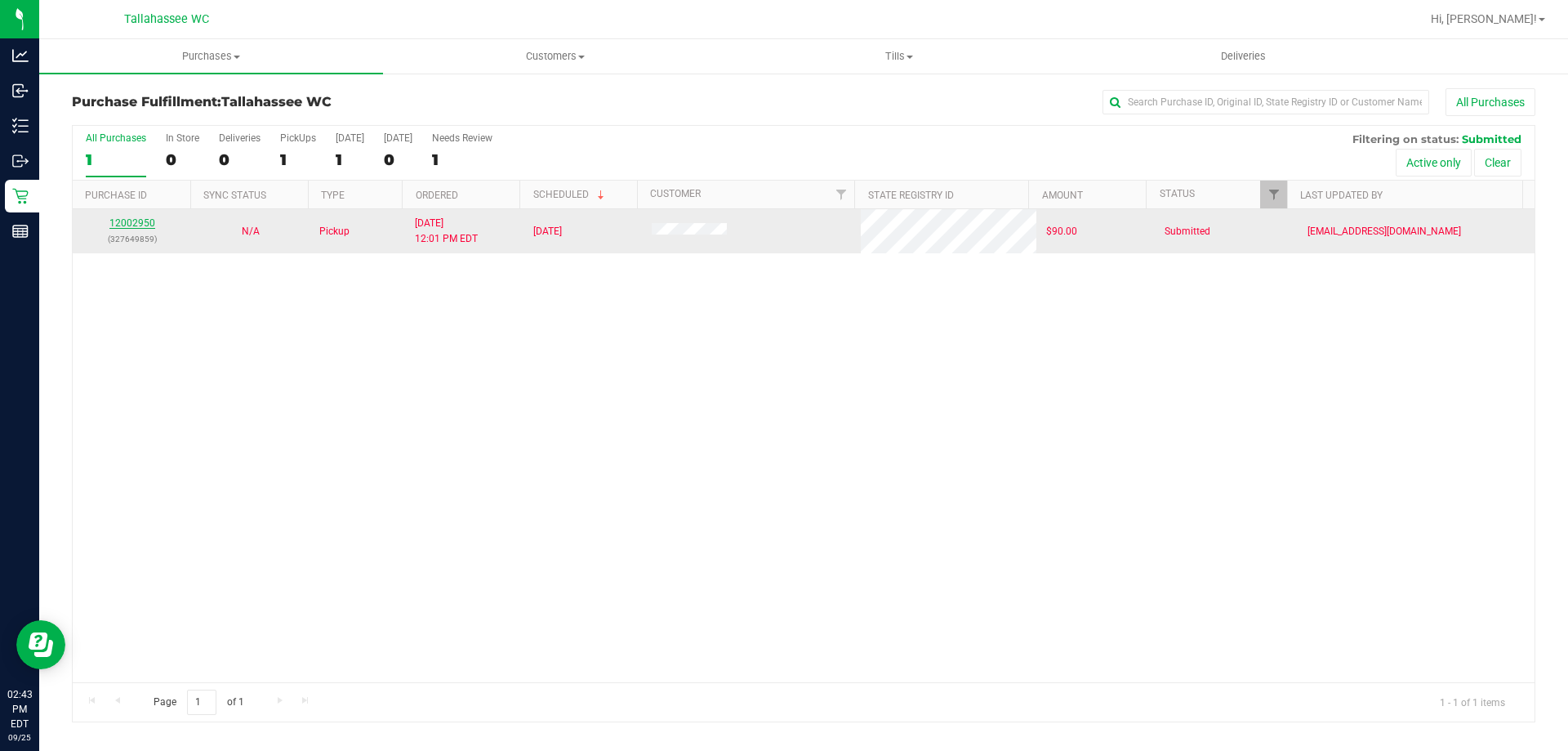
click at [149, 226] on link "12002950" at bounding box center [132, 223] width 46 height 12
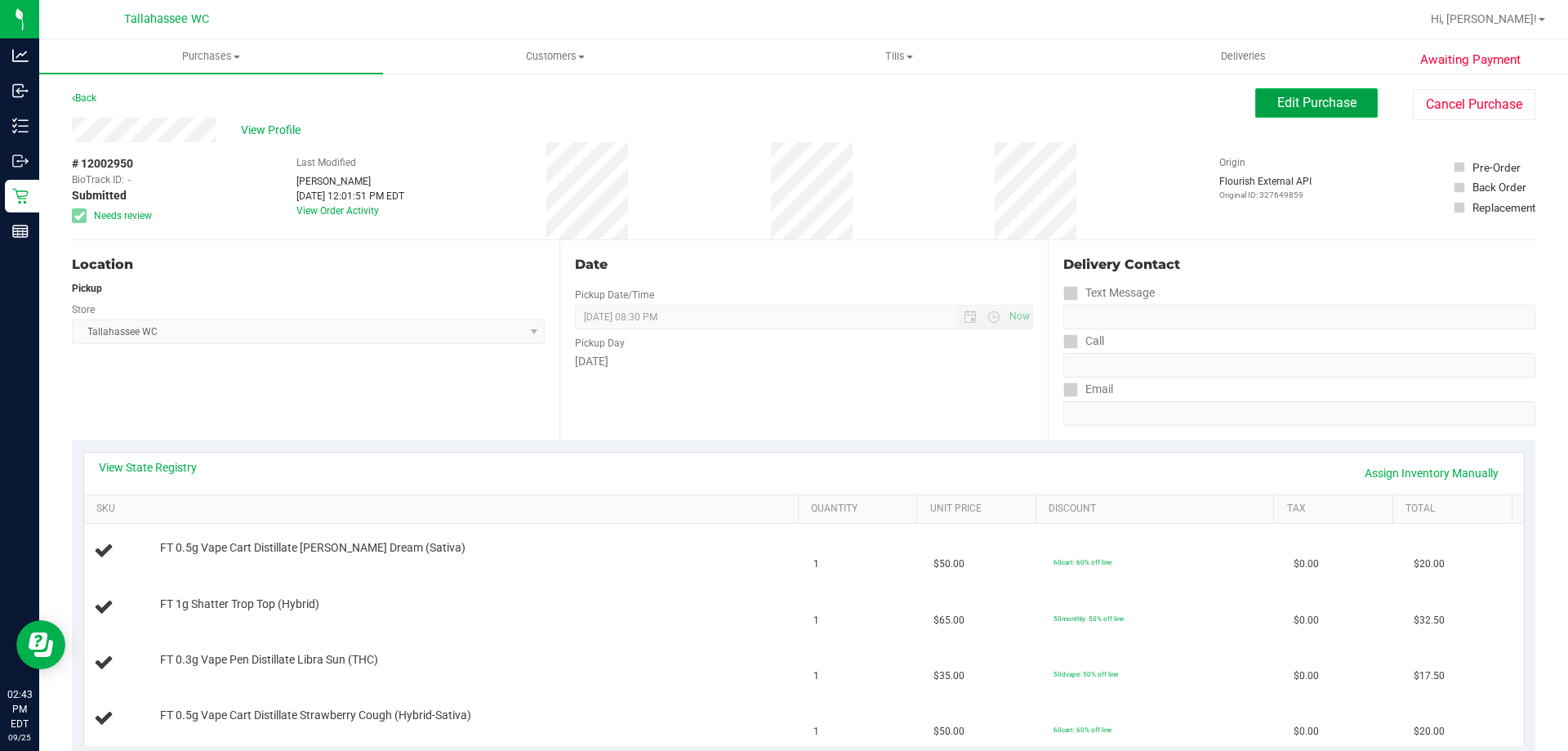
click at [1316, 112] on button "Edit Purchase" at bounding box center [1316, 102] width 122 height 29
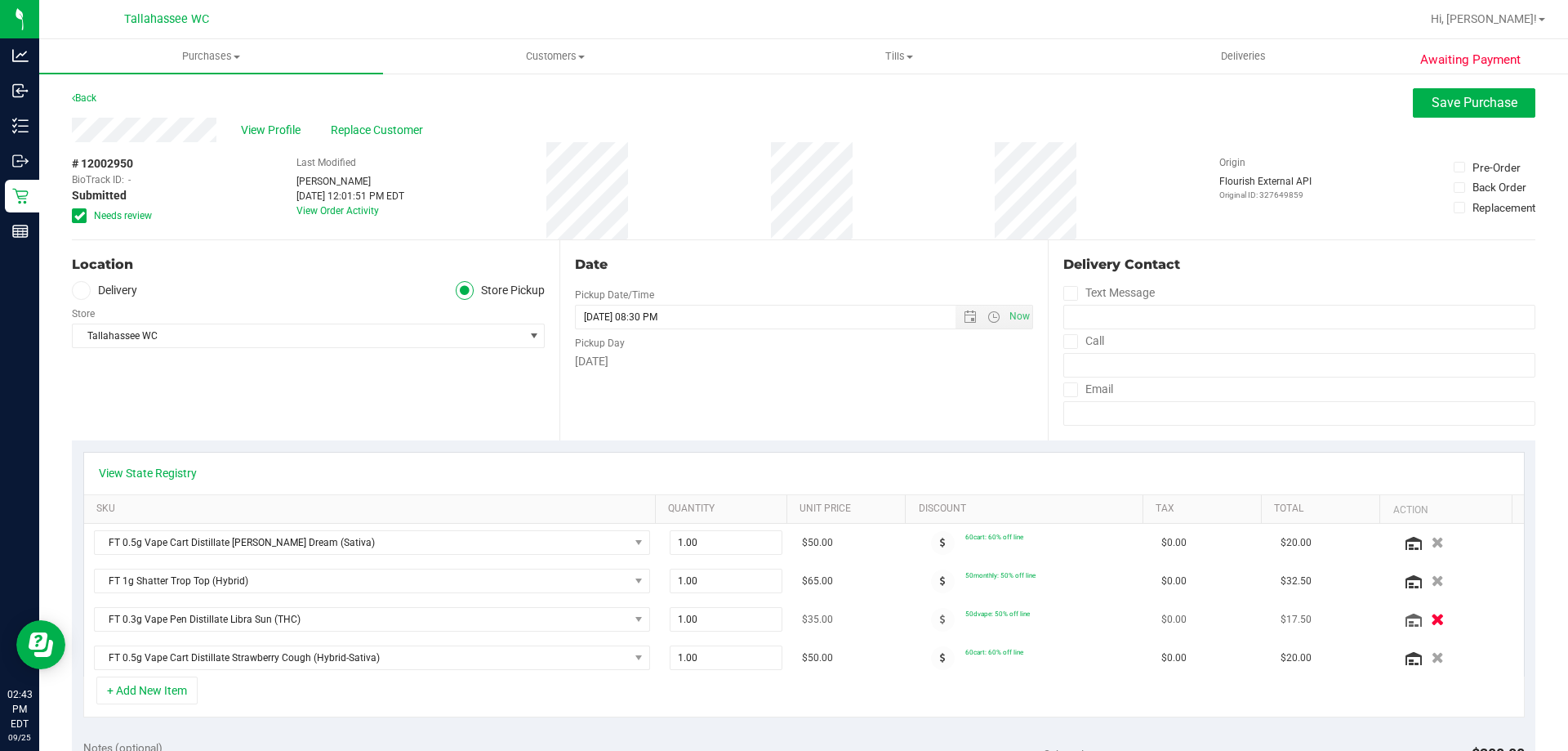
click at [1431, 613] on icon "button" at bounding box center [1438, 619] width 14 height 13
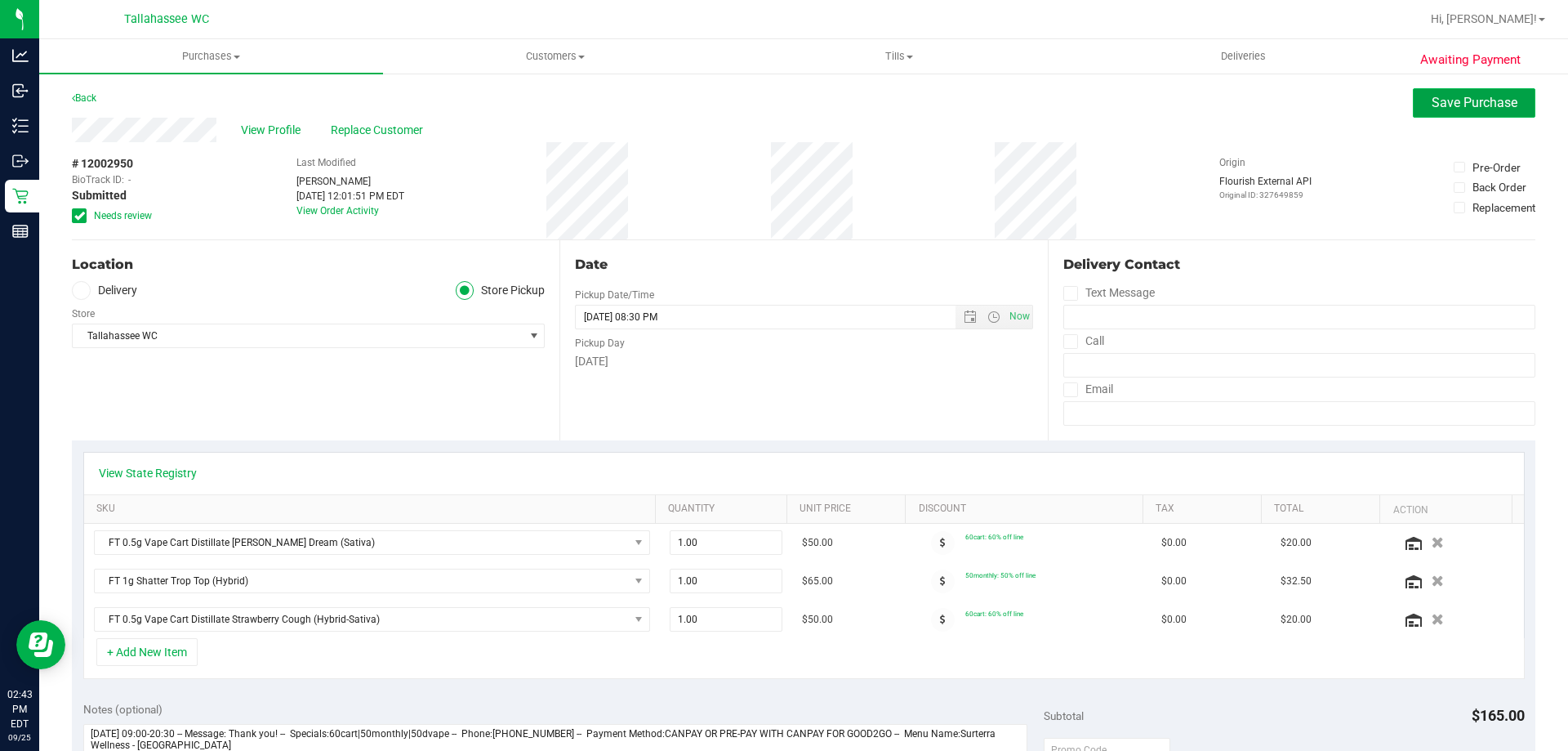
click at [1443, 98] on span "Save Purchase" at bounding box center [1474, 102] width 86 height 16
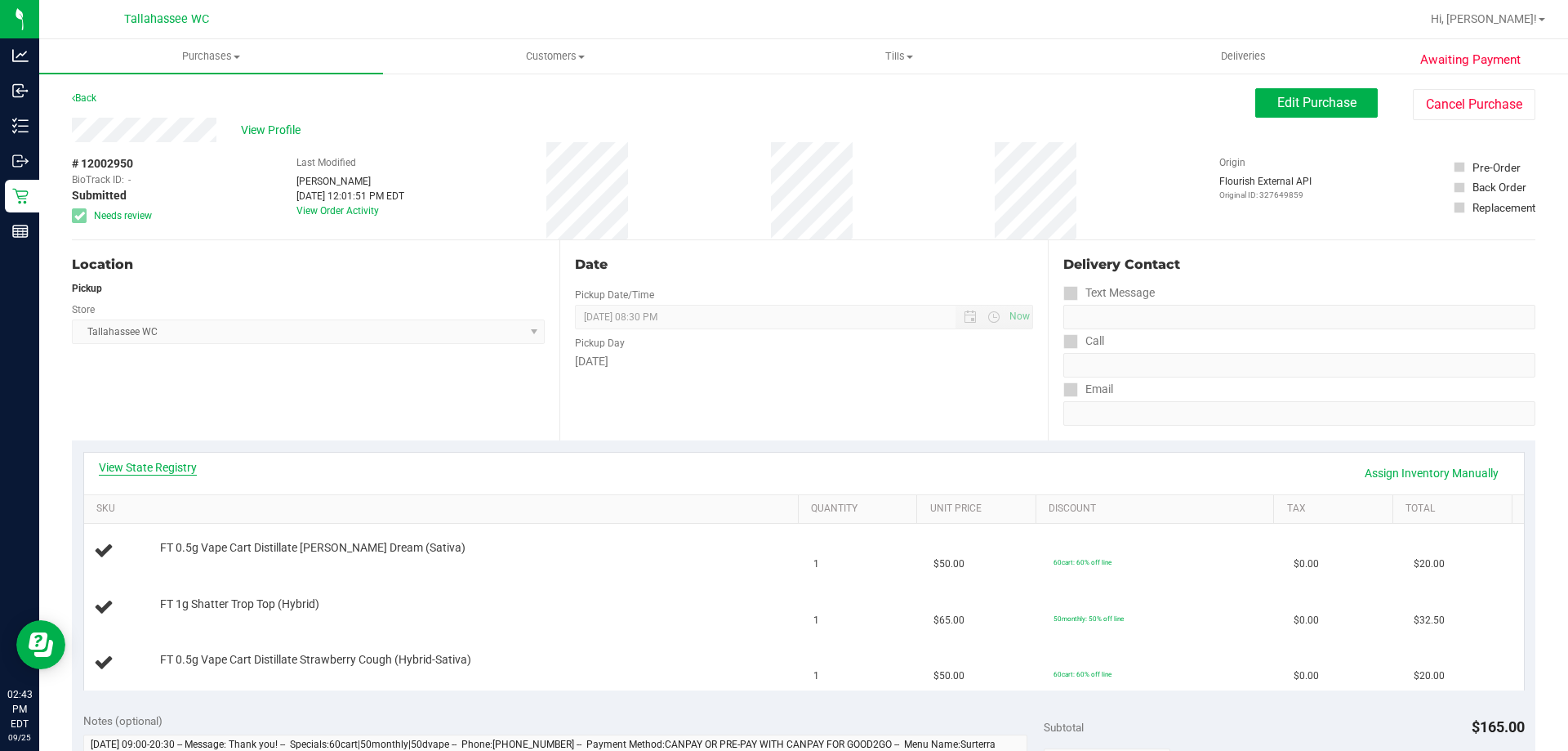
click at [140, 460] on link "View State Registry" at bounding box center [147, 467] width 98 height 17
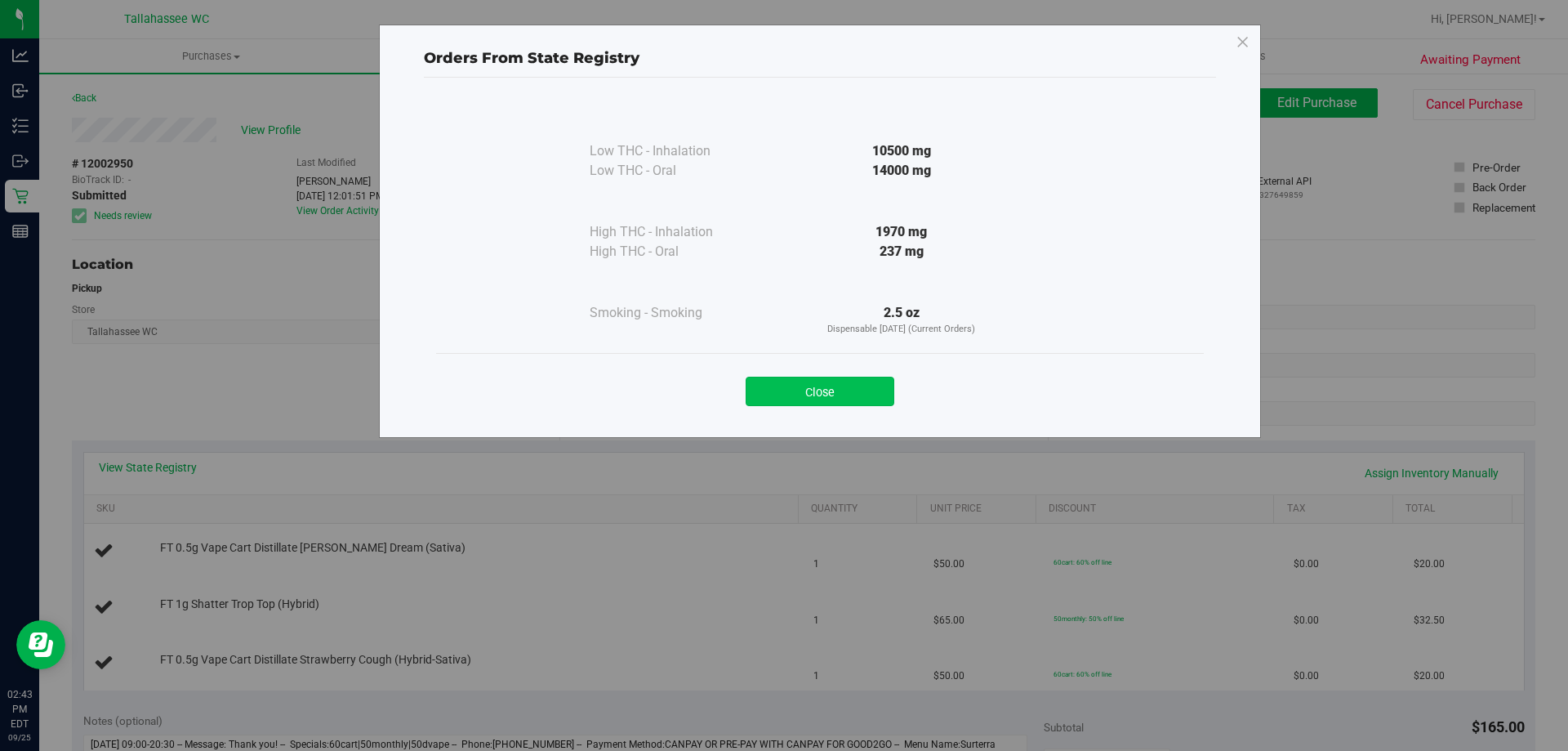
click at [860, 391] on button "Close" at bounding box center [820, 391] width 149 height 29
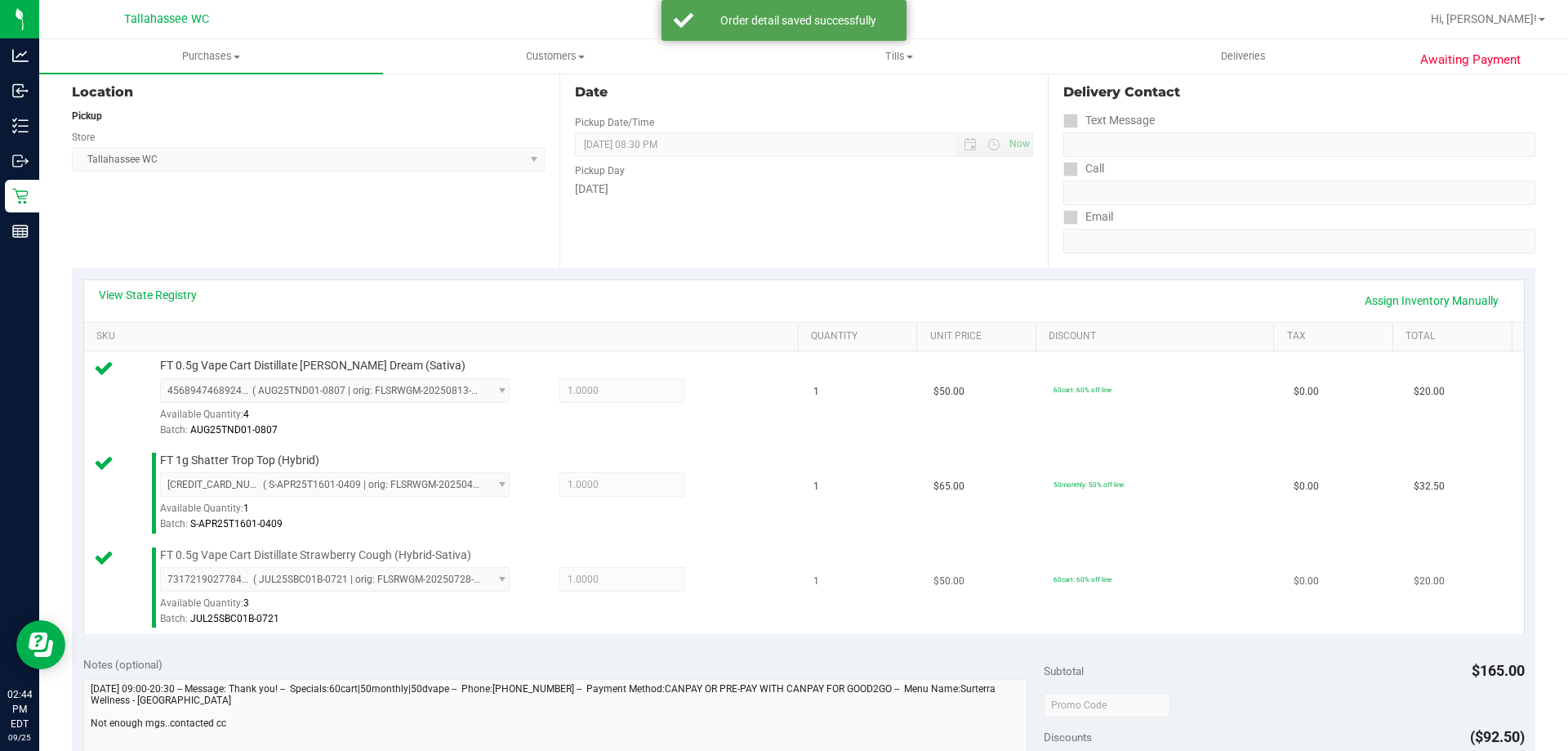
scroll to position [327, 0]
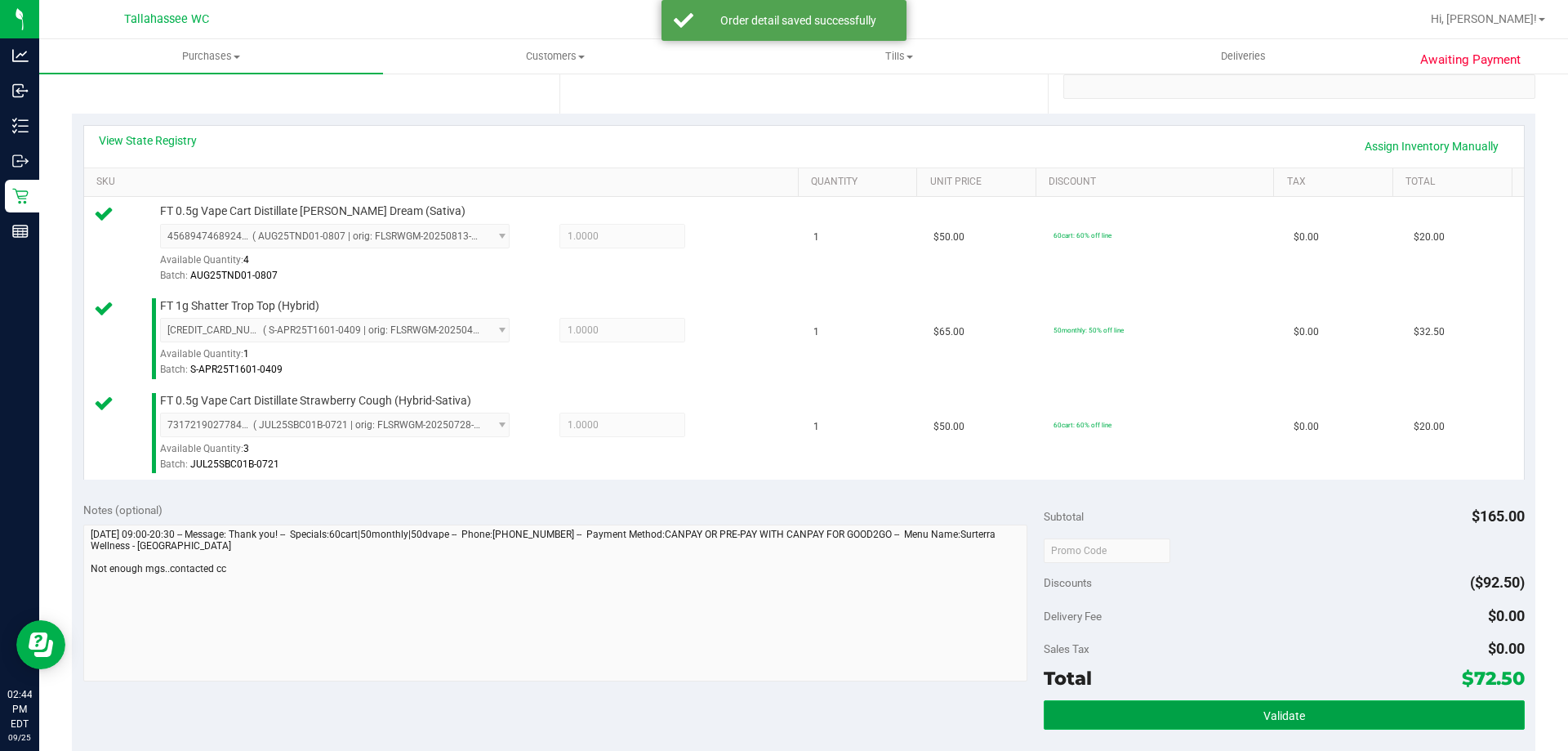
click at [1210, 718] on button "Validate" at bounding box center [1284, 714] width 480 height 29
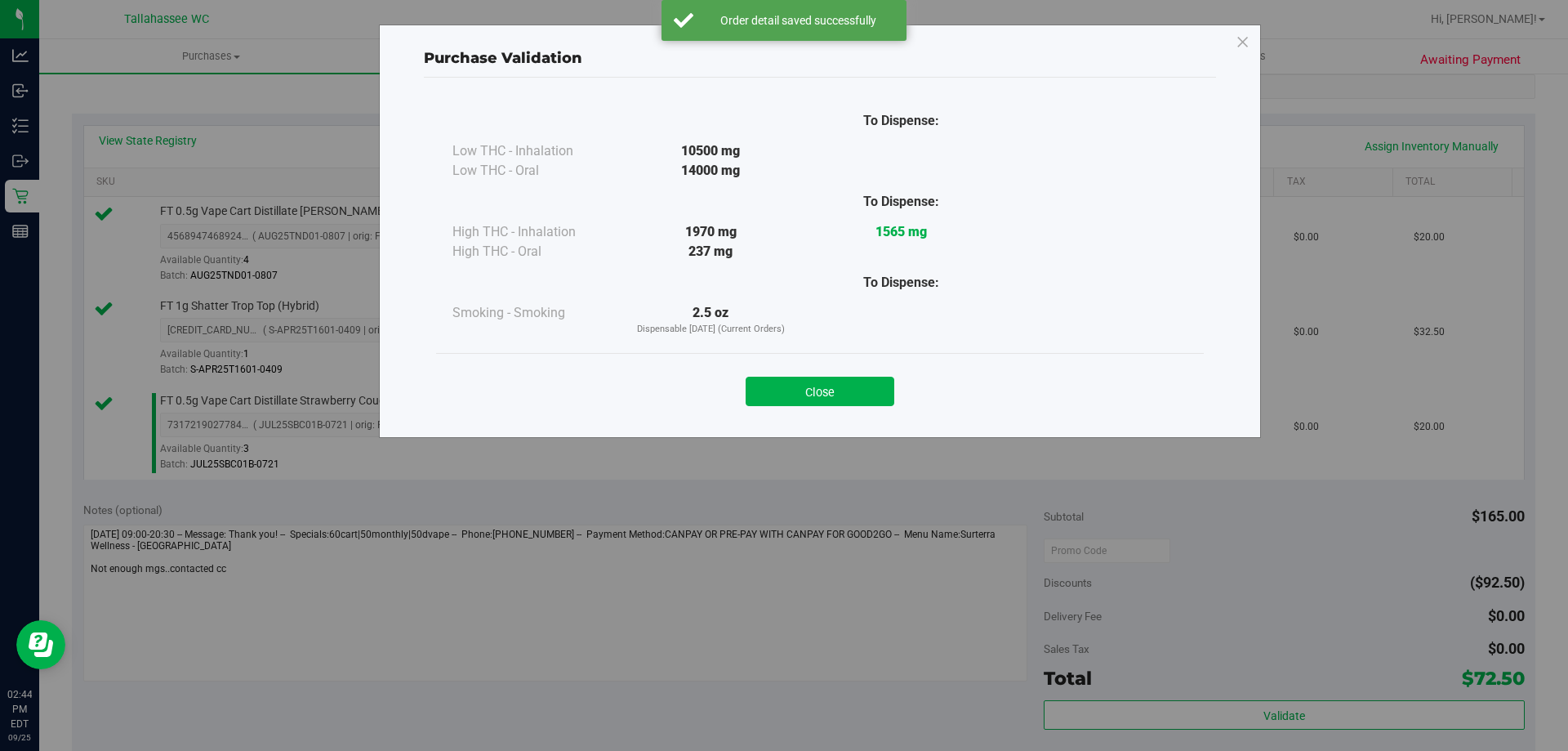
click at [863, 370] on div "Close" at bounding box center [820, 386] width 743 height 41
drag, startPoint x: 862, startPoint y: 375, endPoint x: 858, endPoint y: 393, distance: 18.4
click at [860, 382] on div "Close" at bounding box center [820, 386] width 743 height 41
click at [846, 400] on button "Close" at bounding box center [820, 391] width 149 height 29
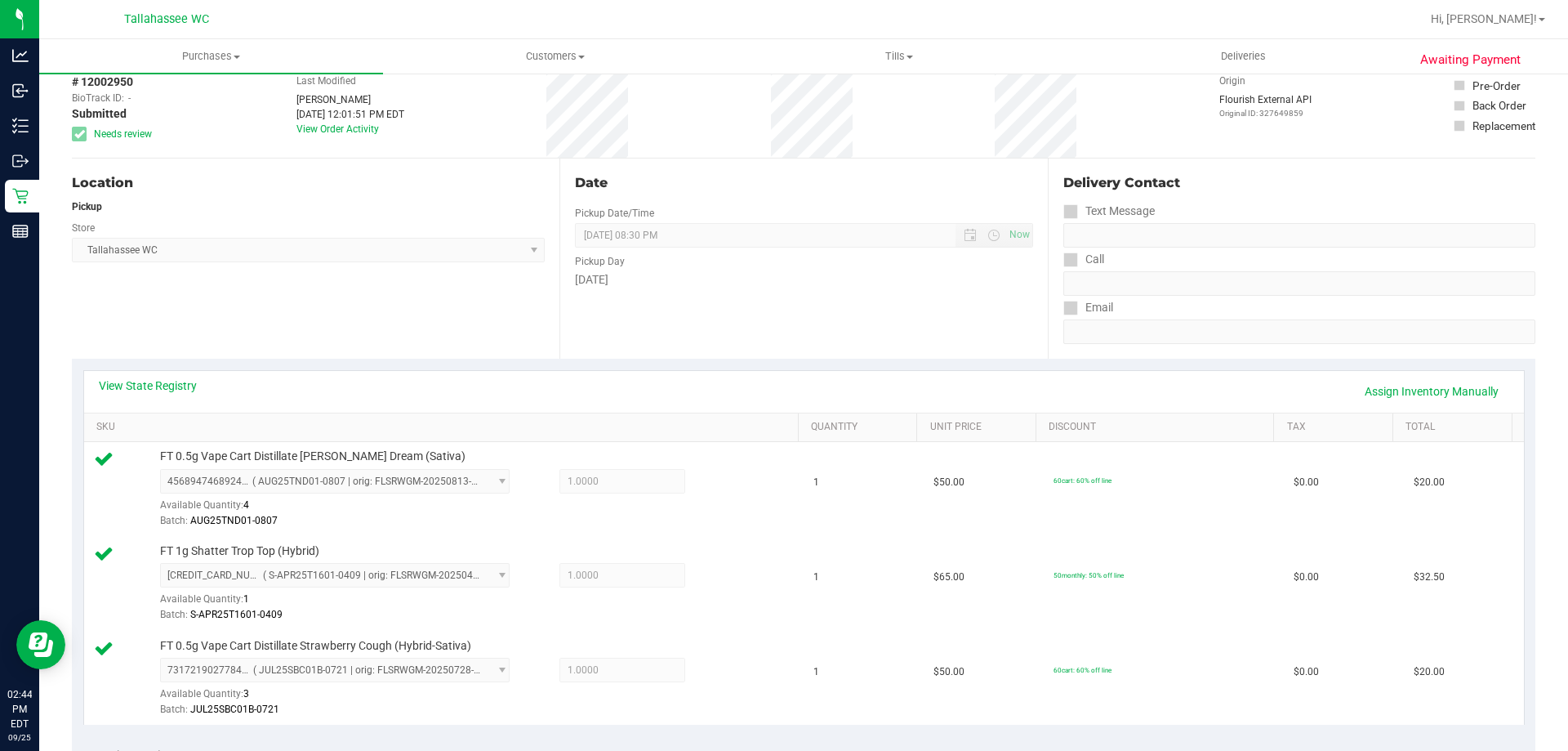
scroll to position [0, 0]
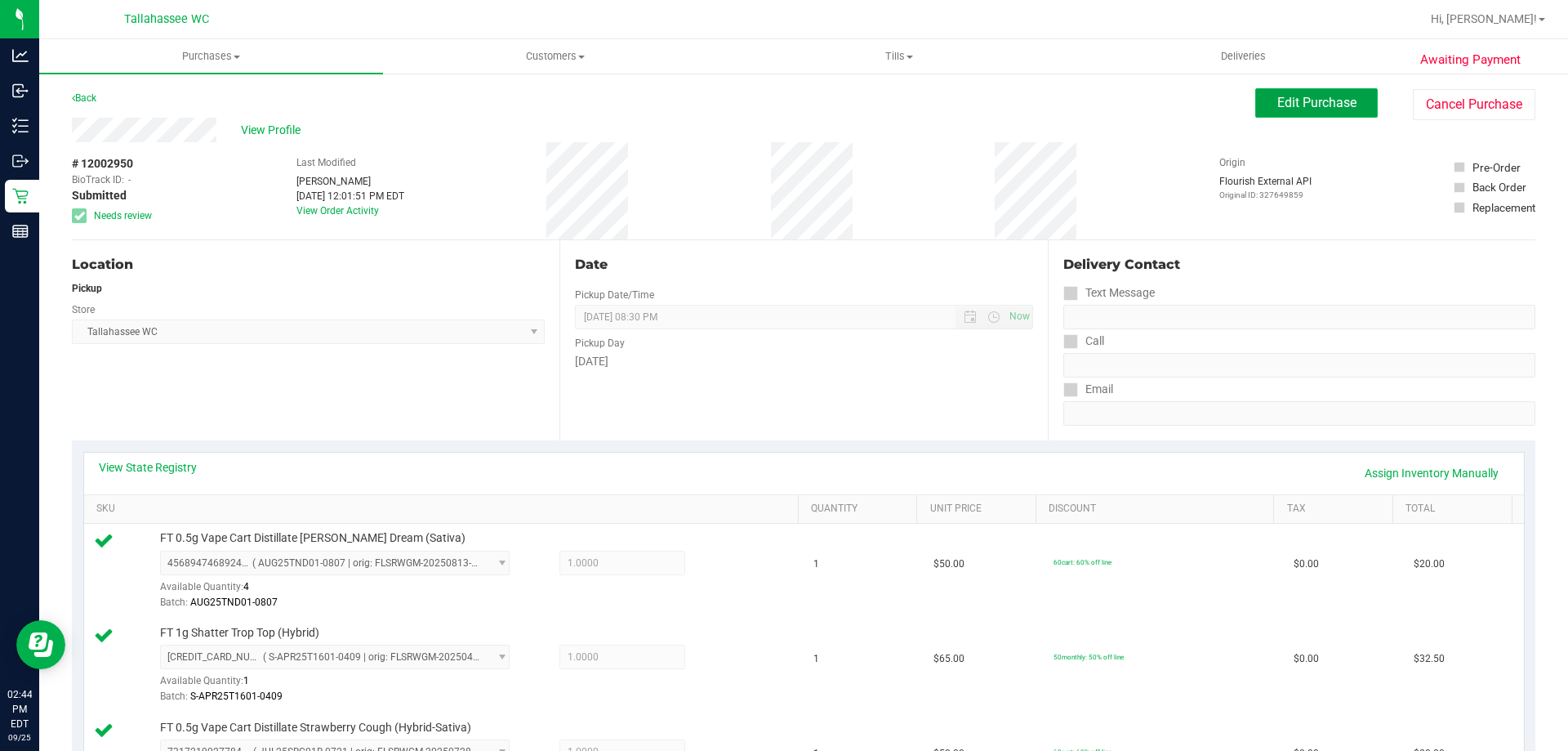
click at [1295, 106] on span "Edit Purchase" at bounding box center [1316, 102] width 79 height 16
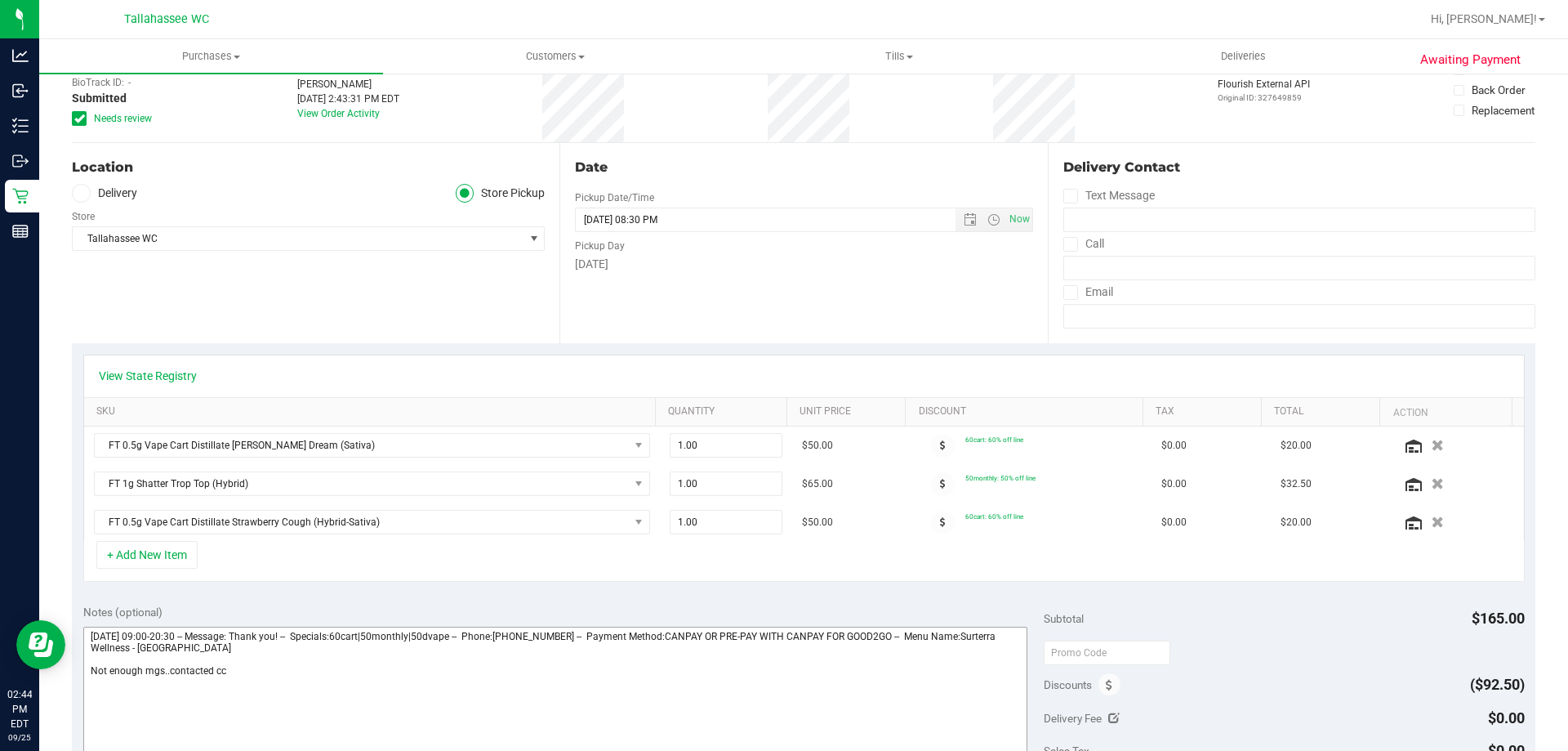
scroll to position [245, 0]
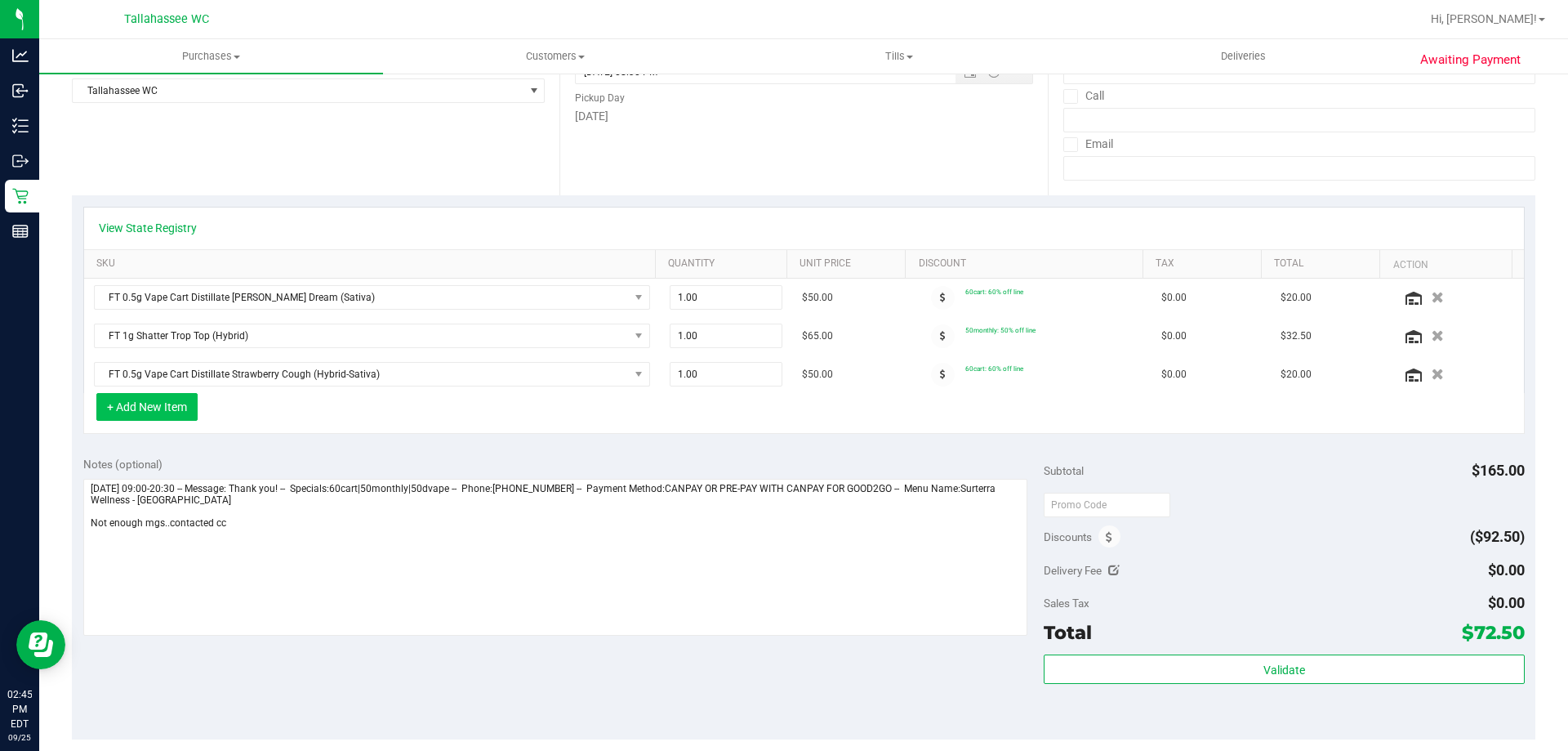
click at [114, 415] on button "+ Add New Item" at bounding box center [146, 406] width 101 height 28
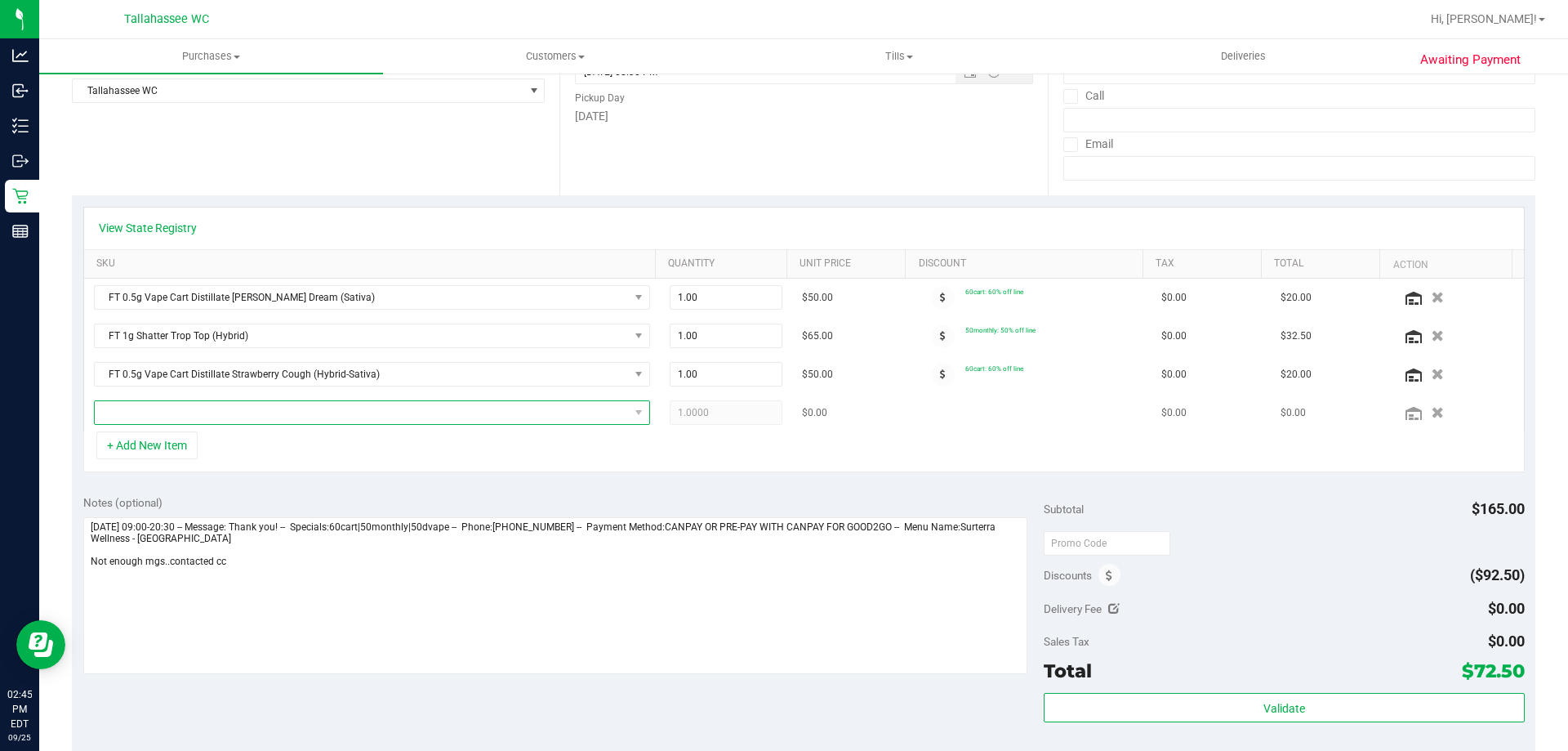
click at [324, 409] on span "NO DATA FOUND" at bounding box center [361, 412] width 534 height 23
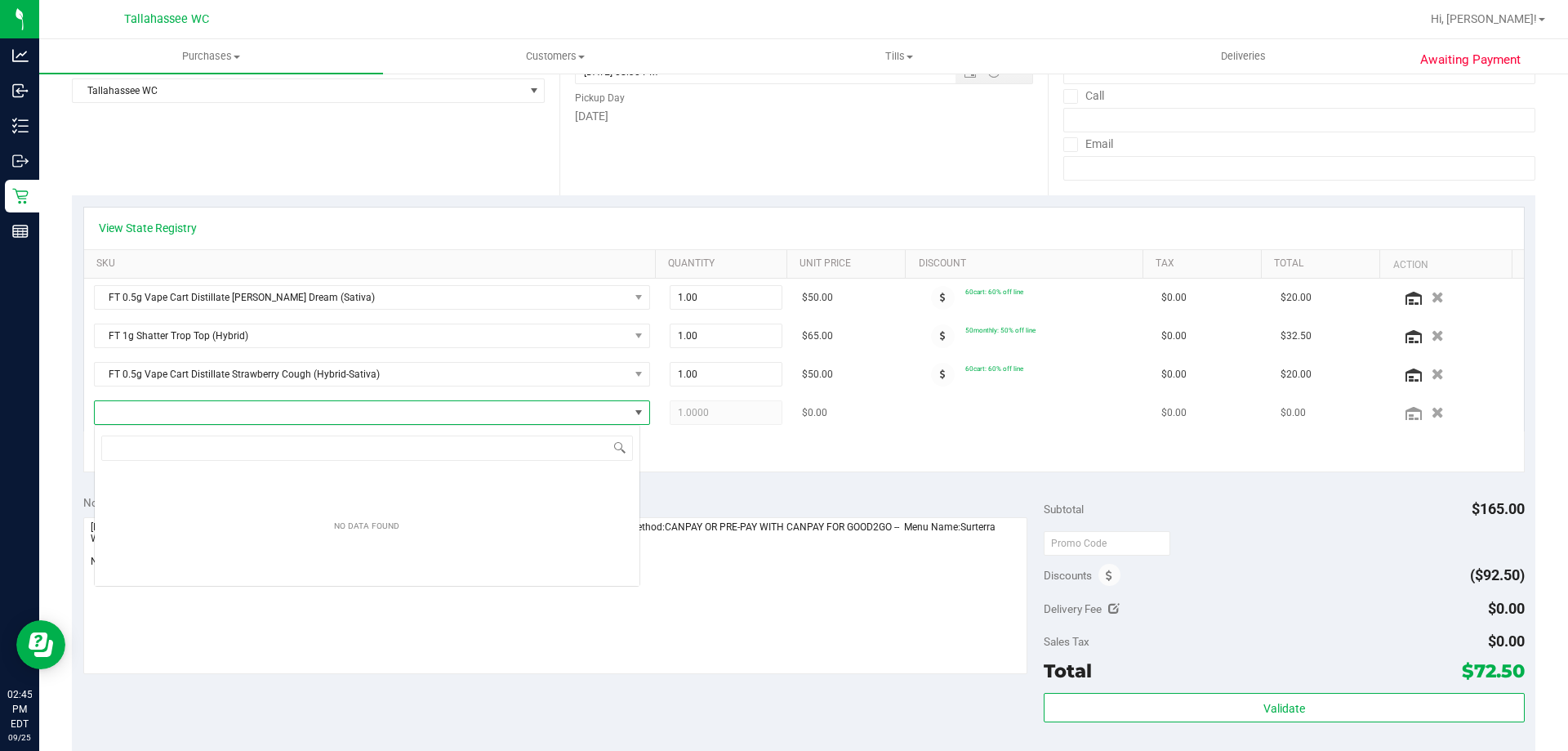
scroll to position [24, 546]
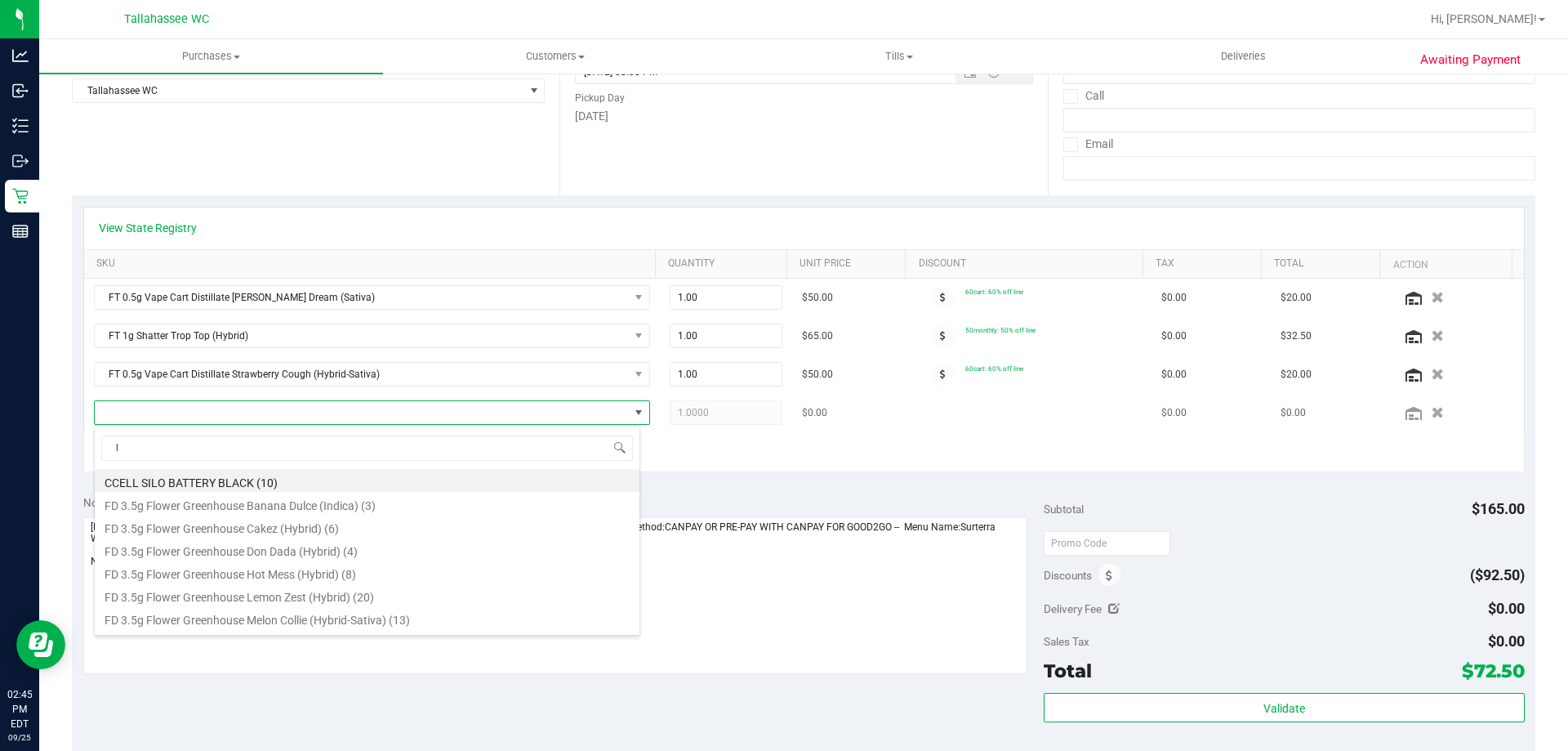
type input "li"
click at [243, 511] on li "FT 0.3g Vape Pen Distillate Libra Sun (THC) (3)" at bounding box center [366, 503] width 544 height 23
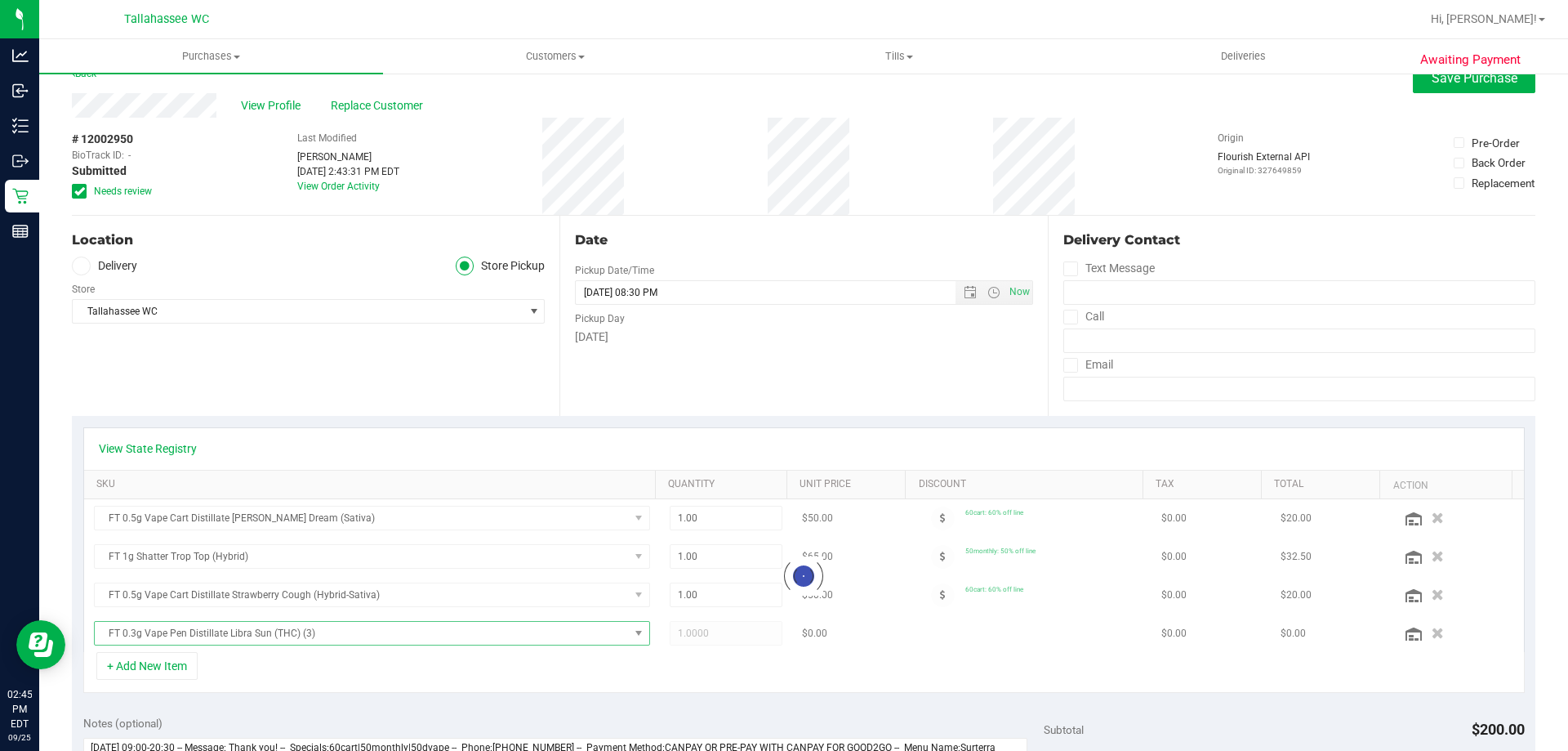
scroll to position [0, 0]
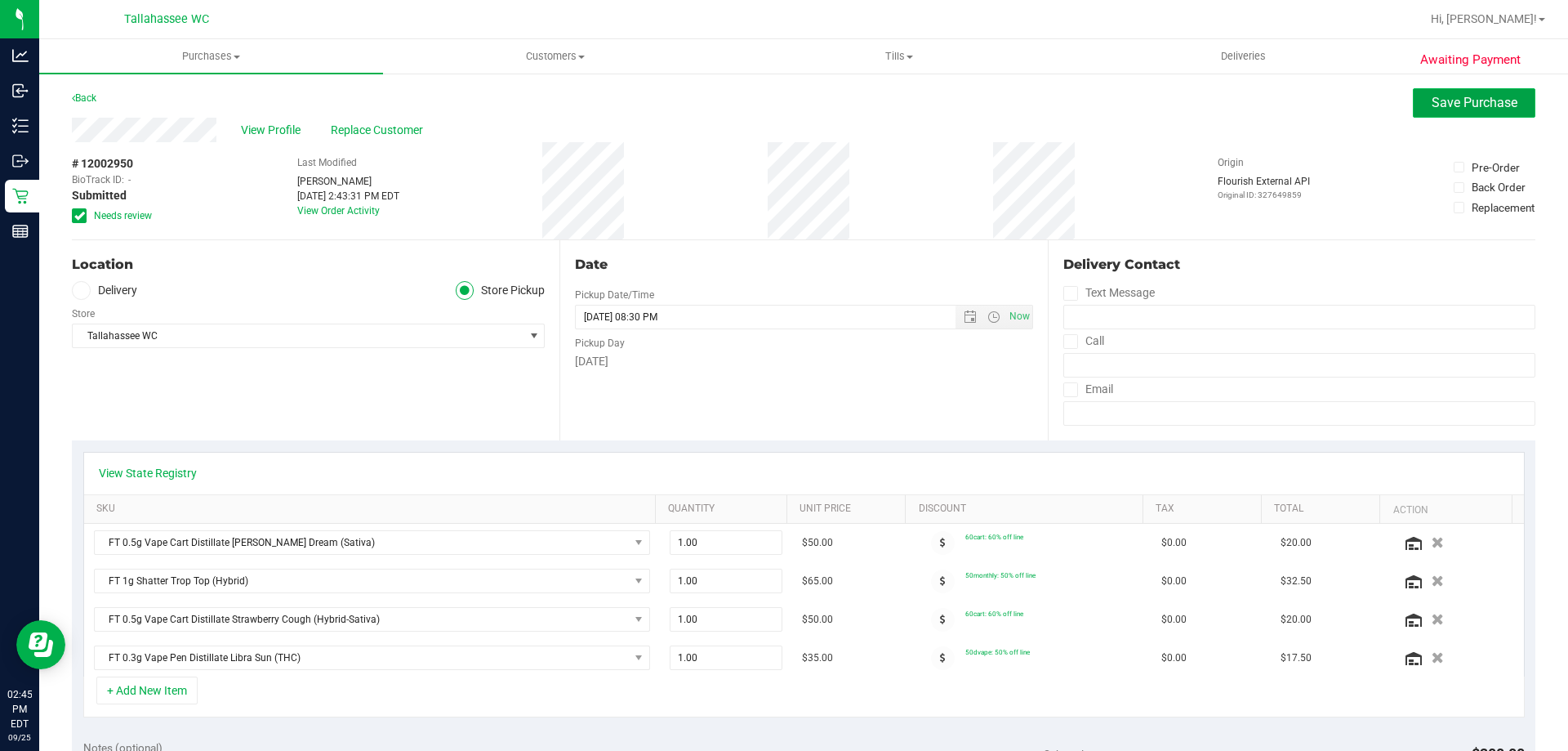
click at [1441, 116] on button "Save Purchase" at bounding box center [1474, 102] width 122 height 29
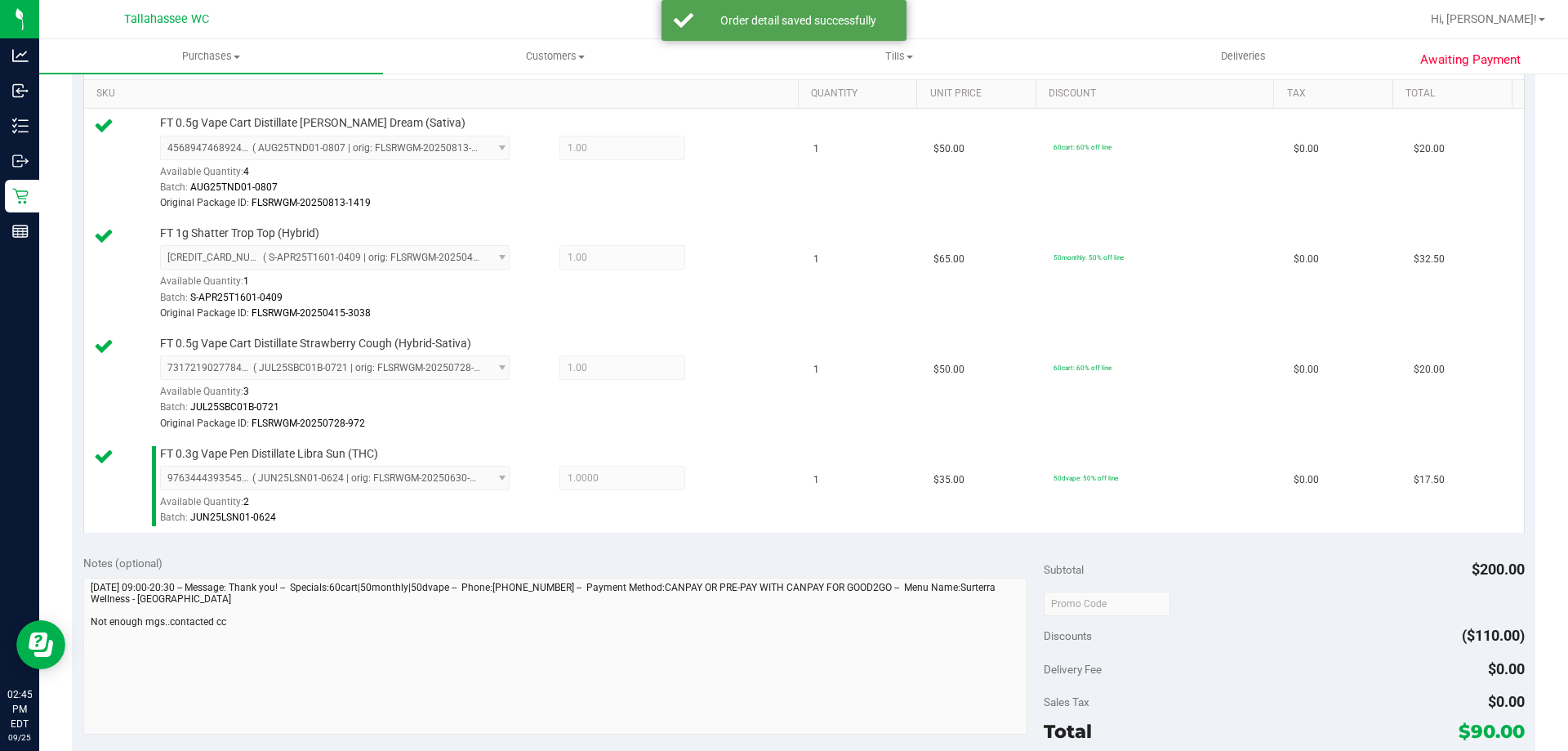
scroll to position [490, 0]
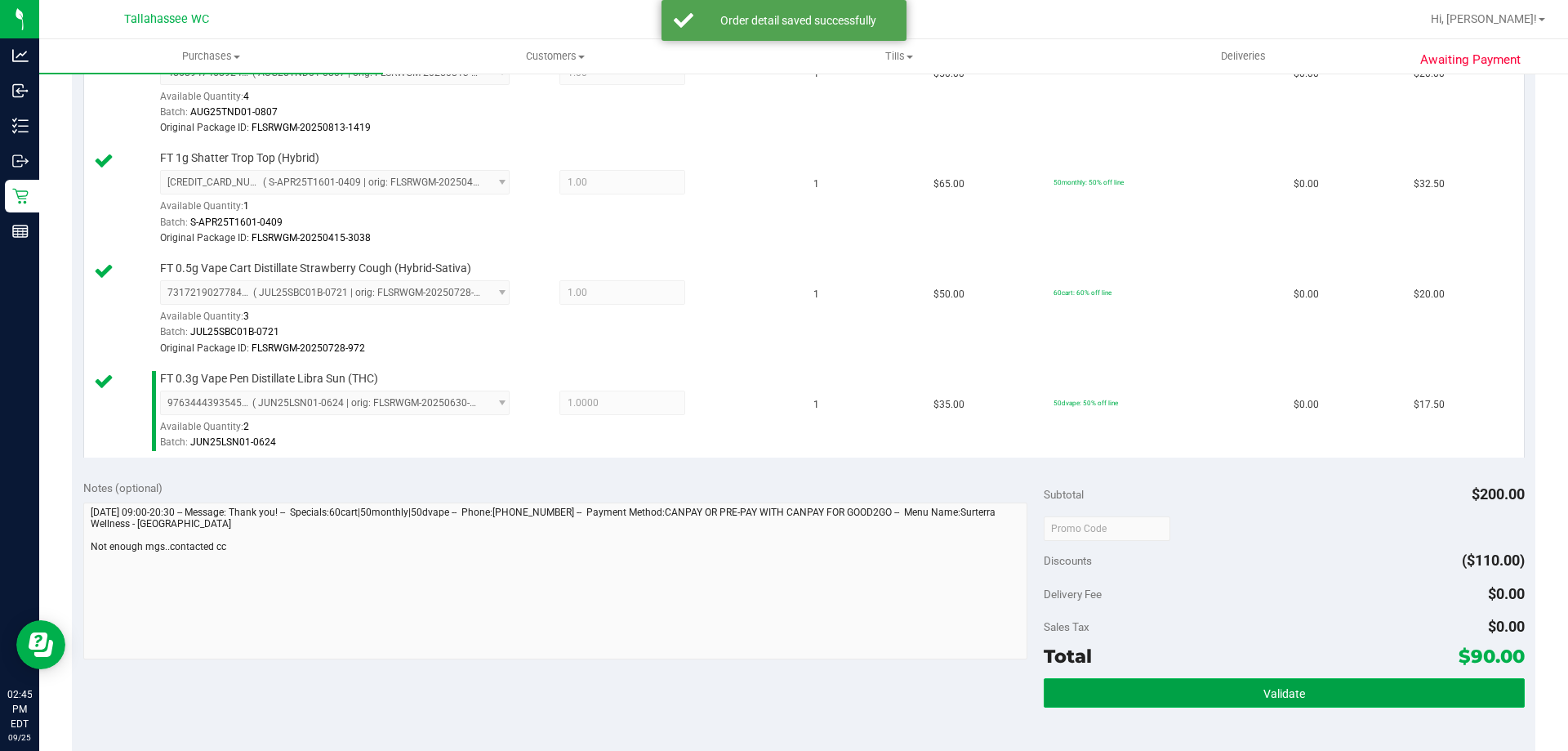
click at [1339, 682] on button "Validate" at bounding box center [1284, 692] width 480 height 29
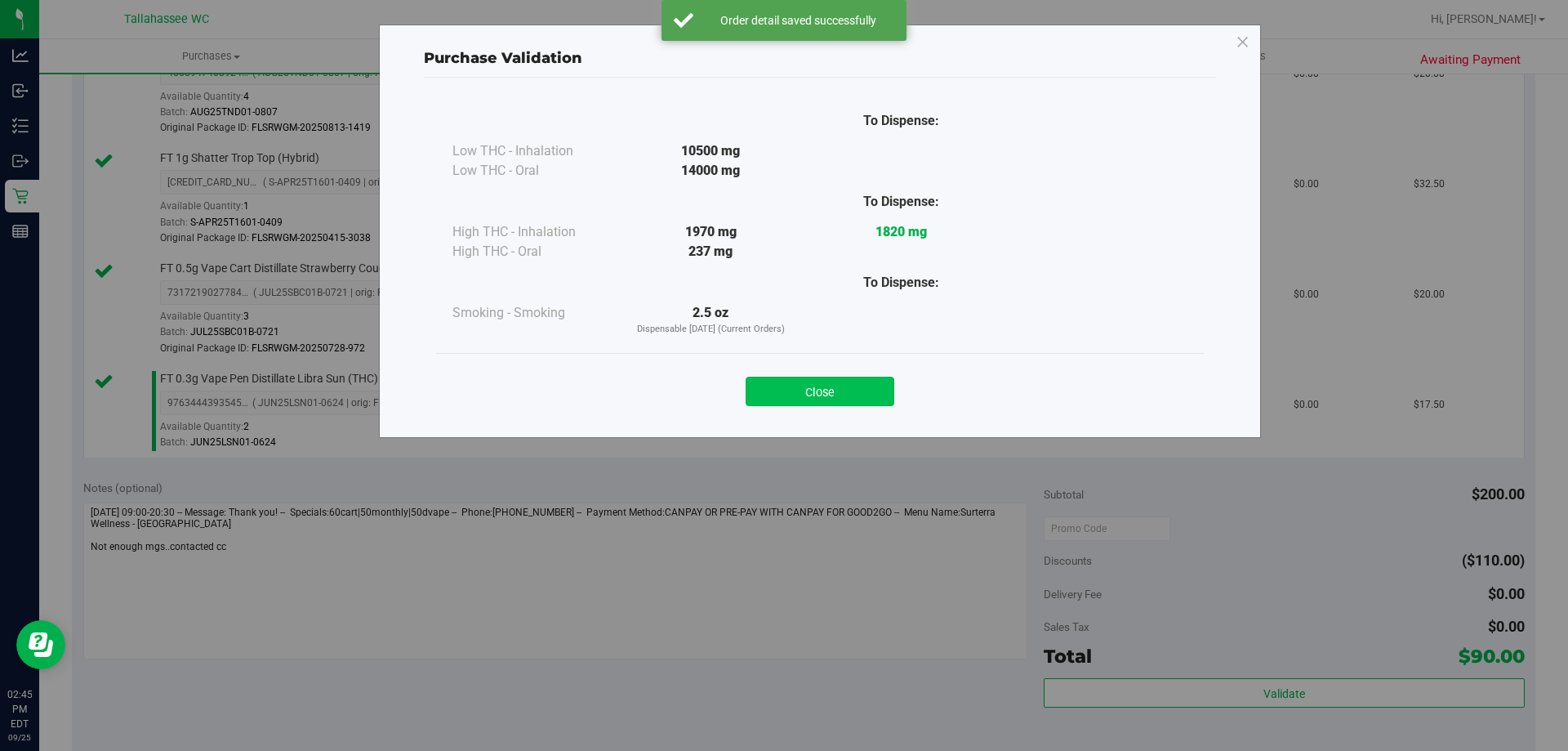
click at [864, 401] on button "Close" at bounding box center [820, 391] width 149 height 29
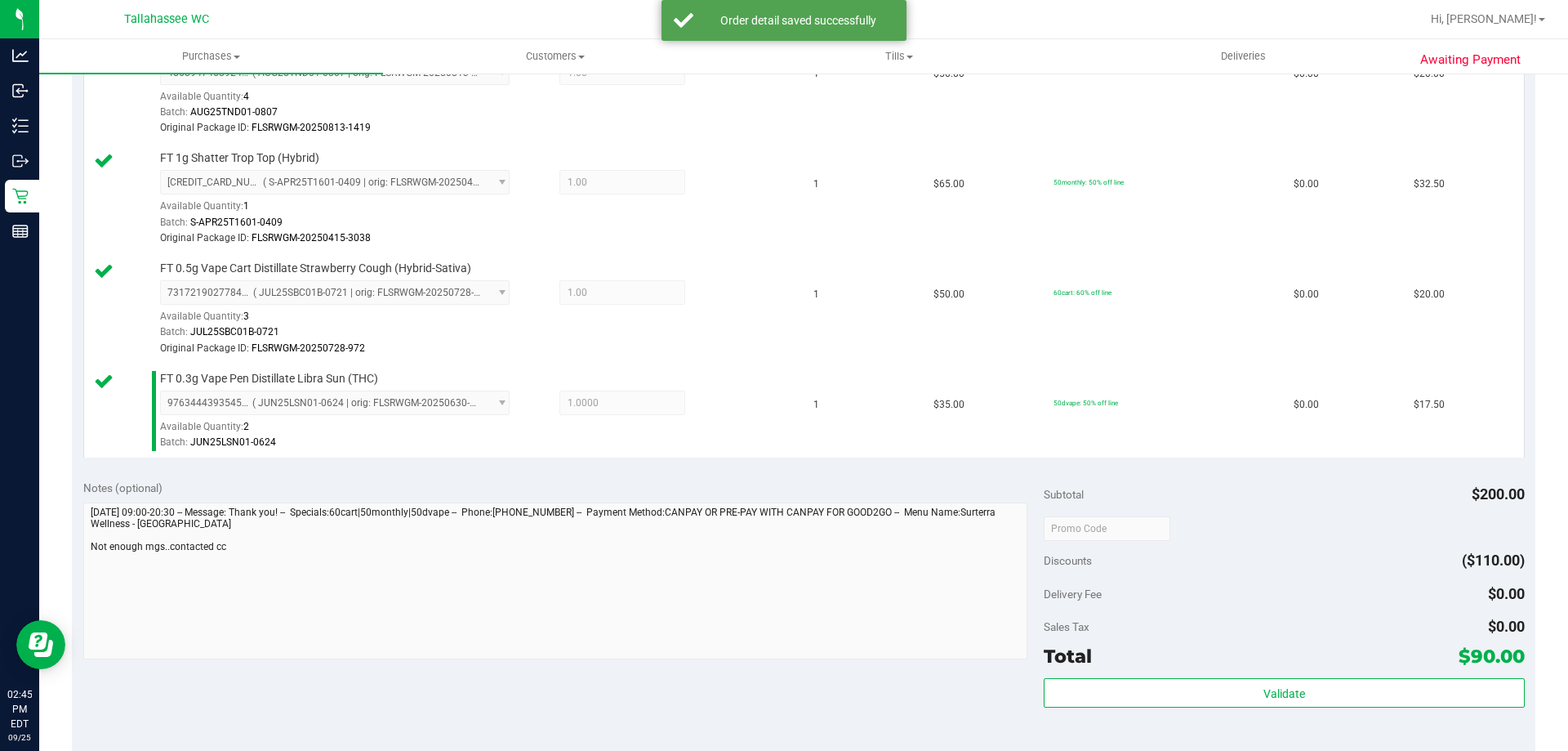
scroll to position [735, 0]
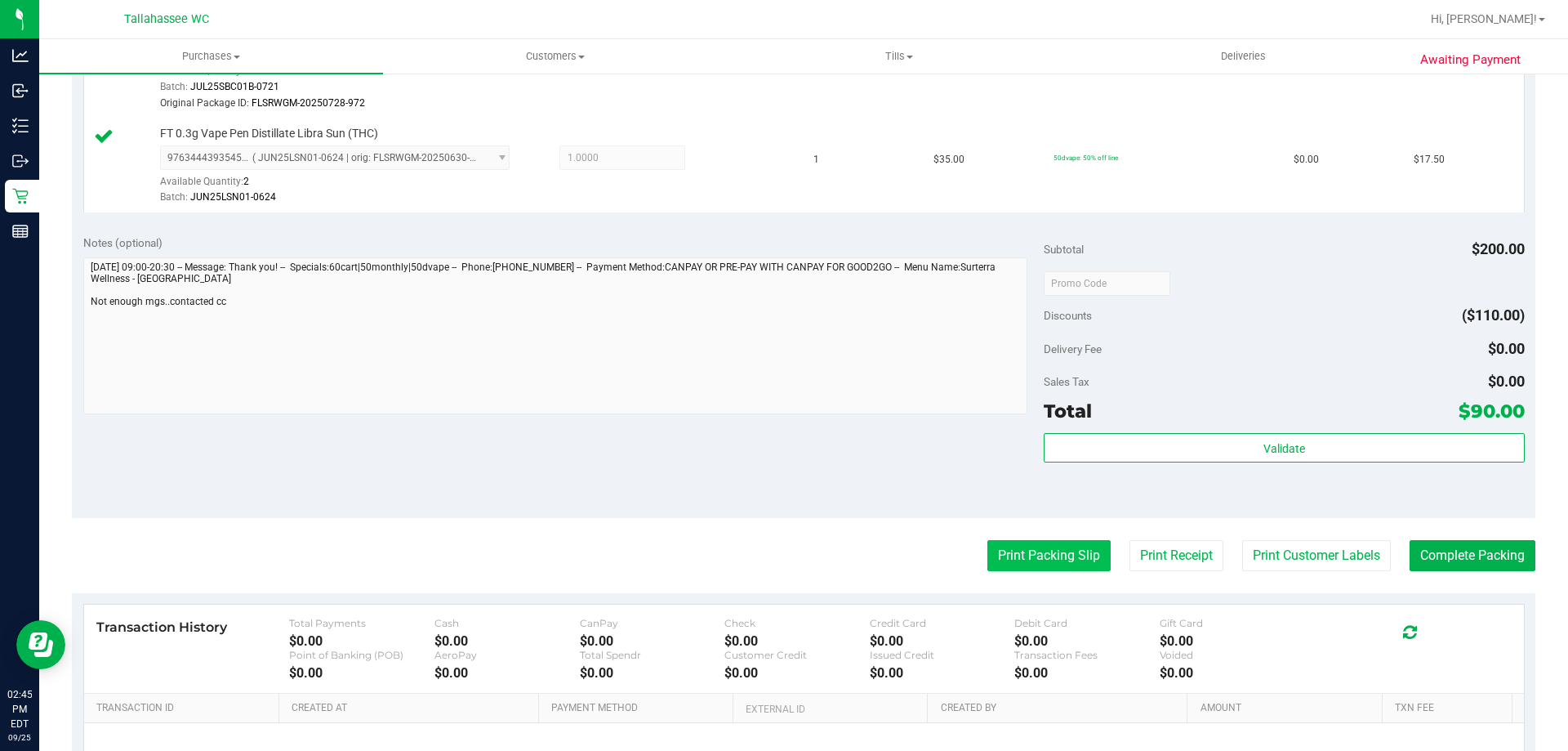
click at [1083, 554] on button "Print Packing Slip" at bounding box center [1049, 555] width 123 height 31
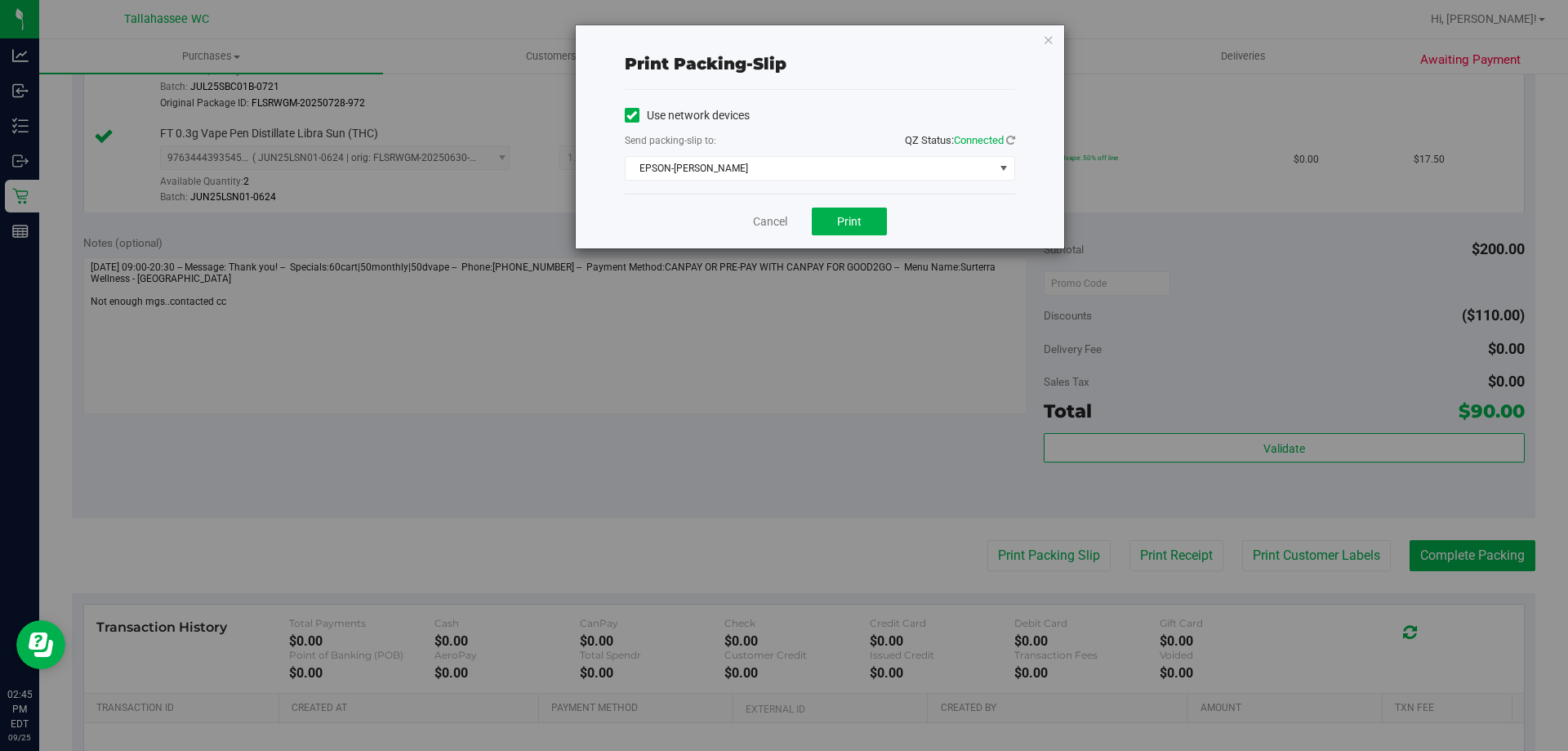
click at [866, 238] on div "Cancel Print" at bounding box center [820, 220] width 391 height 54
click at [825, 214] on button "Print" at bounding box center [850, 221] width 75 height 28
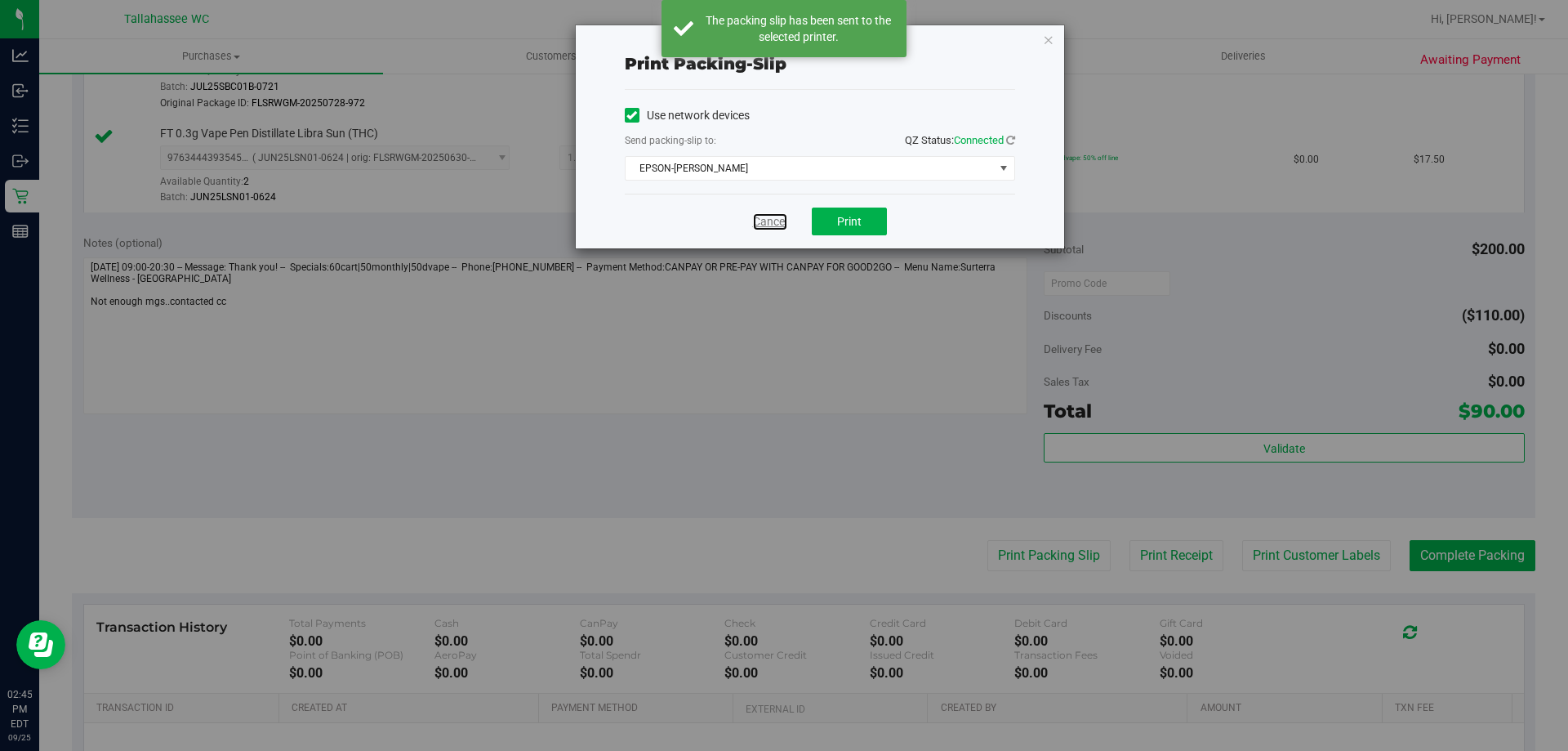
click at [770, 225] on link "Cancel" at bounding box center [769, 222] width 34 height 18
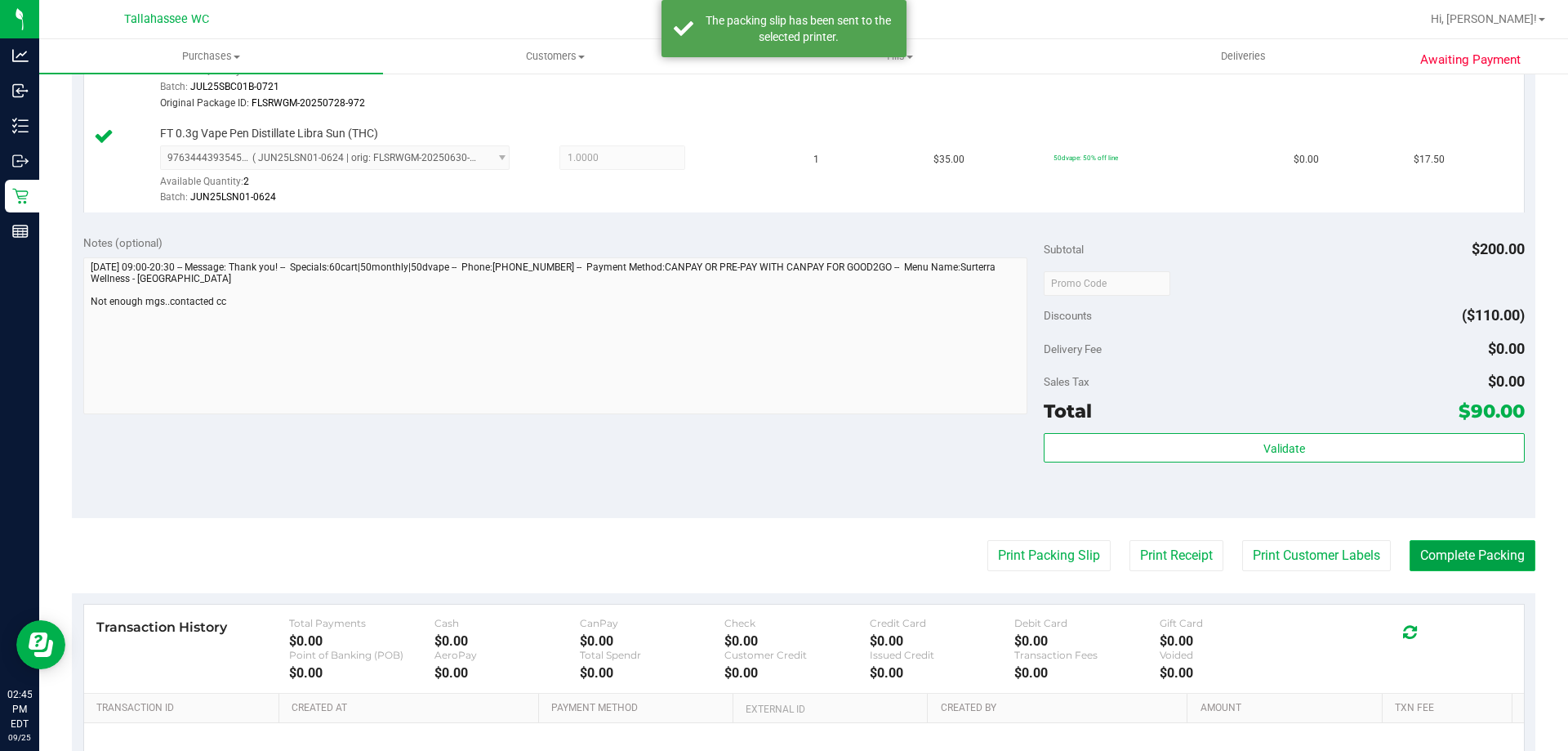
click at [1494, 558] on button "Complete Packing" at bounding box center [1473, 555] width 125 height 31
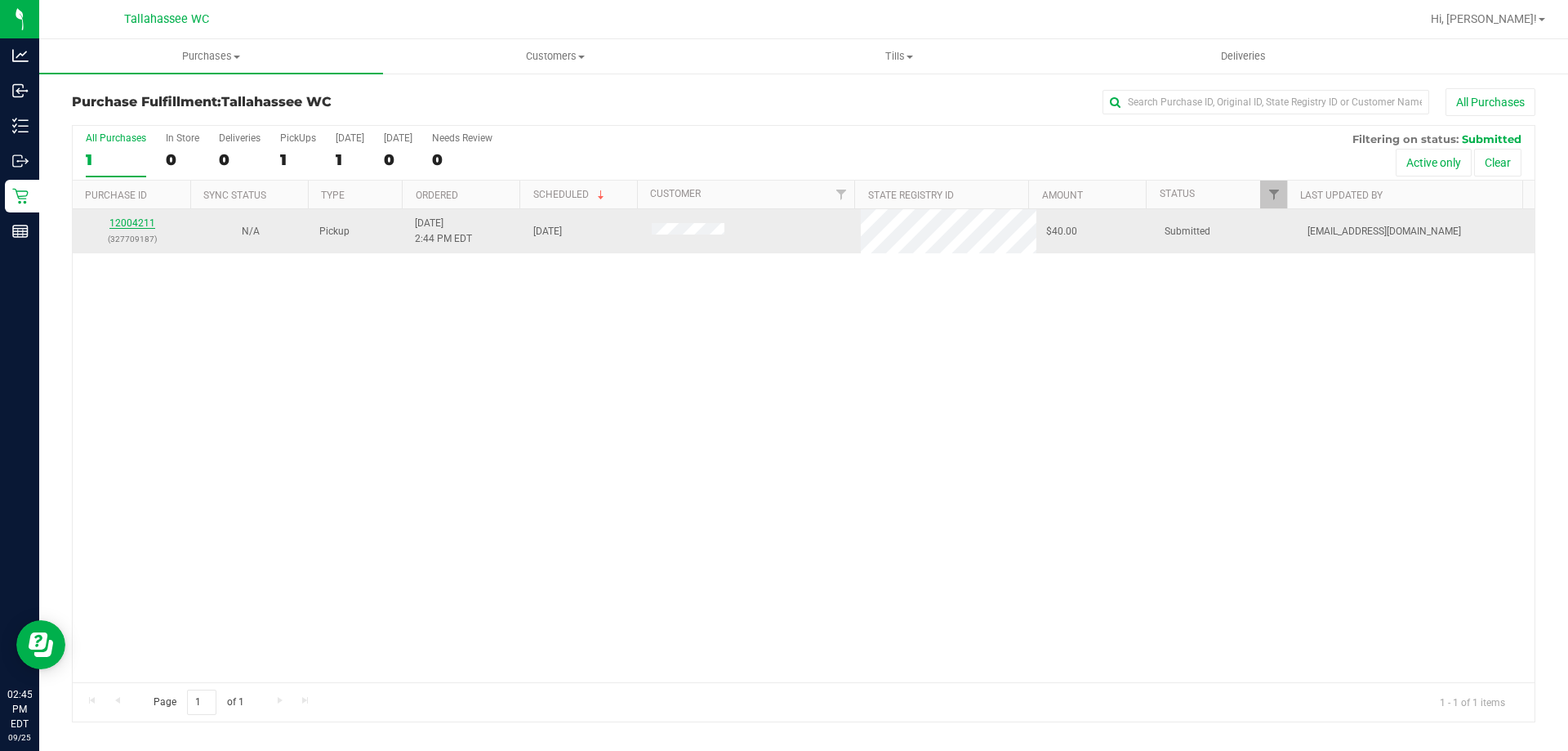
click at [131, 225] on link "12004211" at bounding box center [132, 223] width 46 height 12
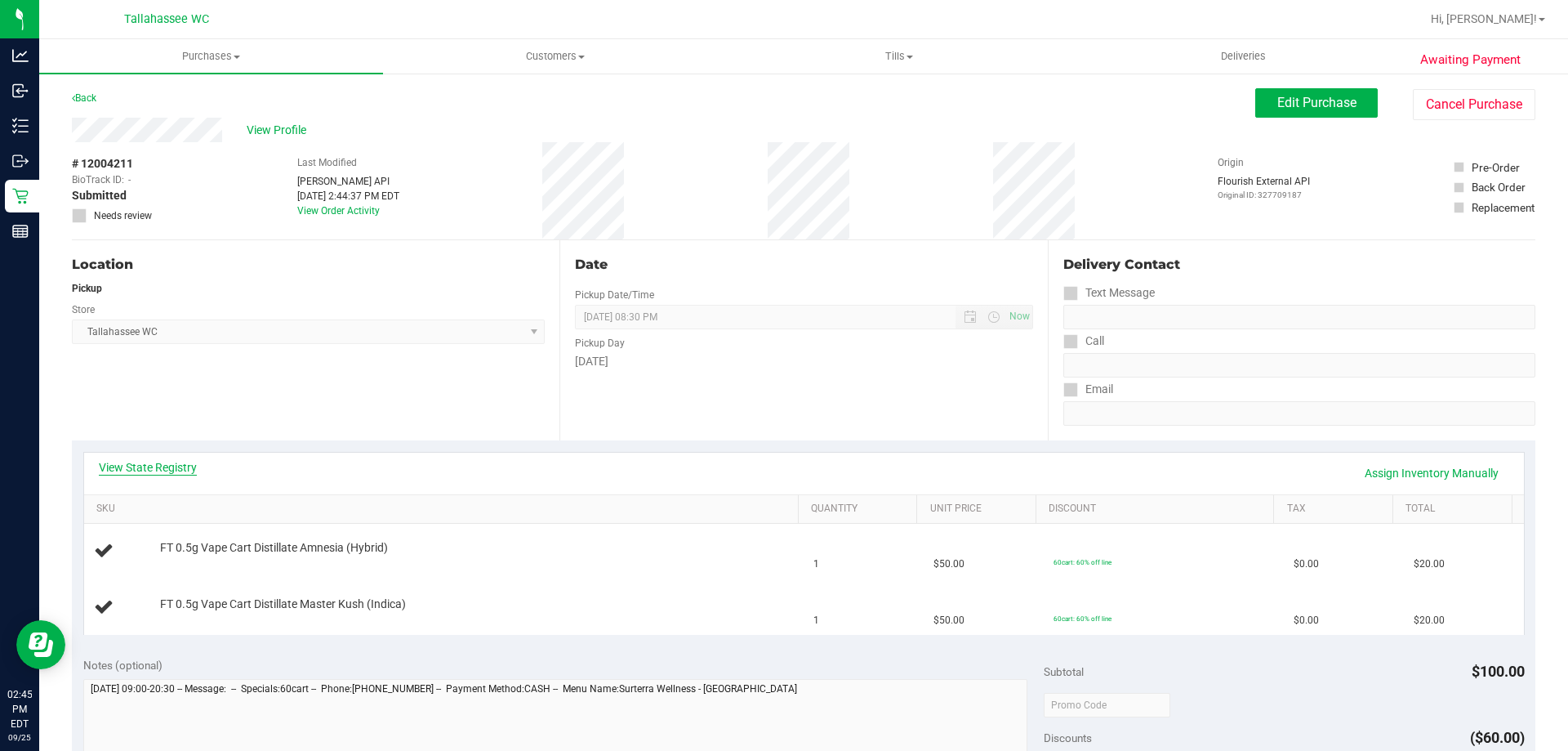
click at [192, 470] on link "View State Registry" at bounding box center [147, 467] width 98 height 17
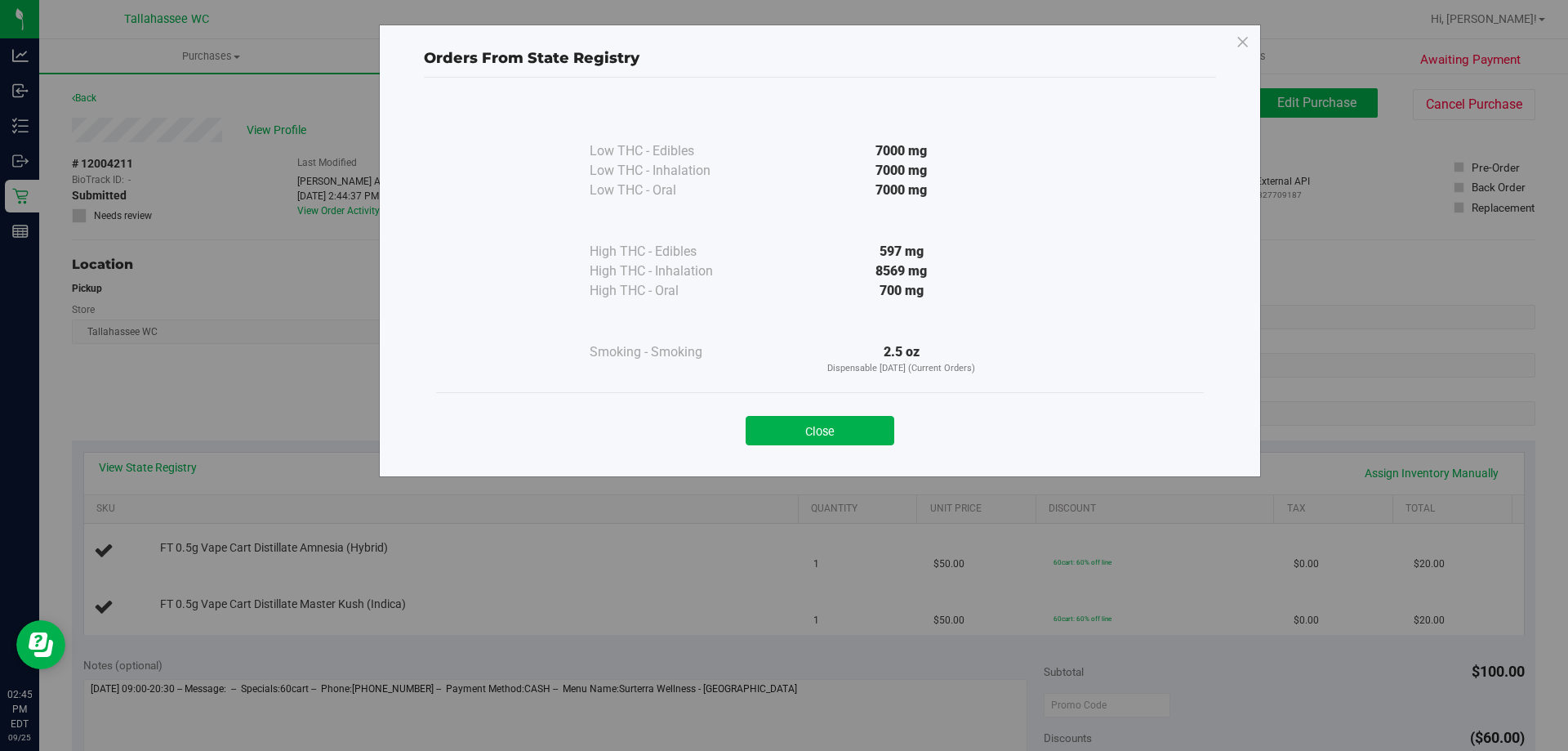
click at [850, 425] on button "Close" at bounding box center [820, 430] width 149 height 29
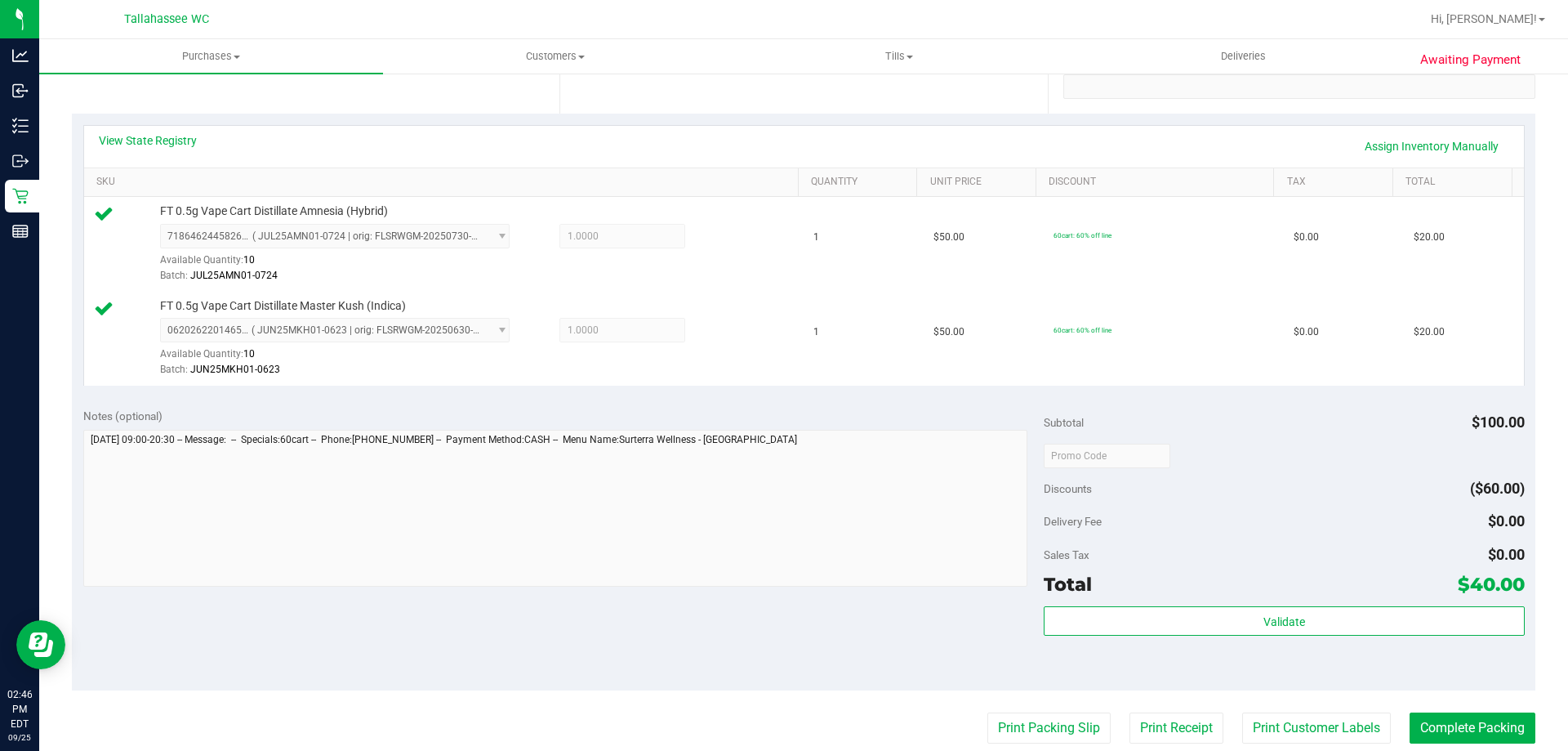
scroll to position [490, 0]
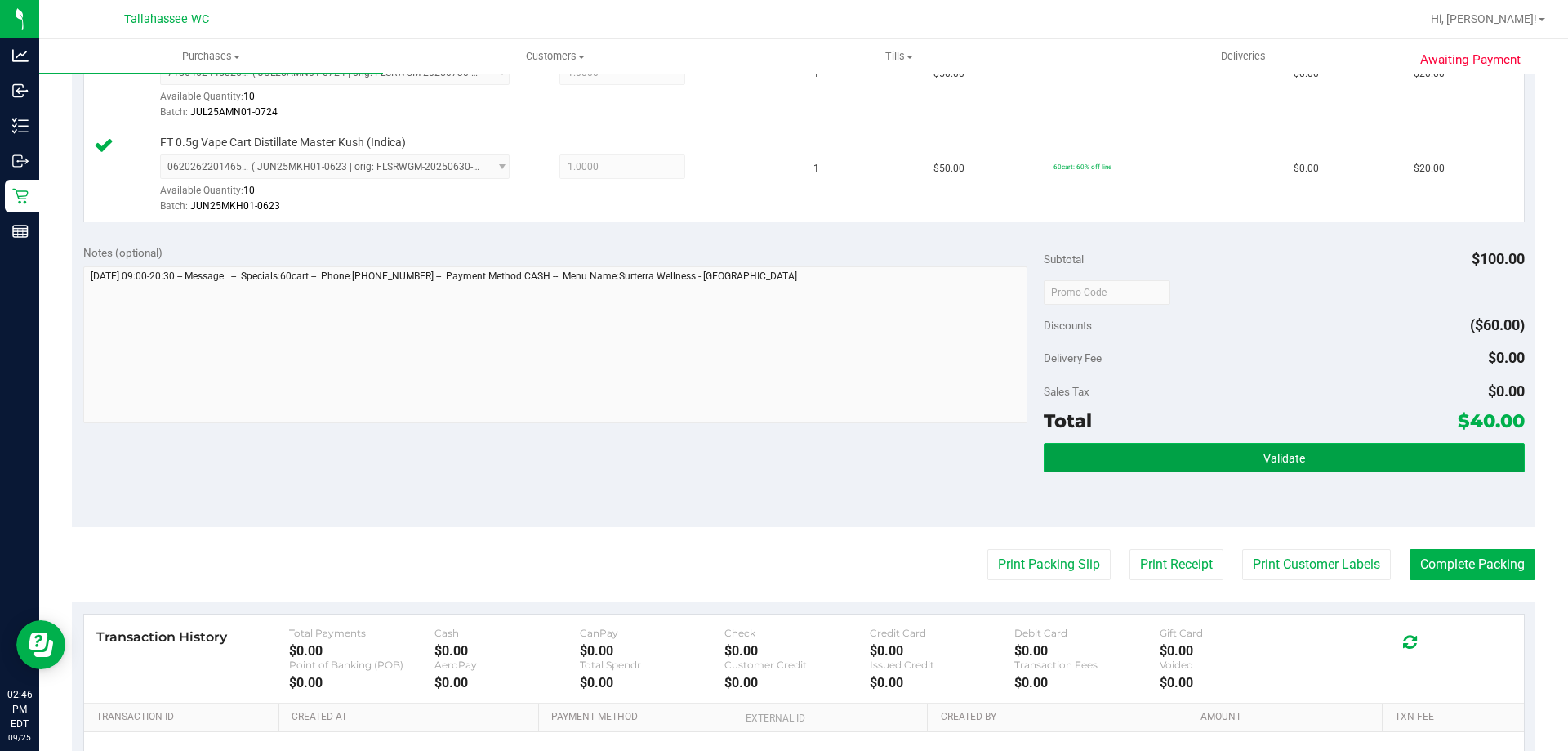
click at [1080, 450] on button "Validate" at bounding box center [1284, 457] width 480 height 29
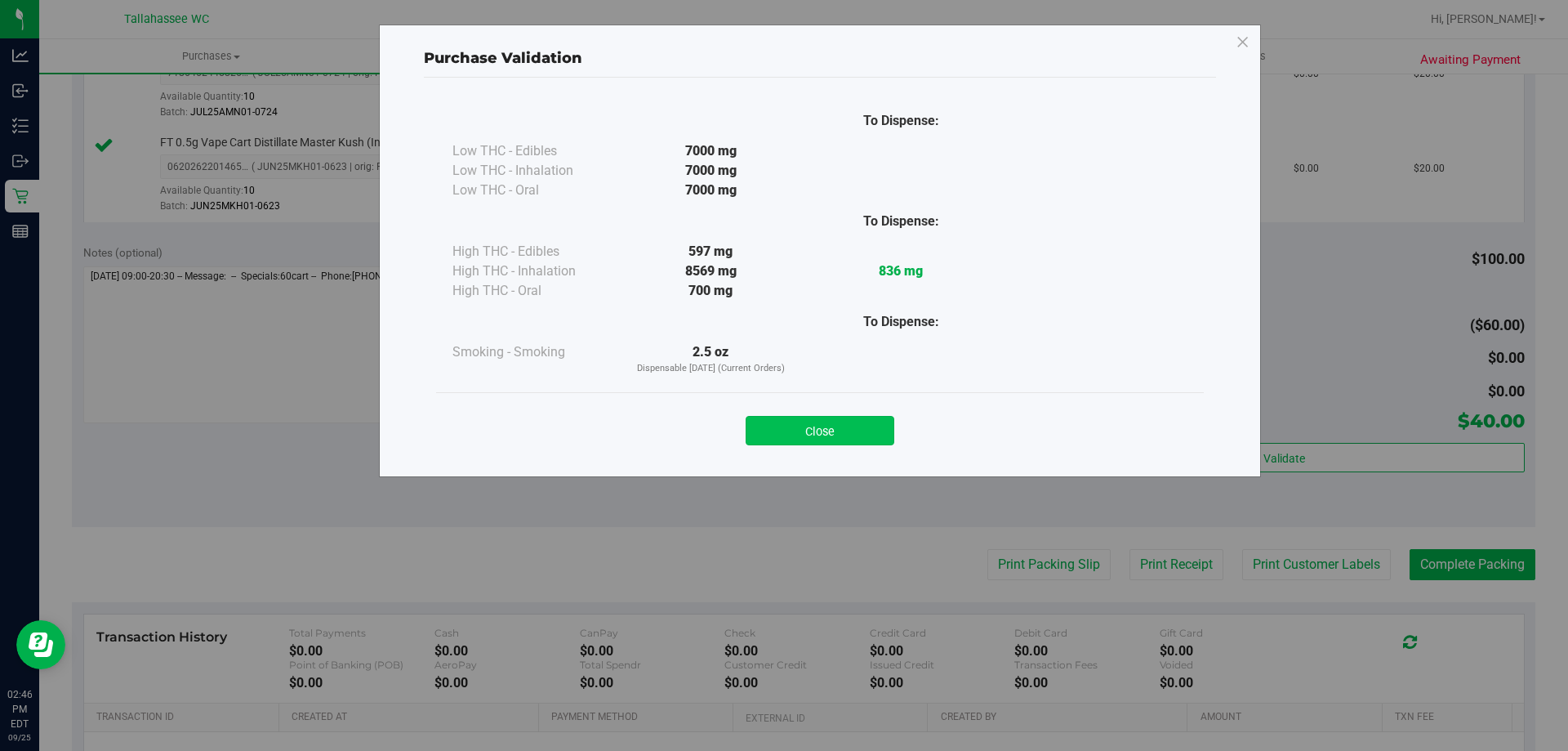
click at [808, 440] on button "Close" at bounding box center [820, 430] width 149 height 29
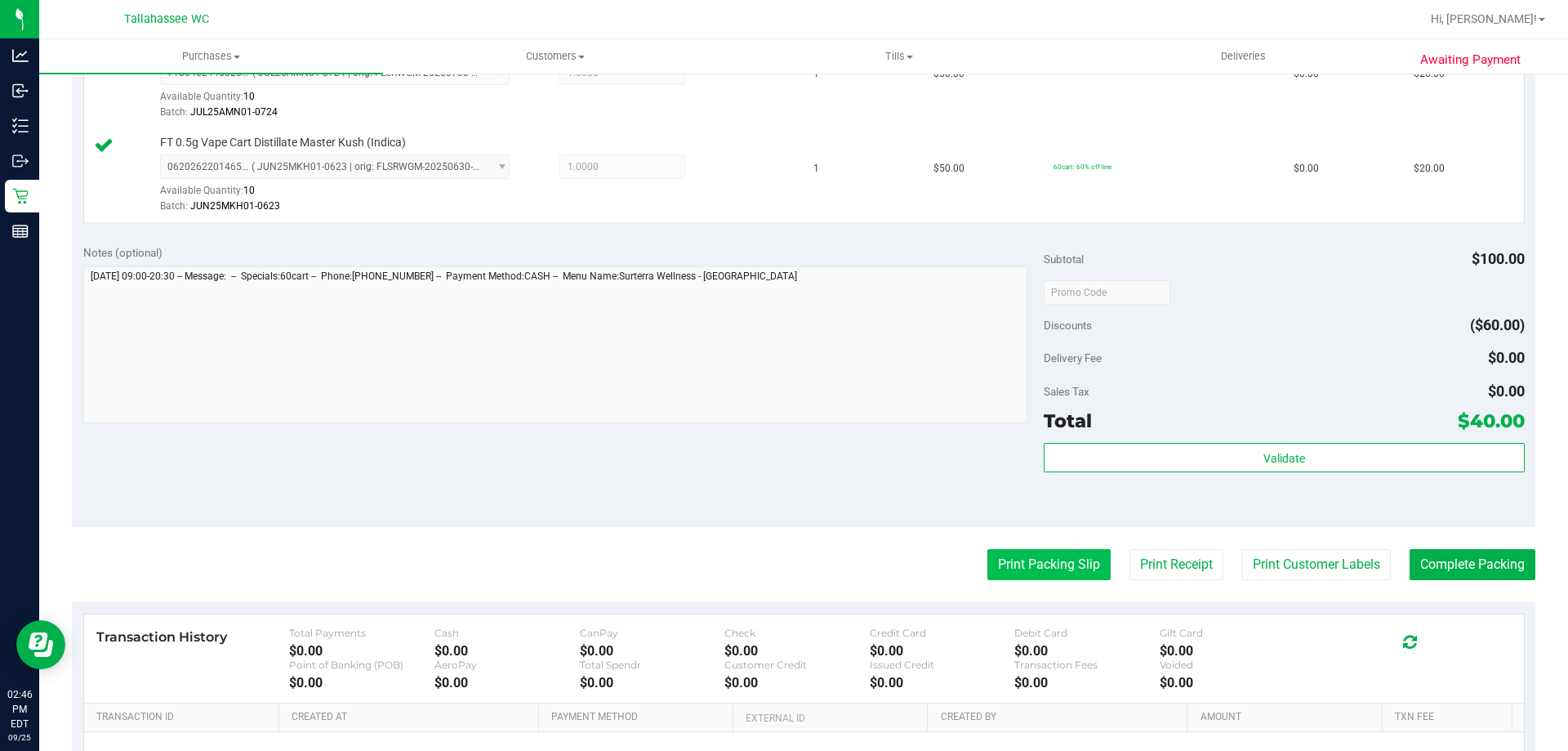
click at [999, 570] on button "Print Packing Slip" at bounding box center [1049, 564] width 123 height 31
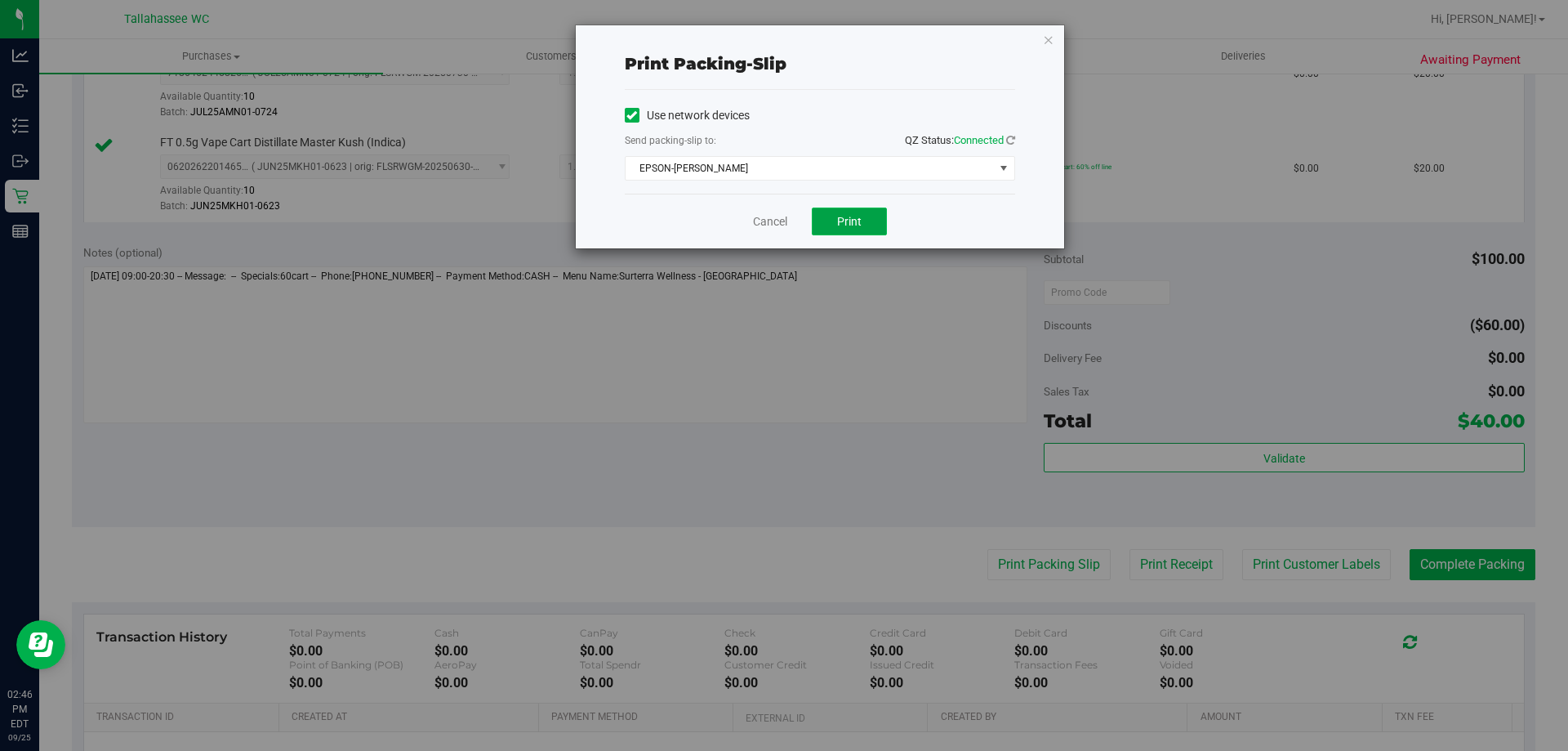
click at [857, 220] on span "Print" at bounding box center [849, 222] width 24 height 13
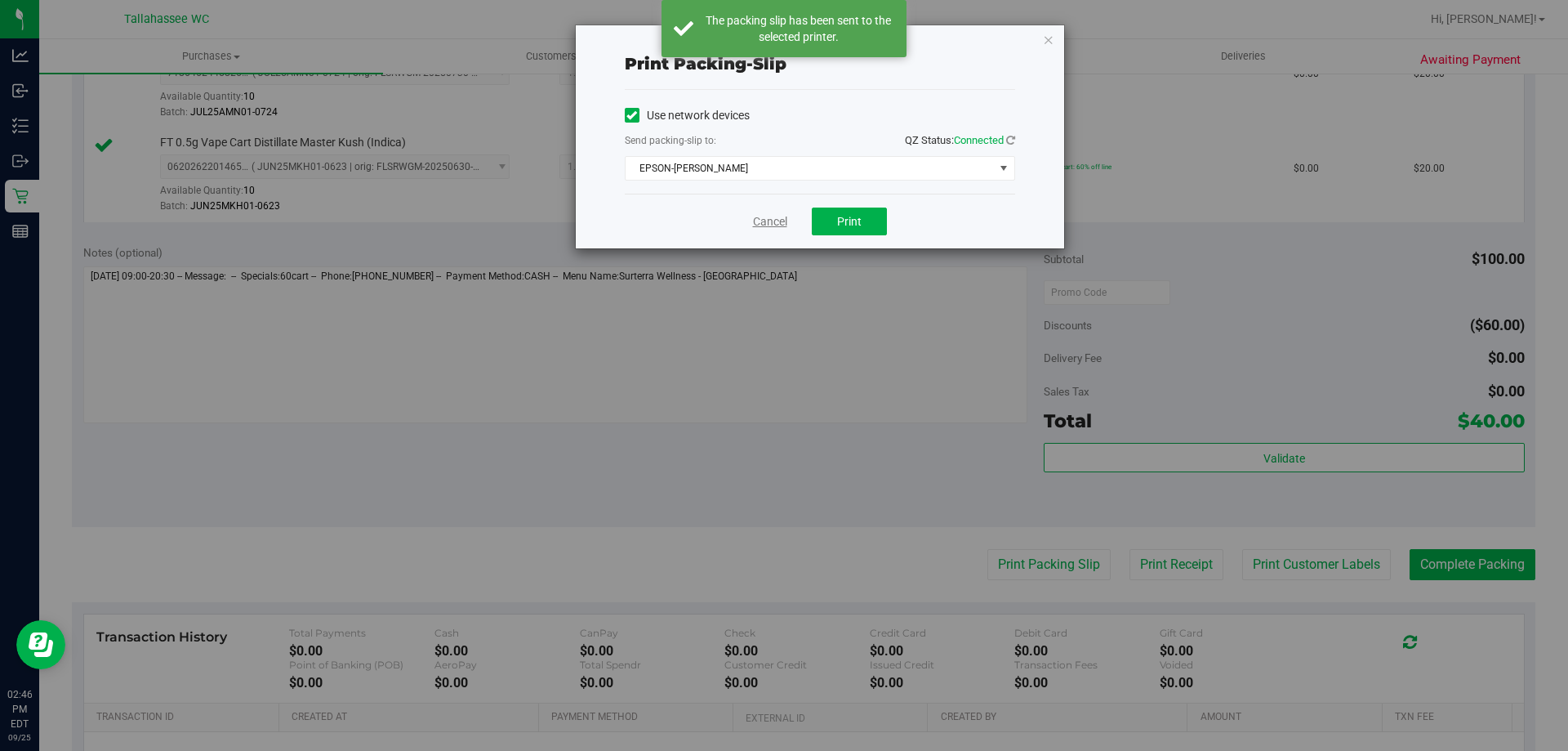
click at [779, 219] on link "Cancel" at bounding box center [769, 222] width 34 height 18
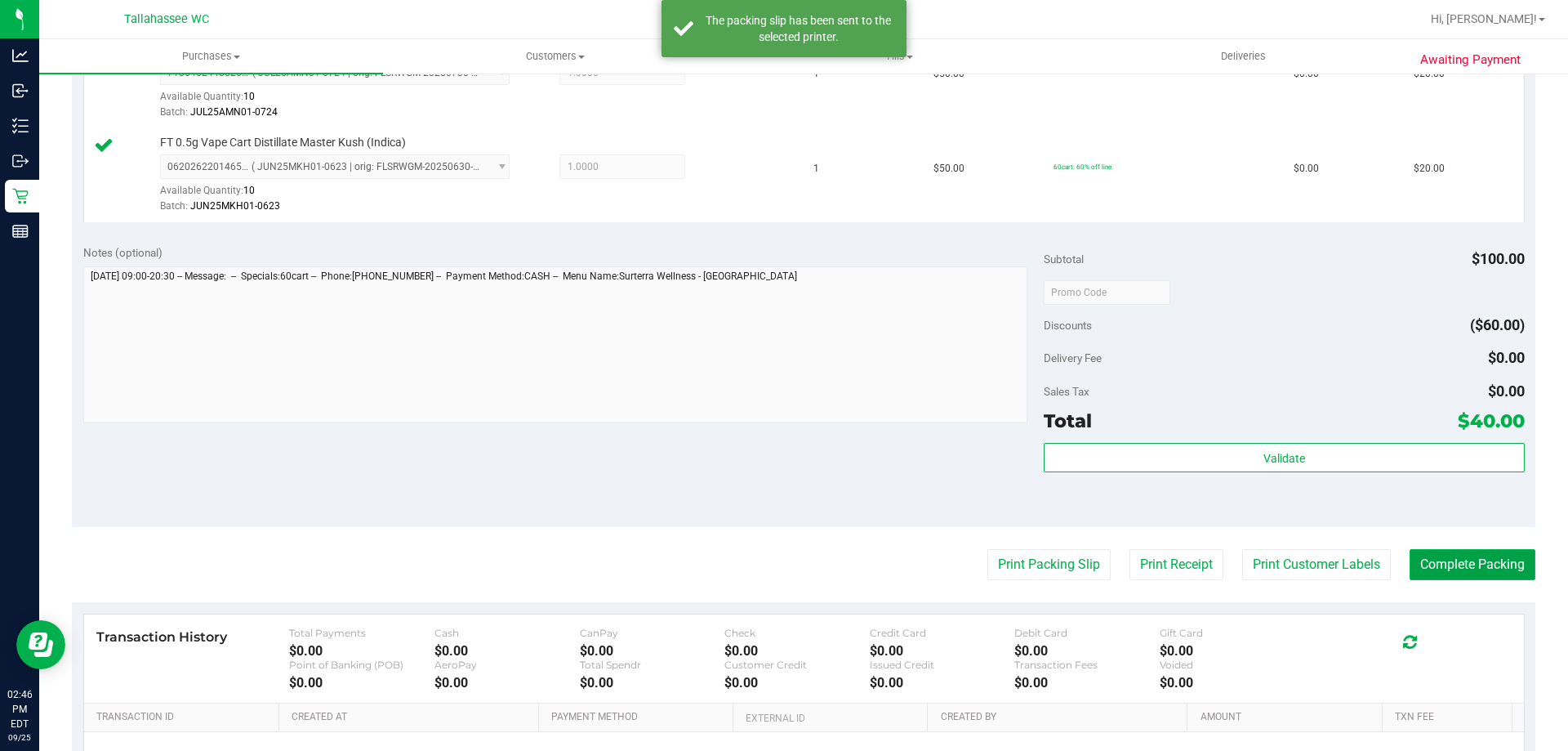
click at [1431, 567] on button "Complete Packing" at bounding box center [1473, 564] width 125 height 31
